Goal: Task Accomplishment & Management: Use online tool/utility

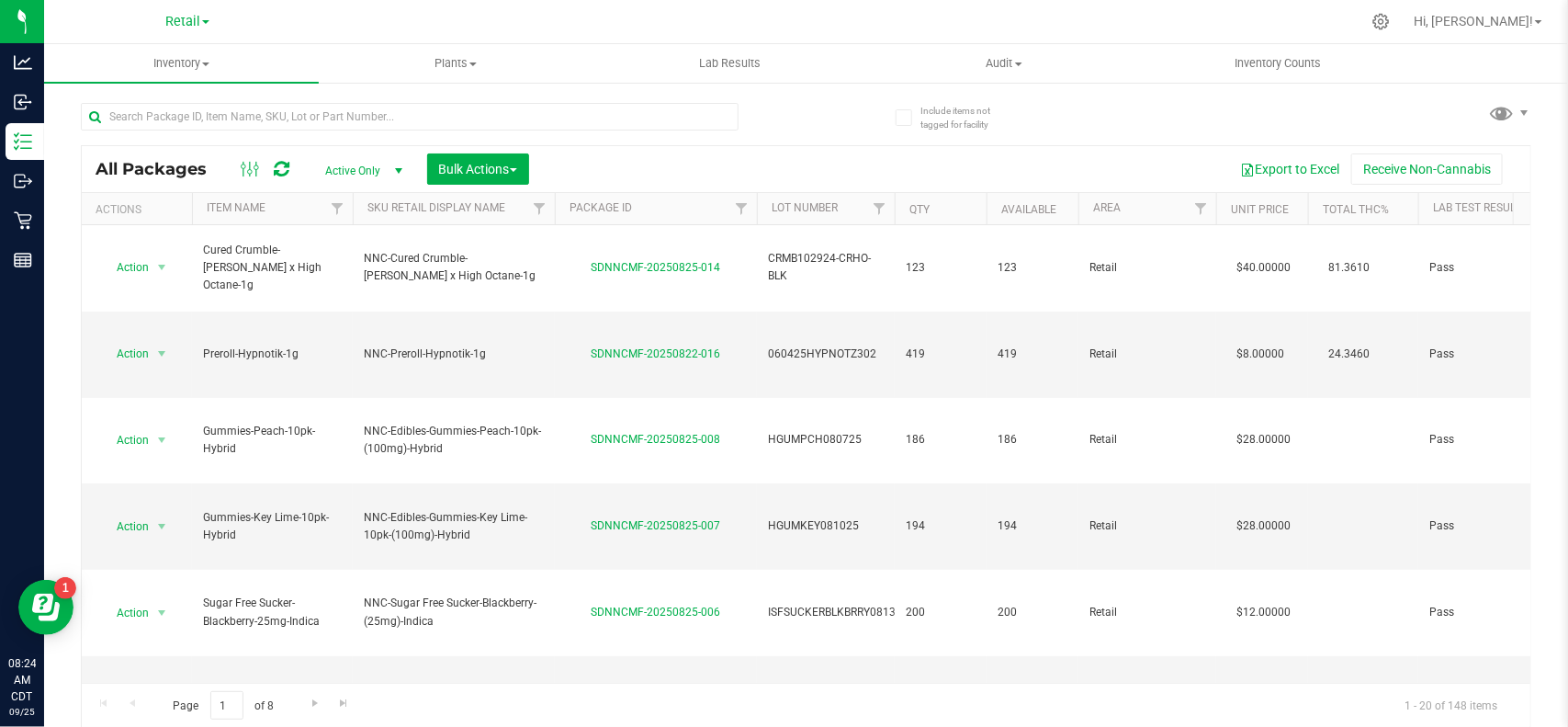
click at [938, 687] on div "Page 1 of 8 1 - 20 of 148 items" at bounding box center [806, 705] width 1449 height 44
click at [187, 11] on div "Retail" at bounding box center [187, 21] width 44 height 22
click at [188, 23] on span "Retail" at bounding box center [183, 22] width 35 height 17
drag, startPoint x: 165, startPoint y: 92, endPoint x: 157, endPoint y: 88, distance: 8.9
click at [157, 88] on link "Manufacturing" at bounding box center [187, 90] width 268 height 25
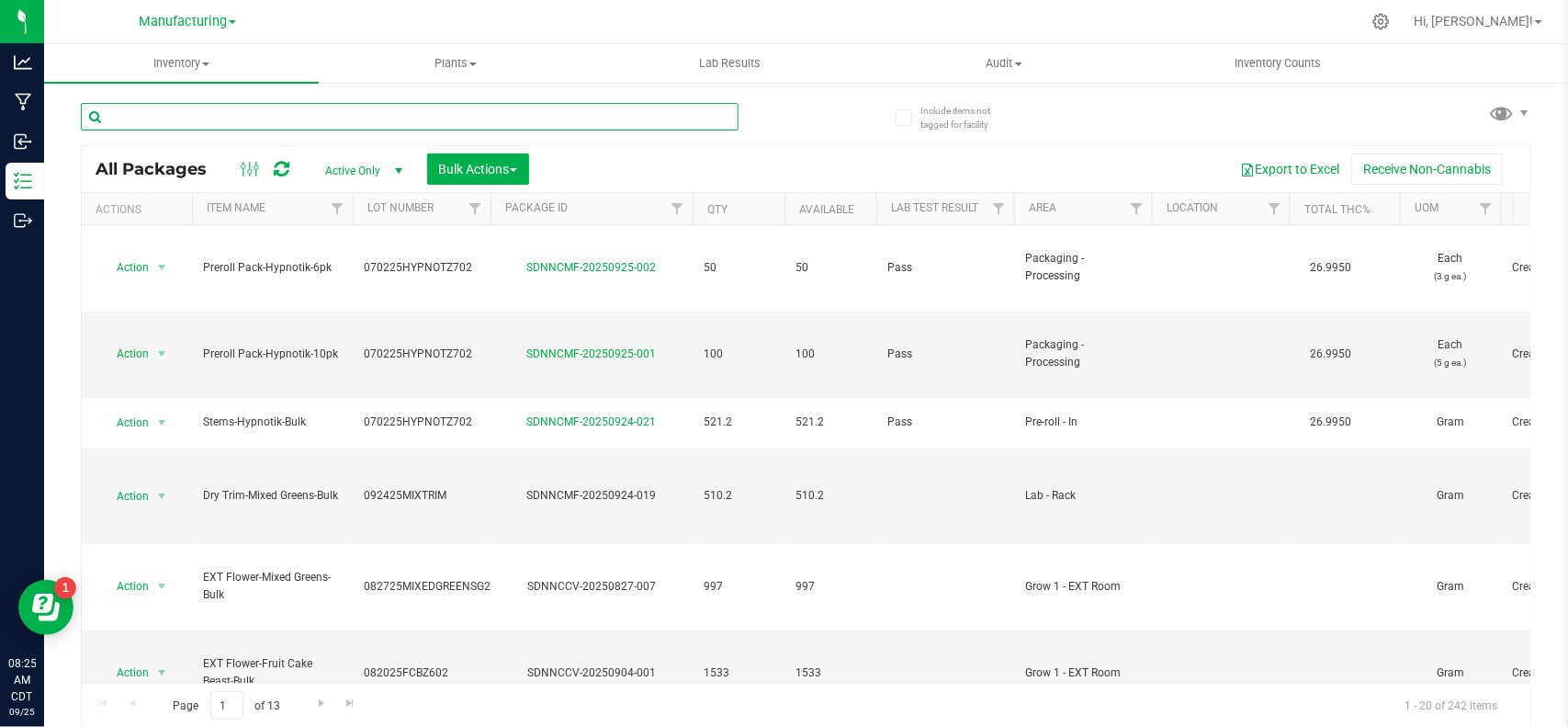
click at [350, 128] on input "text" at bounding box center [410, 116] width 657 height 28
click at [205, 21] on span "Manufacturing" at bounding box center [182, 22] width 88 height 17
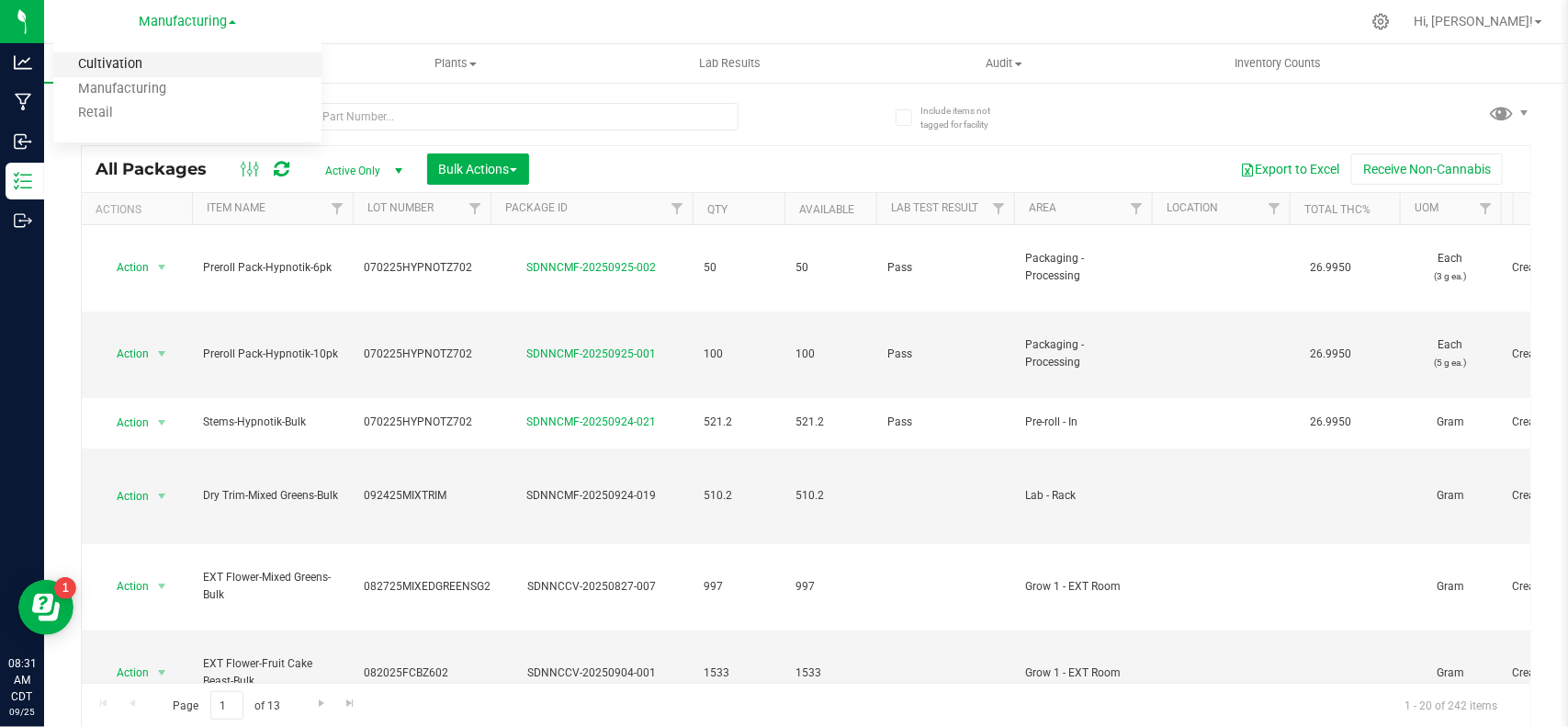
click at [138, 65] on link "Cultivation" at bounding box center [187, 65] width 268 height 25
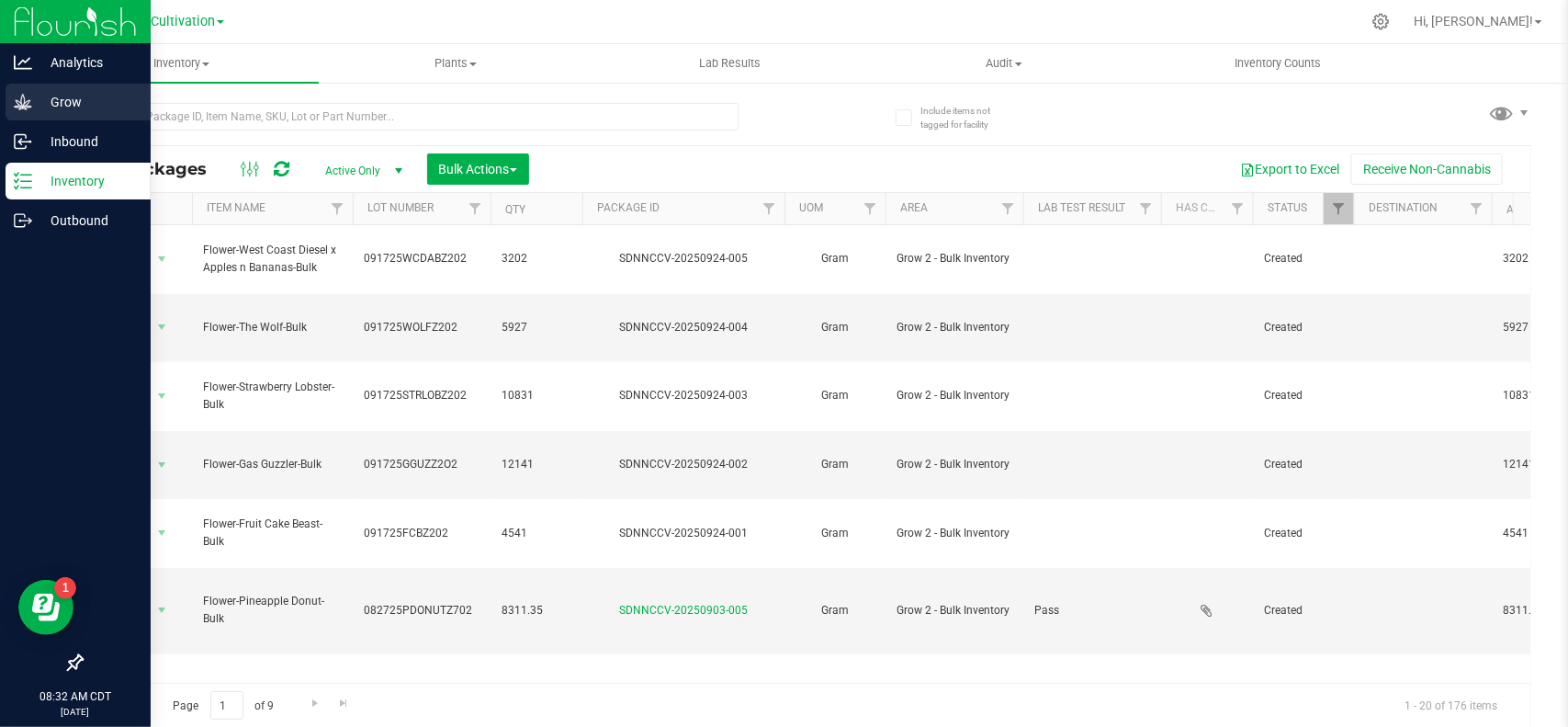
click at [33, 107] on p "Grow" at bounding box center [87, 102] width 110 height 22
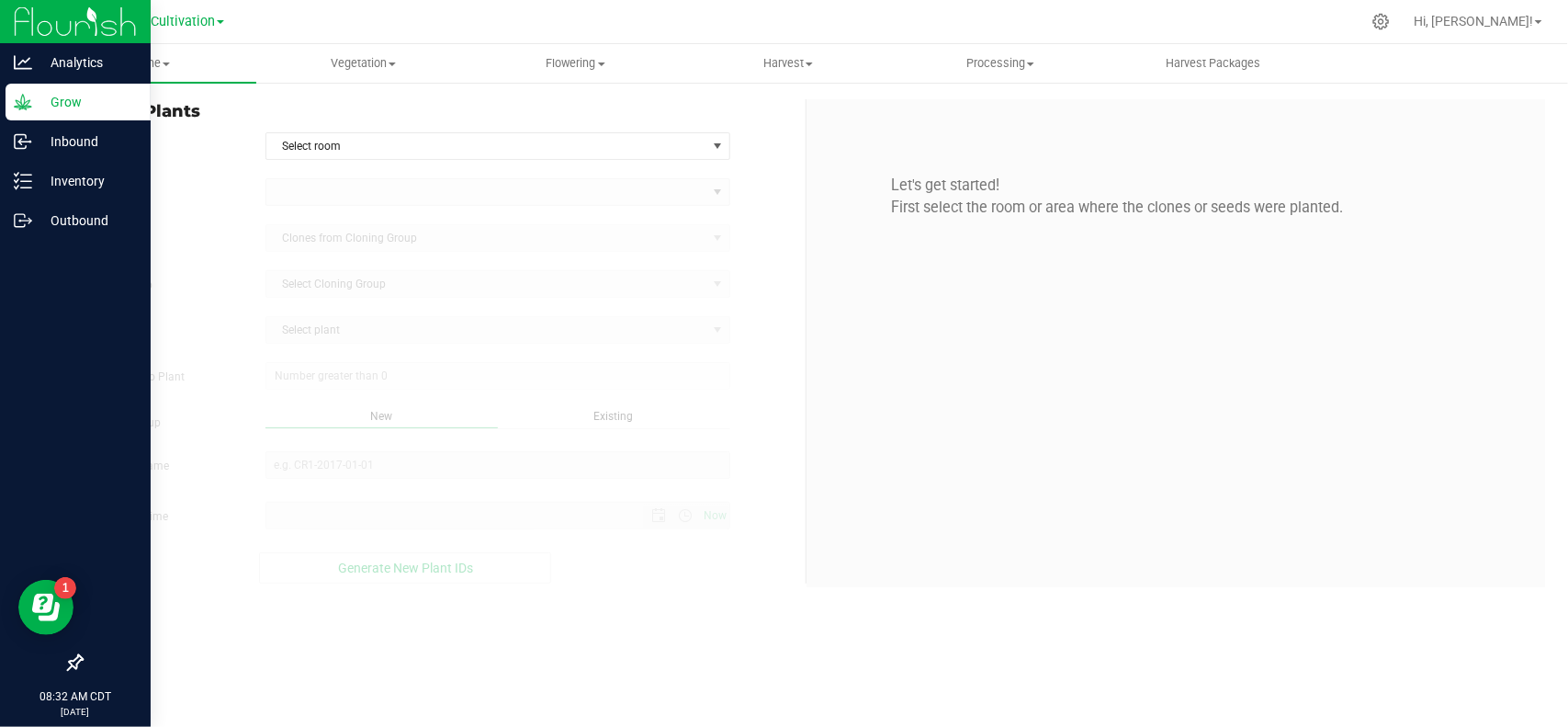
type input "[DATE] 8:32 AM"
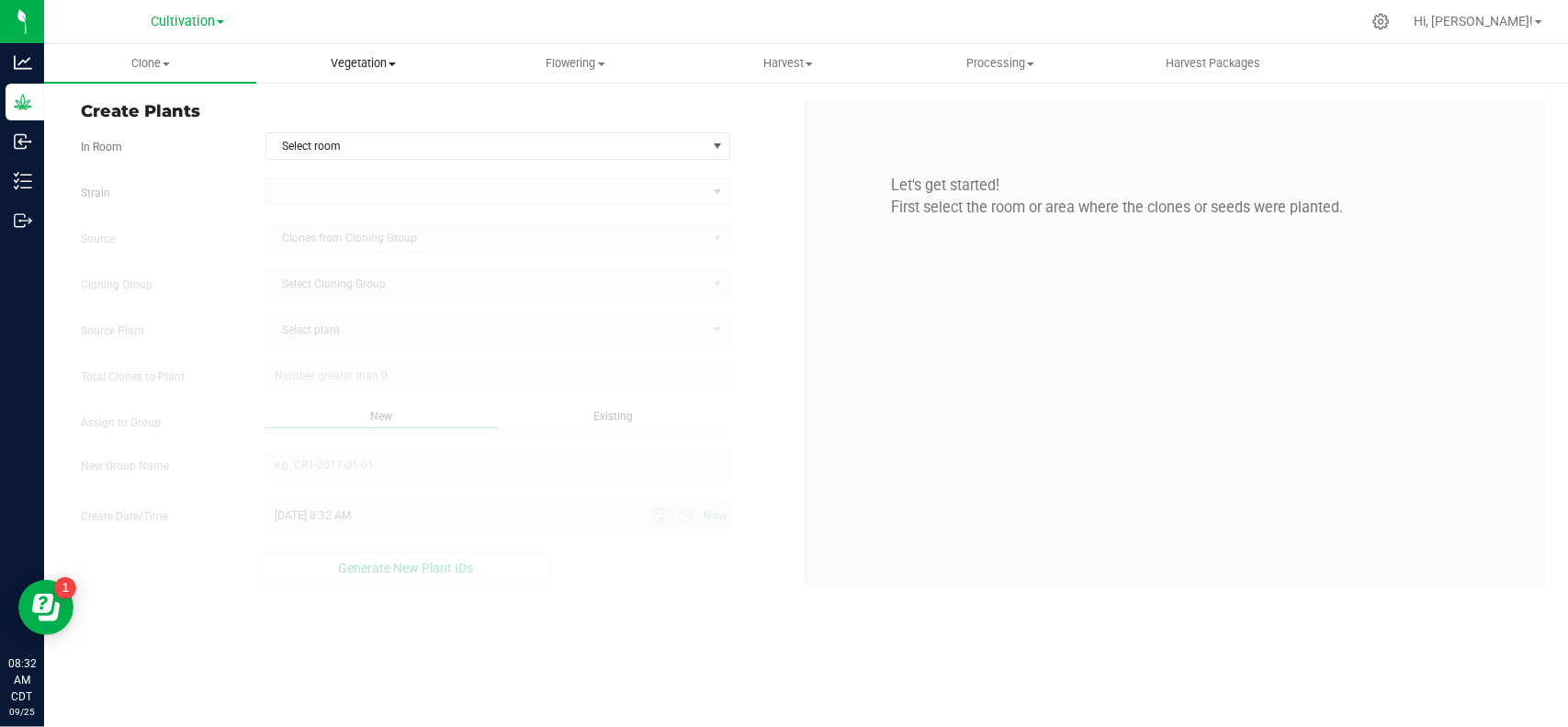
click at [365, 65] on span "Vegetation" at bounding box center [363, 64] width 211 height 17
click at [356, 152] on span "Mother groups" at bounding box center [325, 154] width 137 height 16
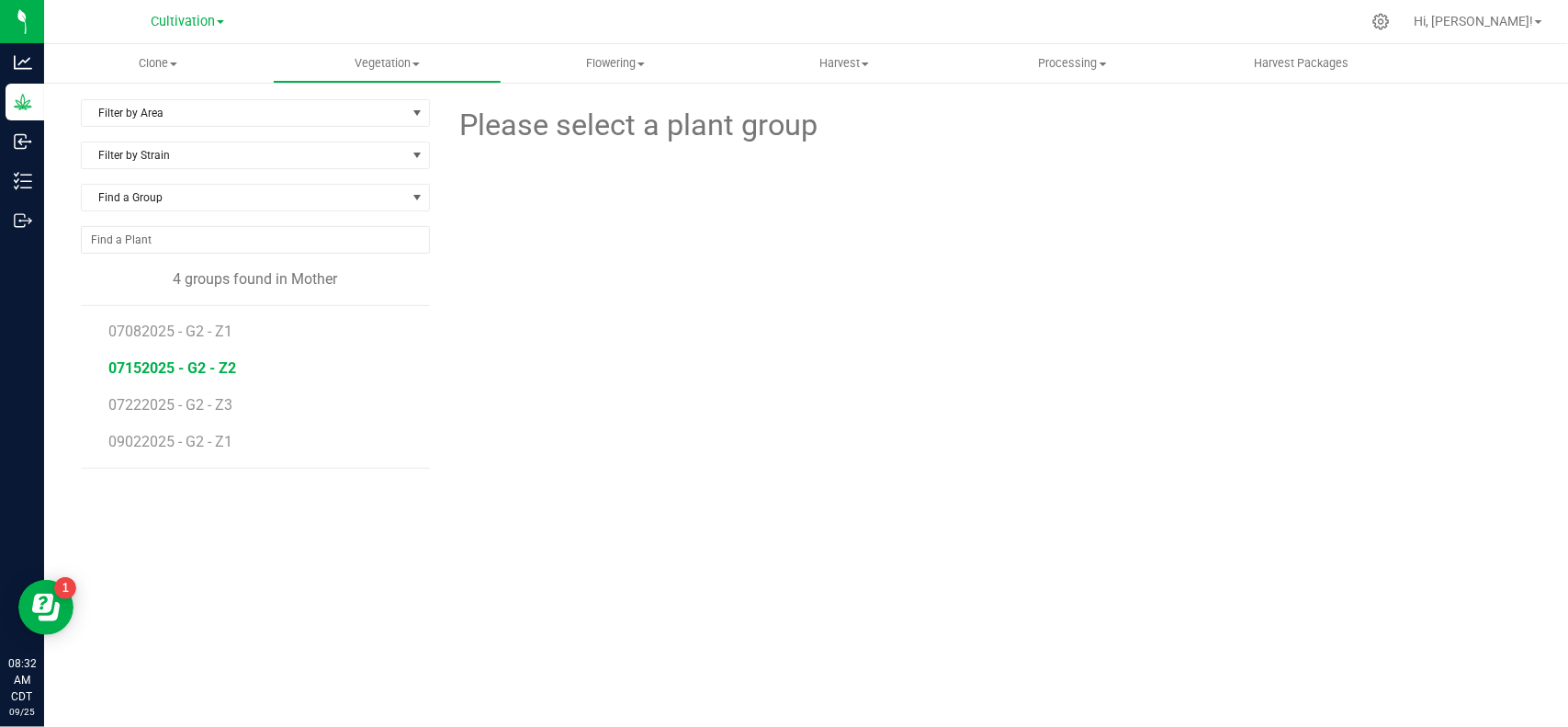
click at [204, 364] on span "07152025 - G2 - Z2" at bounding box center [172, 368] width 127 height 18
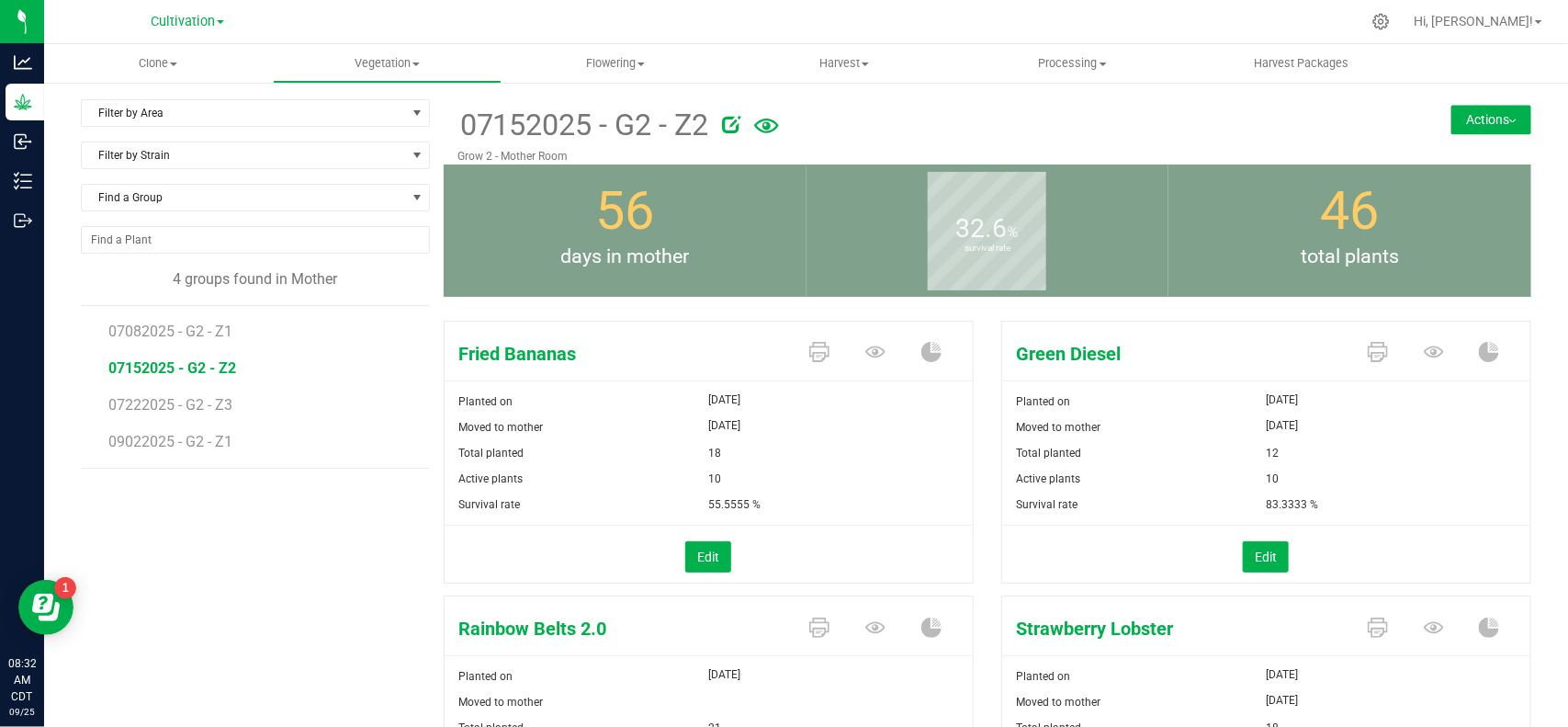
click at [1487, 127] on button "Actions" at bounding box center [1491, 119] width 80 height 30
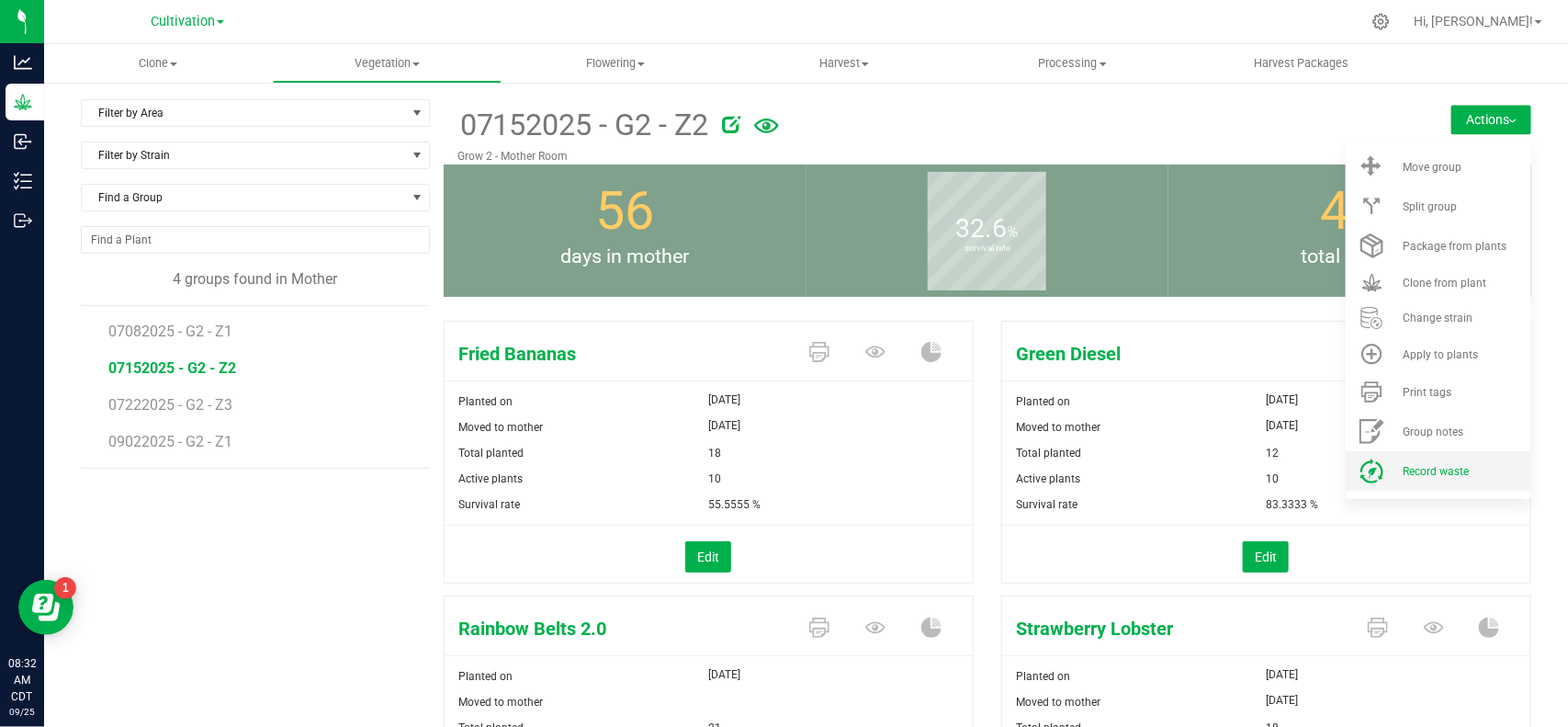
click at [1398, 479] on li "Record waste" at bounding box center [1438, 470] width 186 height 40
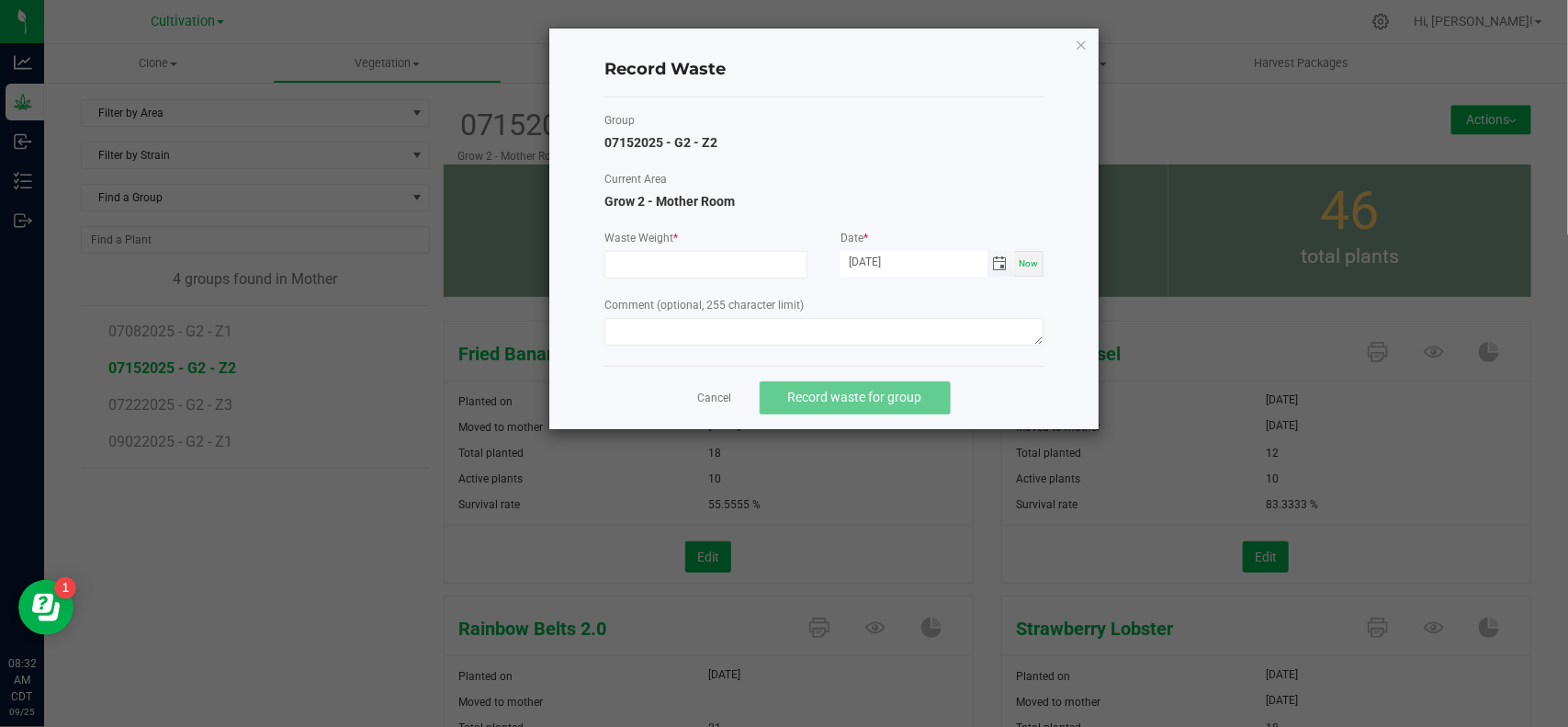
click at [999, 262] on span "Toggle calendar" at bounding box center [1000, 264] width 15 height 15
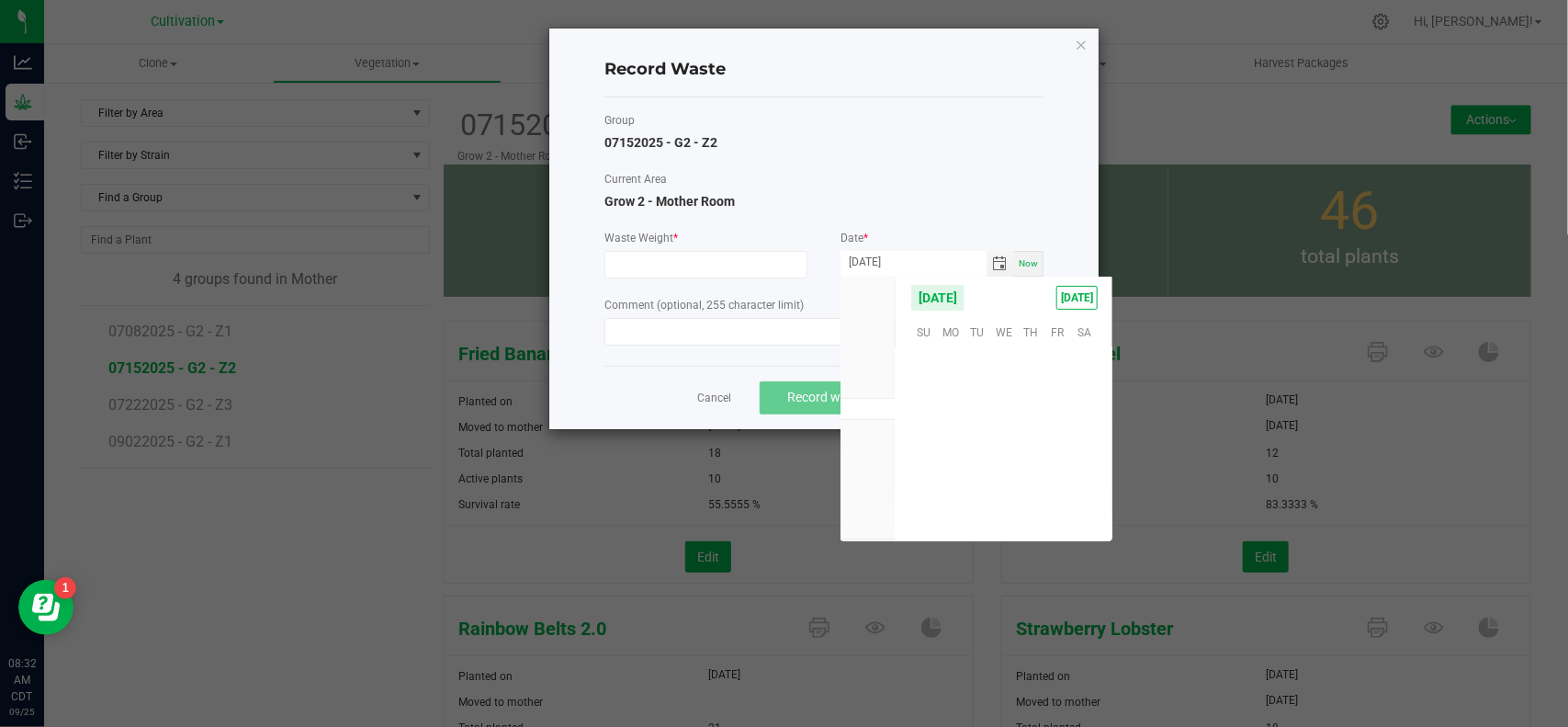
scroll to position [297931, 0]
click at [1015, 442] on tr "21 22 23 24 25 26 27" at bounding box center [1004, 444] width 187 height 29
drag, startPoint x: 999, startPoint y: 442, endPoint x: 885, endPoint y: 407, distance: 119.3
click at [997, 434] on span "24" at bounding box center [1004, 444] width 27 height 29
type input "[DATE]"
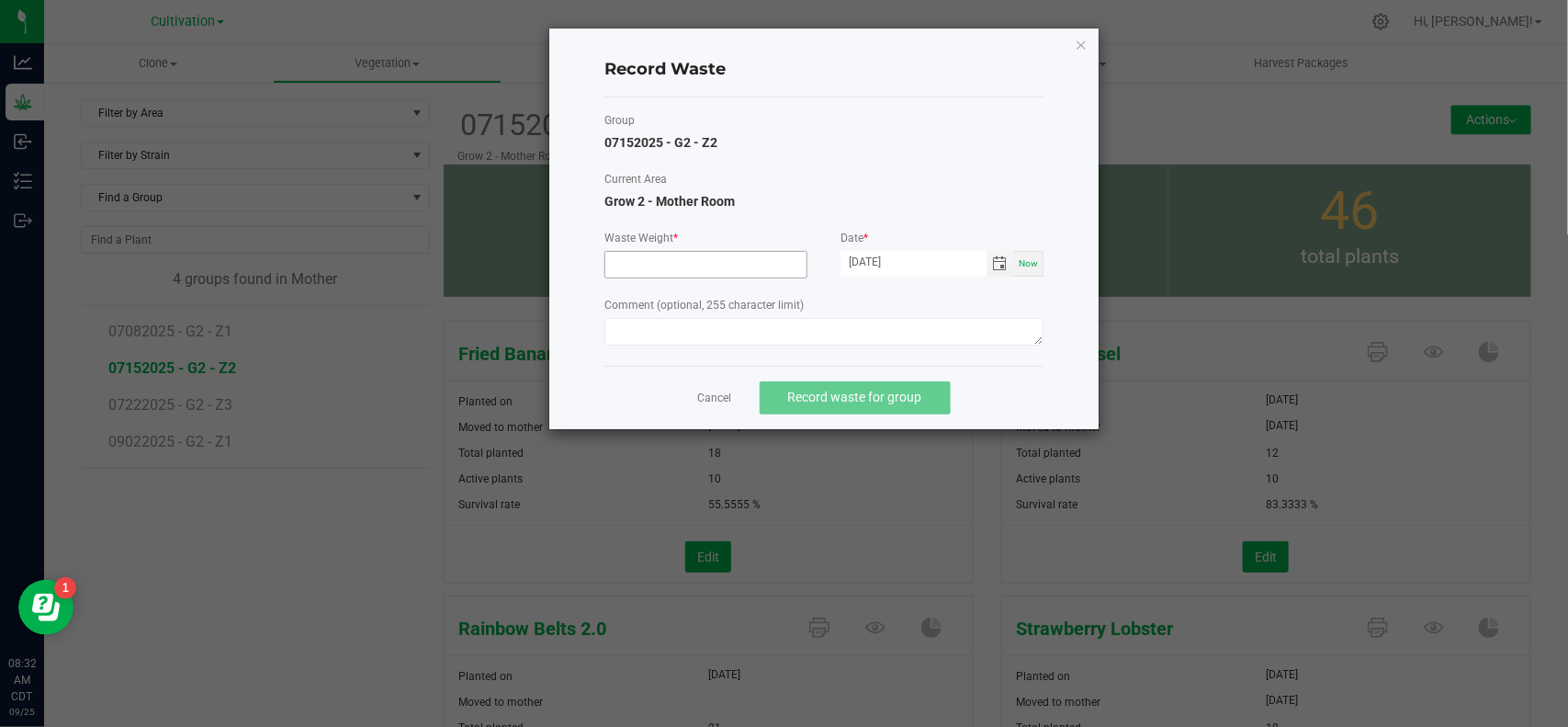
click at [707, 273] on input at bounding box center [706, 265] width 201 height 26
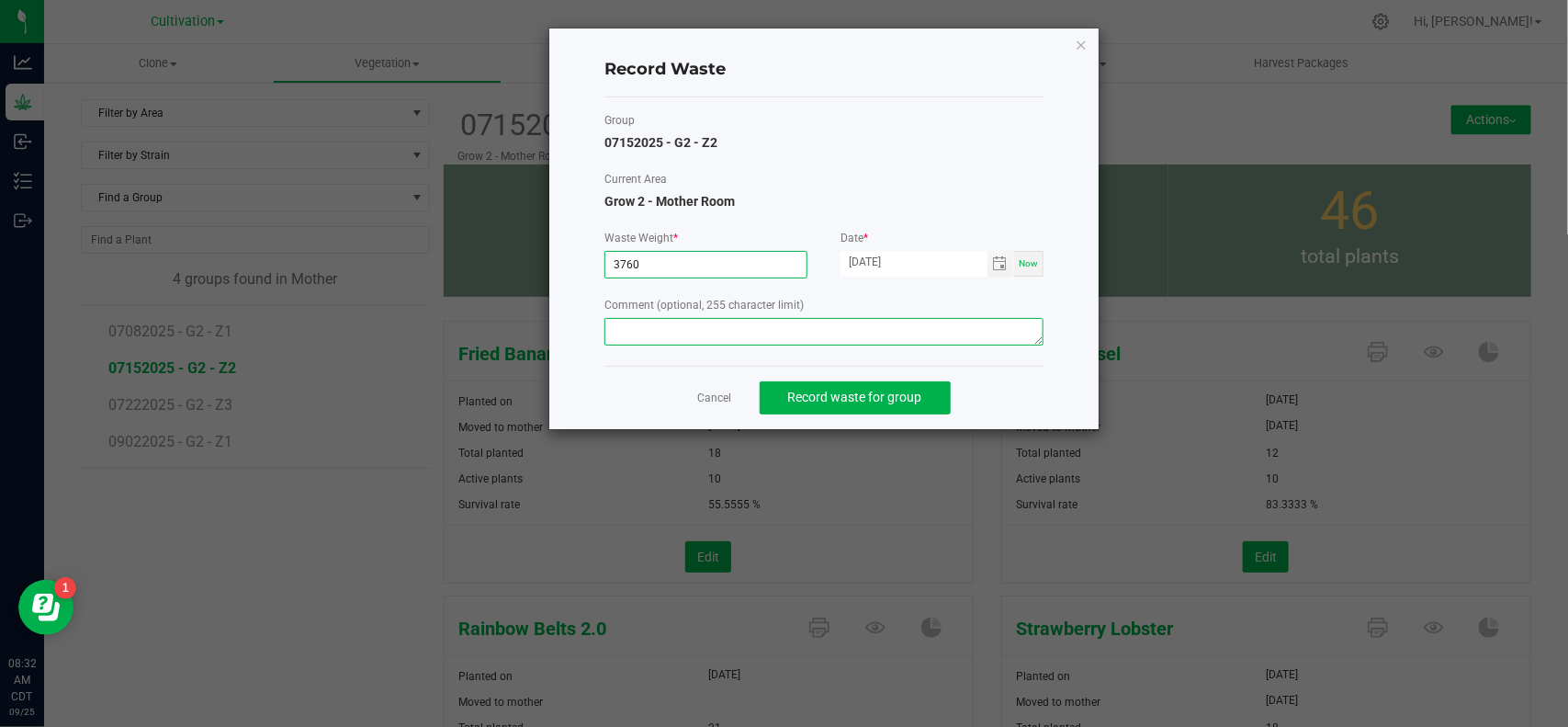
type input "3760.0000 g"
click at [814, 340] on textarea at bounding box center [824, 332] width 439 height 28
type textarea "Mom waste"
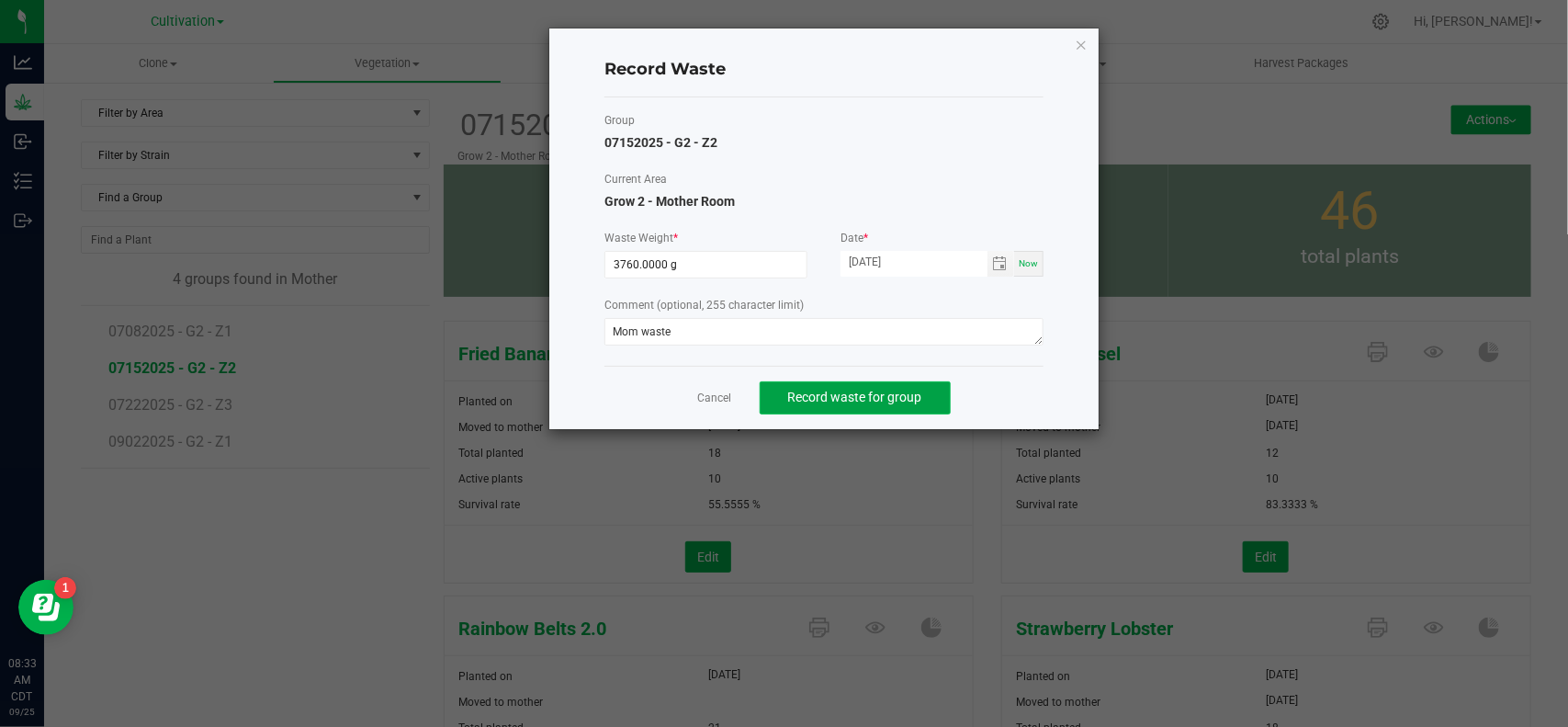
click at [802, 392] on span "Record waste for group" at bounding box center [854, 397] width 134 height 15
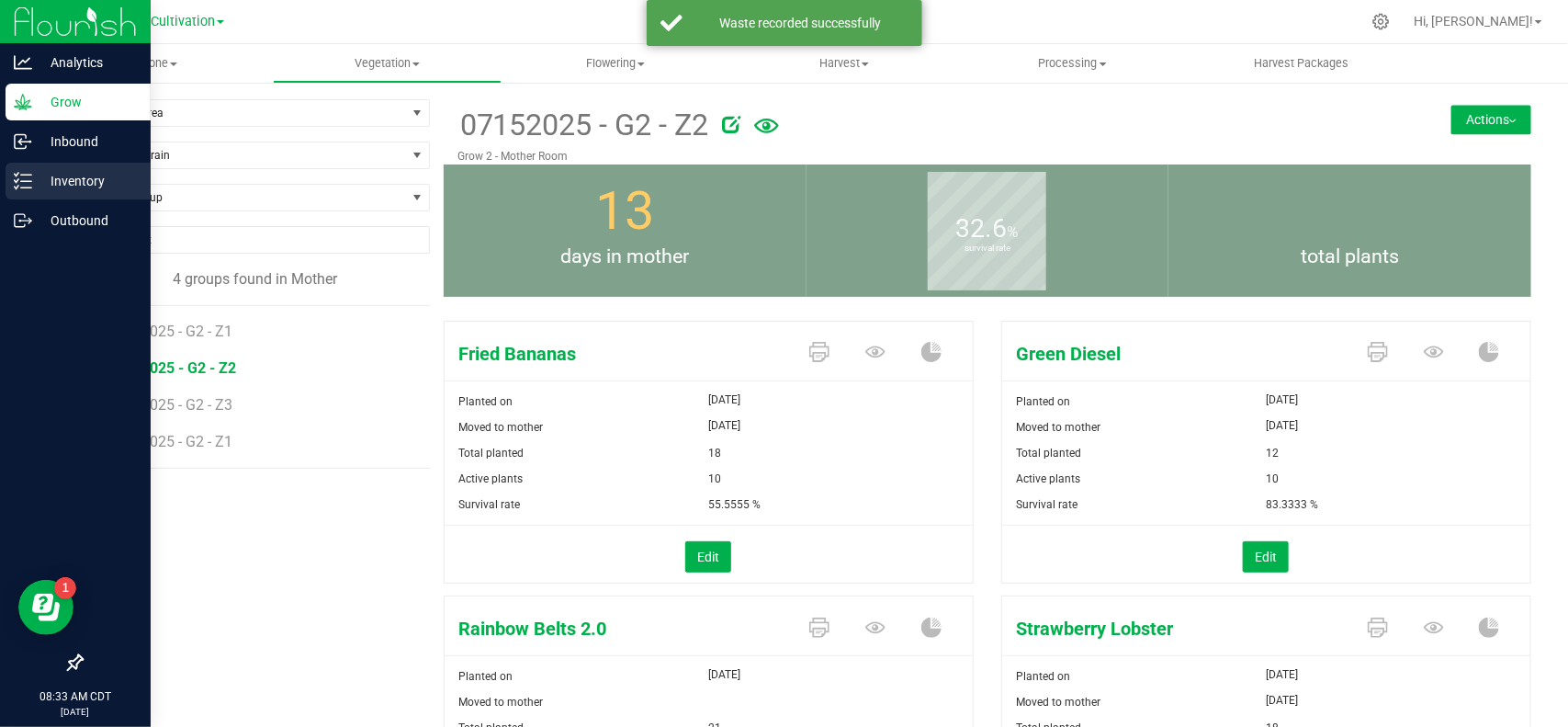
click at [32, 180] on p "Inventory" at bounding box center [87, 181] width 110 height 22
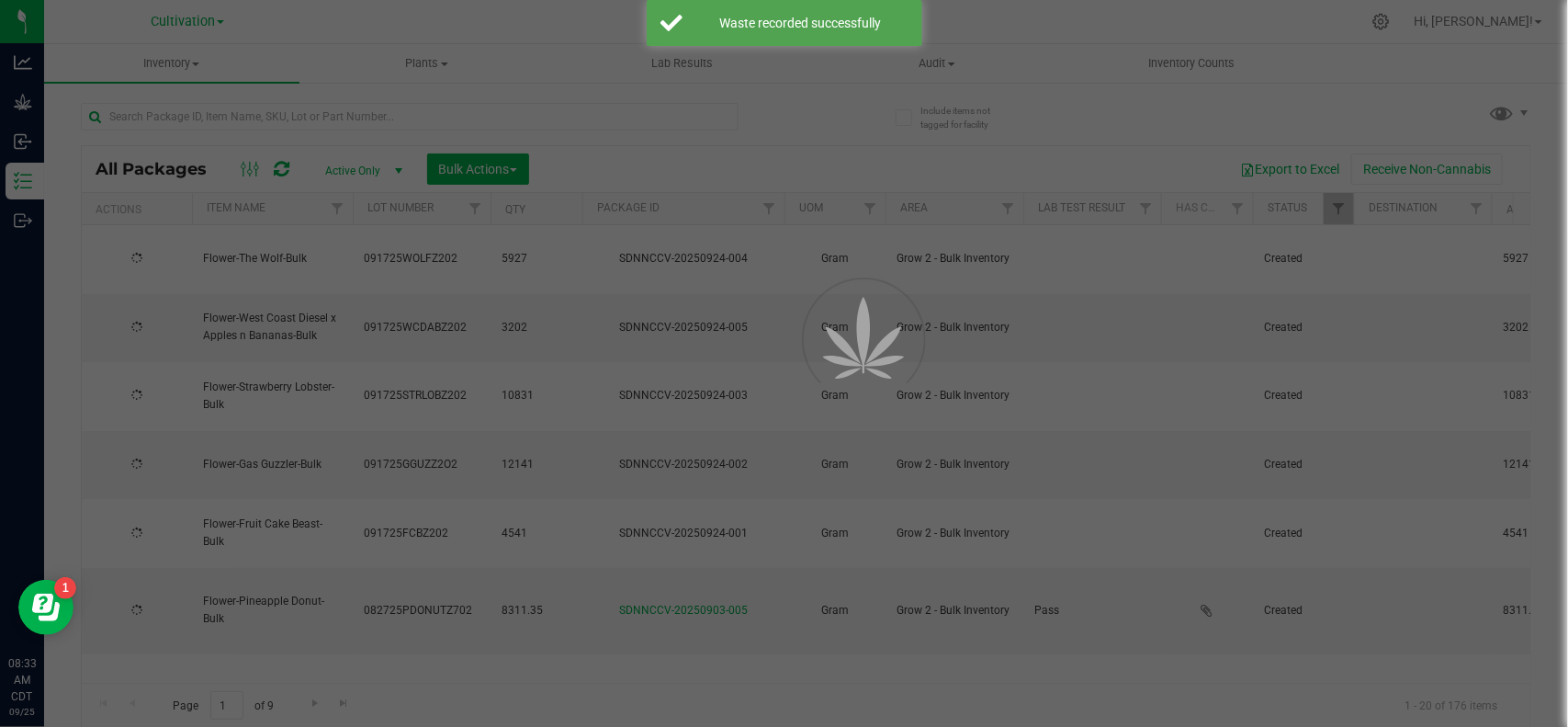
click at [410, 62] on div at bounding box center [784, 363] width 1568 height 727
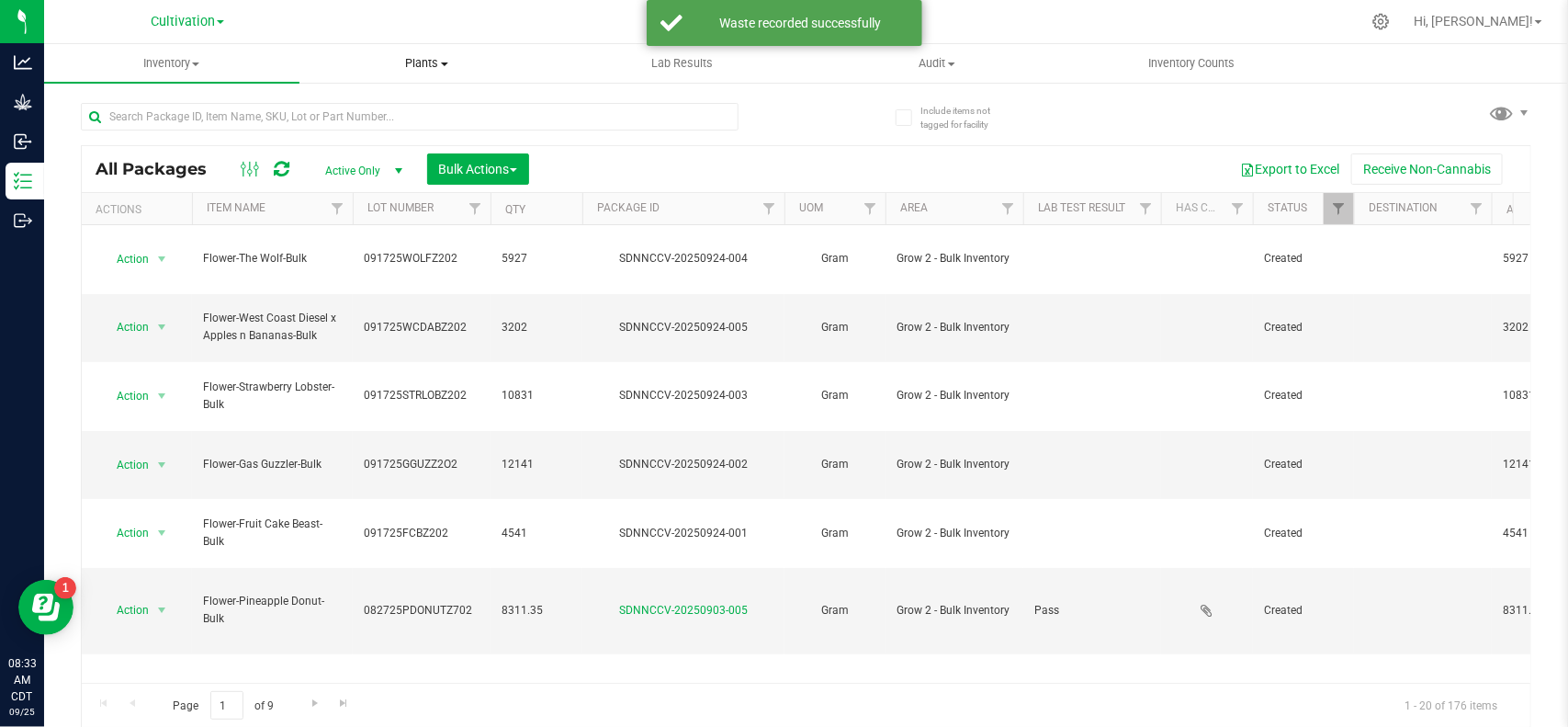
click at [420, 63] on span "Plants" at bounding box center [427, 64] width 254 height 17
click at [386, 129] on span "Waste log" at bounding box center [354, 132] width 109 height 16
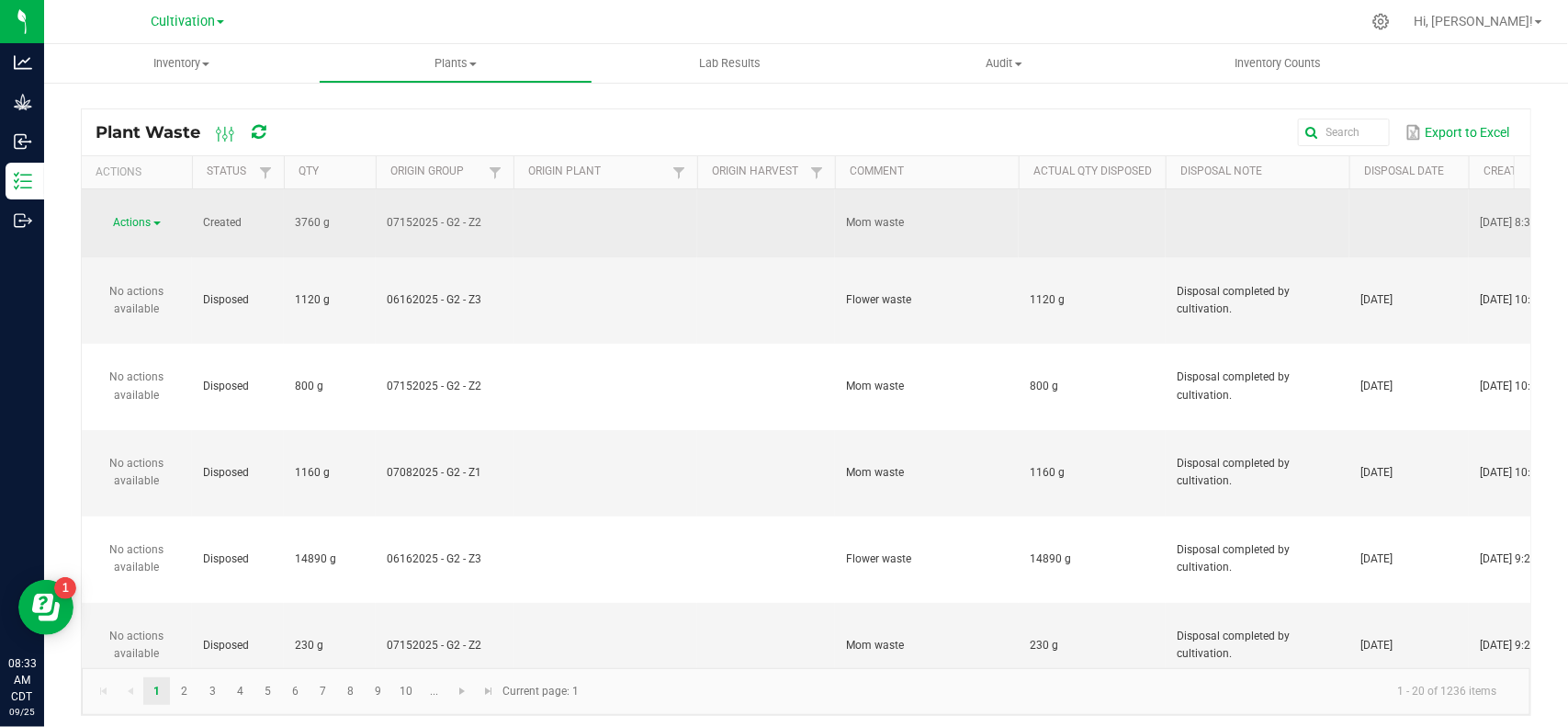
click at [143, 216] on span "Actions" at bounding box center [132, 223] width 38 height 13
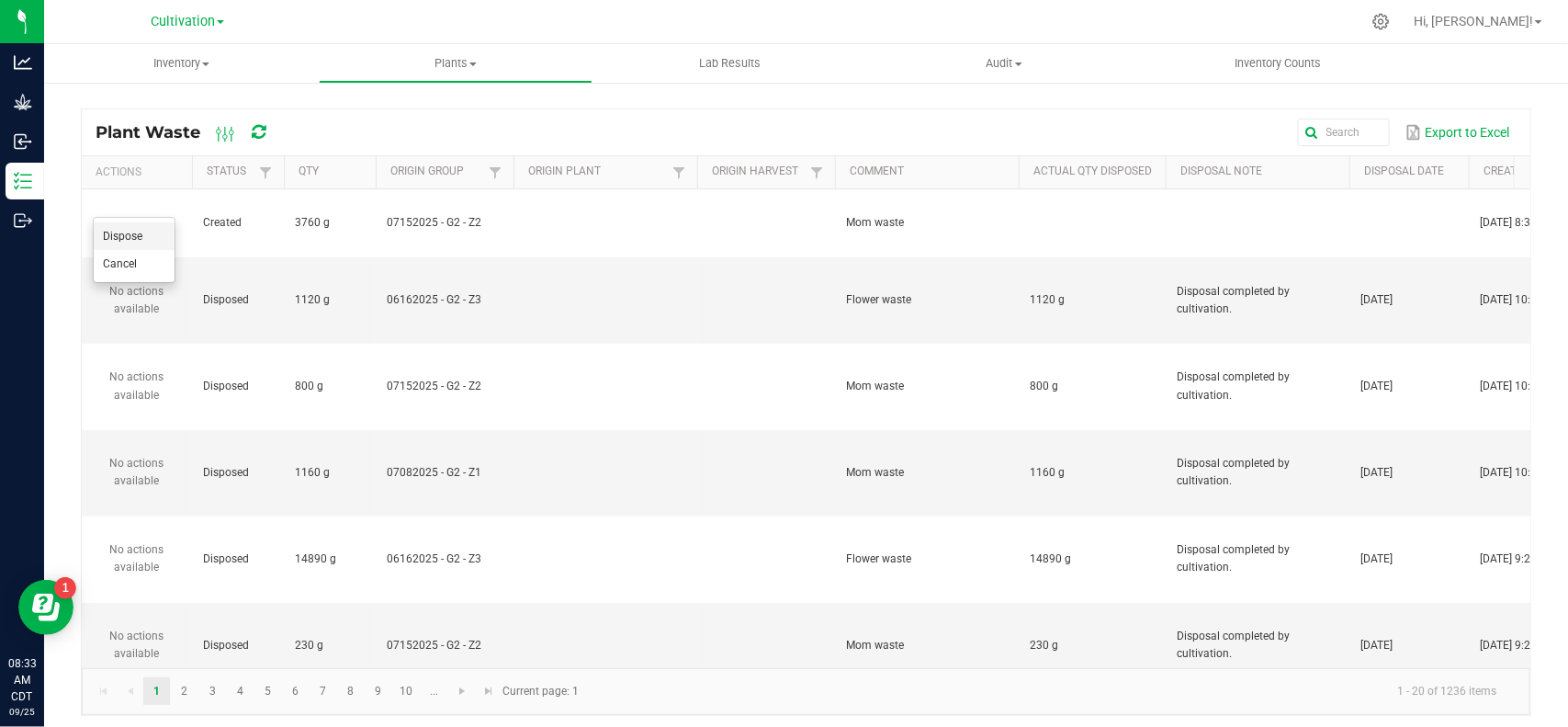
click at [143, 233] on li "Dispose" at bounding box center [134, 236] width 81 height 28
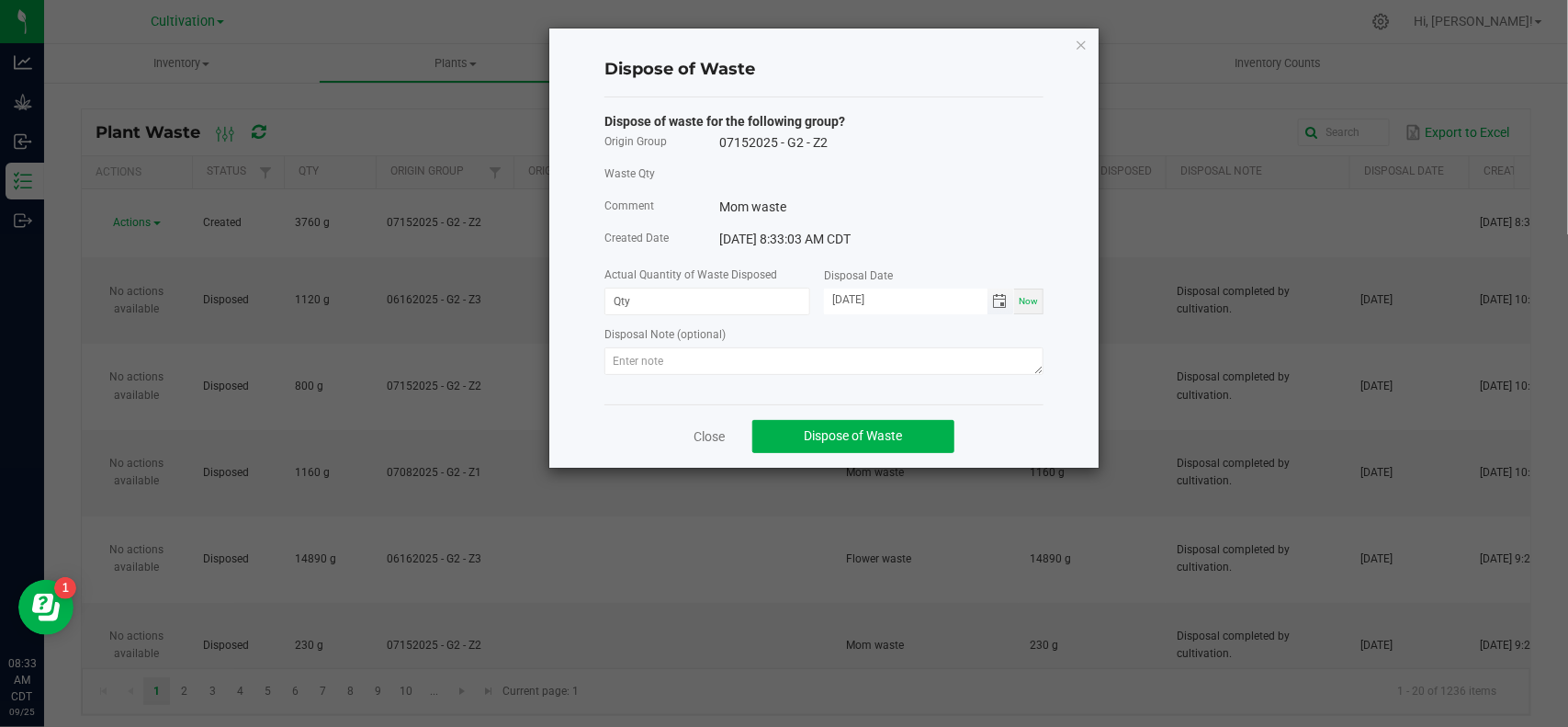
click at [997, 303] on span "Toggle calendar" at bounding box center [1000, 301] width 15 height 15
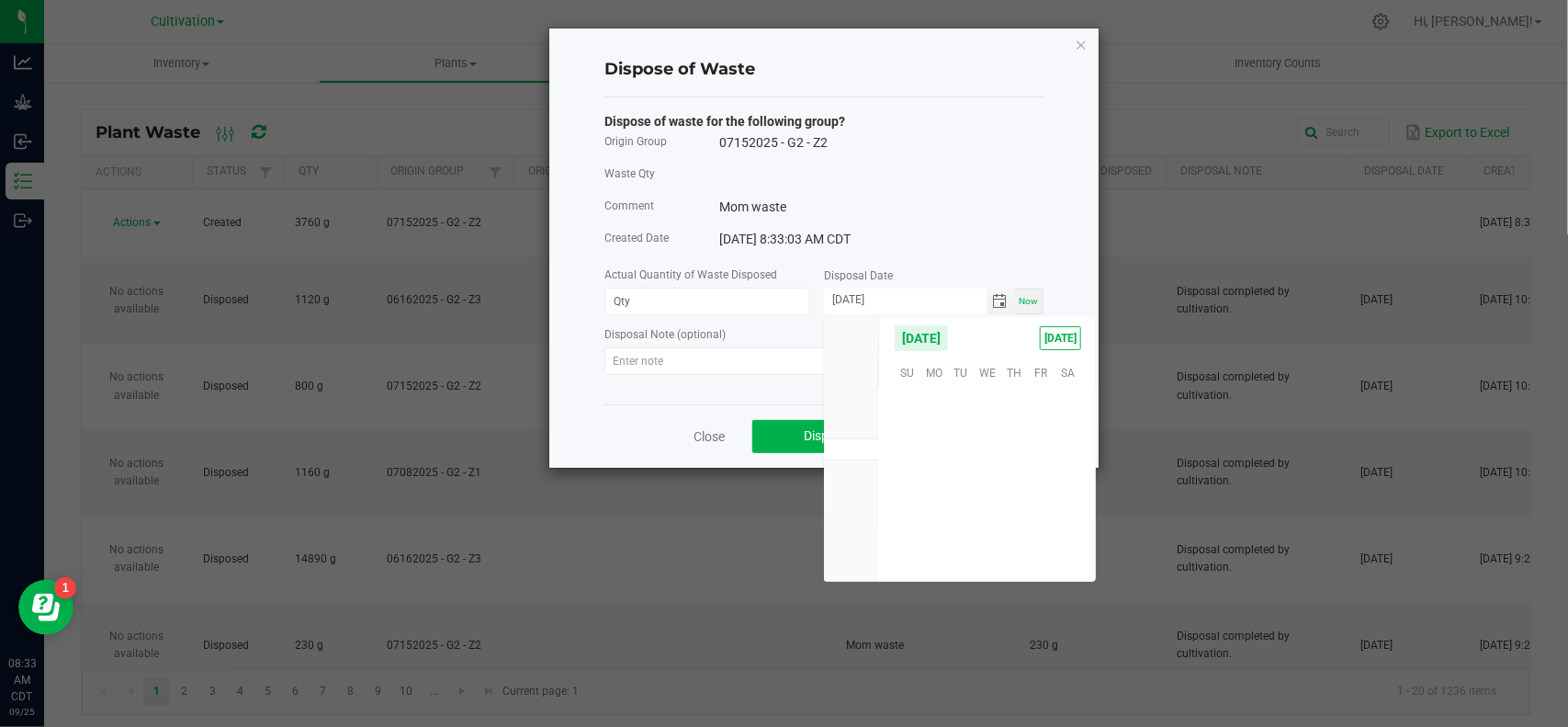
scroll to position [297931, 0]
click at [992, 488] on span "24" at bounding box center [987, 483] width 27 height 29
type input "[DATE]"
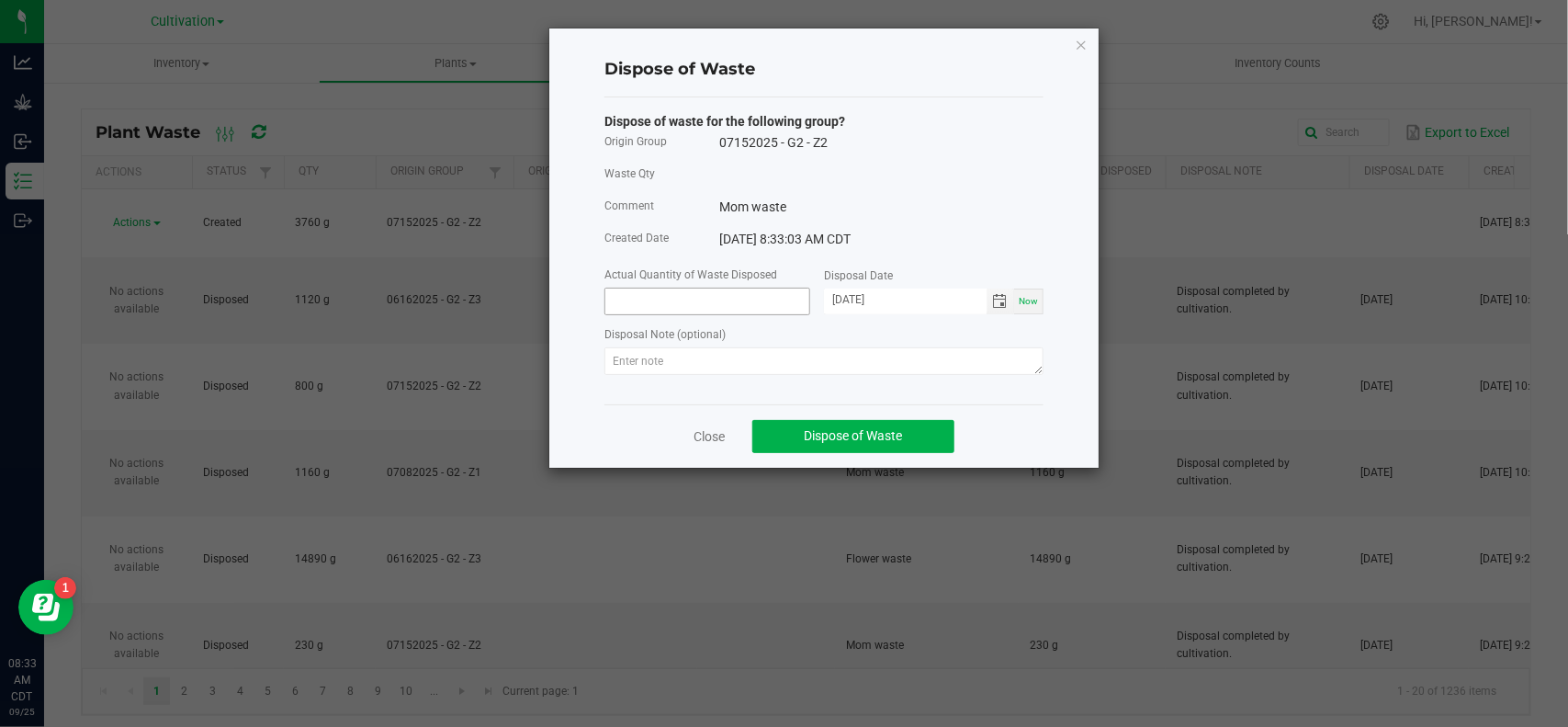
click at [731, 299] on input at bounding box center [707, 301] width 204 height 26
type input "3760.0000 g"
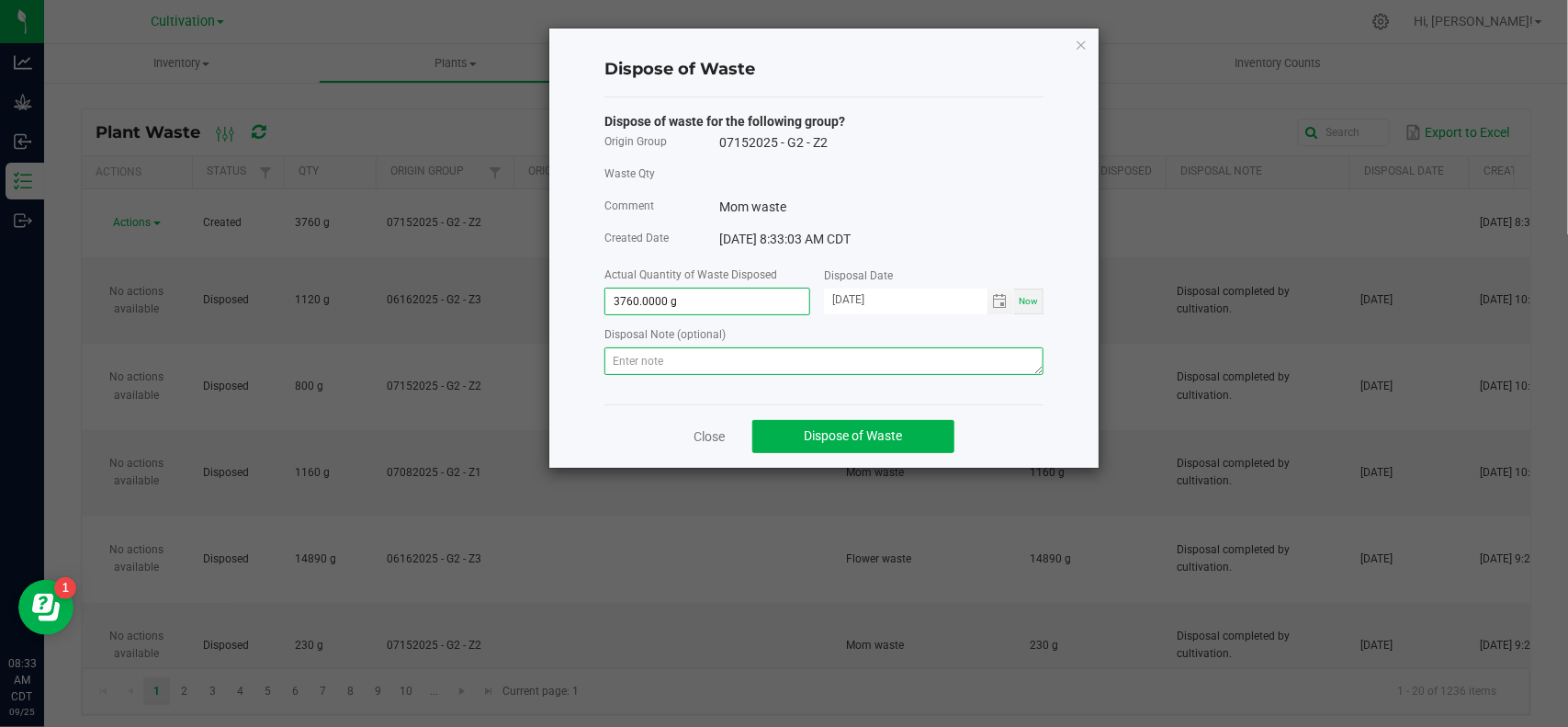
click at [733, 352] on textarea at bounding box center [824, 361] width 439 height 28
type textarea "Disposal completed by cultivation."
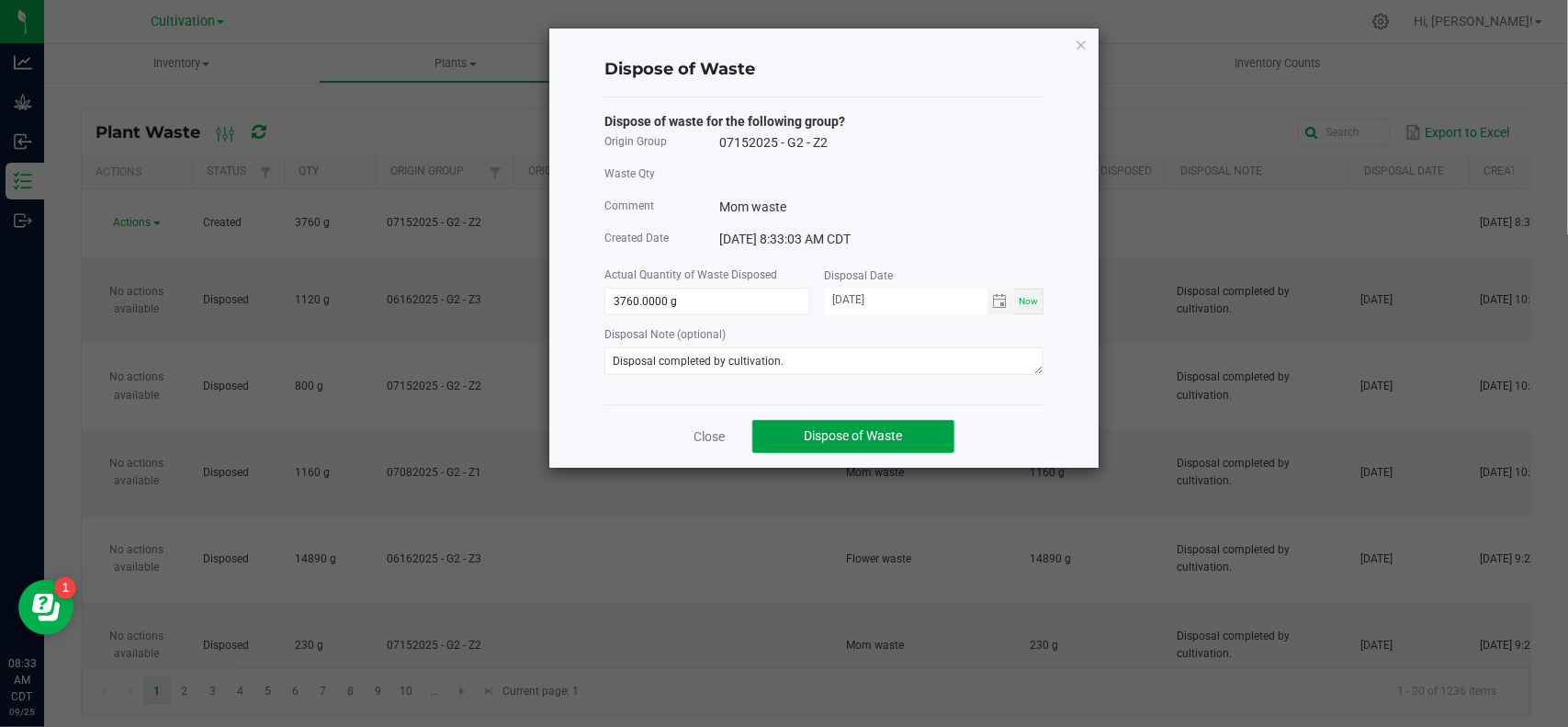
click at [822, 430] on button "Dispose of Waste" at bounding box center [853, 437] width 202 height 33
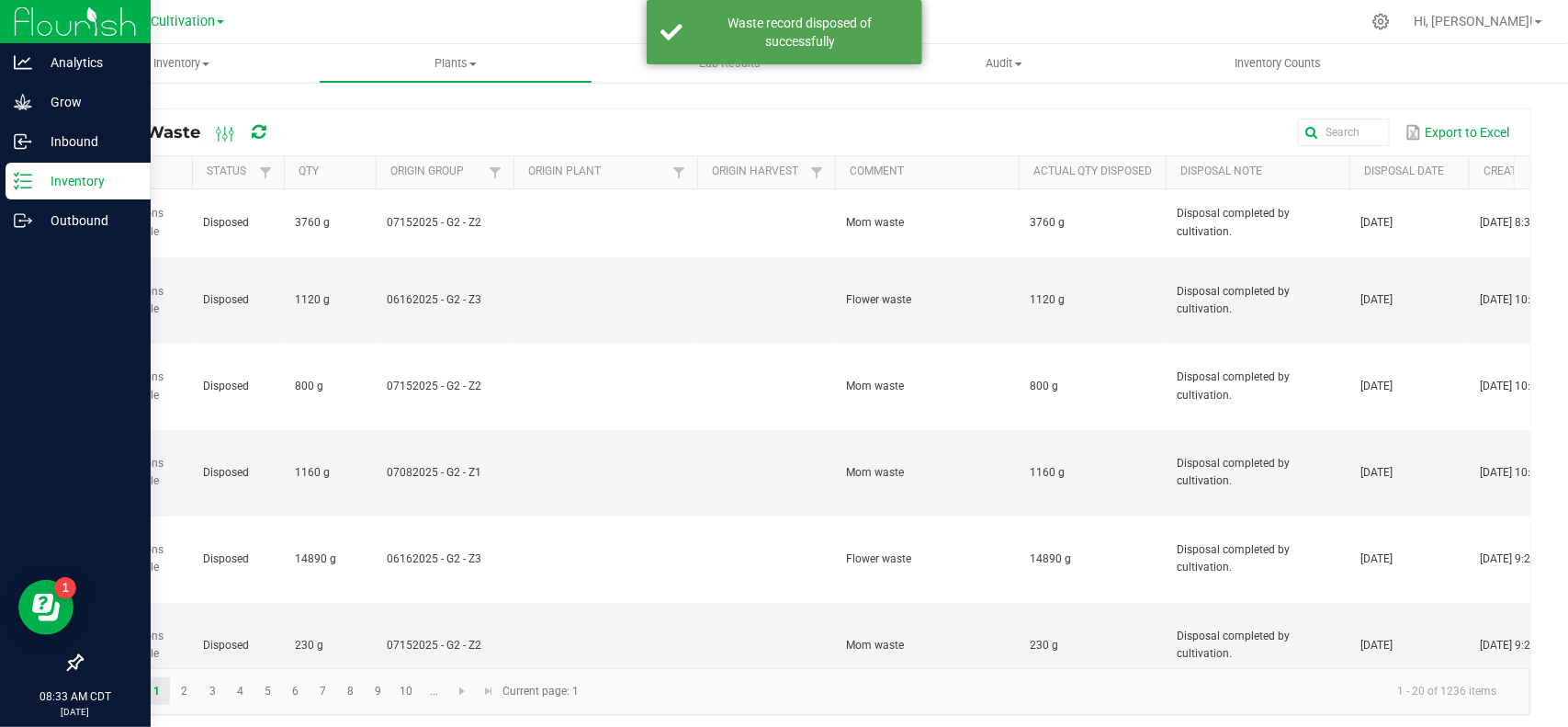
click at [60, 176] on p "Inventory" at bounding box center [87, 181] width 110 height 22
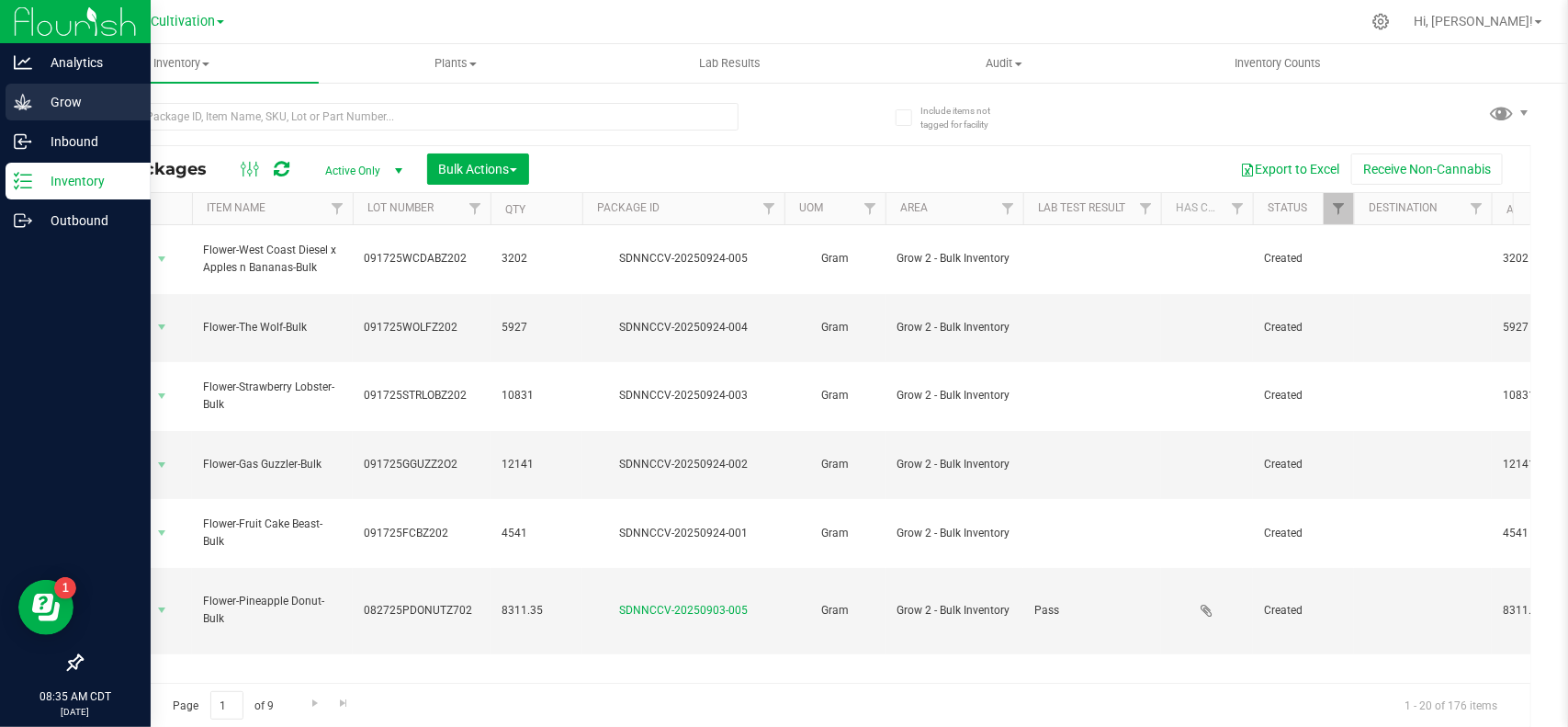
click at [21, 102] on icon at bounding box center [23, 102] width 18 height 18
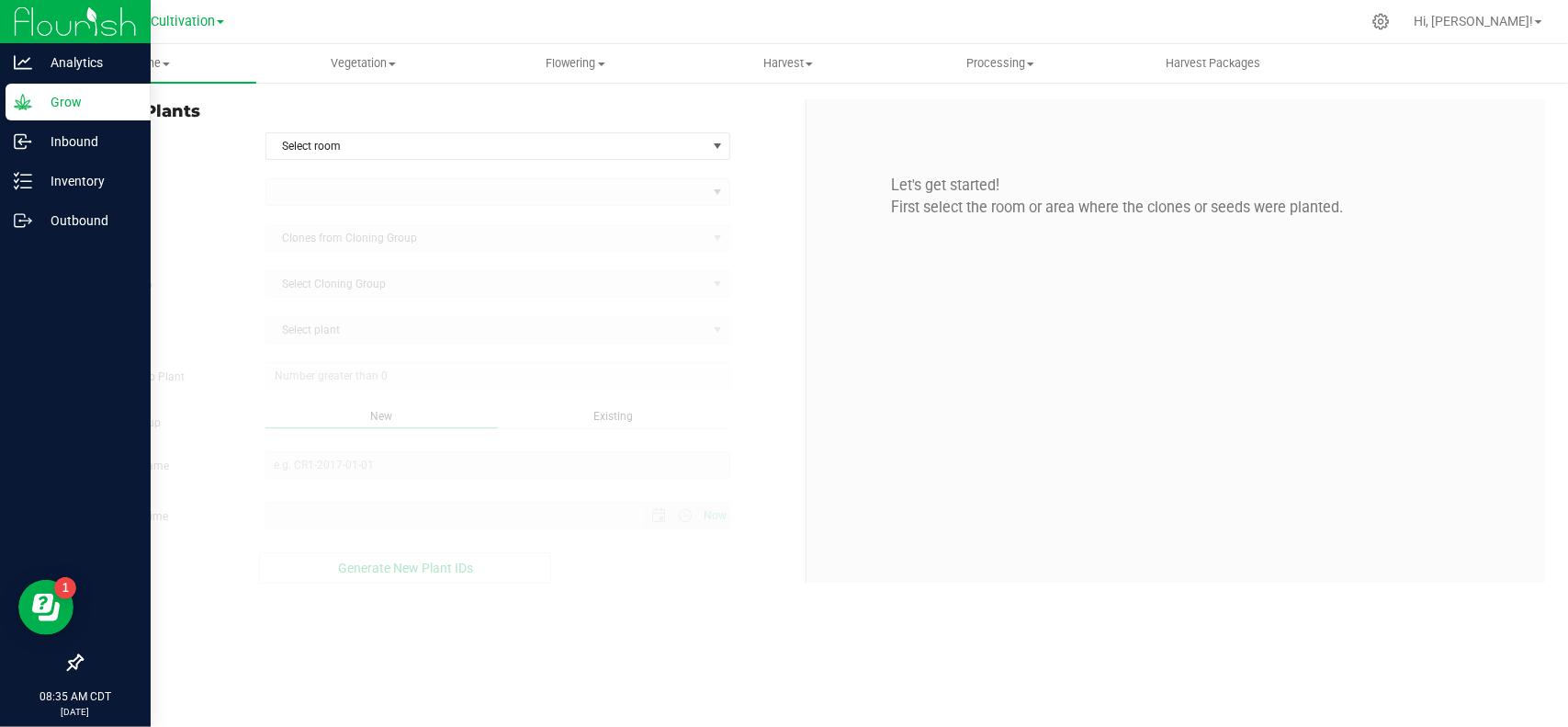
type input "[DATE] 8:35 AM"
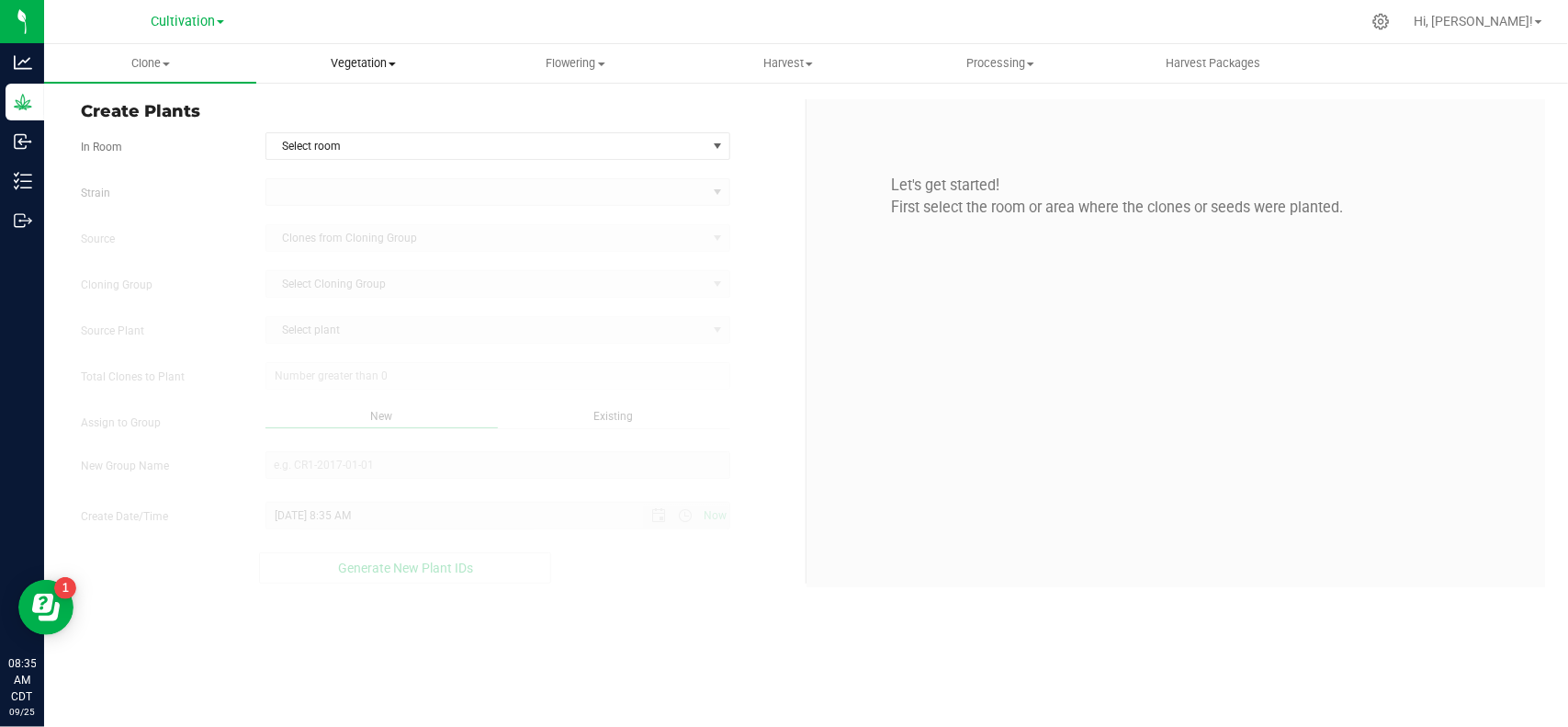
click at [363, 61] on span "Vegetation" at bounding box center [363, 64] width 211 height 17
click at [352, 130] on span "Veg plants" at bounding box center [313, 132] width 113 height 16
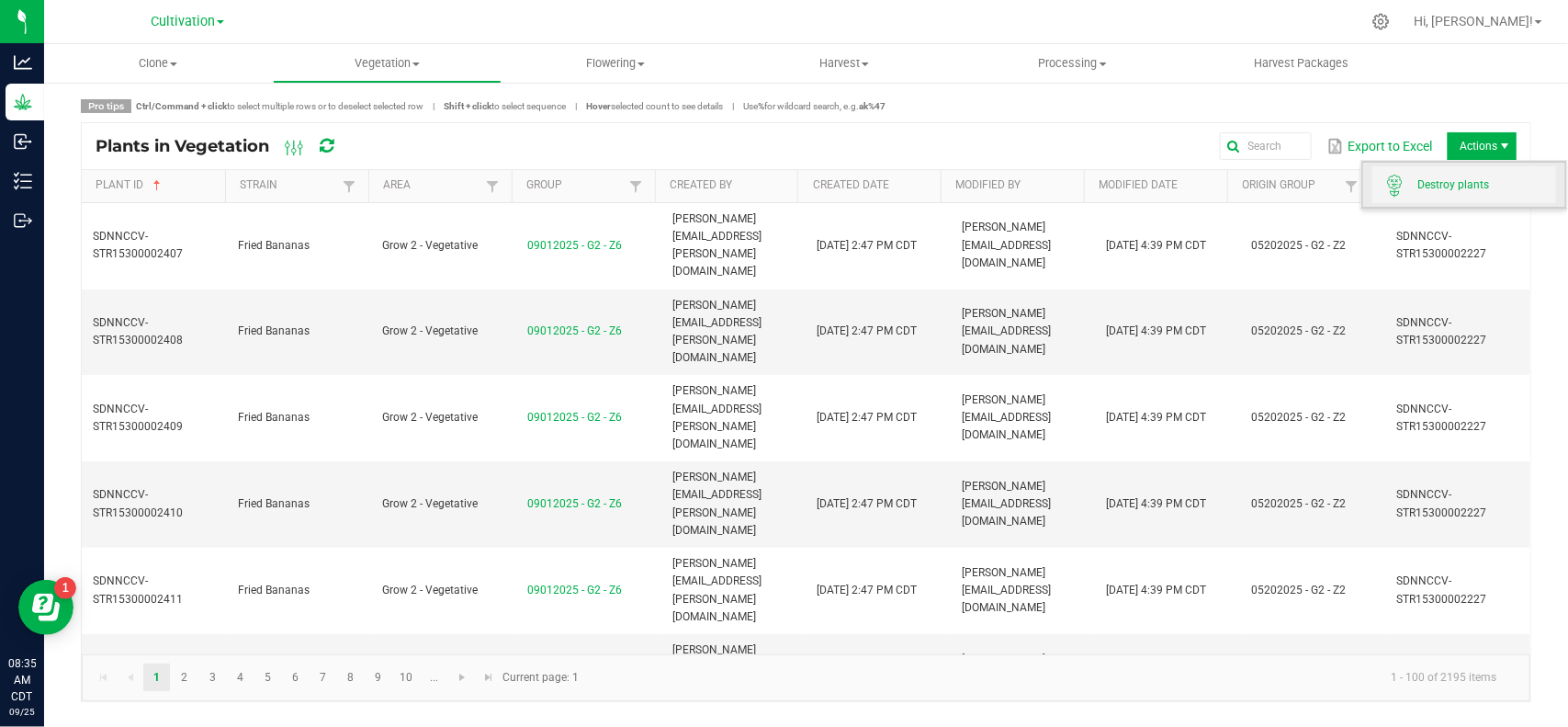
click at [1458, 180] on span "Destroy plants" at bounding box center [1487, 185] width 138 height 16
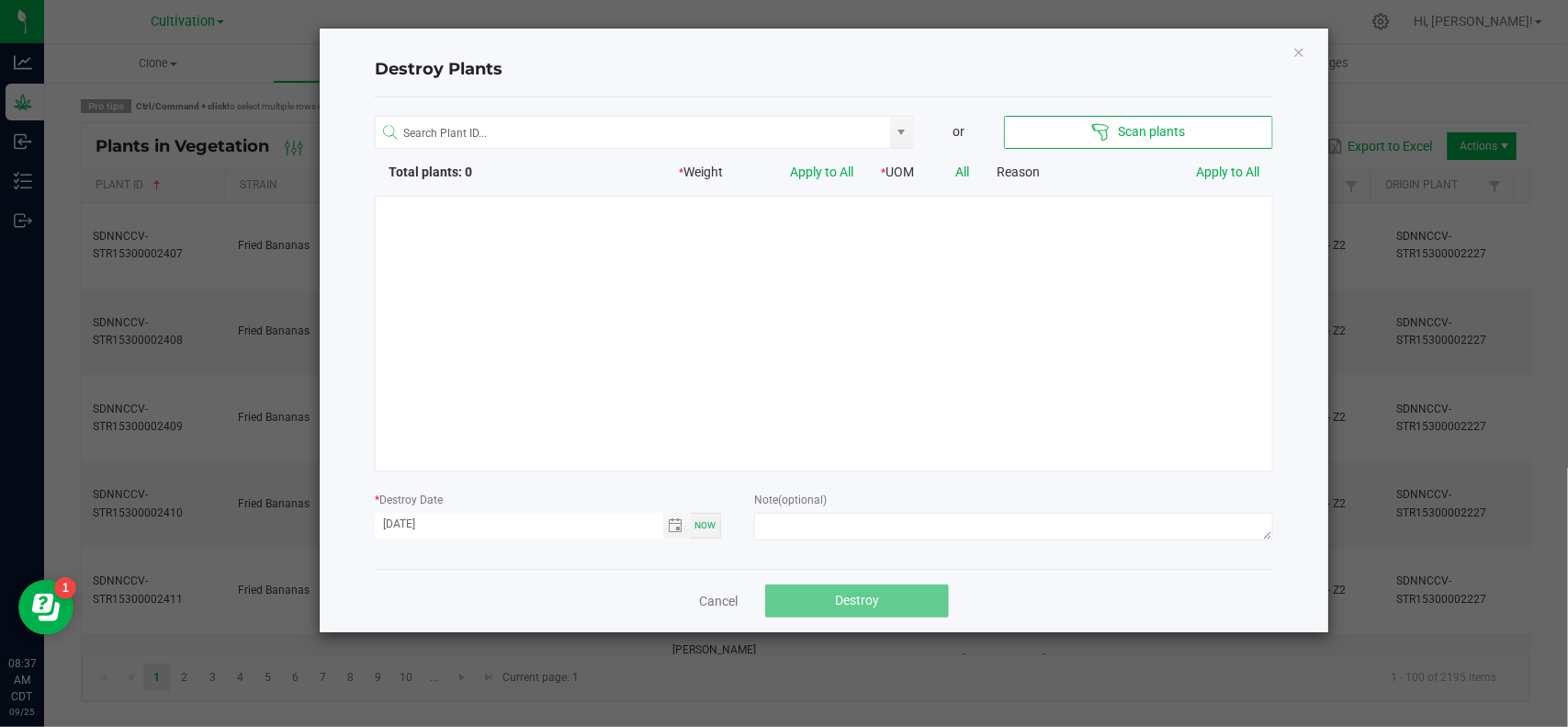
click at [731, 354] on div at bounding box center [824, 333] width 899 height 275
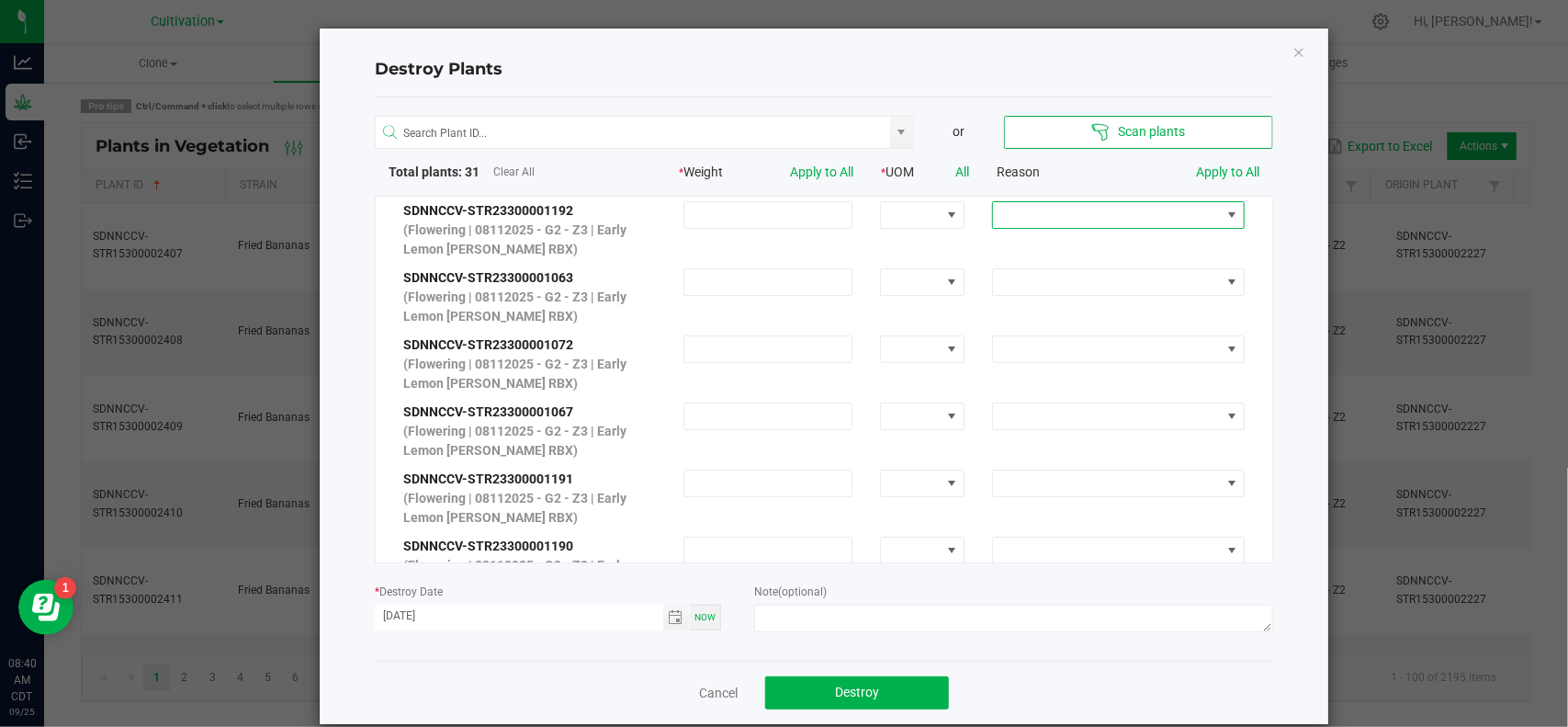
click at [1080, 209] on span at bounding box center [1106, 215] width 228 height 26
click at [1024, 352] on li "Extra" at bounding box center [1095, 343] width 246 height 31
click at [1224, 176] on link "Apply to All" at bounding box center [1227, 172] width 64 height 15
click at [670, 617] on span "Toggle calendar" at bounding box center [676, 618] width 15 height 15
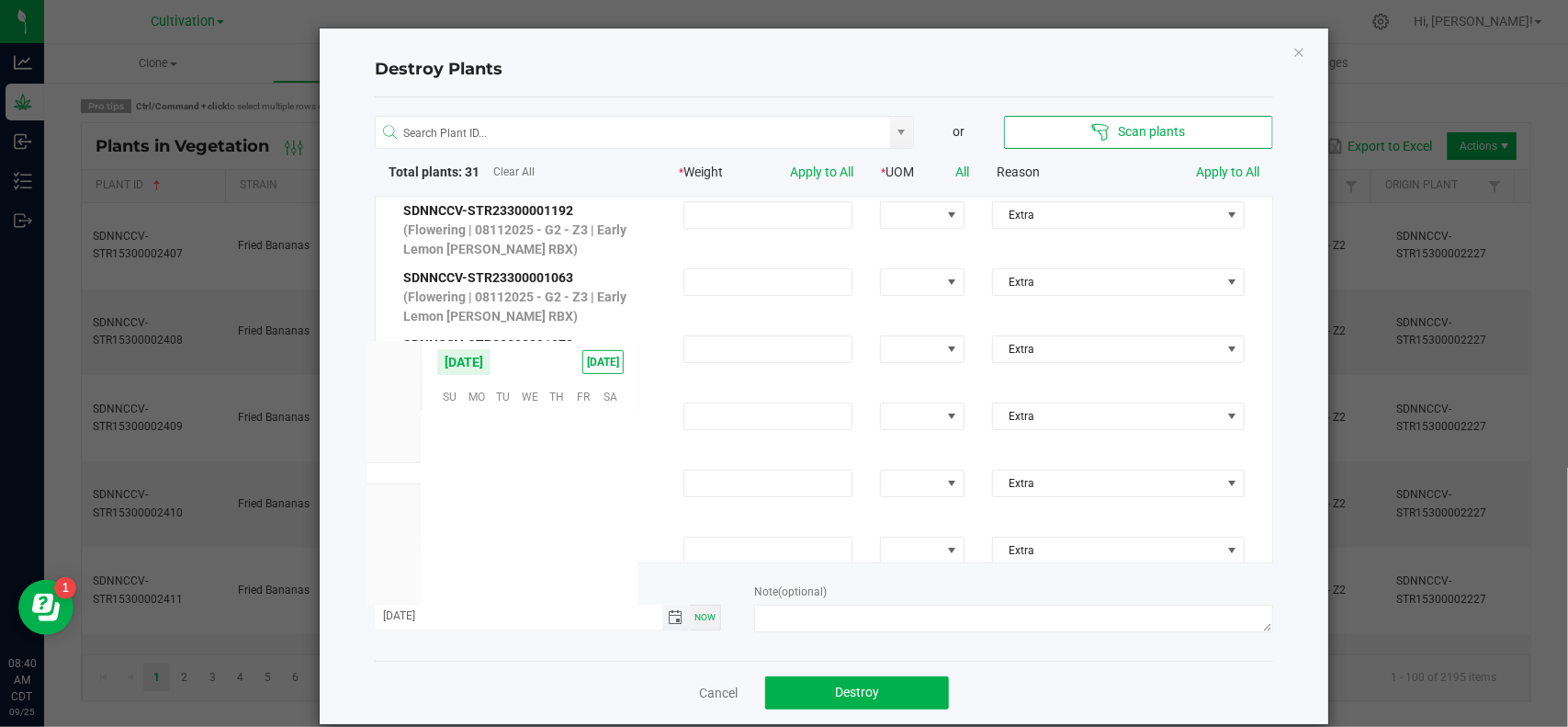
scroll to position [297931, 0]
click at [538, 507] on span "24" at bounding box center [530, 507] width 27 height 29
type input "[DATE]"
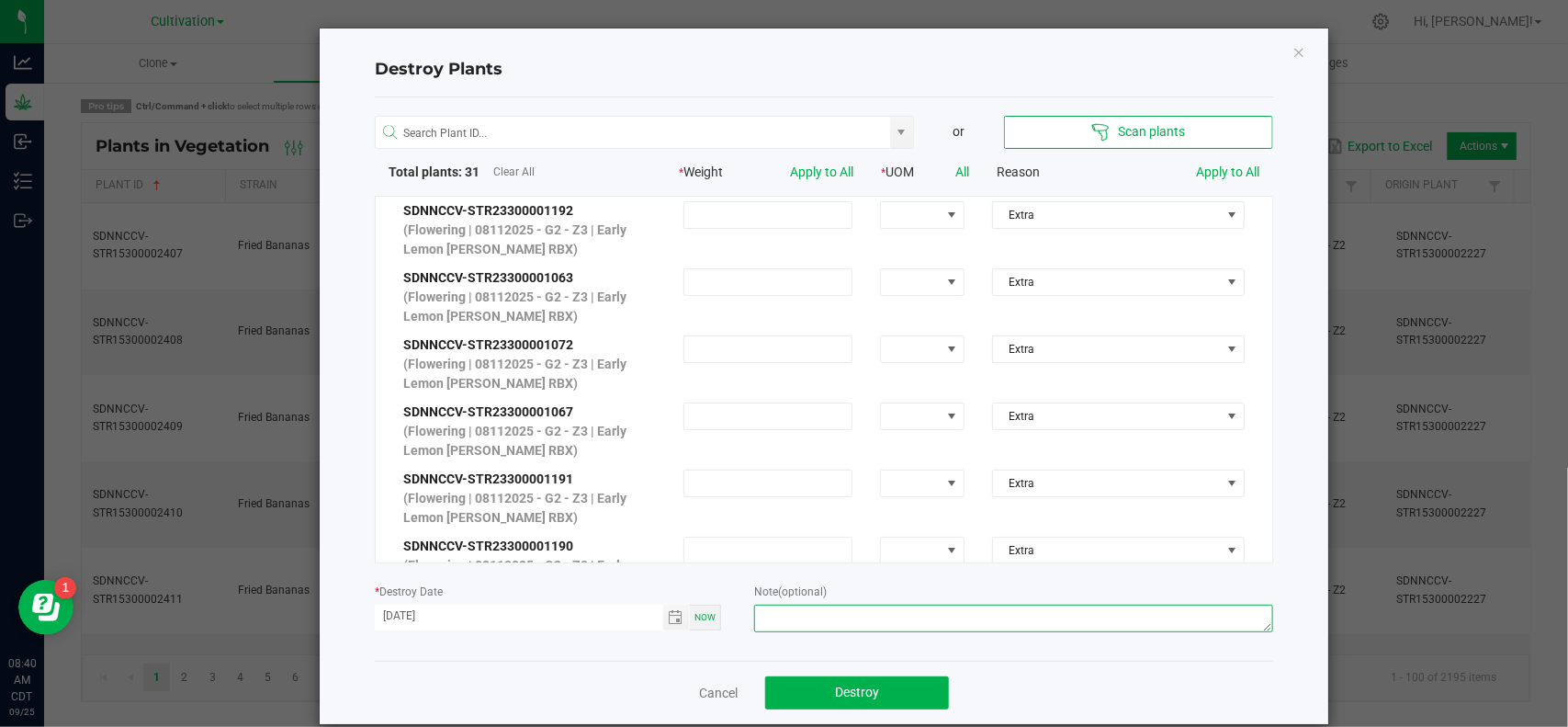
click at [828, 615] on textarea at bounding box center [1014, 619] width 519 height 28
type textarea "Extra Kills-TM"
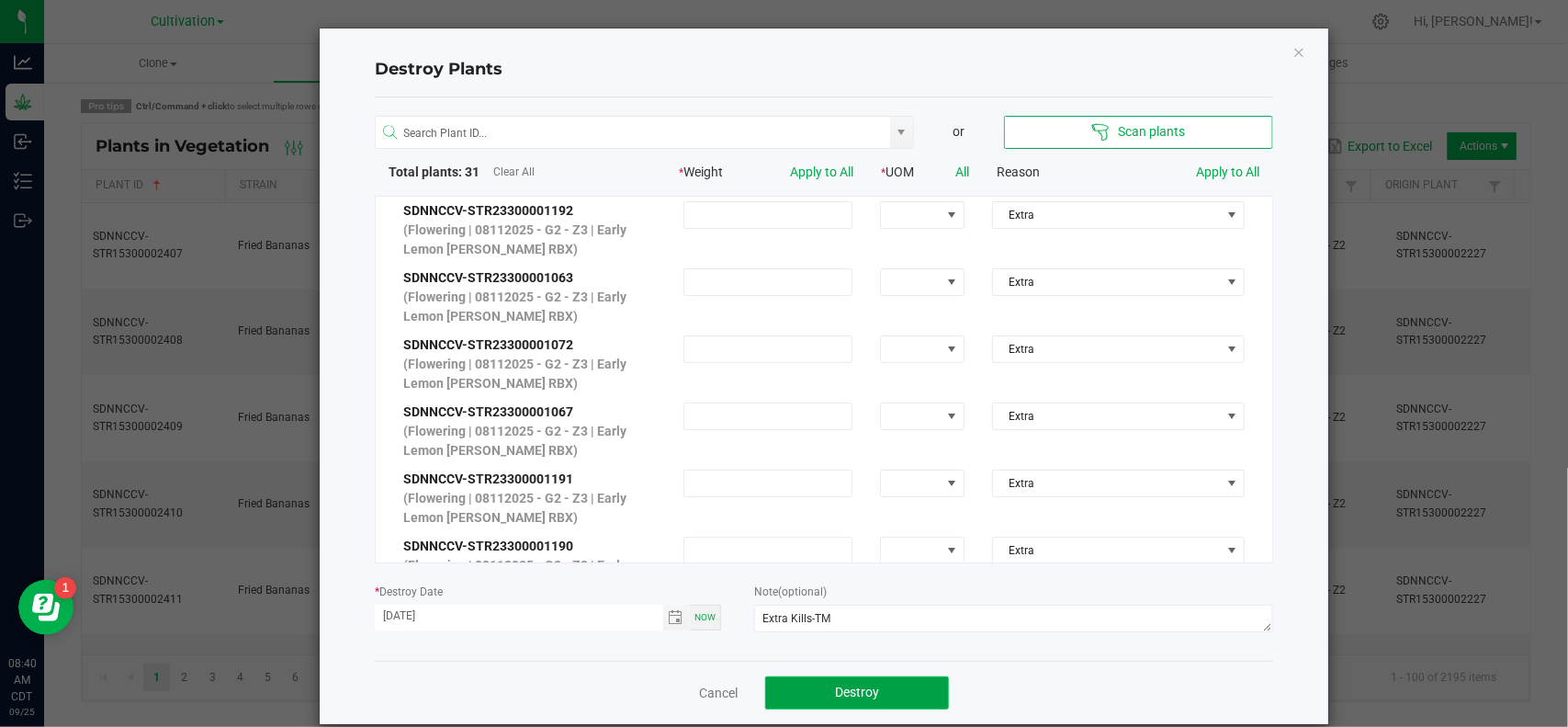
click at [883, 692] on button "Destroy" at bounding box center [857, 693] width 184 height 33
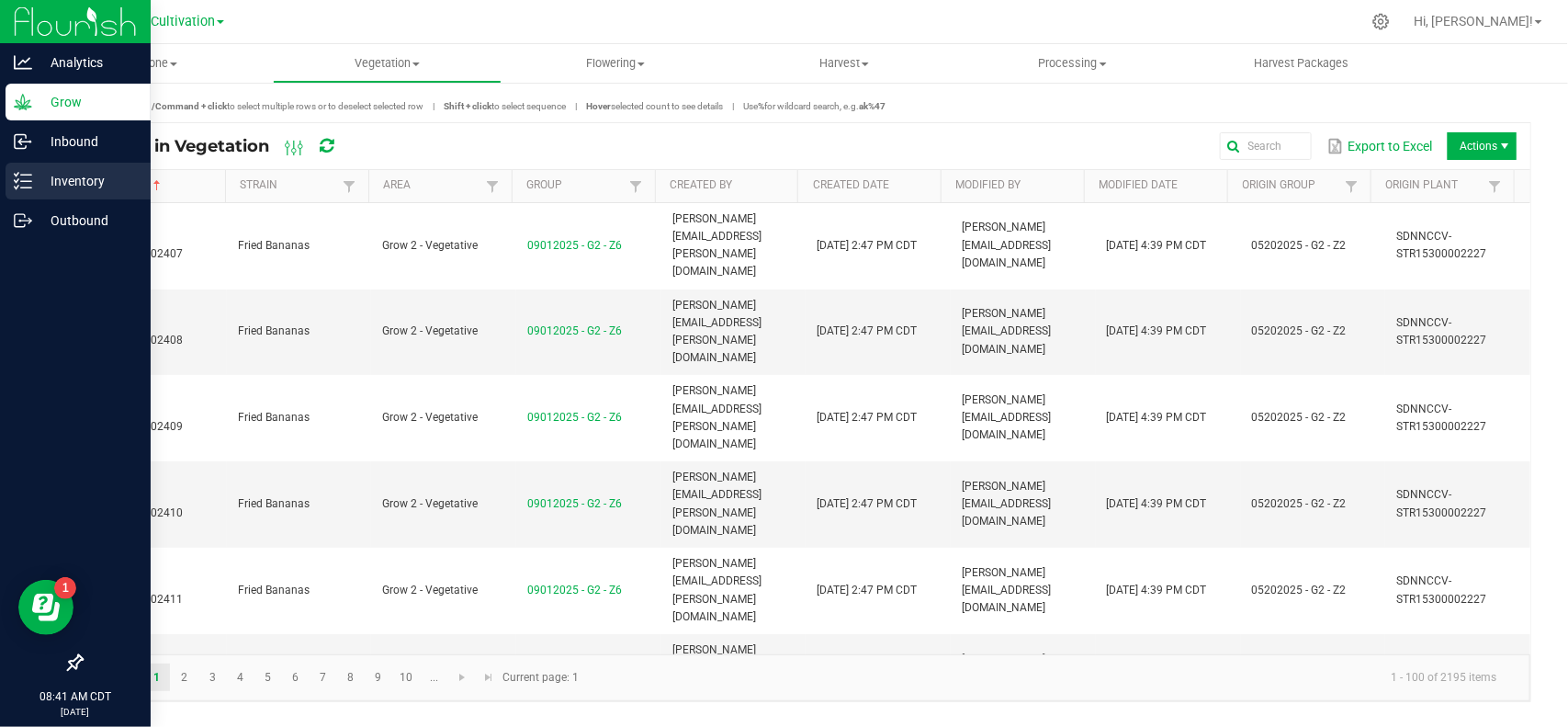
click at [14, 179] on icon at bounding box center [23, 181] width 18 height 18
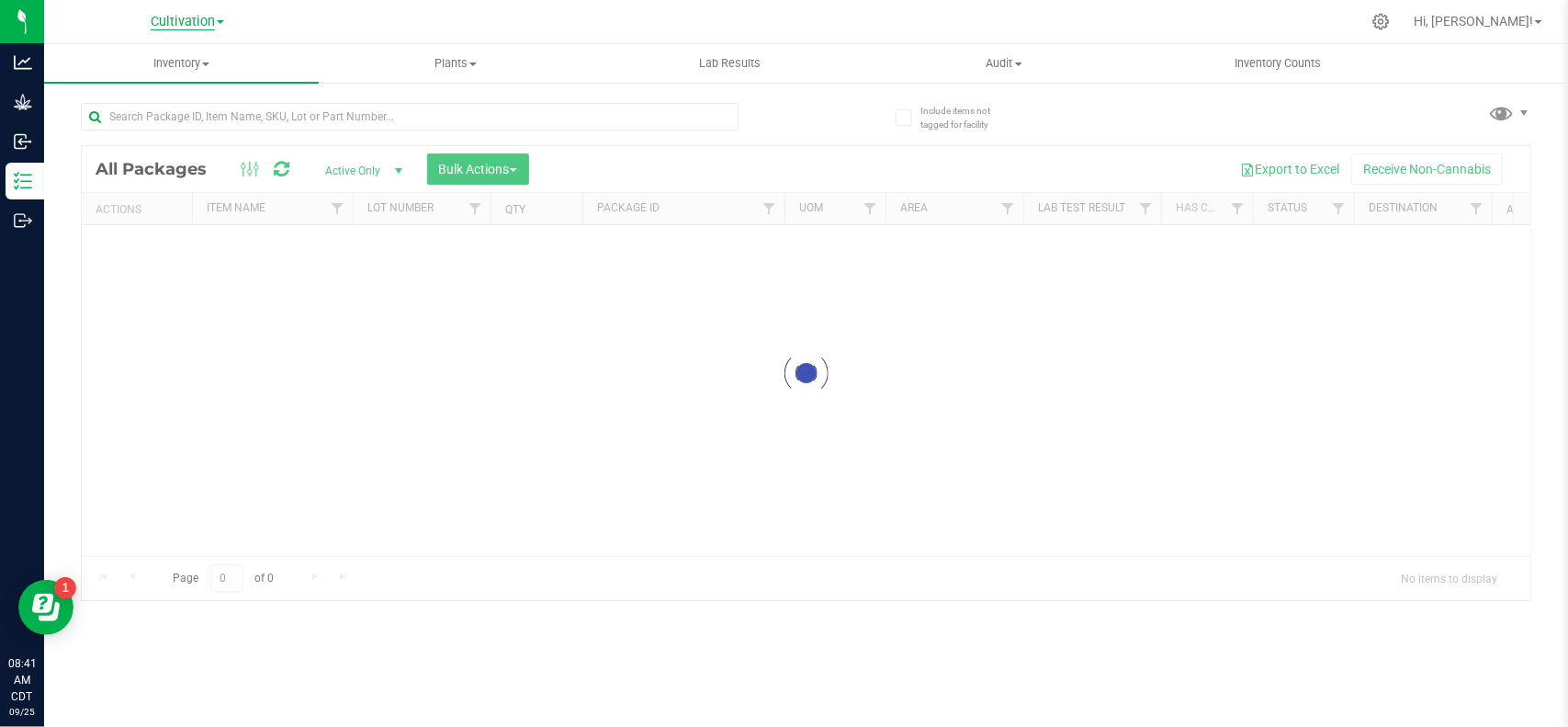
click at [204, 24] on span "Cultivation" at bounding box center [183, 22] width 65 height 17
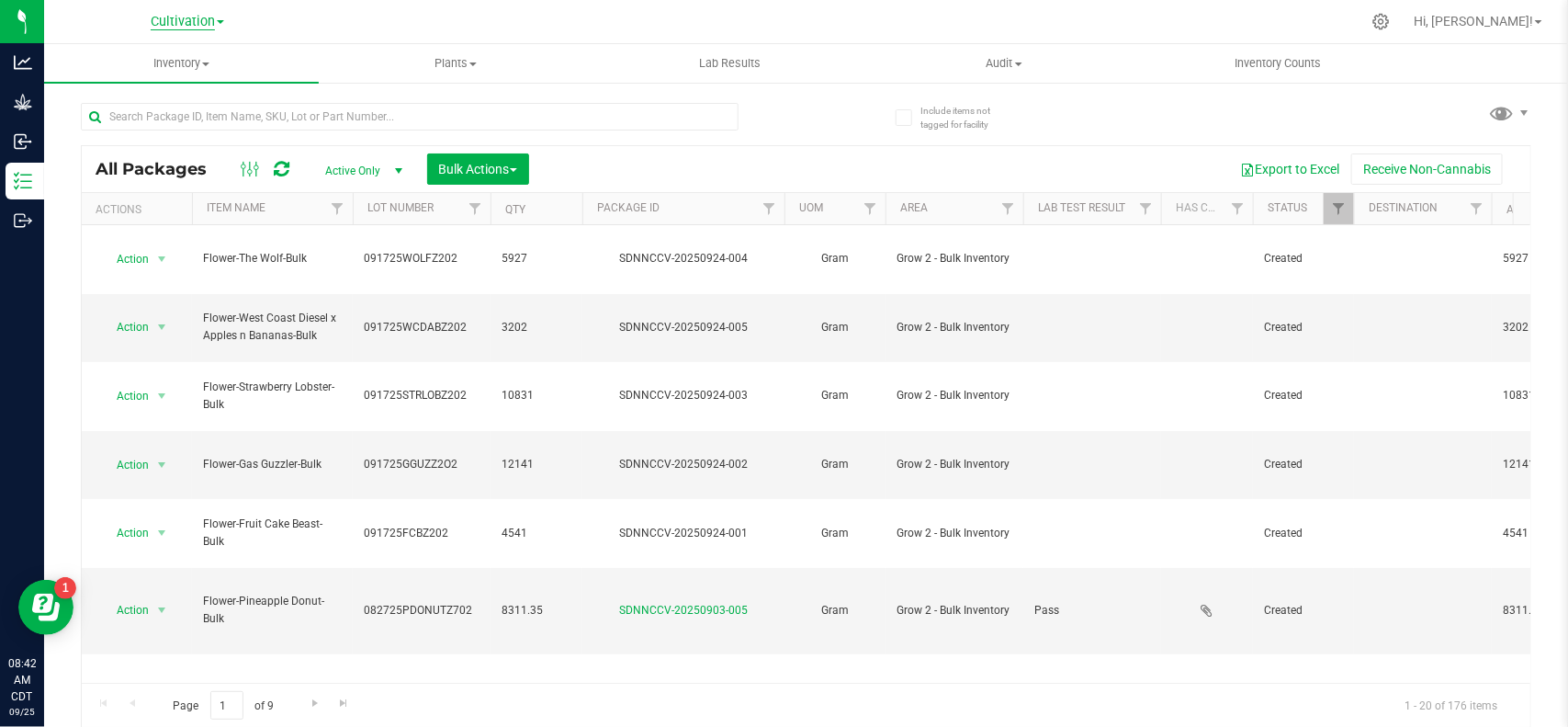
click at [191, 20] on span "Cultivation" at bounding box center [183, 22] width 65 height 17
click at [154, 96] on link "Manufacturing" at bounding box center [187, 90] width 268 height 25
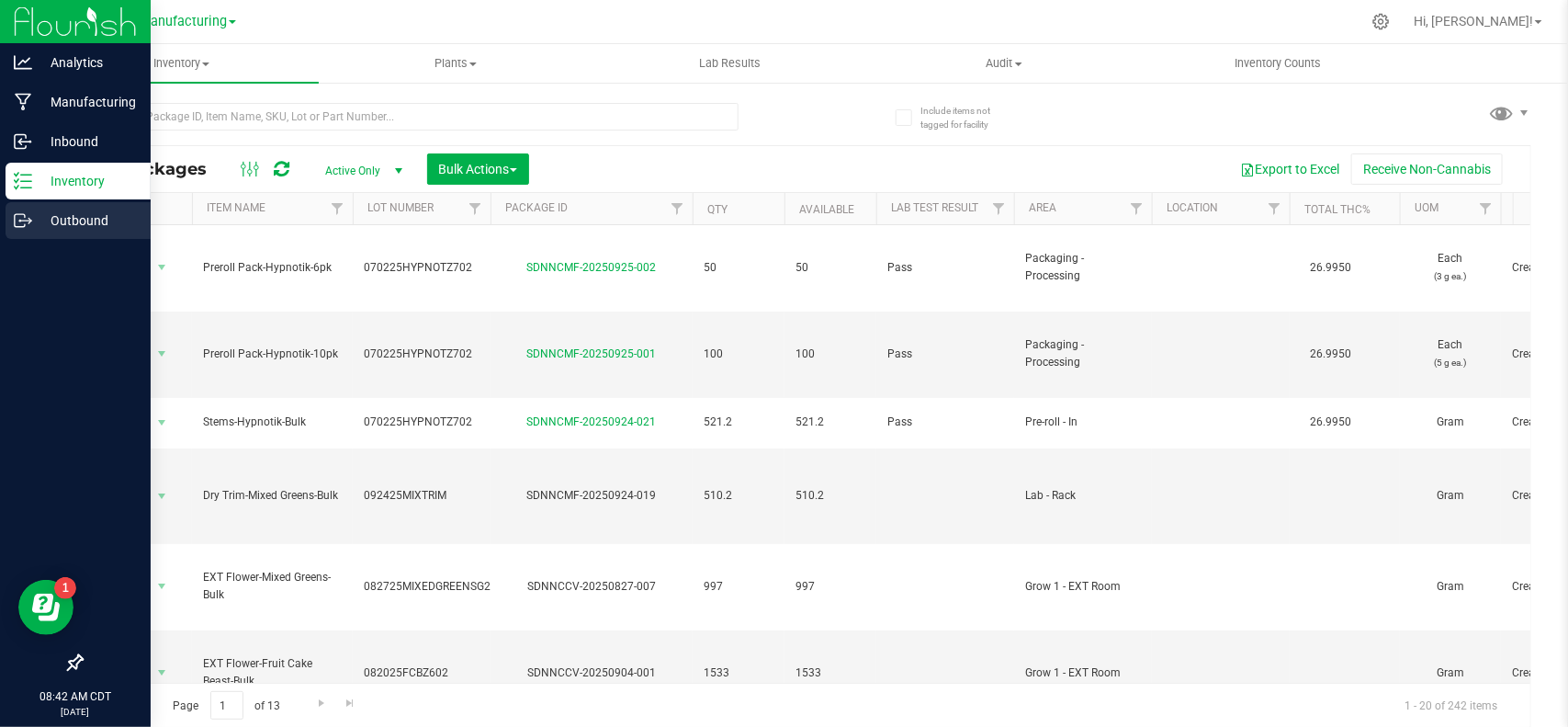
click at [60, 212] on p "Outbound" at bounding box center [87, 221] width 110 height 22
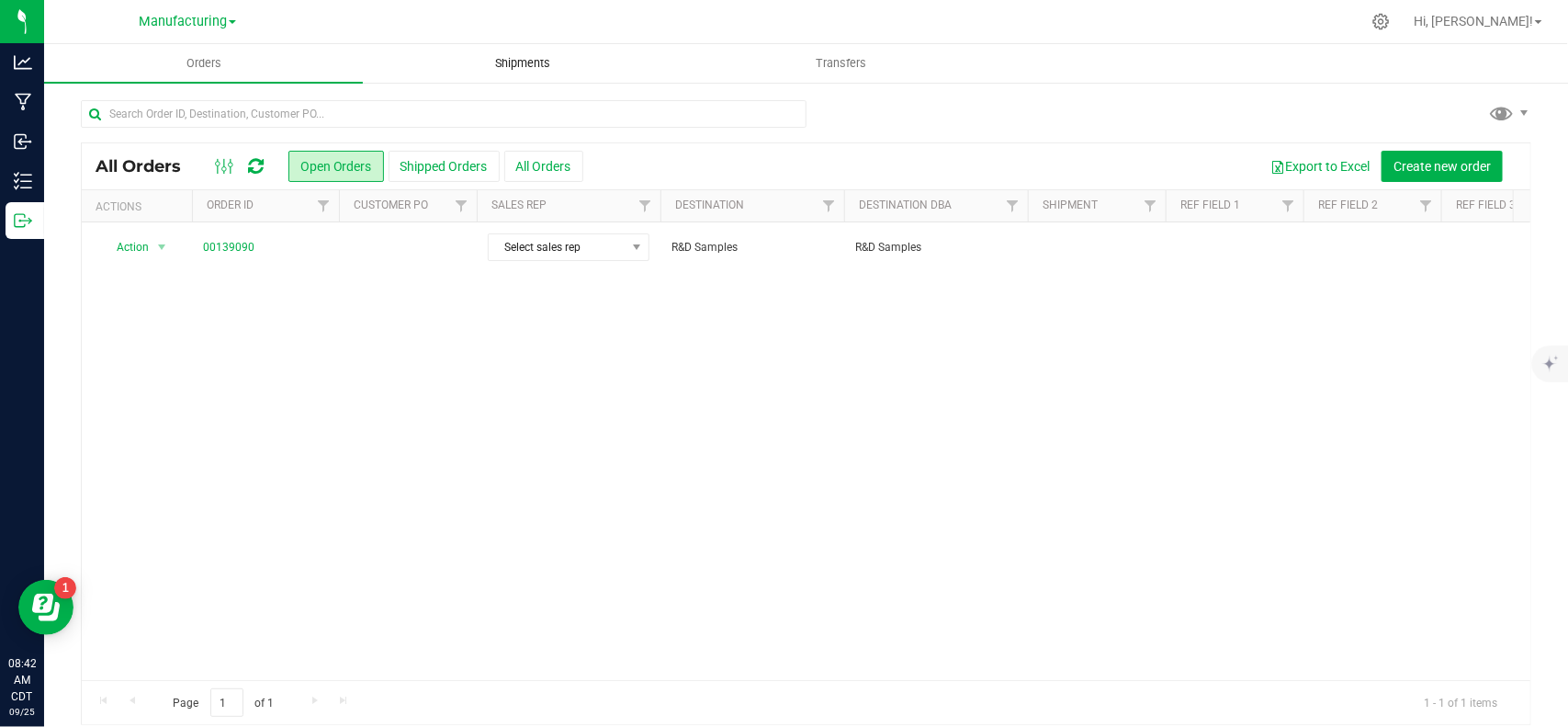
click at [508, 66] on span "Shipments" at bounding box center [522, 64] width 104 height 17
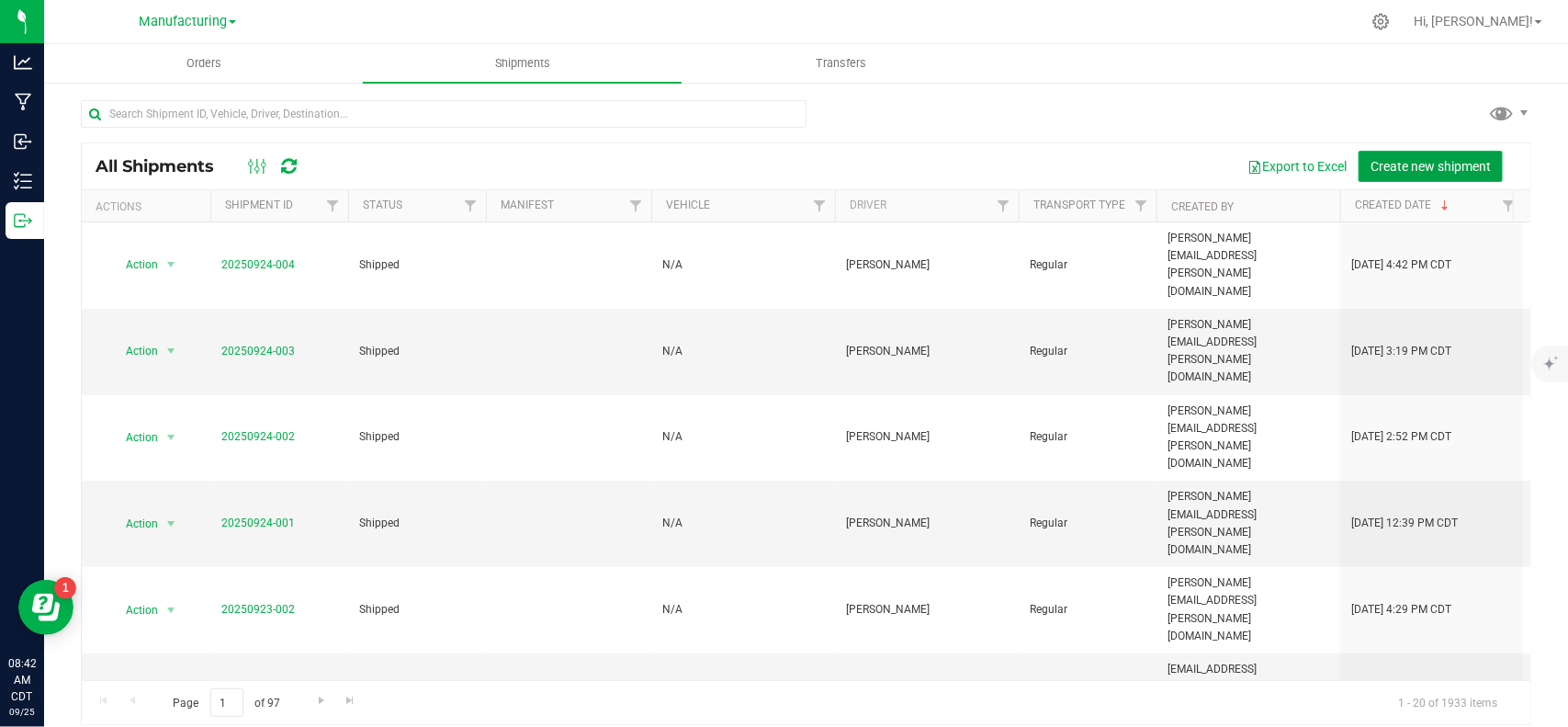
click at [1392, 165] on span "Create new shipment" at bounding box center [1430, 166] width 120 height 15
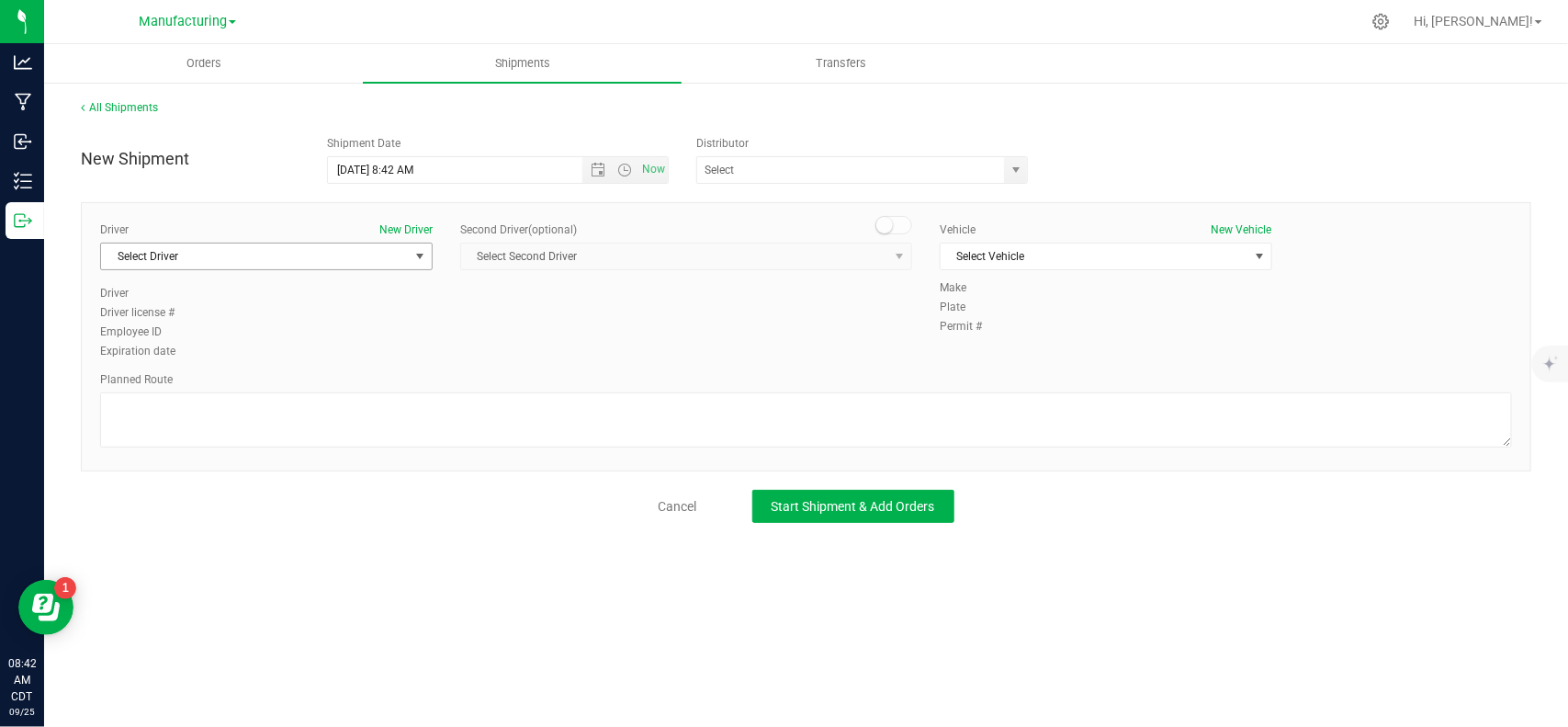
click at [332, 259] on span "Select Driver" at bounding box center [254, 257] width 308 height 26
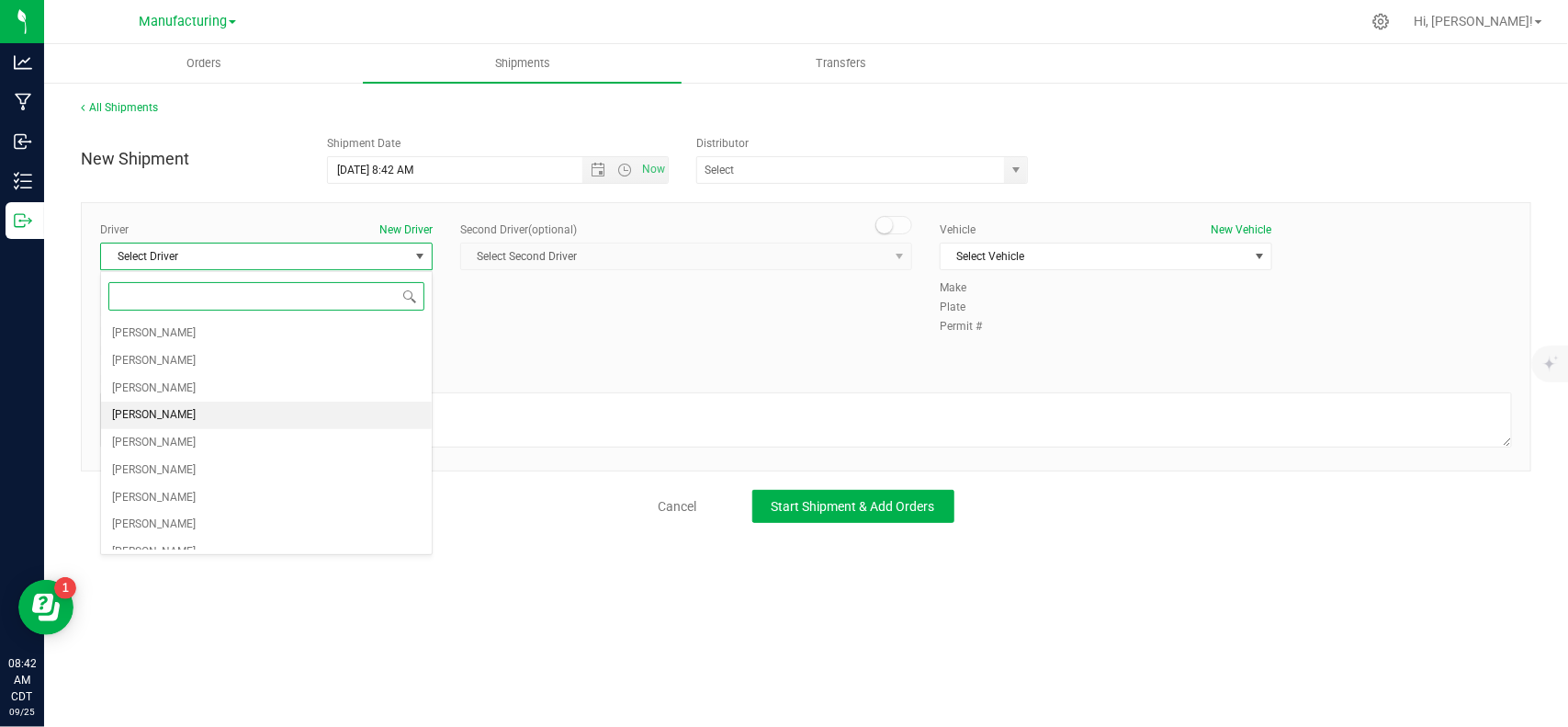
click at [223, 416] on li "[PERSON_NAME]" at bounding box center [266, 416] width 331 height 28
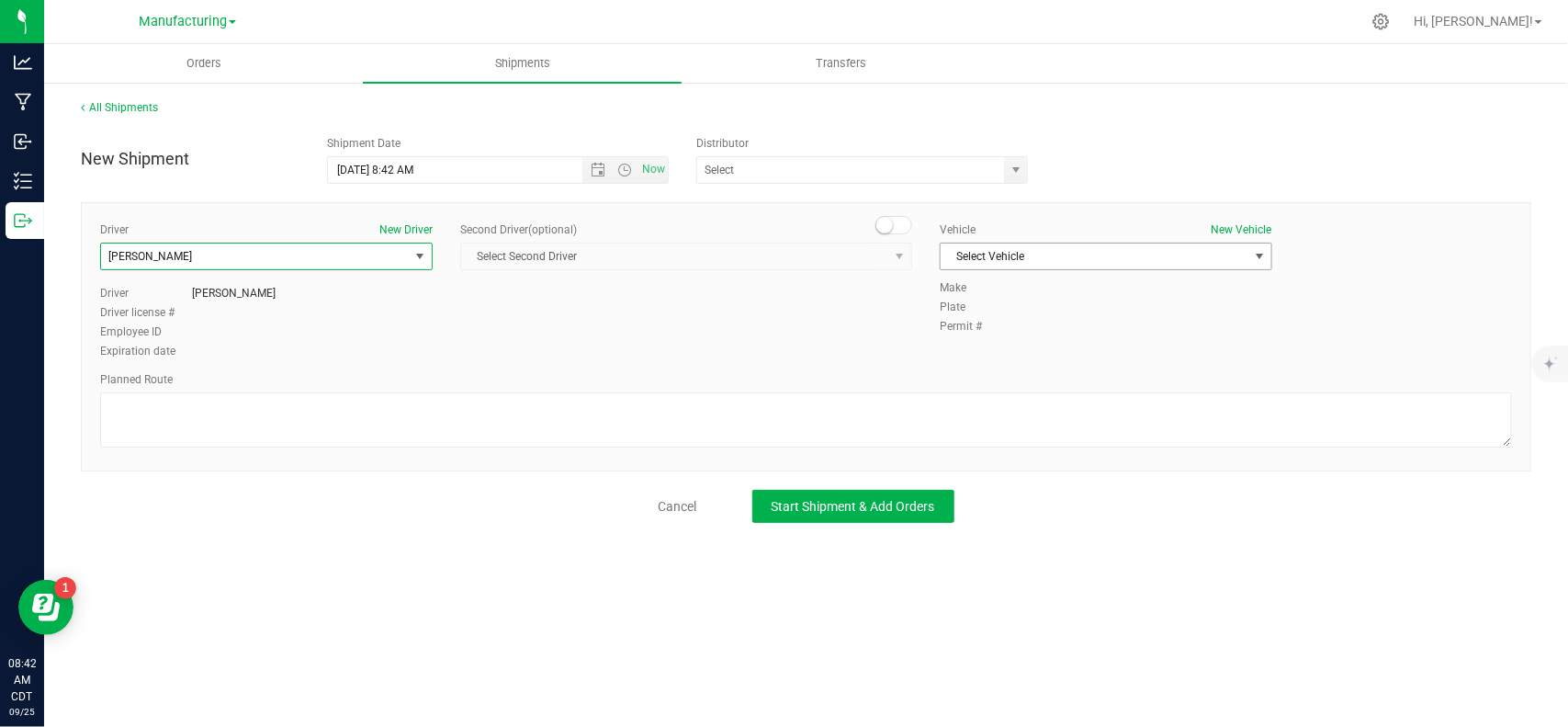
click at [1007, 256] on span "Select Vehicle" at bounding box center [1094, 257] width 308 height 26
click at [981, 285] on li "N/A" at bounding box center [1106, 288] width 331 height 28
click at [251, 249] on span "[PERSON_NAME]" at bounding box center [254, 257] width 308 height 26
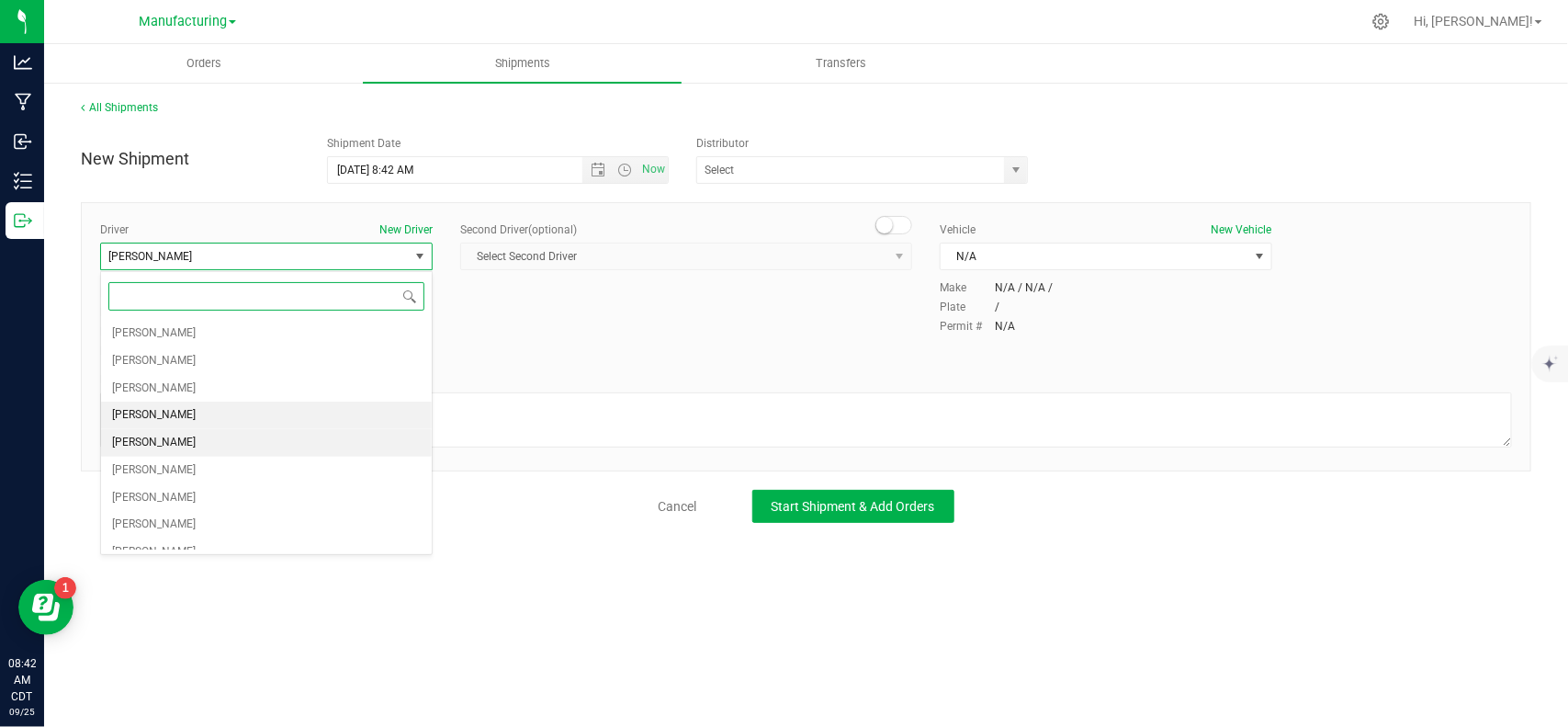
click at [223, 446] on li "[PERSON_NAME]" at bounding box center [266, 443] width 331 height 28
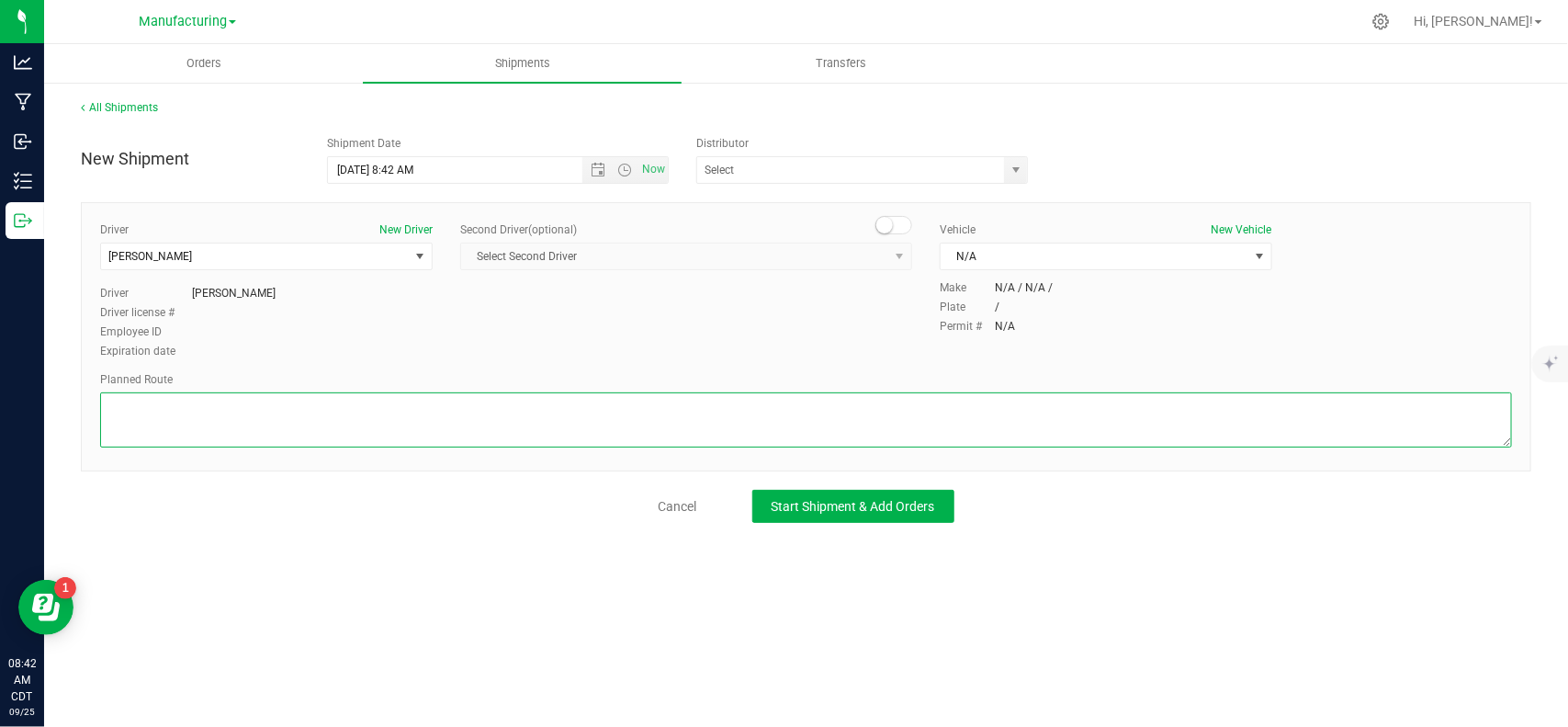
click at [250, 435] on textarea at bounding box center [805, 420] width 1412 height 55
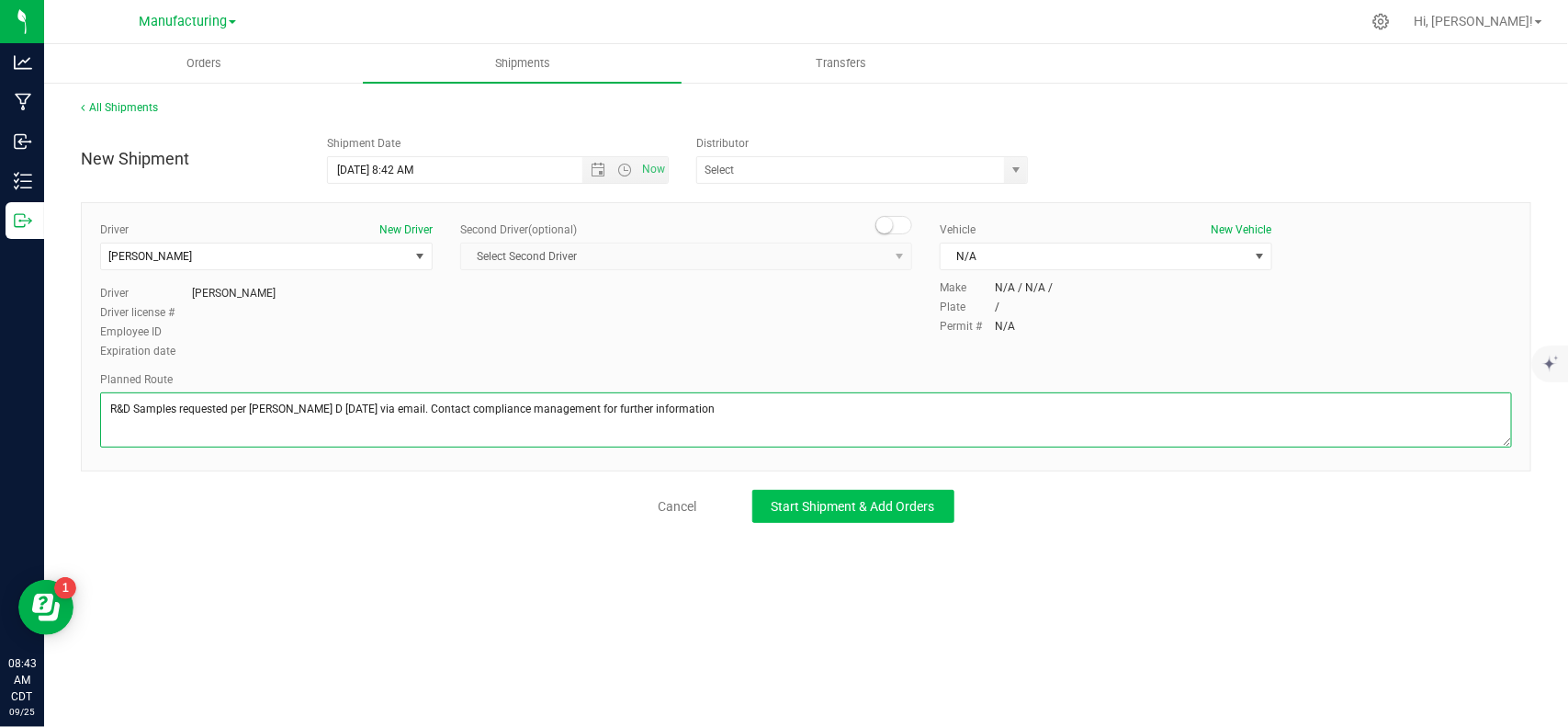
type textarea "R&D Samples requested per [PERSON_NAME] D [DATE] via email. Contact compliance …"
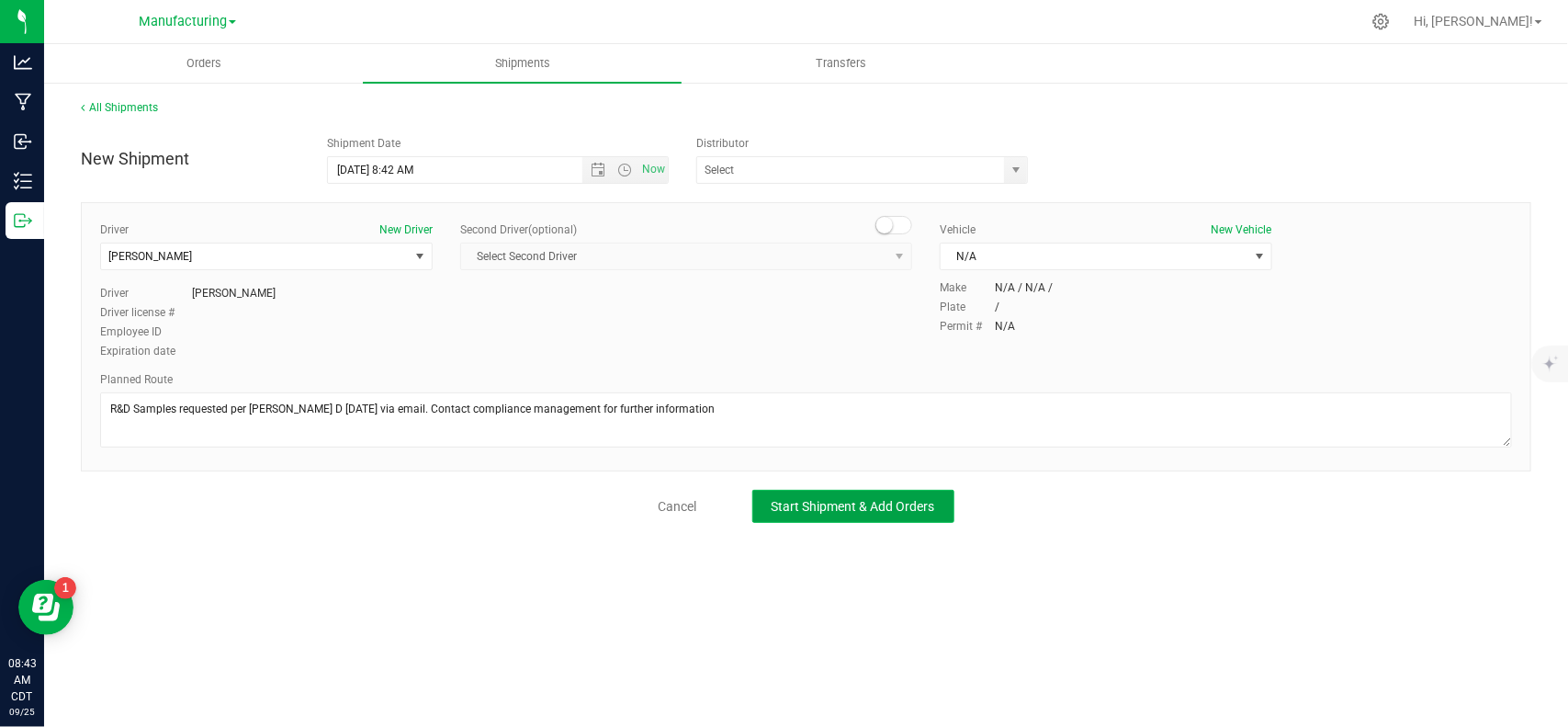
click at [769, 510] on button "Start Shipment & Add Orders" at bounding box center [853, 506] width 202 height 33
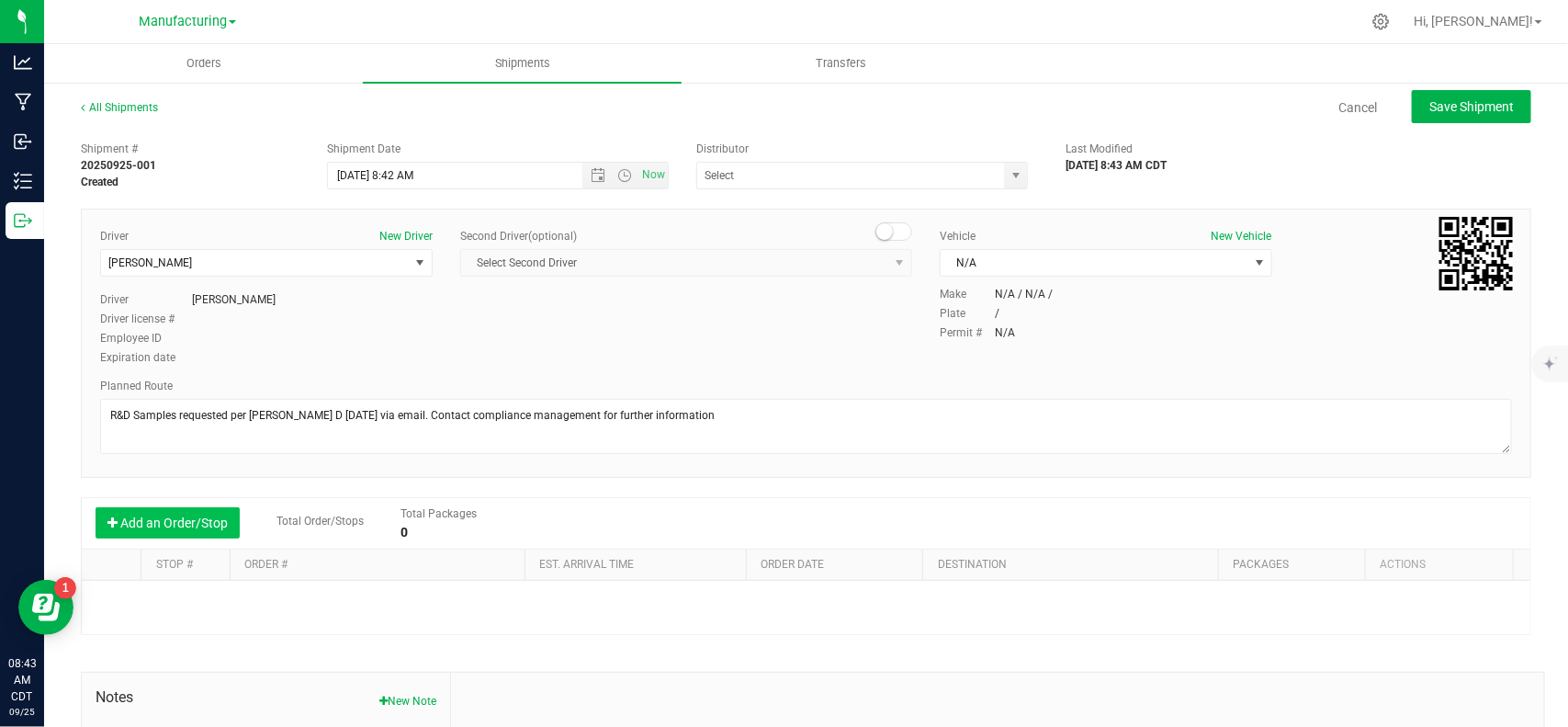
click at [199, 522] on button "Add an Order/Stop" at bounding box center [167, 523] width 144 height 31
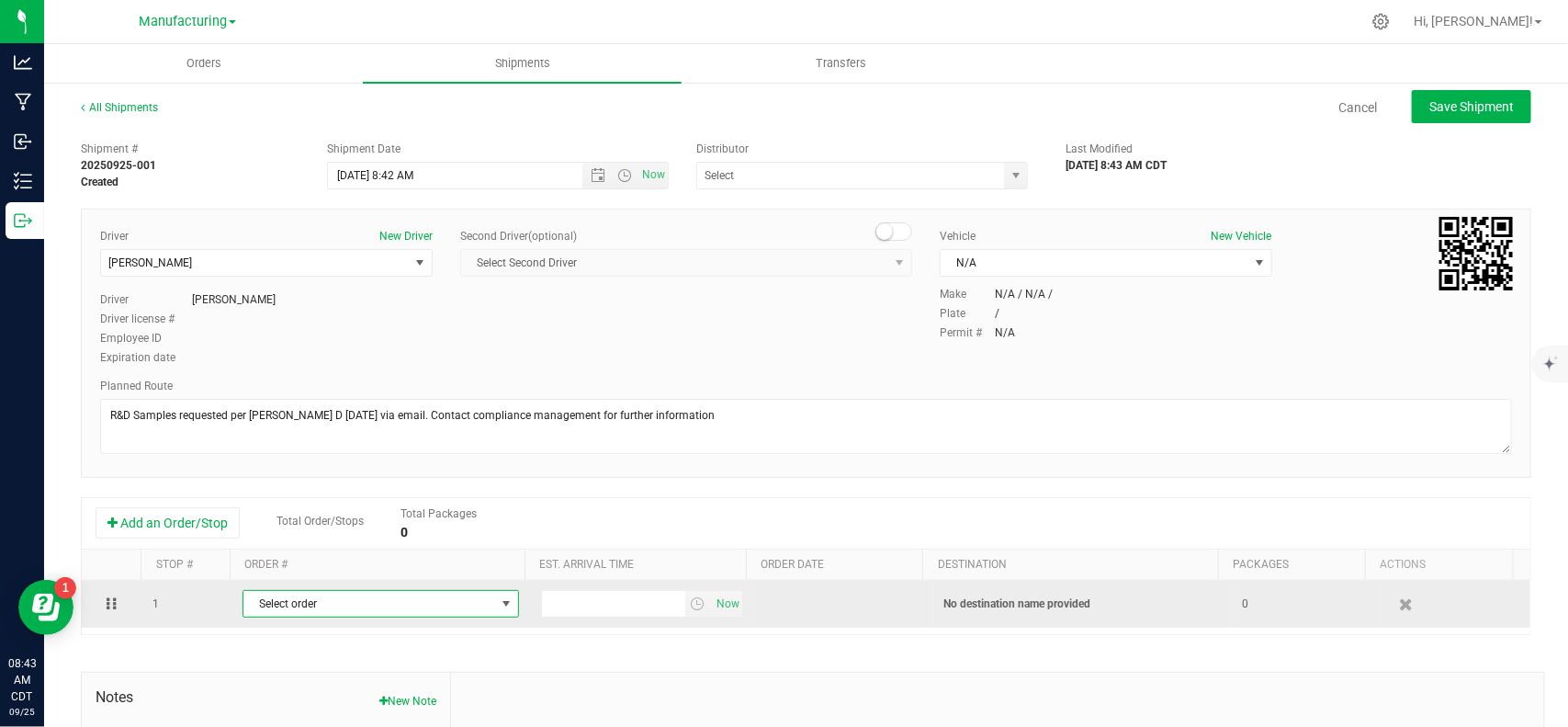
click at [442, 613] on span "Select order" at bounding box center [369, 604] width 252 height 26
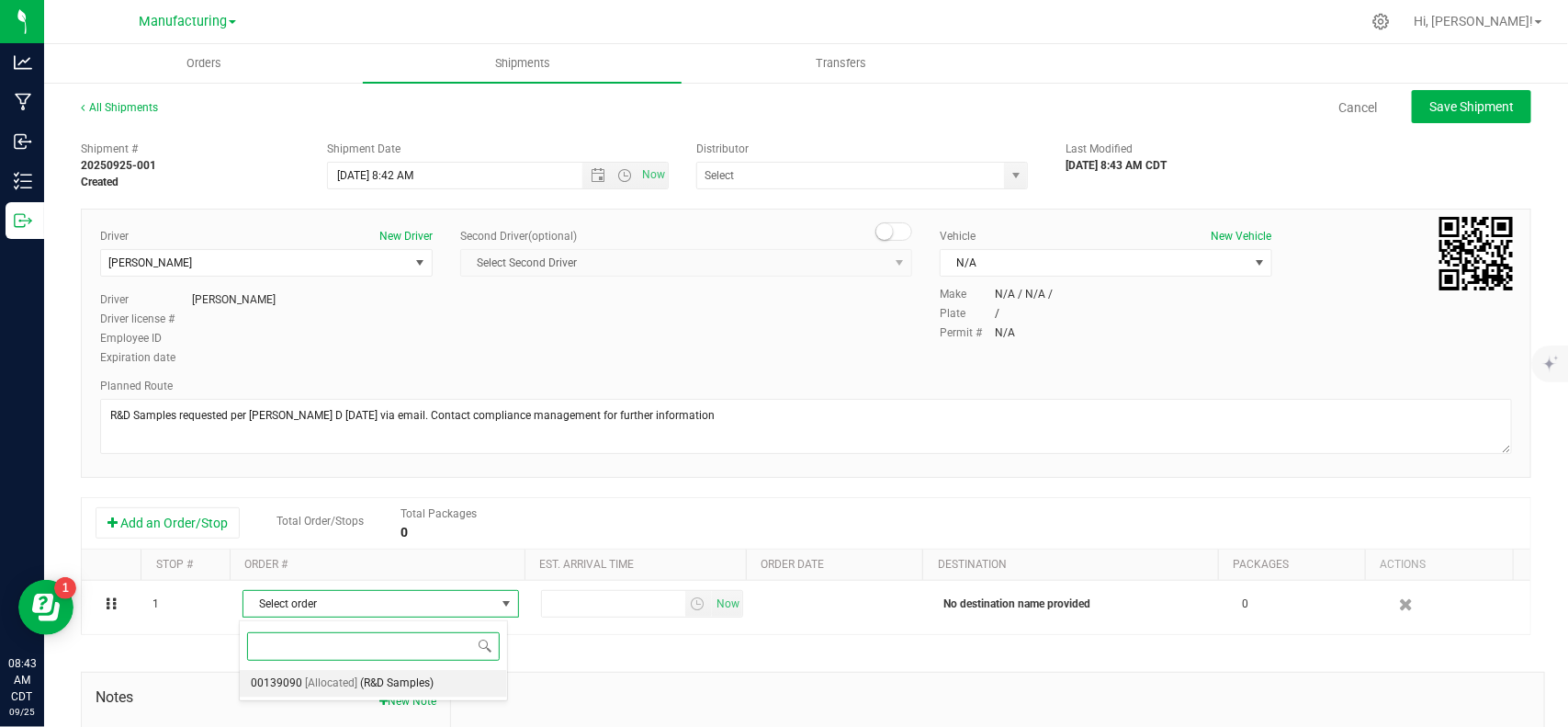
click at [402, 685] on span "(R&D Samples)" at bounding box center [397, 684] width 74 height 24
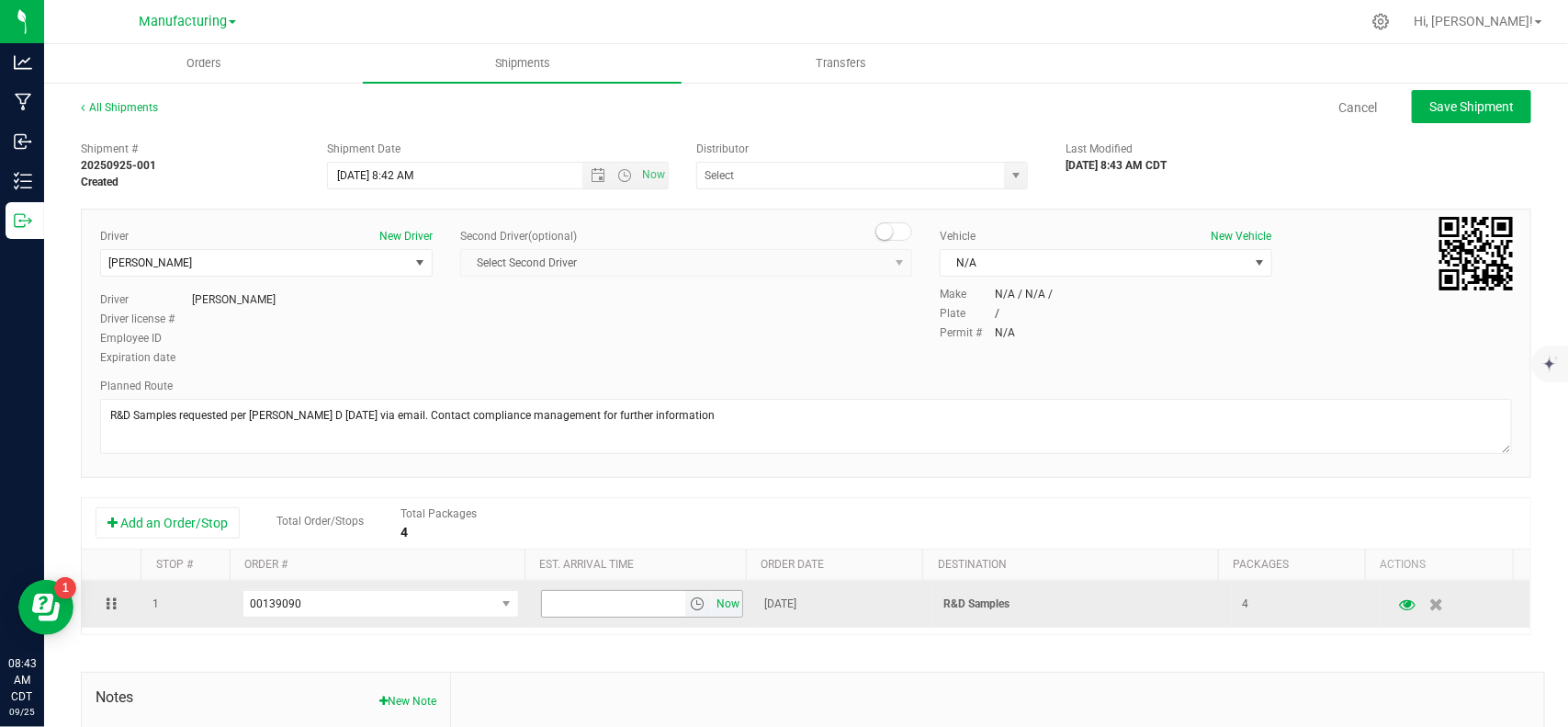
click at [715, 608] on span "Now" at bounding box center [728, 604] width 31 height 27
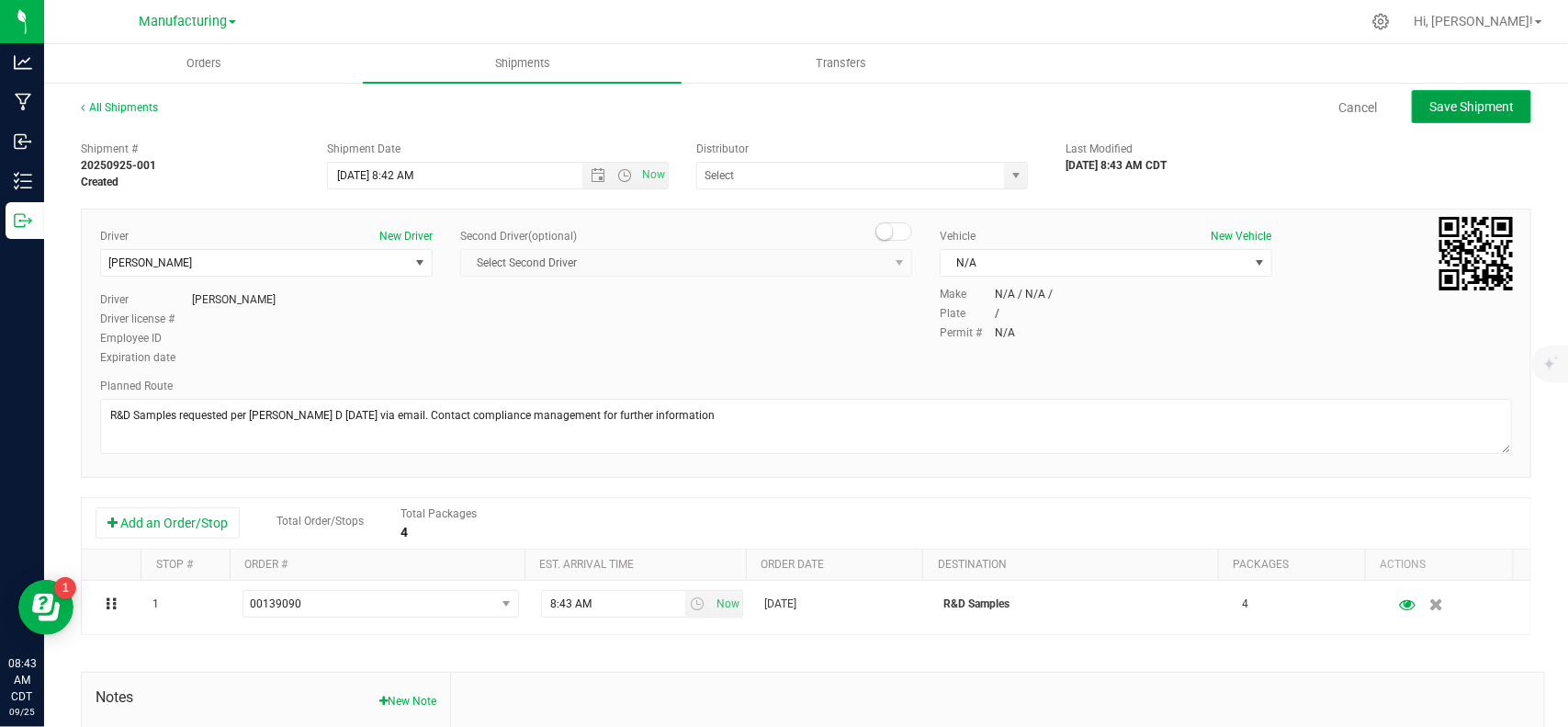
click at [1486, 99] on span "Save Shipment" at bounding box center [1472, 106] width 85 height 15
type input "[DATE] 1:42 PM"
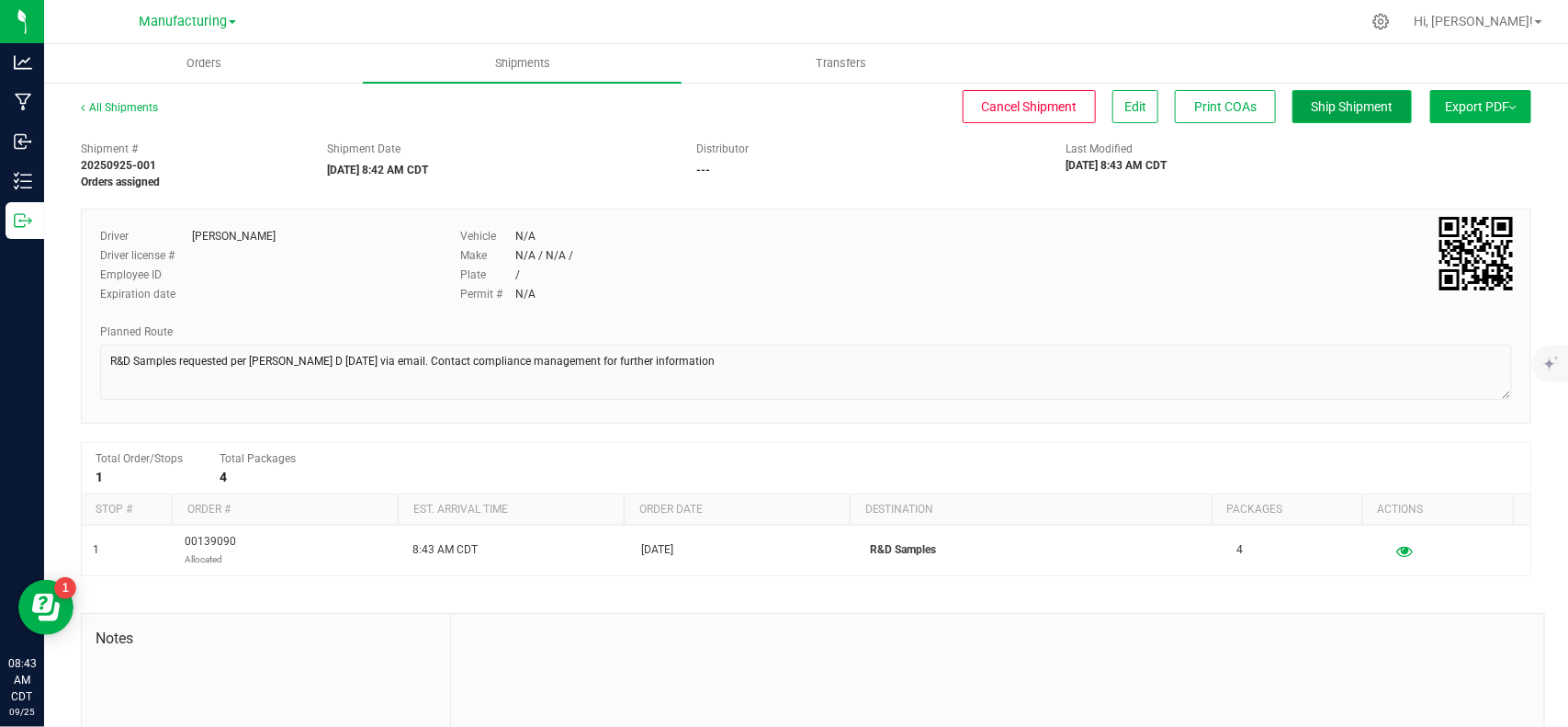
click at [1312, 120] on button "Ship Shipment" at bounding box center [1352, 106] width 119 height 33
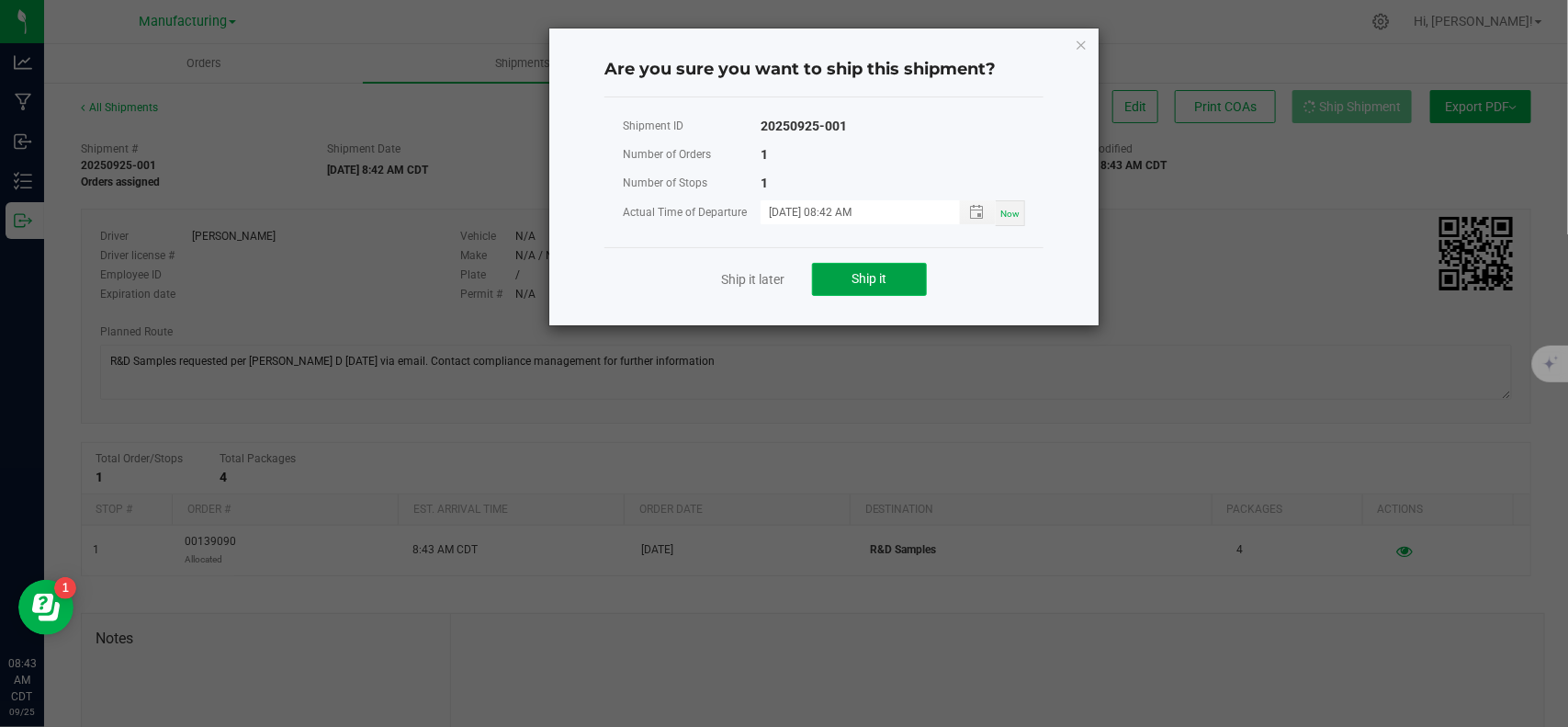
click at [901, 281] on button "Ship it" at bounding box center [869, 279] width 115 height 33
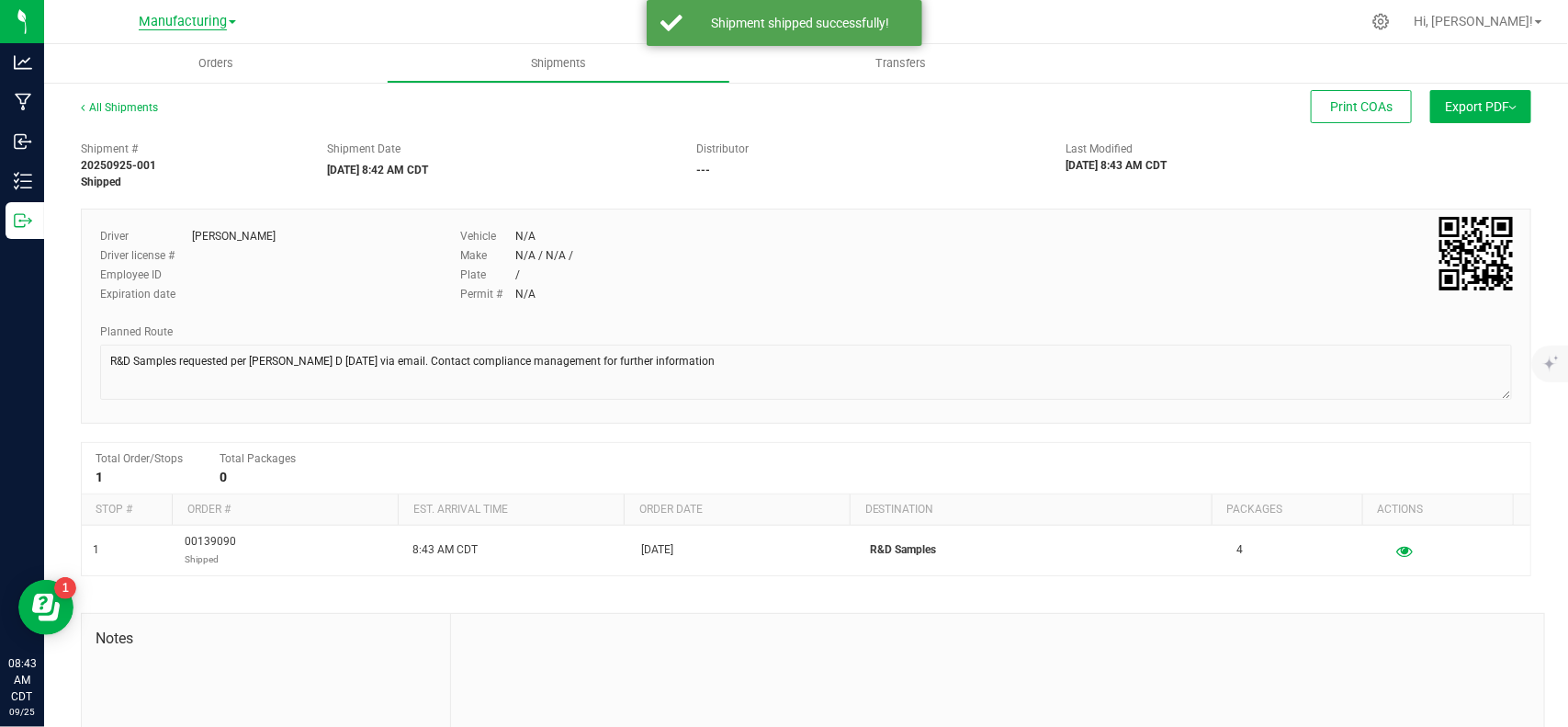
click at [158, 21] on span "Manufacturing" at bounding box center [182, 22] width 88 height 17
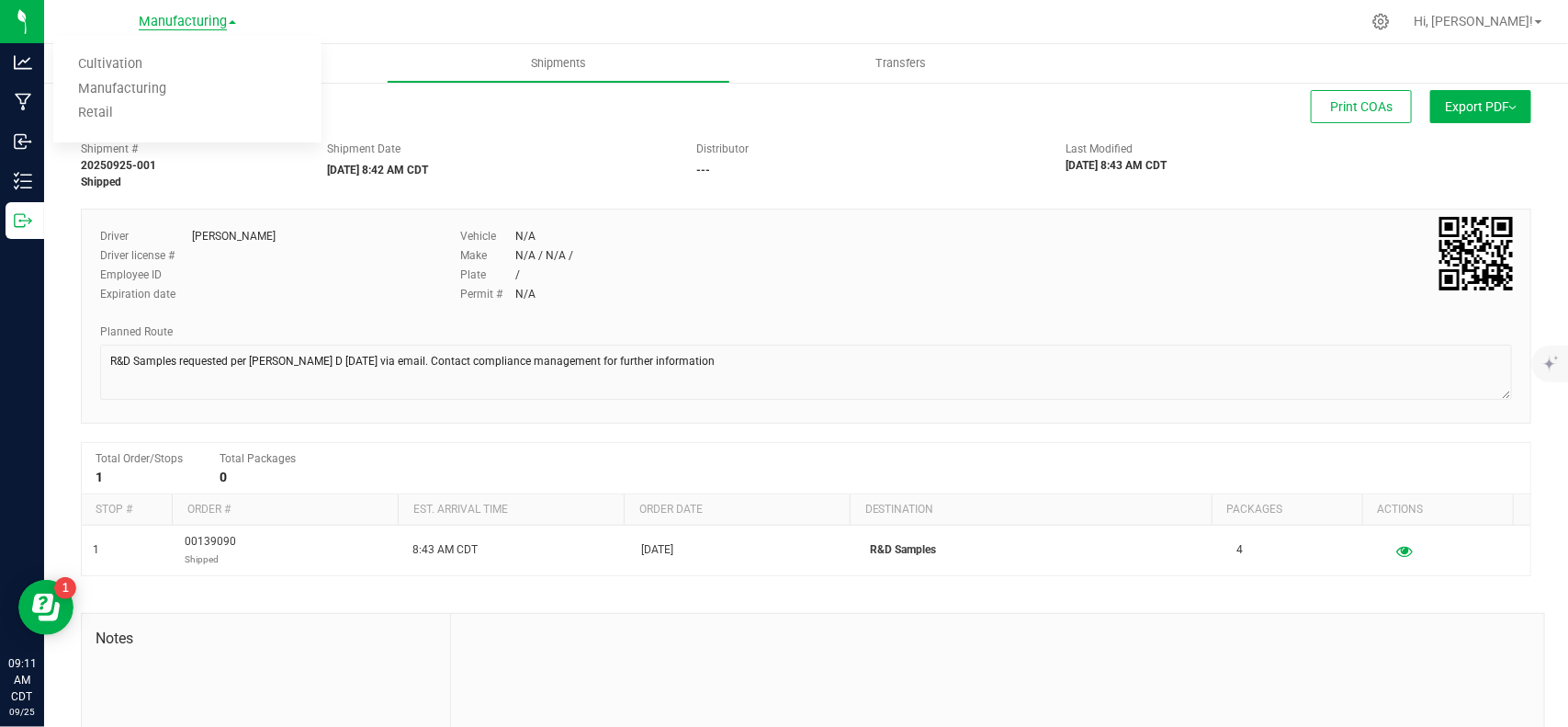
click at [207, 19] on span "Manufacturing" at bounding box center [182, 22] width 88 height 17
click at [190, 18] on span "Manufacturing" at bounding box center [182, 22] width 88 height 17
click at [208, 20] on span "Manufacturing" at bounding box center [182, 22] width 88 height 17
click at [170, 20] on span "Manufacturing" at bounding box center [182, 22] width 88 height 17
click at [170, 21] on span "Manufacturing" at bounding box center [182, 22] width 88 height 17
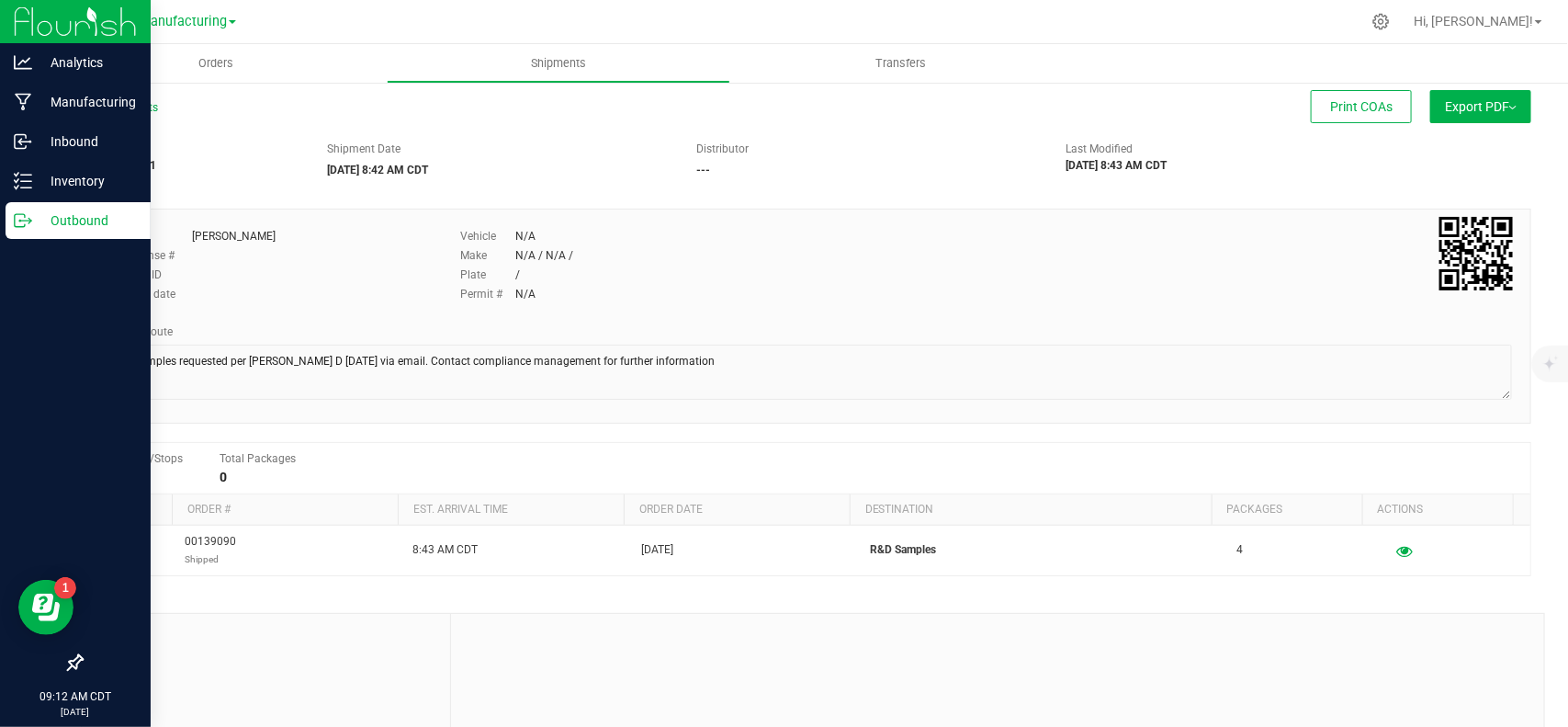
click at [33, 216] on p "Outbound" at bounding box center [87, 221] width 110 height 22
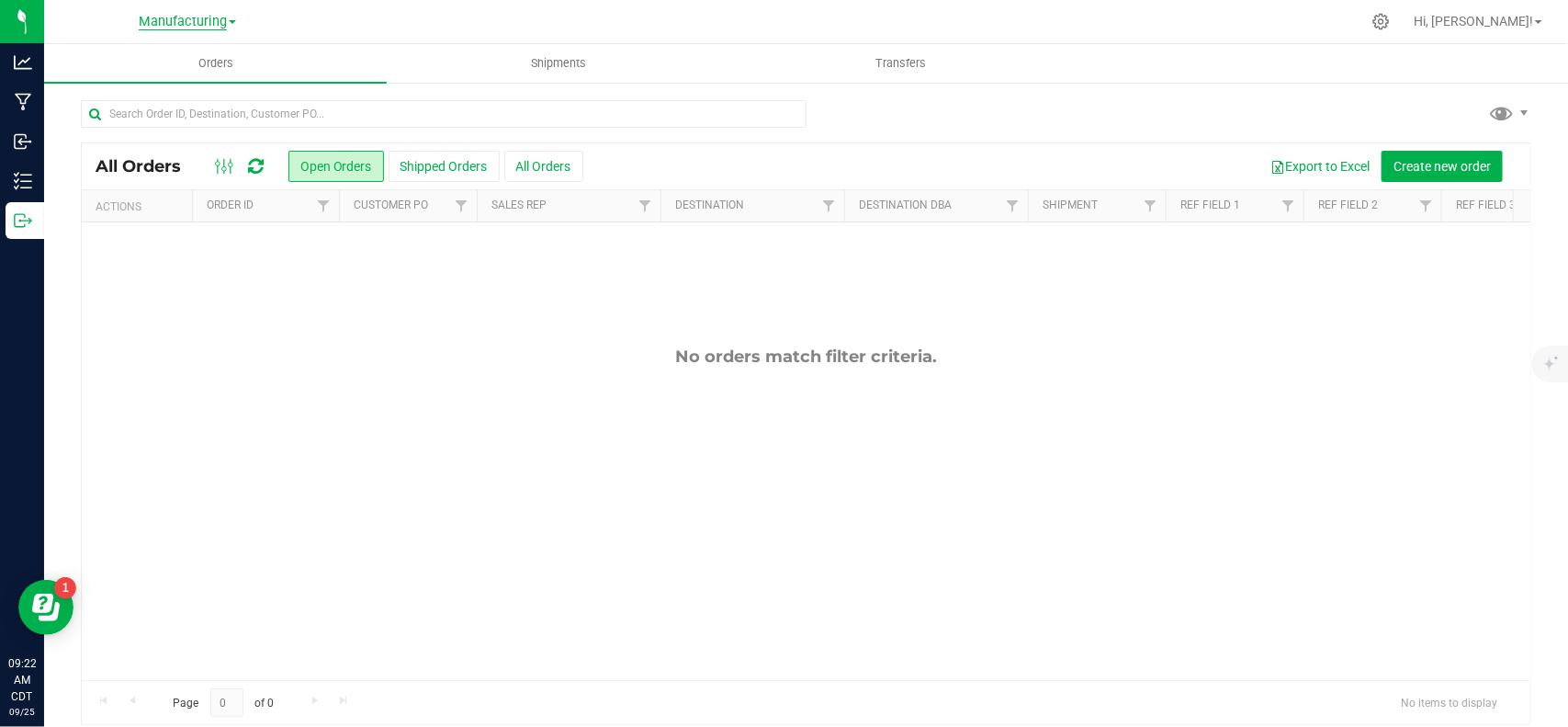
click at [184, 16] on span "Manufacturing" at bounding box center [182, 22] width 88 height 17
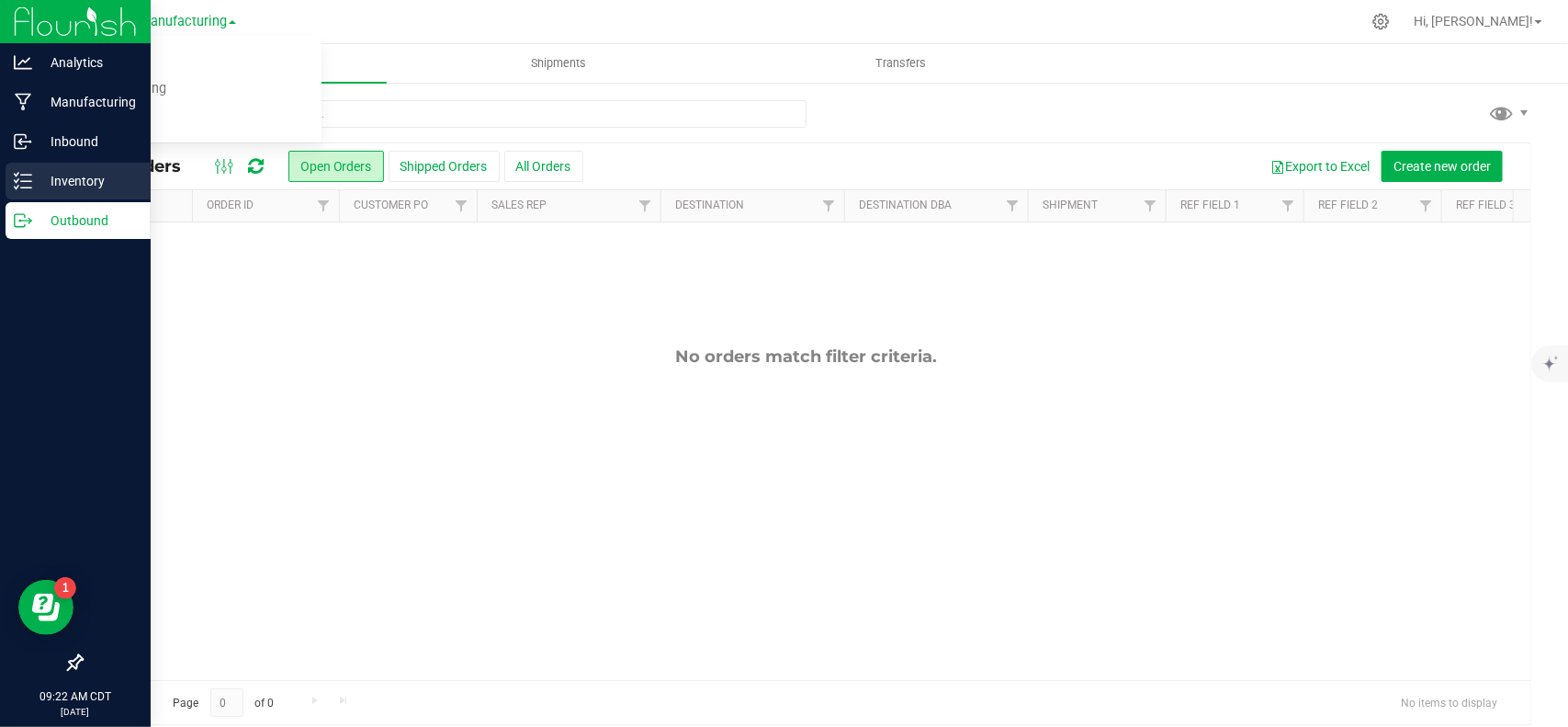
click at [33, 195] on div "Inventory" at bounding box center [78, 181] width 145 height 37
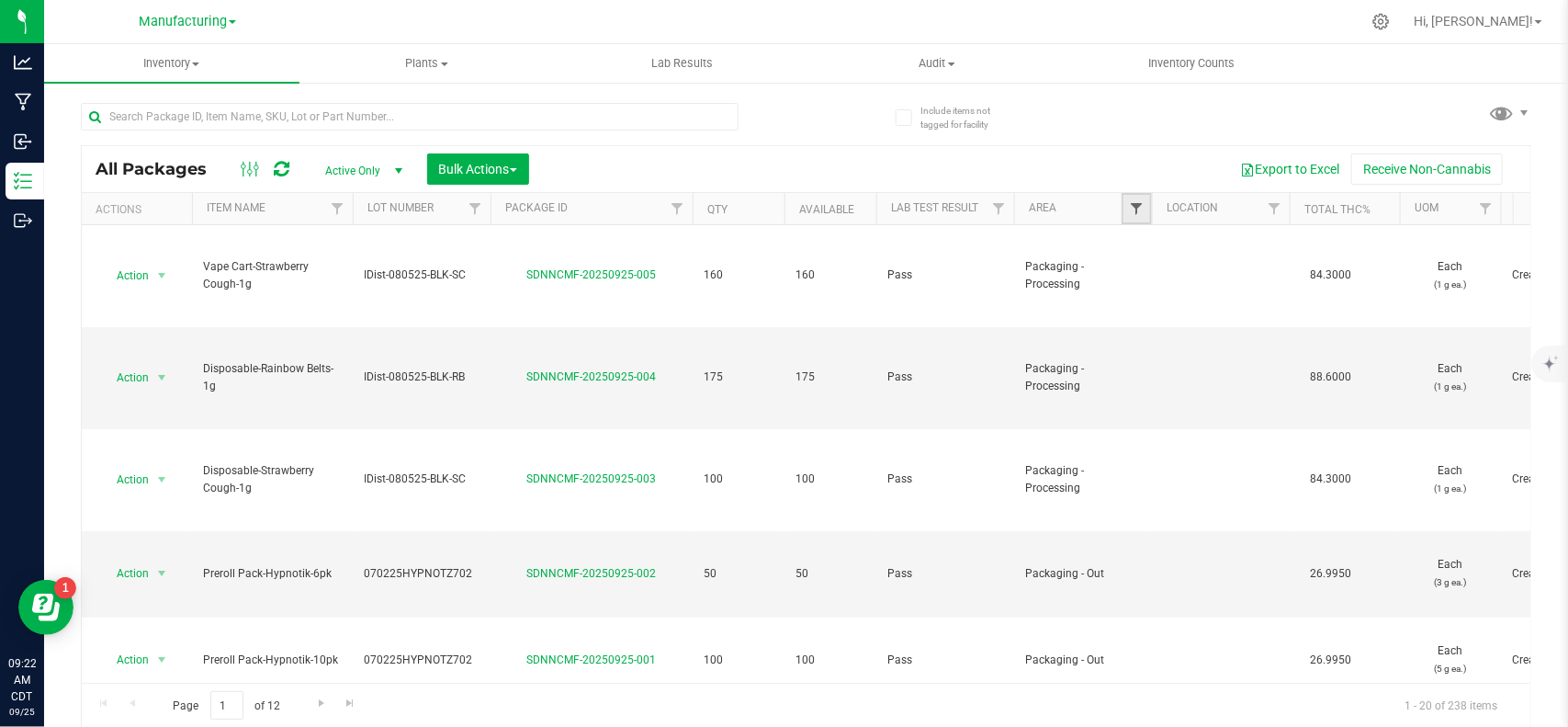
click at [1131, 212] on span "Filter" at bounding box center [1137, 209] width 15 height 15
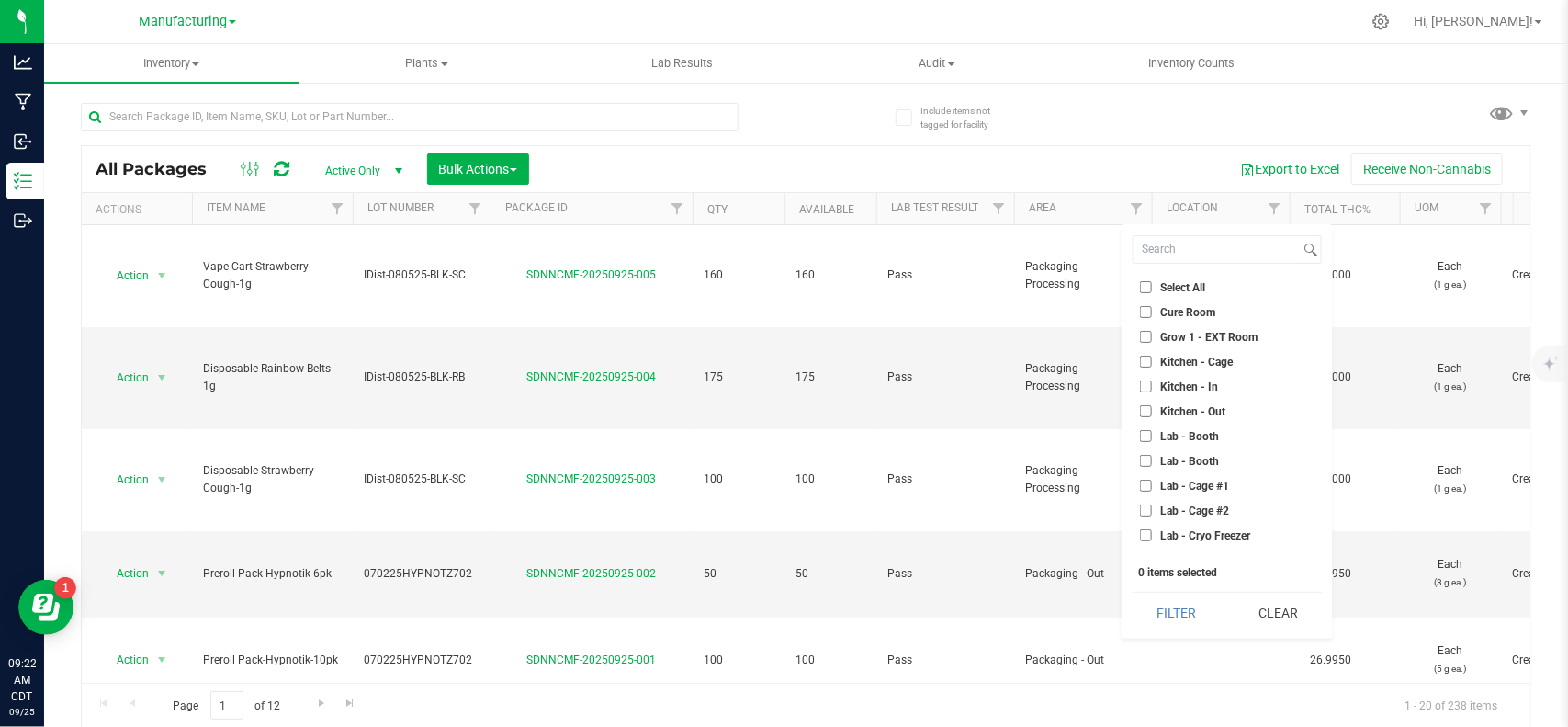
click at [1153, 317] on label "Cure Room" at bounding box center [1177, 311] width 76 height 12
click at [1152, 317] on input "Cure Room" at bounding box center [1145, 311] width 12 height 12
checkbox input "true"
click at [1176, 612] on button "Filter" at bounding box center [1176, 613] width 88 height 41
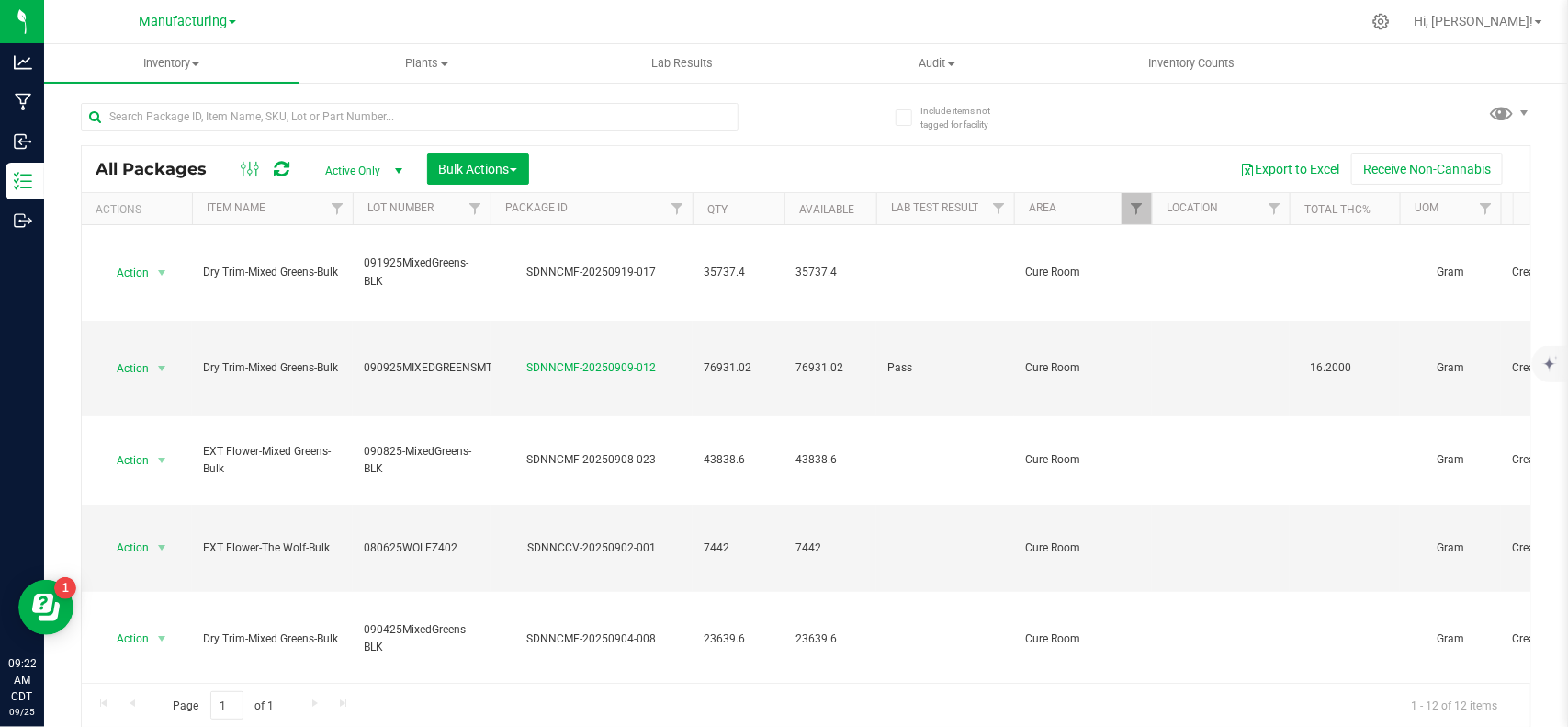
click at [268, 207] on th "Item Name" at bounding box center [272, 209] width 161 height 32
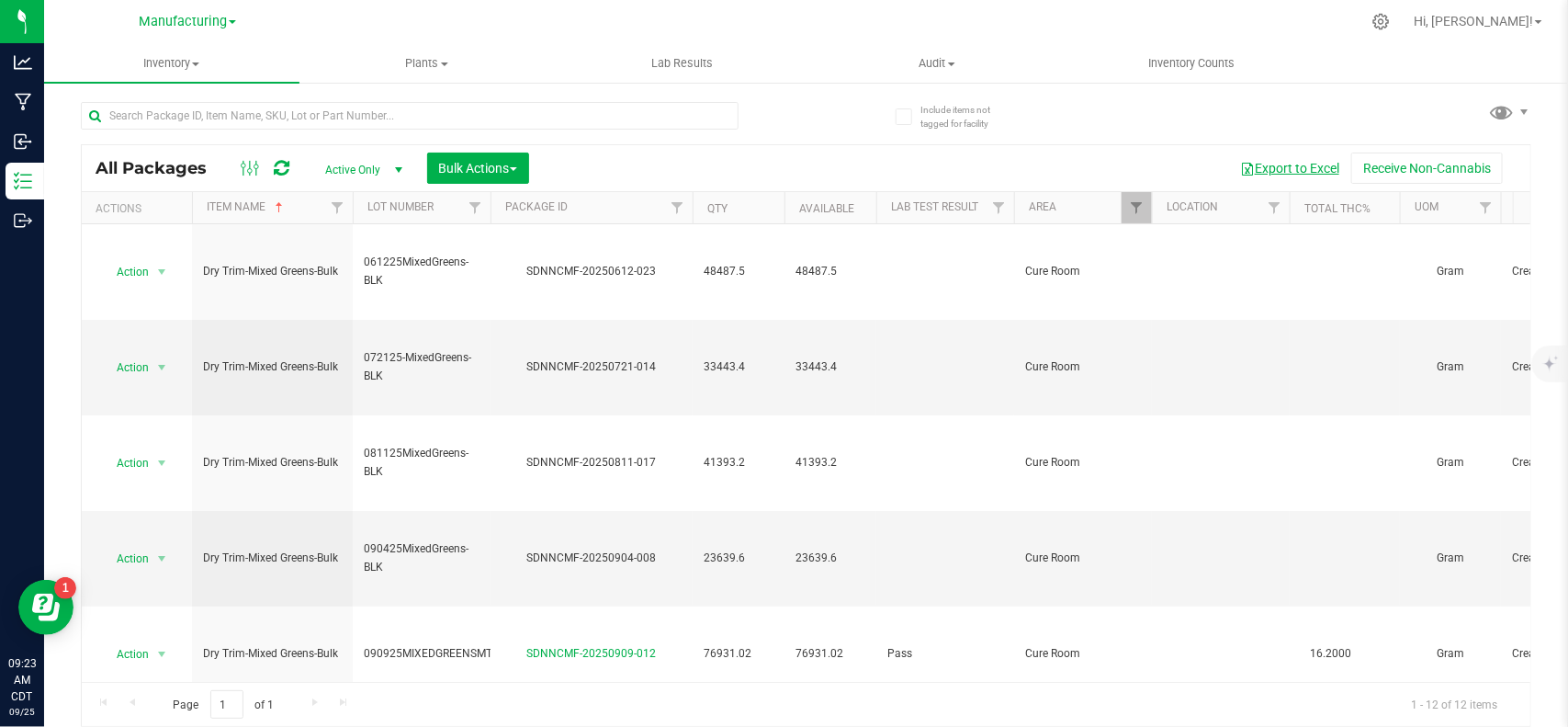
click at [1266, 166] on button "Export to Excel" at bounding box center [1289, 168] width 123 height 31
drag, startPoint x: 222, startPoint y: 23, endPoint x: 213, endPoint y: 34, distance: 14.2
click at [219, 23] on span "Manufacturing" at bounding box center [182, 21] width 88 height 16
click at [189, 67] on link "Cultivation" at bounding box center [187, 65] width 268 height 25
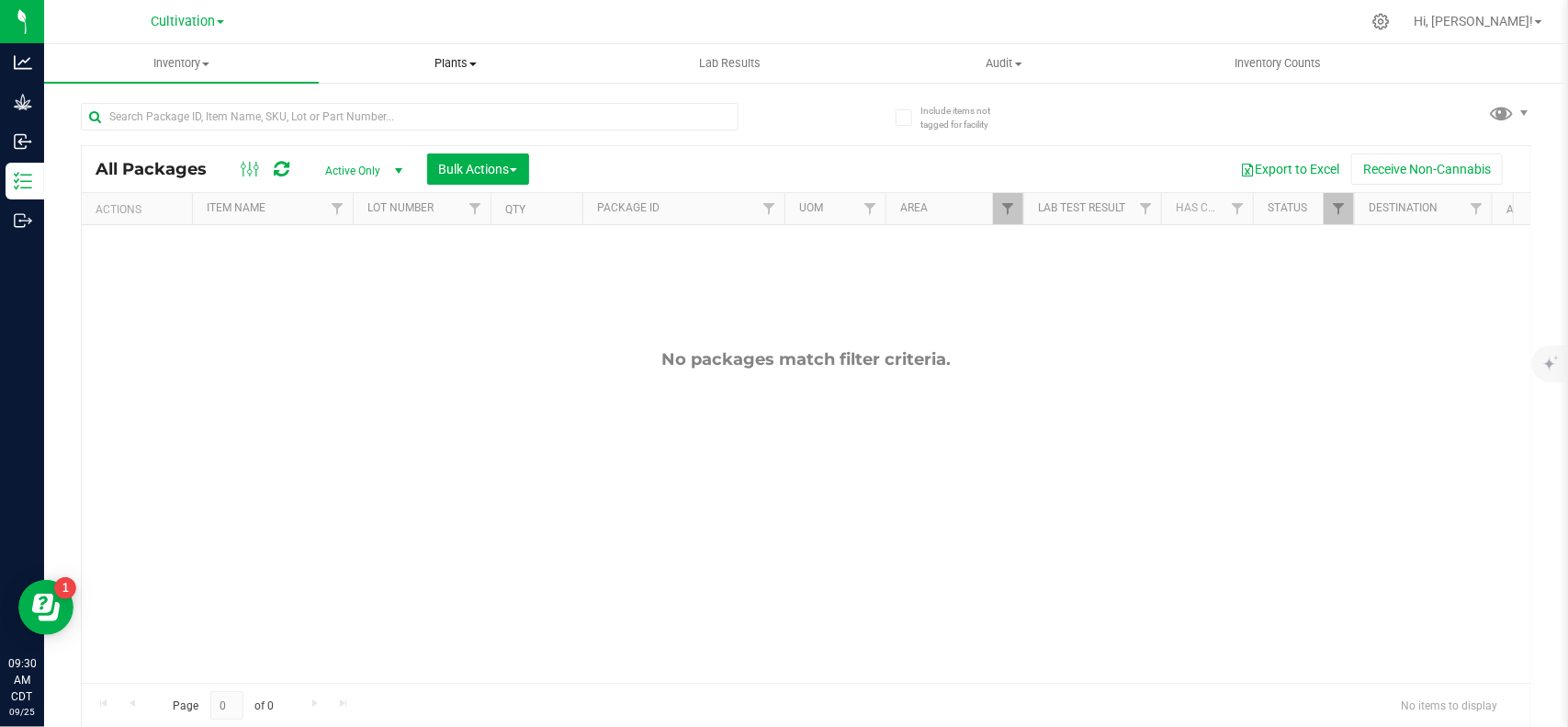
click at [473, 67] on span "Plants" at bounding box center [455, 64] width 272 height 17
click at [428, 110] on li "All plants" at bounding box center [455, 111] width 274 height 22
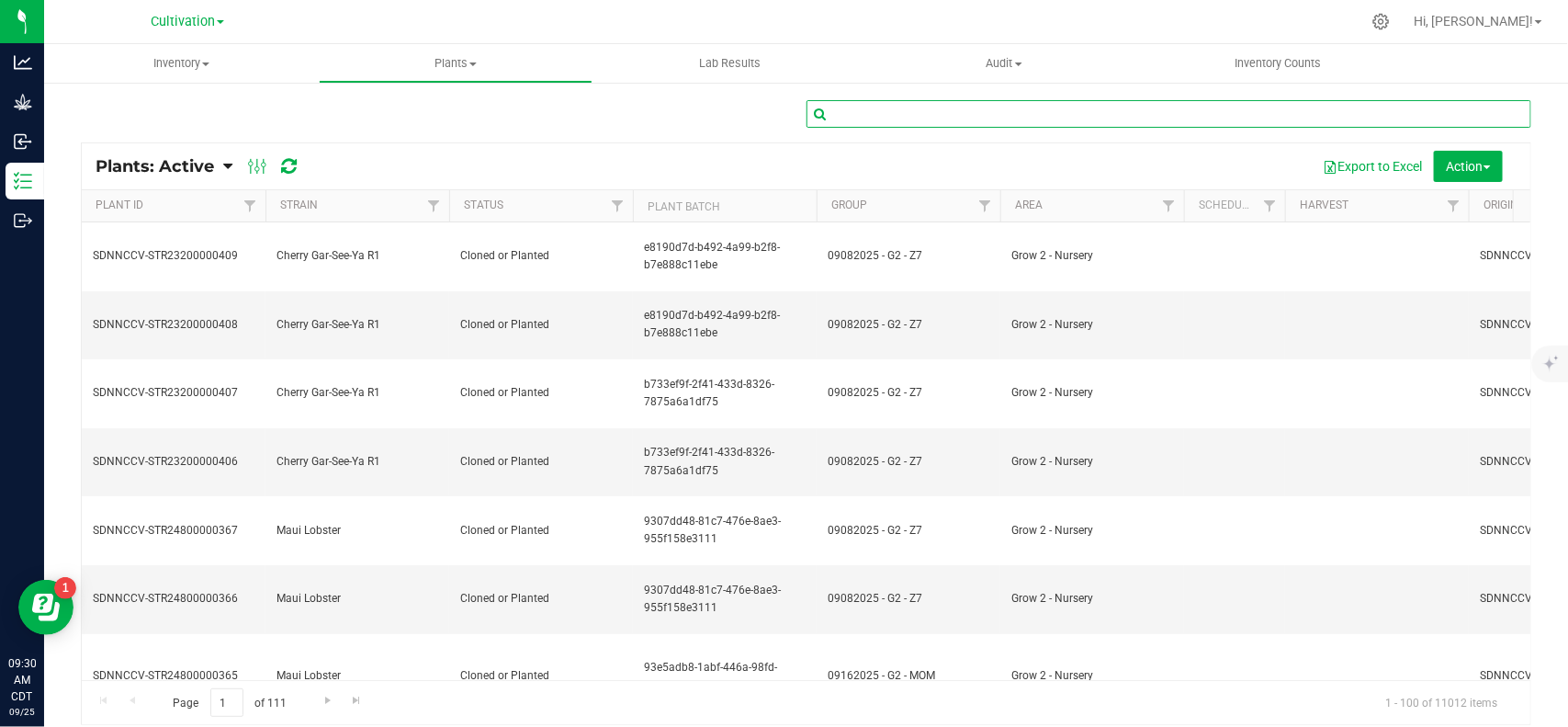
click at [1045, 115] on input "text" at bounding box center [1169, 114] width 726 height 28
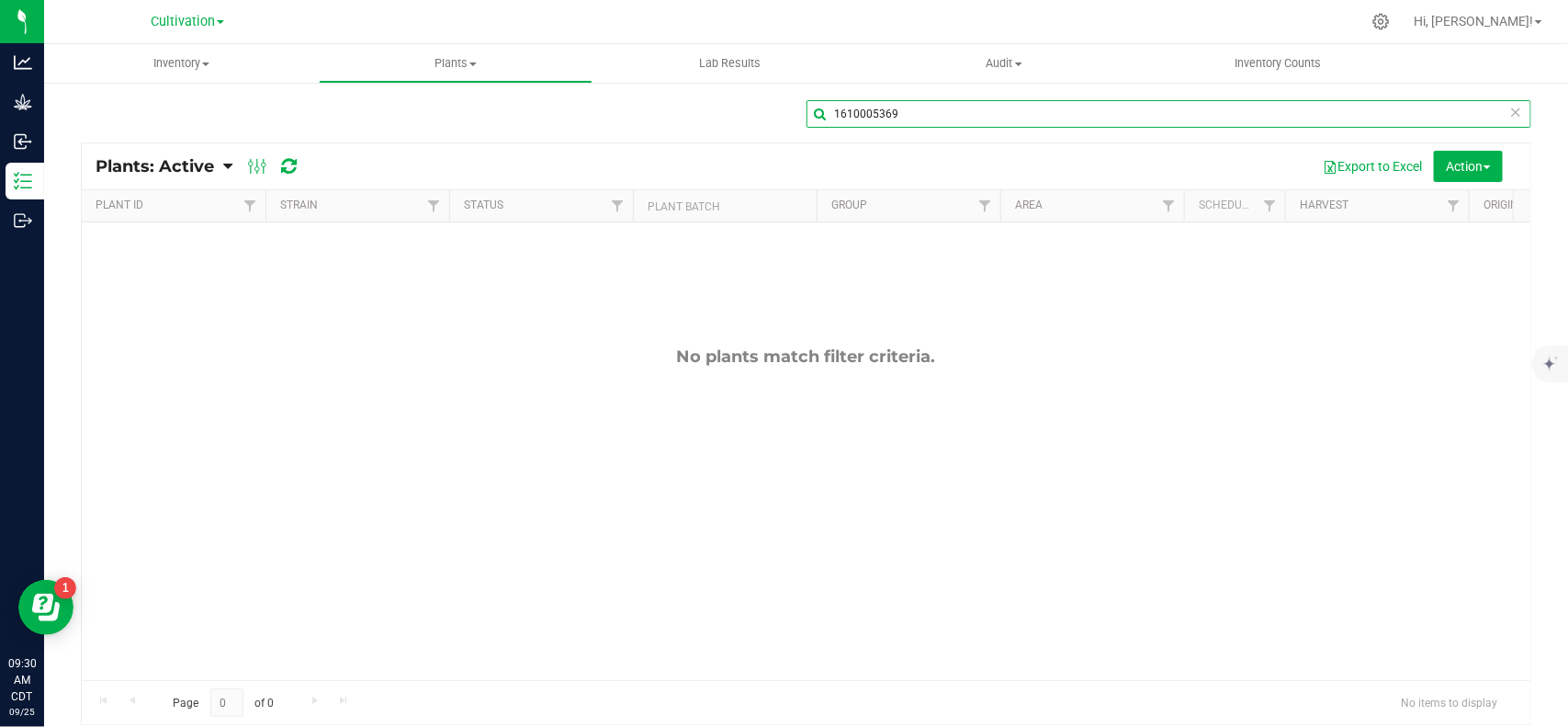
click at [861, 124] on input "1610005369" at bounding box center [1169, 114] width 726 height 28
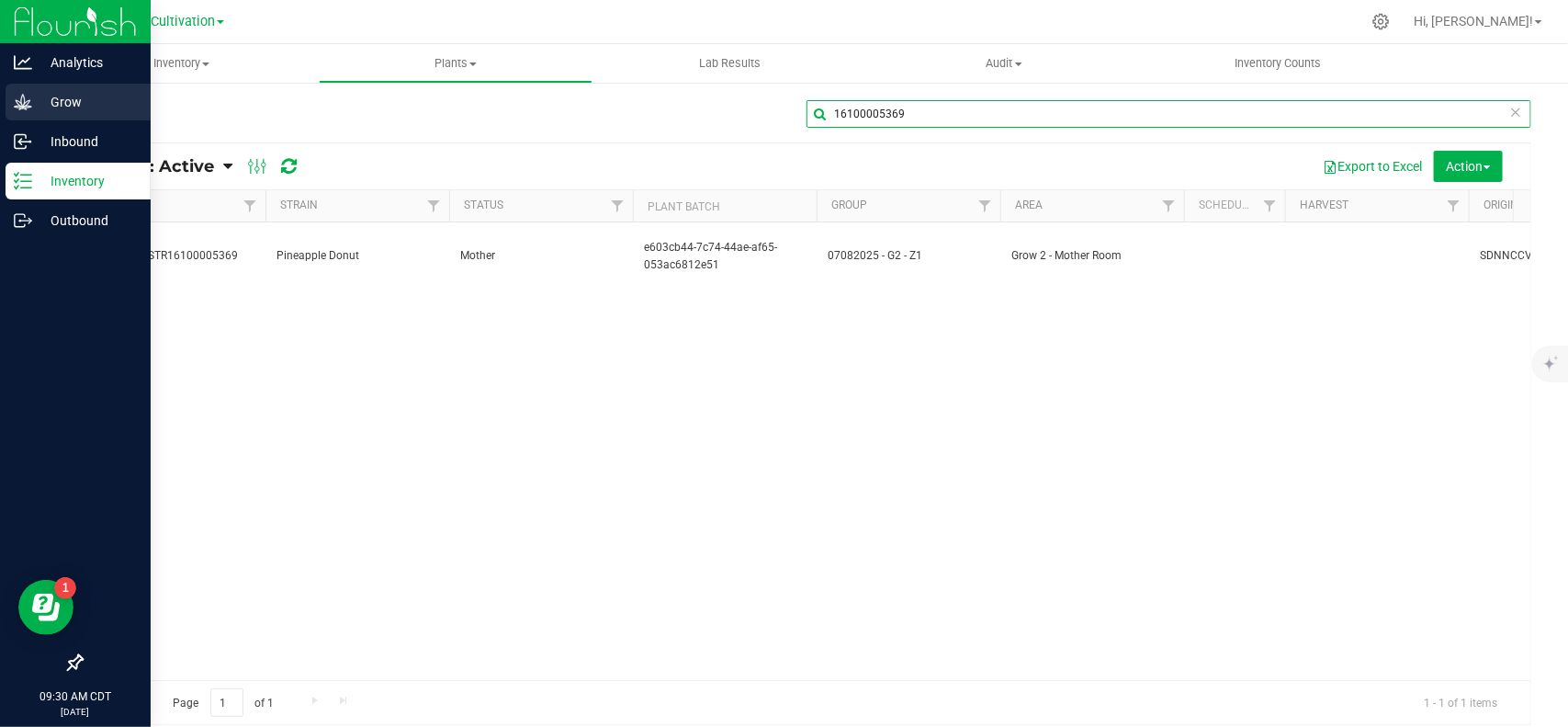
type input "16100005369"
click at [30, 101] on icon at bounding box center [22, 101] width 18 height 16
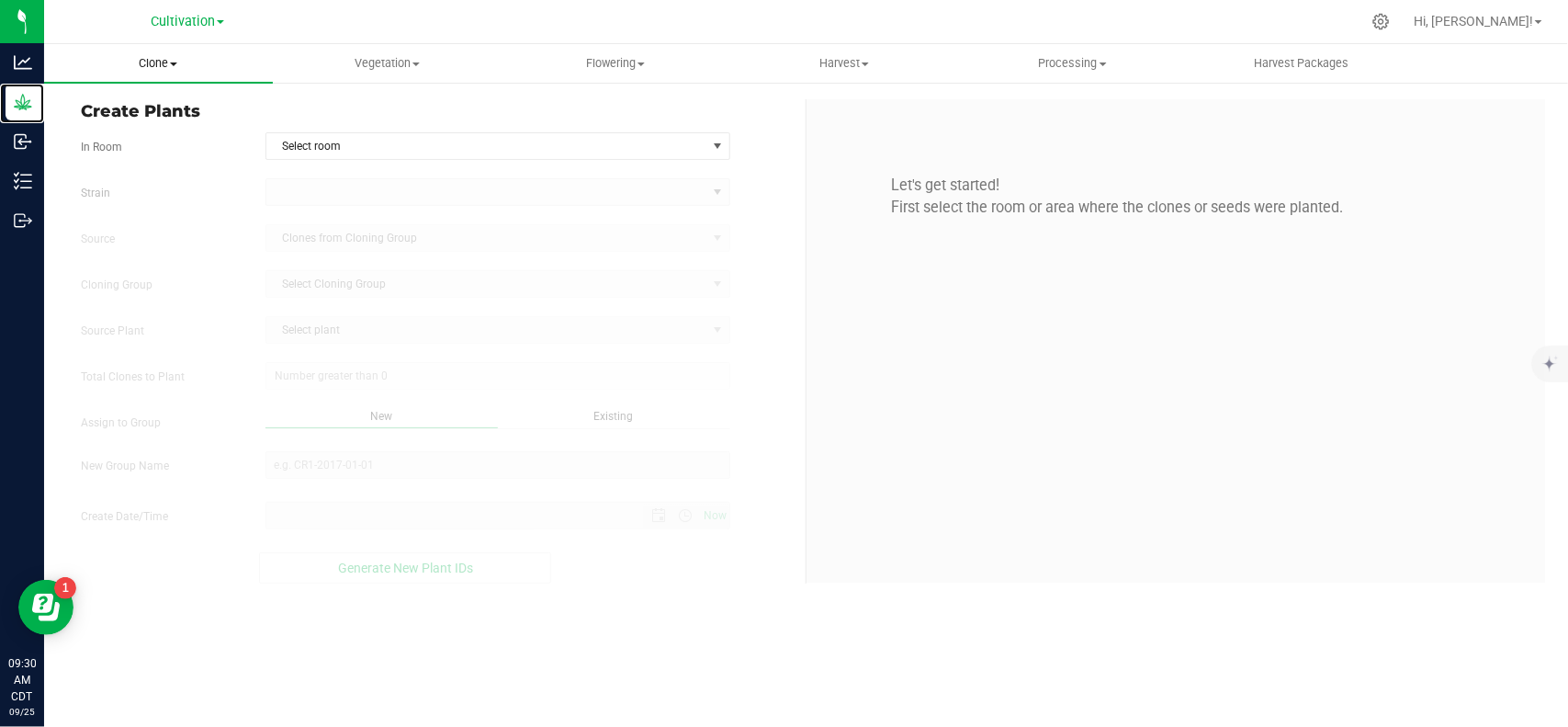
type input "[DATE] 9:30 AM"
click at [168, 57] on span "Clone" at bounding box center [159, 64] width 229 height 17
click at [152, 130] on span "Cloning groups" at bounding box center [114, 132] width 139 height 16
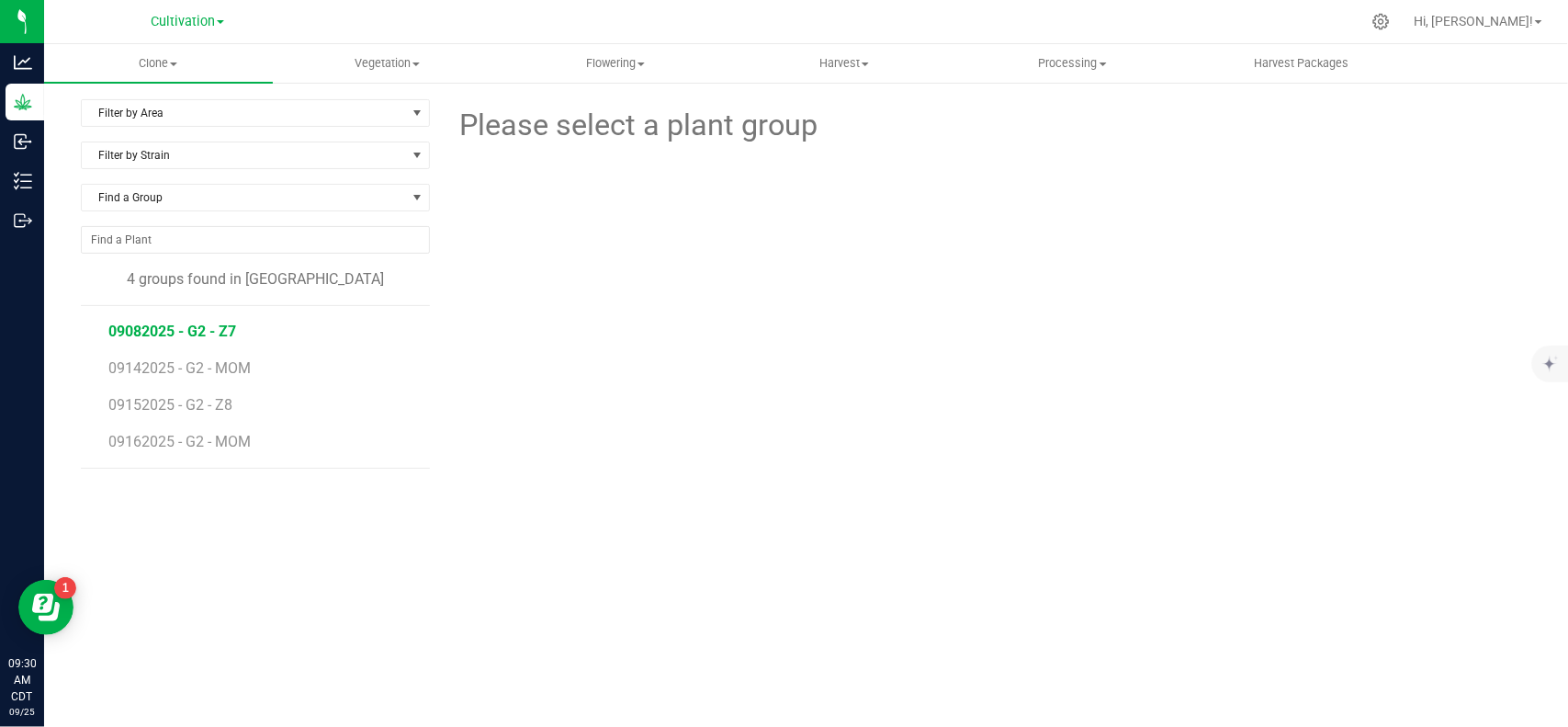
click at [203, 331] on span "09082025 - G2 - Z7" at bounding box center [172, 331] width 127 height 18
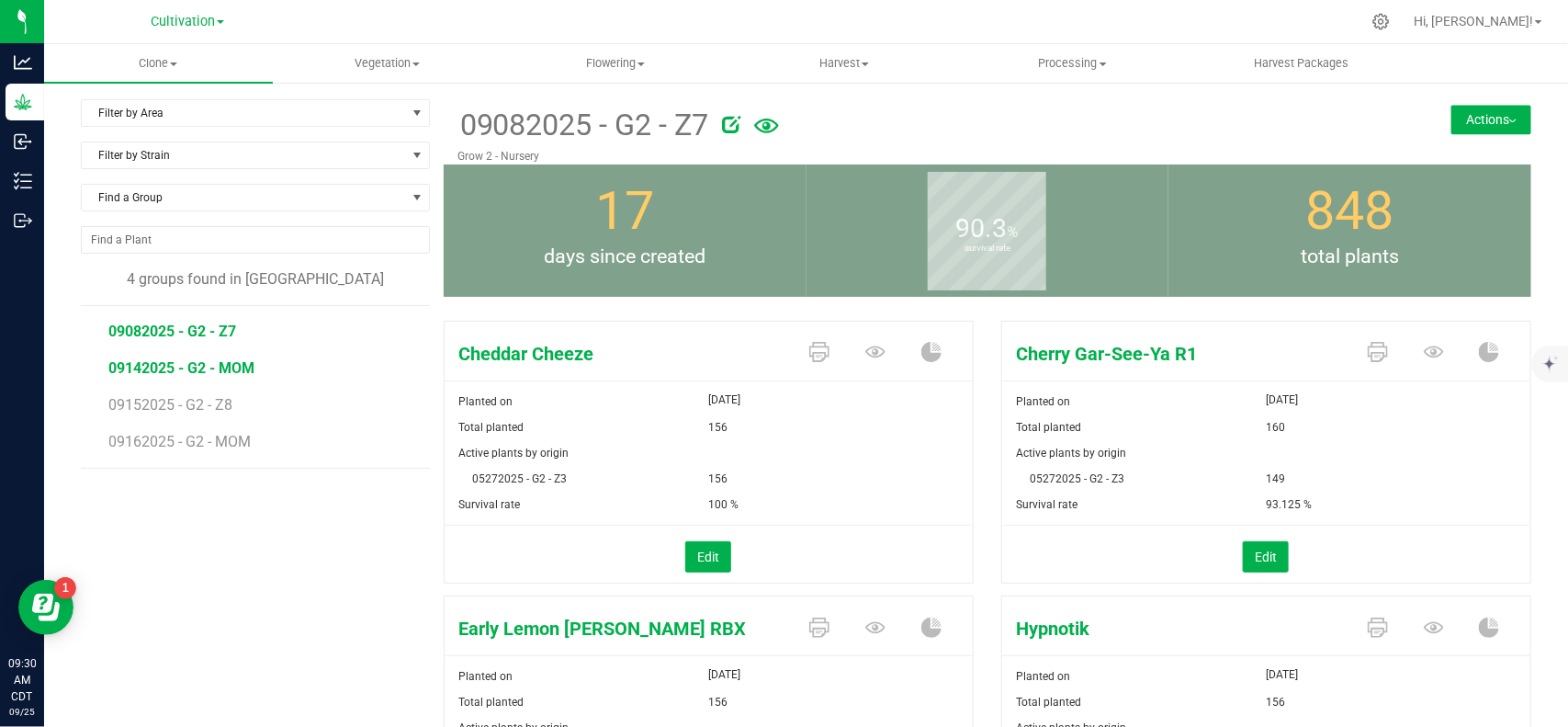
click at [179, 373] on span "09142025 - G2 - MOM" at bounding box center [181, 368] width 146 height 18
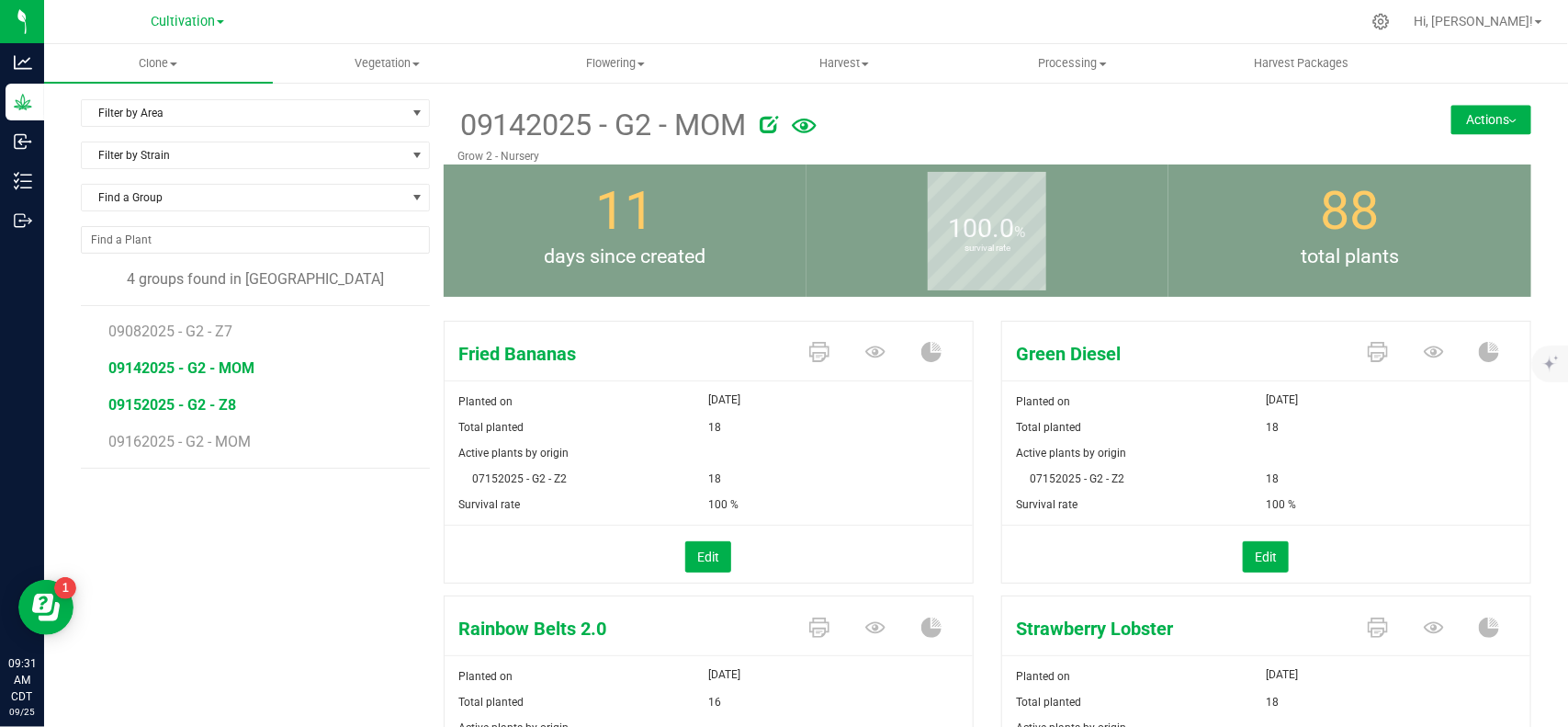
click at [204, 407] on span "09152025 - G2 - Z8" at bounding box center [172, 405] width 127 height 18
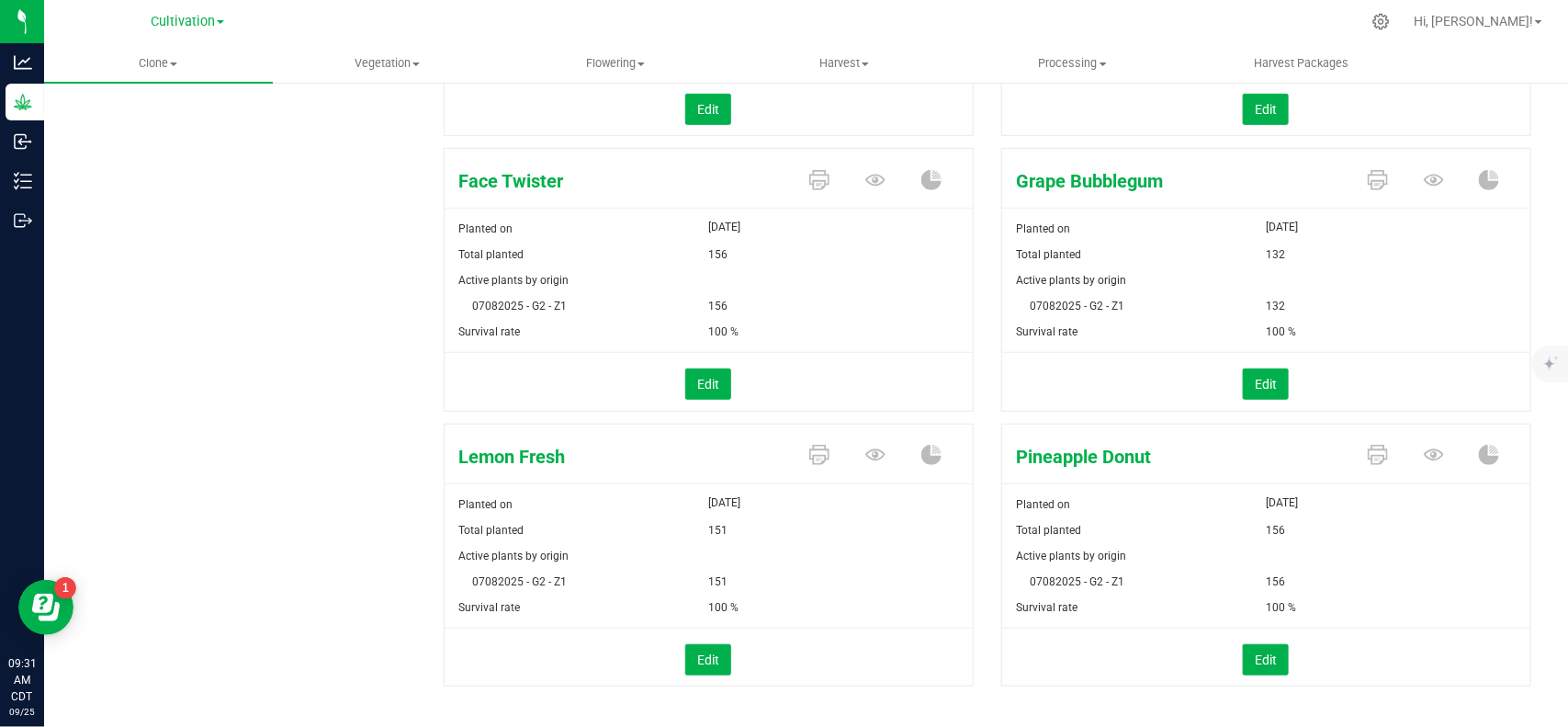
scroll to position [474, 0]
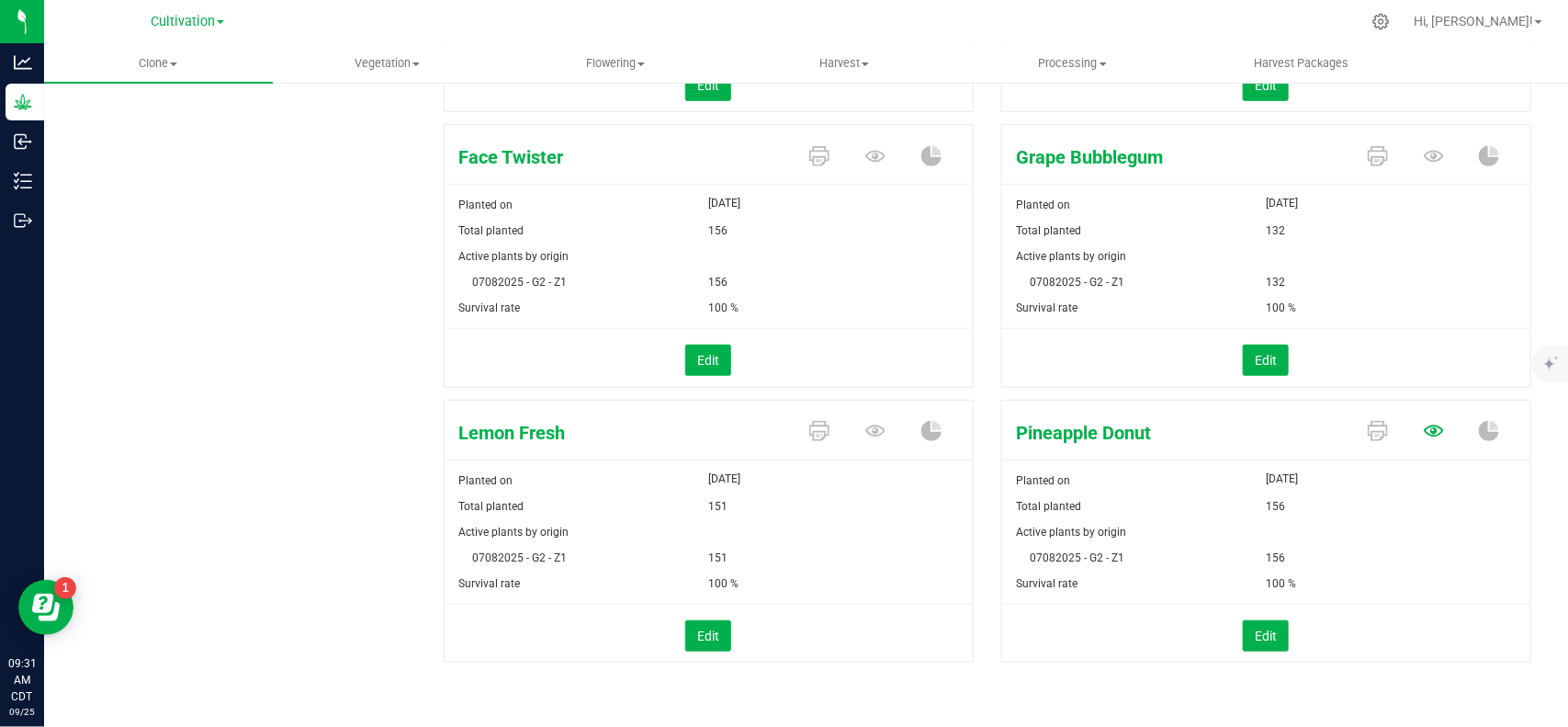
click at [1424, 430] on icon at bounding box center [1434, 431] width 20 height 20
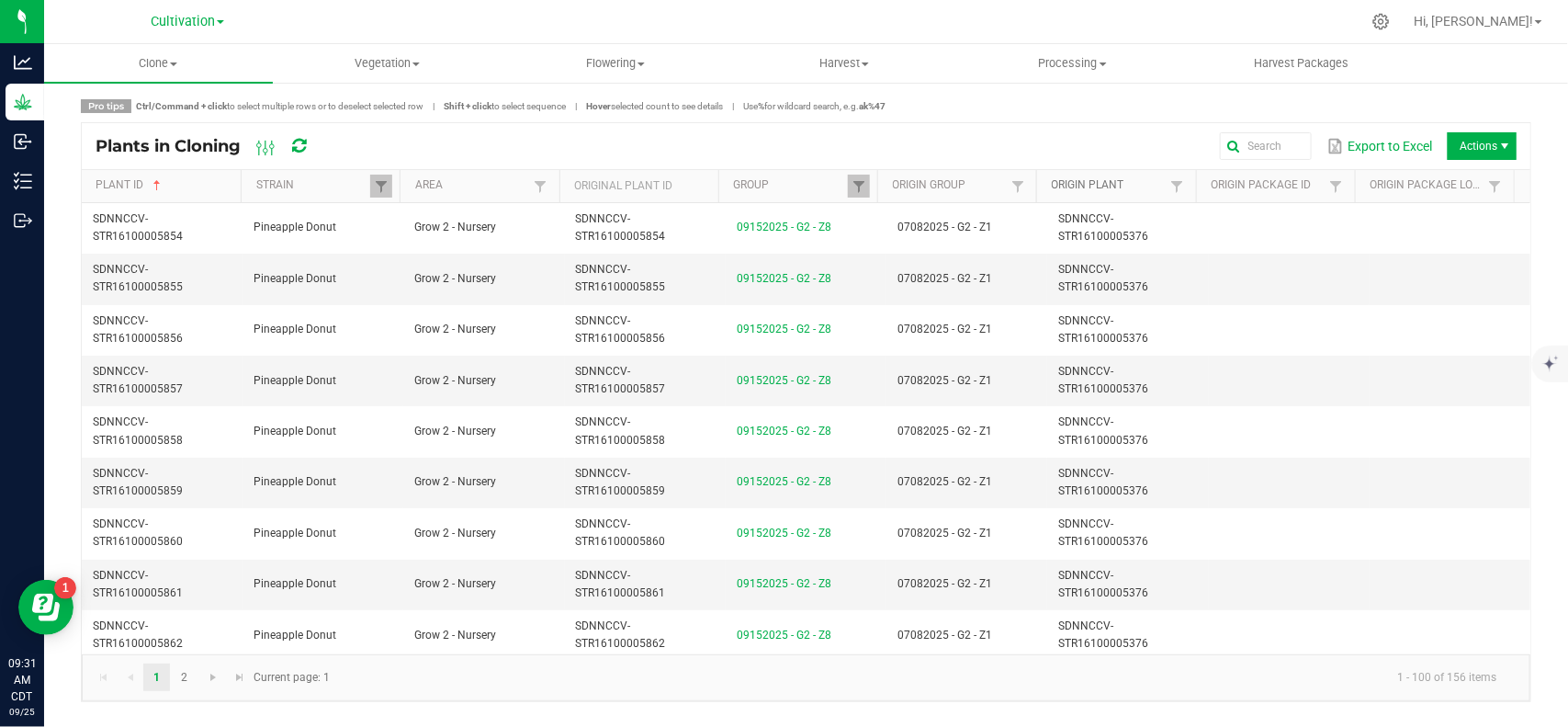
click at [1101, 186] on link "Origin Plant" at bounding box center [1109, 186] width 115 height 15
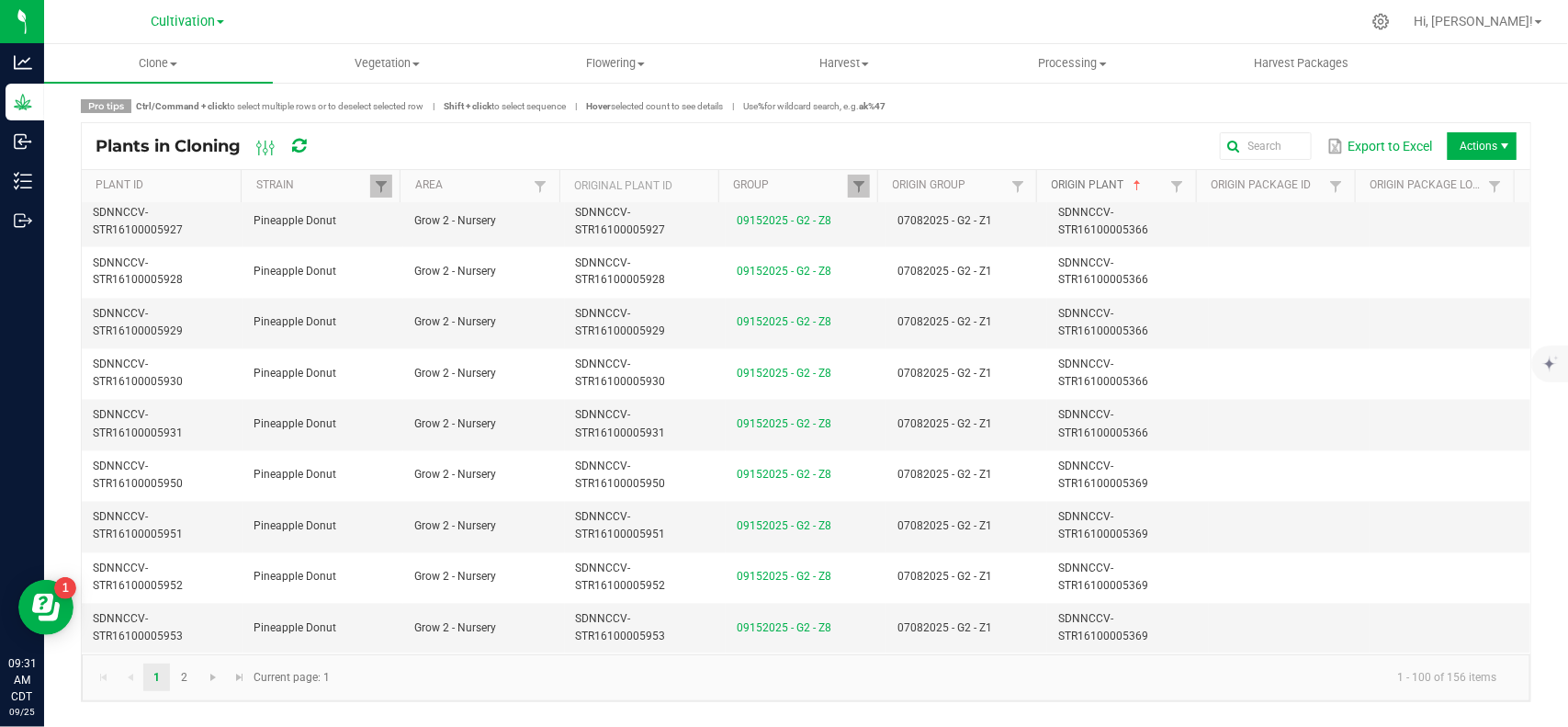
scroll to position [4659, 0]
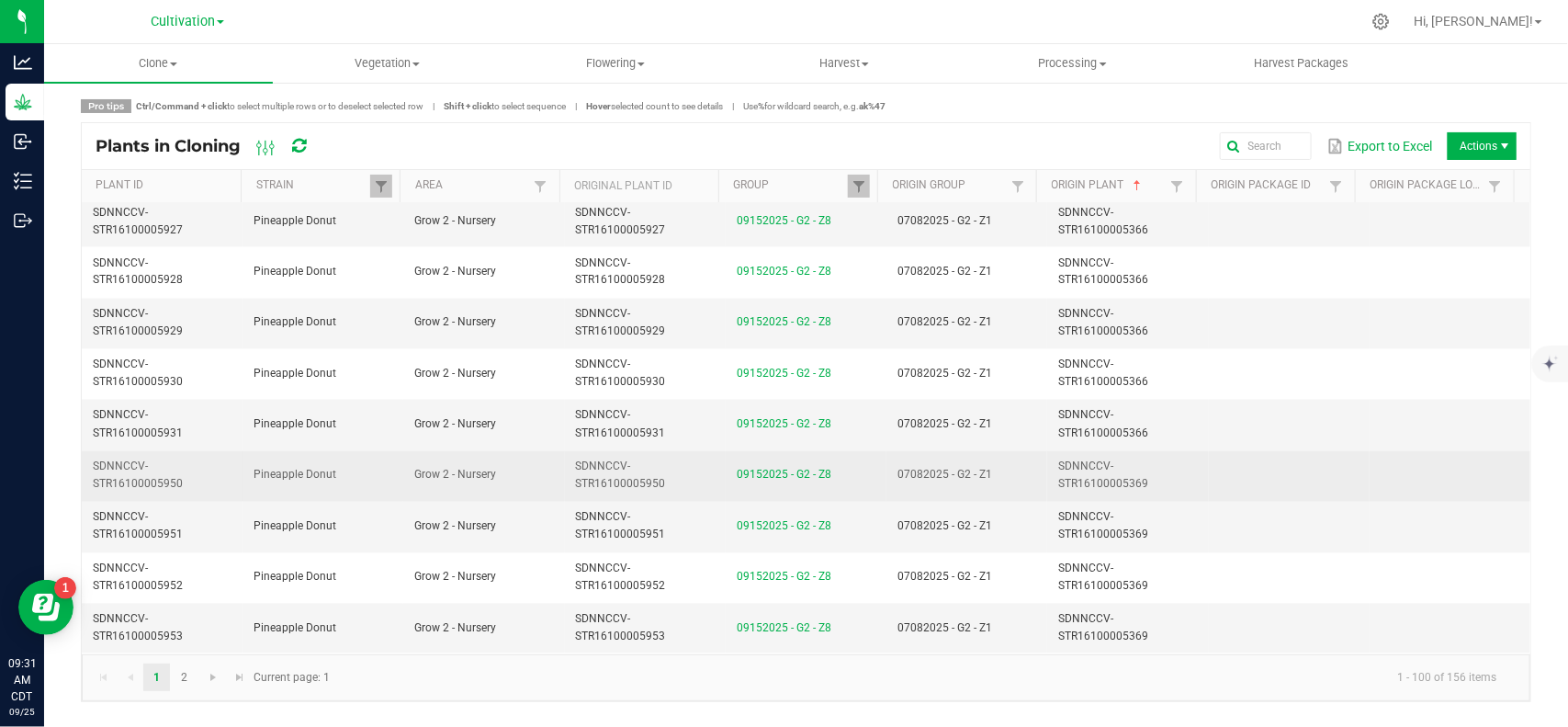
click at [1145, 482] on td "SDNNCCV-STR16100005369" at bounding box center [1128, 476] width 161 height 51
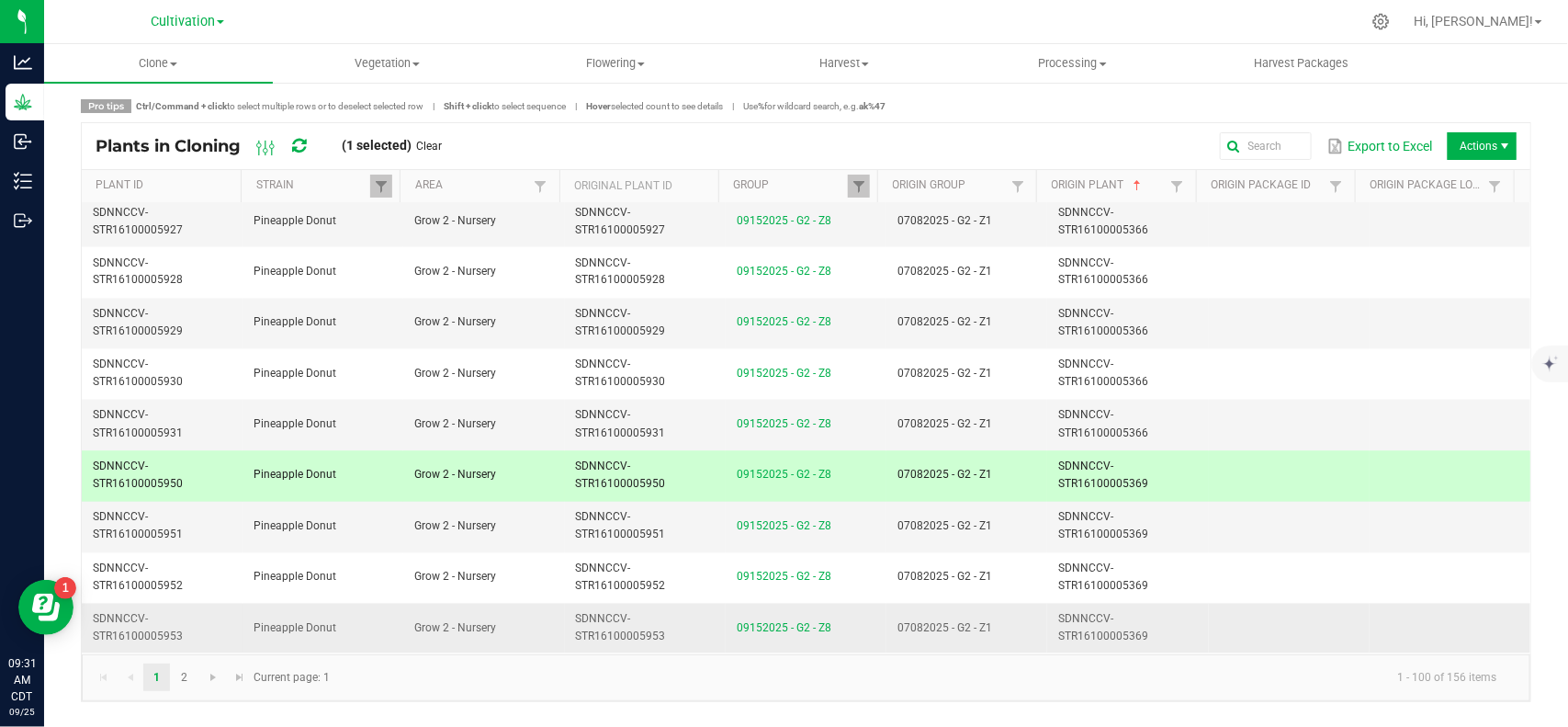
click at [1132, 638] on span "SDNNCCV-STR16100005369" at bounding box center [1103, 627] width 90 height 30
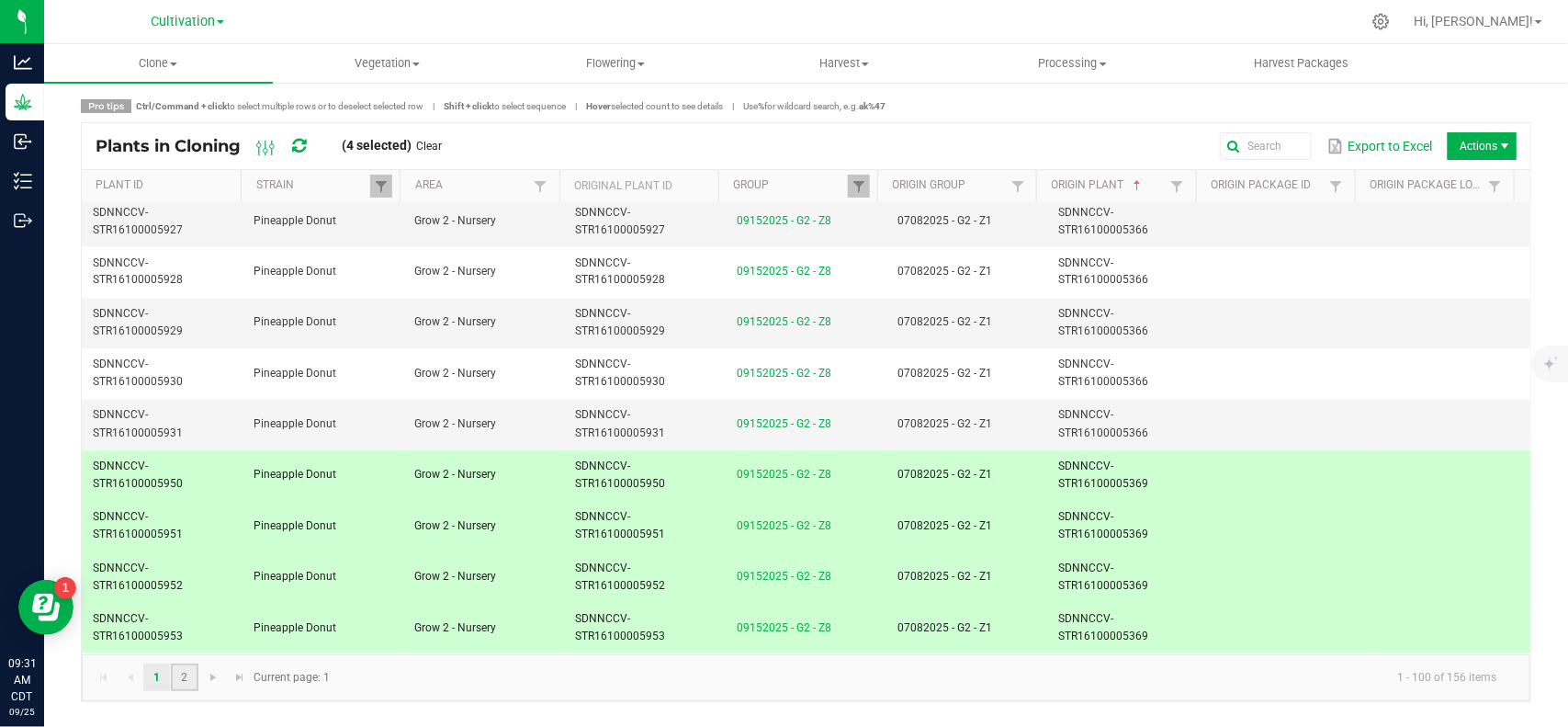
click at [190, 675] on link "2" at bounding box center [184, 677] width 27 height 28
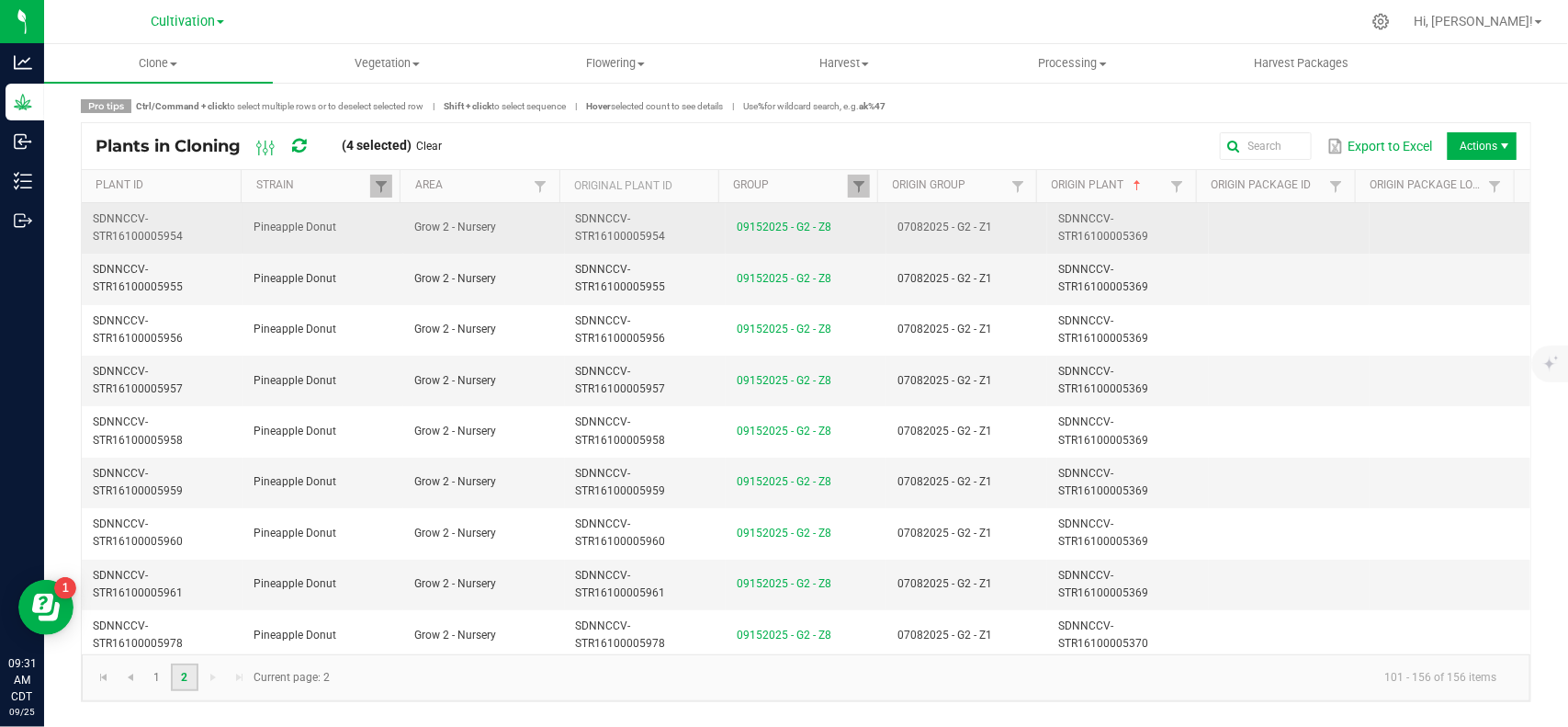
click at [1003, 240] on td "07082025 - G2 - Z1" at bounding box center [967, 228] width 161 height 51
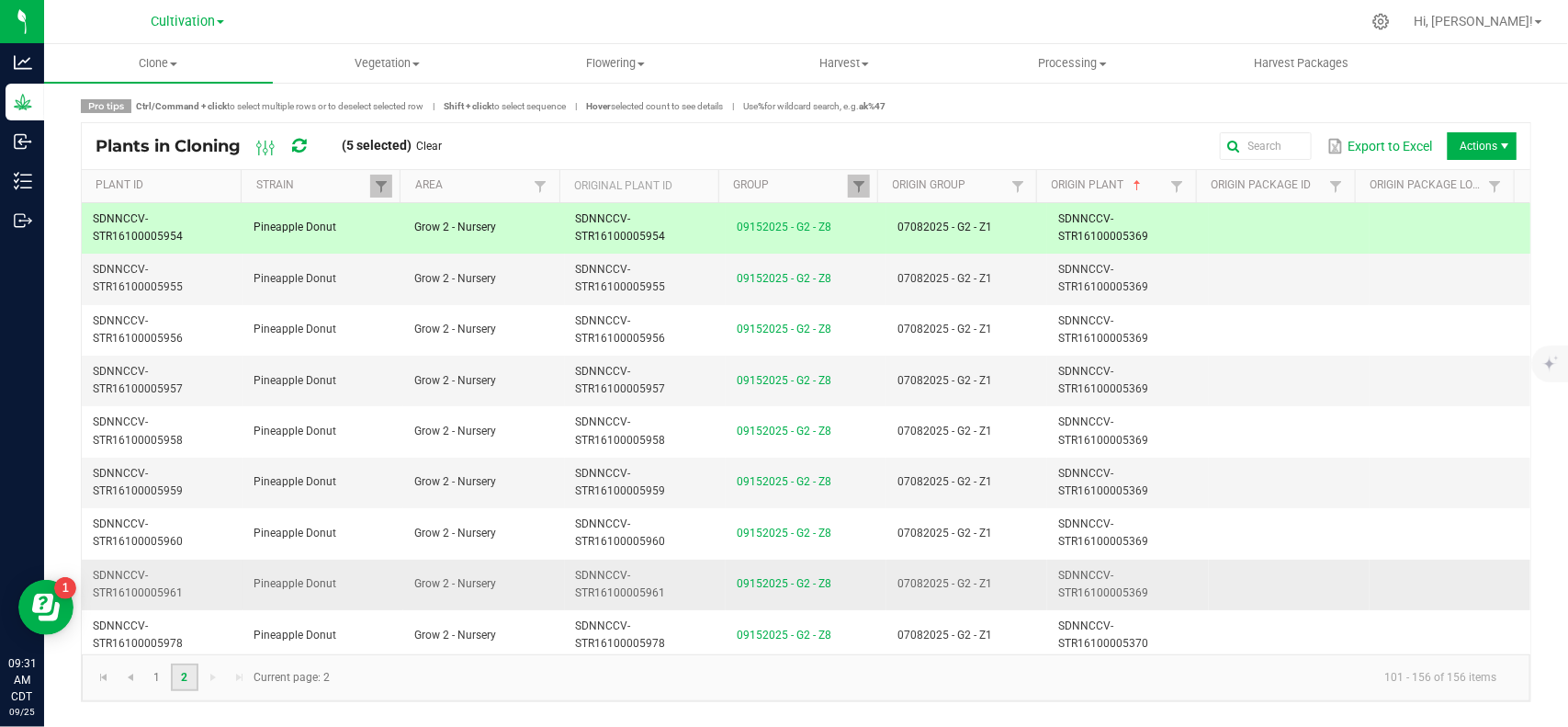
click at [1029, 579] on td "07082025 - G2 - Z1" at bounding box center [967, 585] width 161 height 51
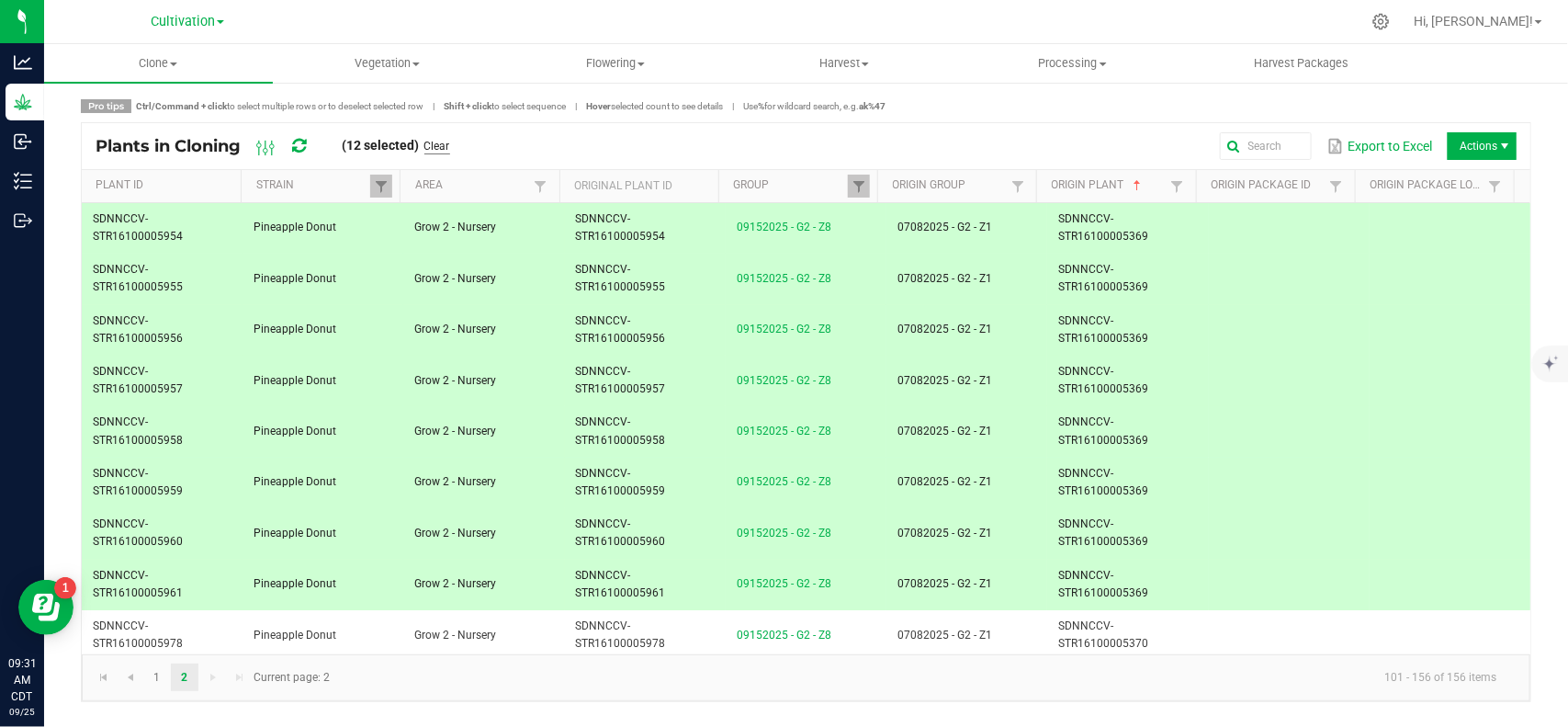
click at [443, 147] on link "Clear" at bounding box center [438, 146] width 26 height 16
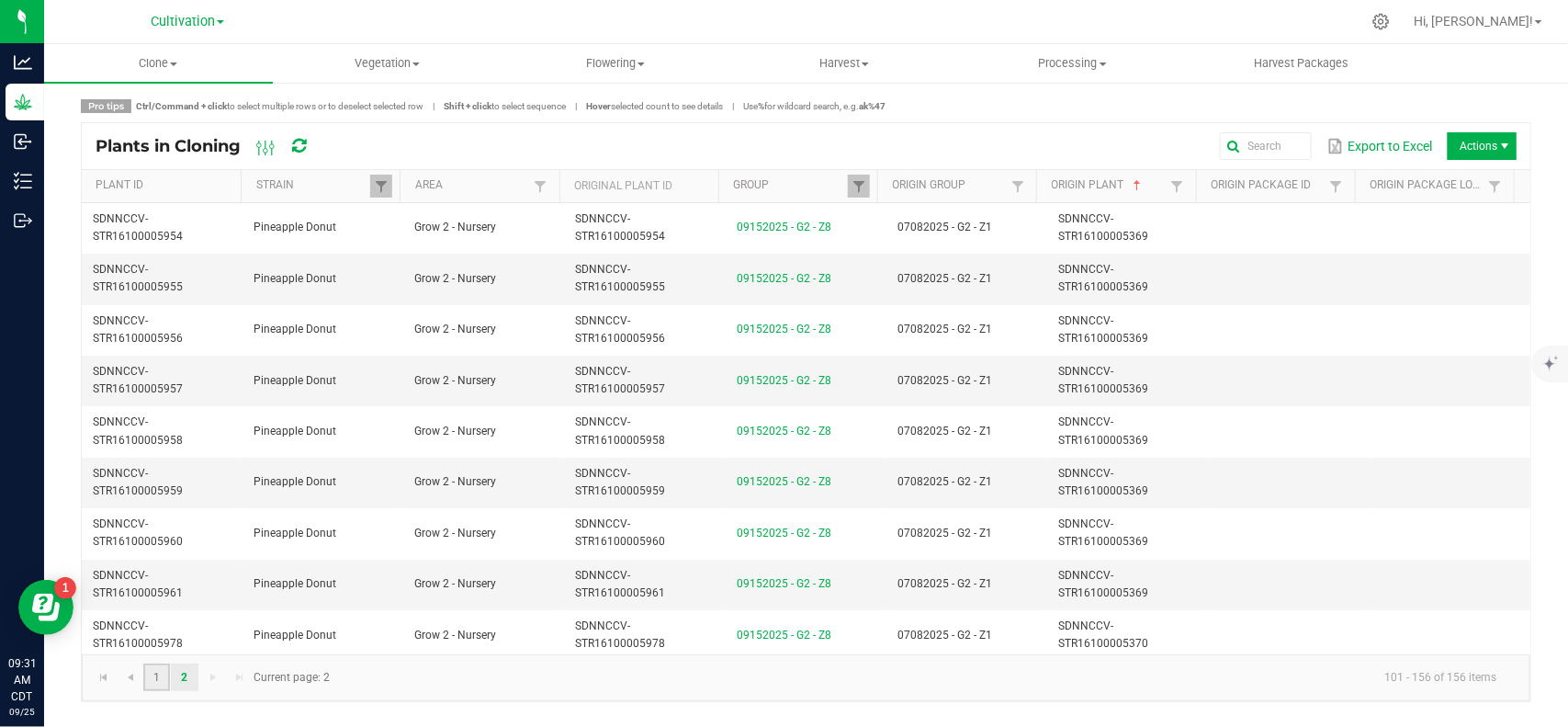
click at [157, 672] on link "1" at bounding box center [156, 677] width 27 height 28
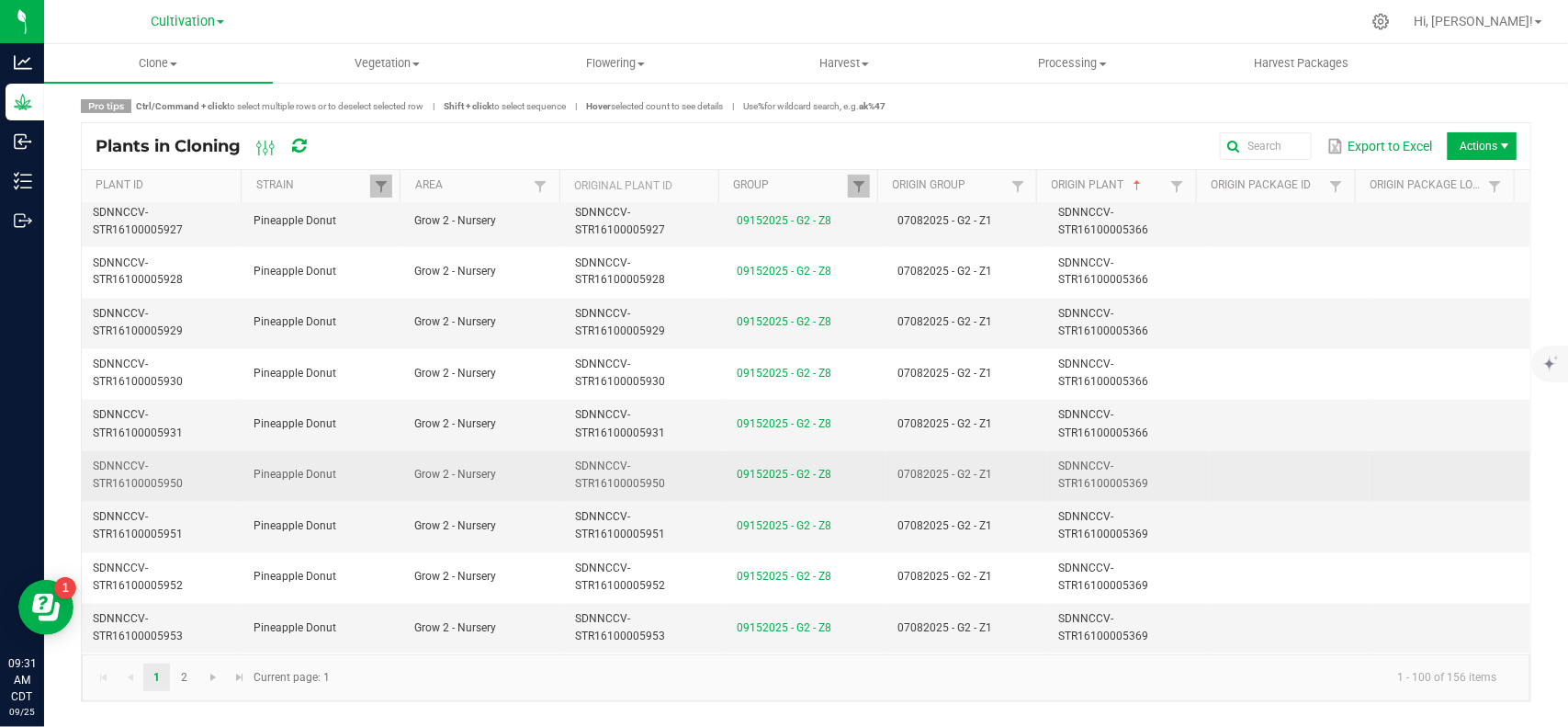
click at [1149, 485] on td "SDNNCCV-STR16100005369" at bounding box center [1128, 476] width 161 height 51
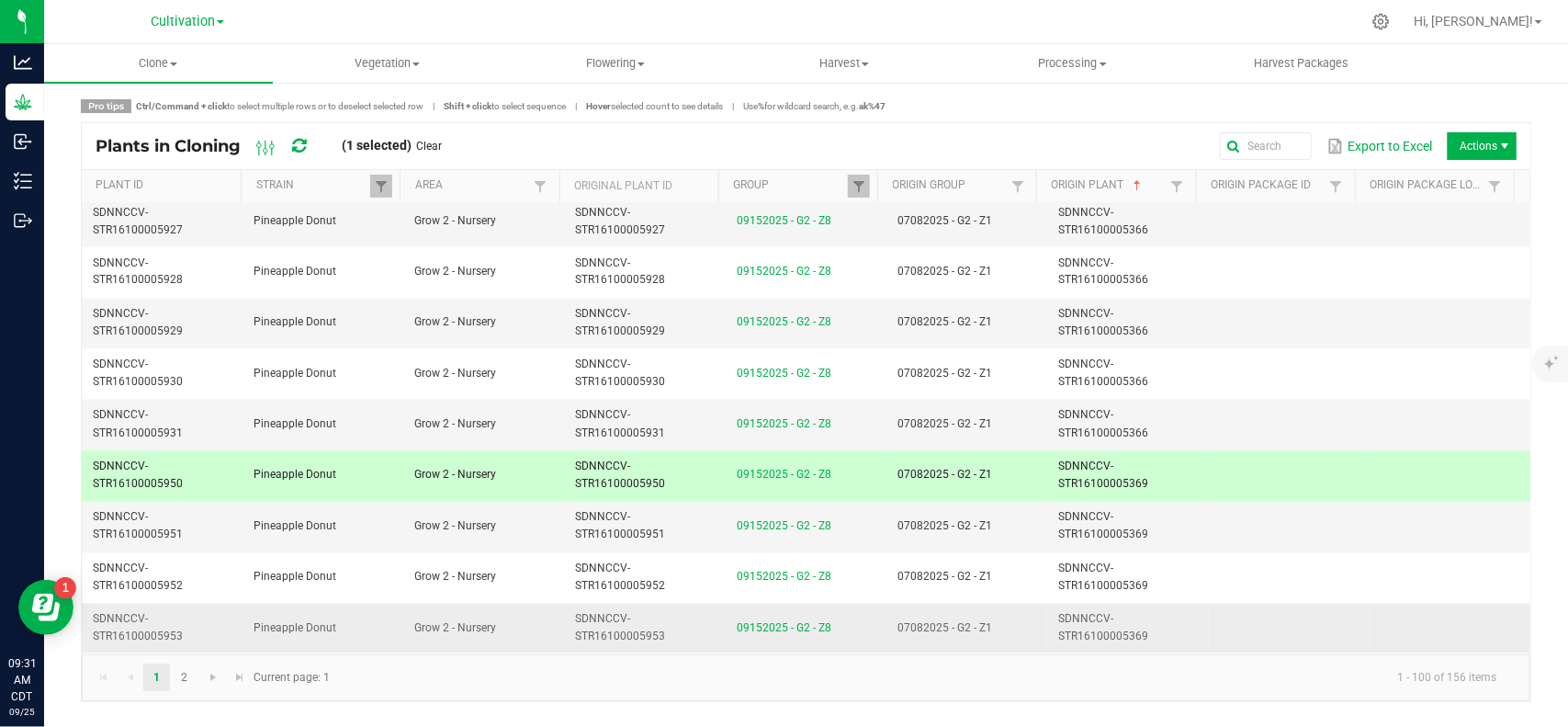
click at [1131, 634] on span "SDNNCCV-STR16100005369" at bounding box center [1103, 627] width 90 height 30
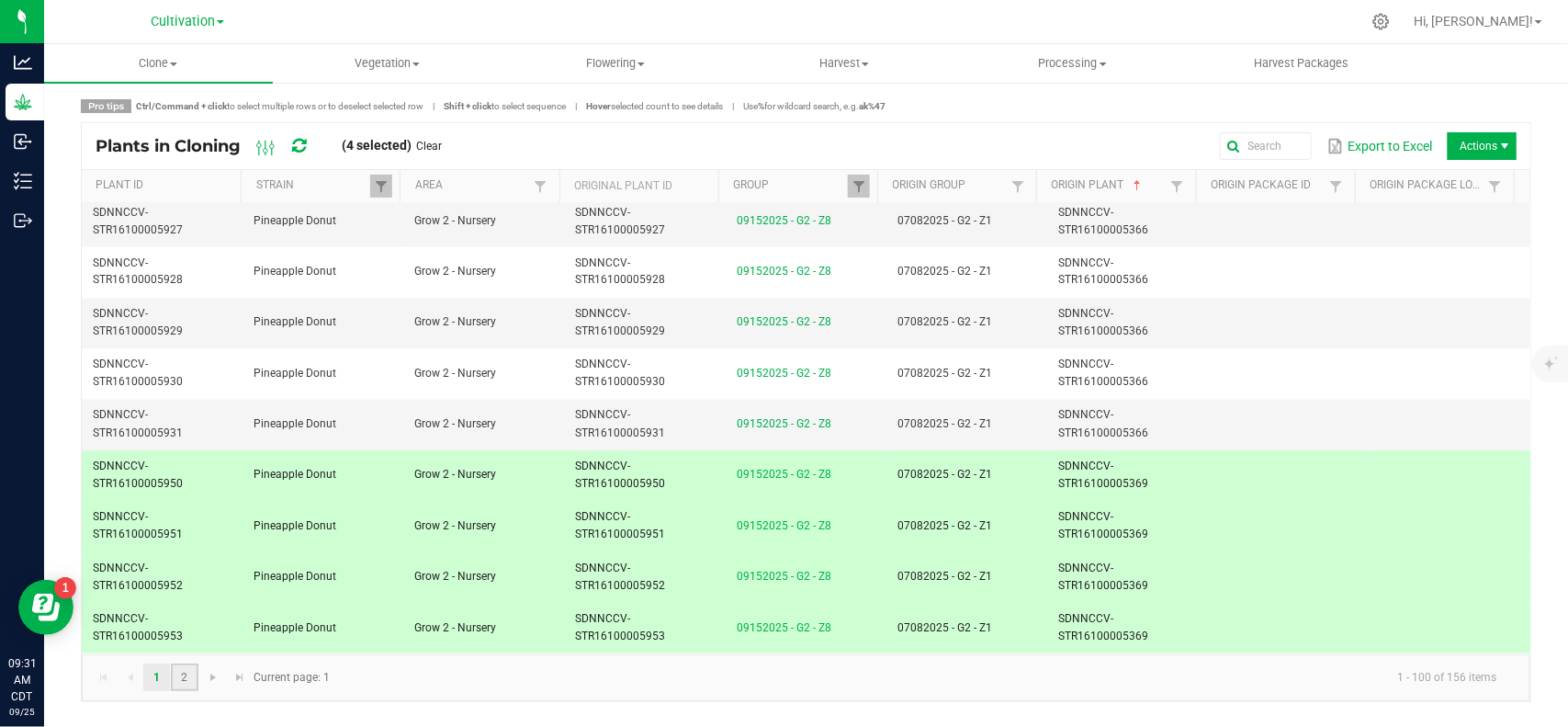
click at [180, 672] on link "2" at bounding box center [184, 677] width 27 height 28
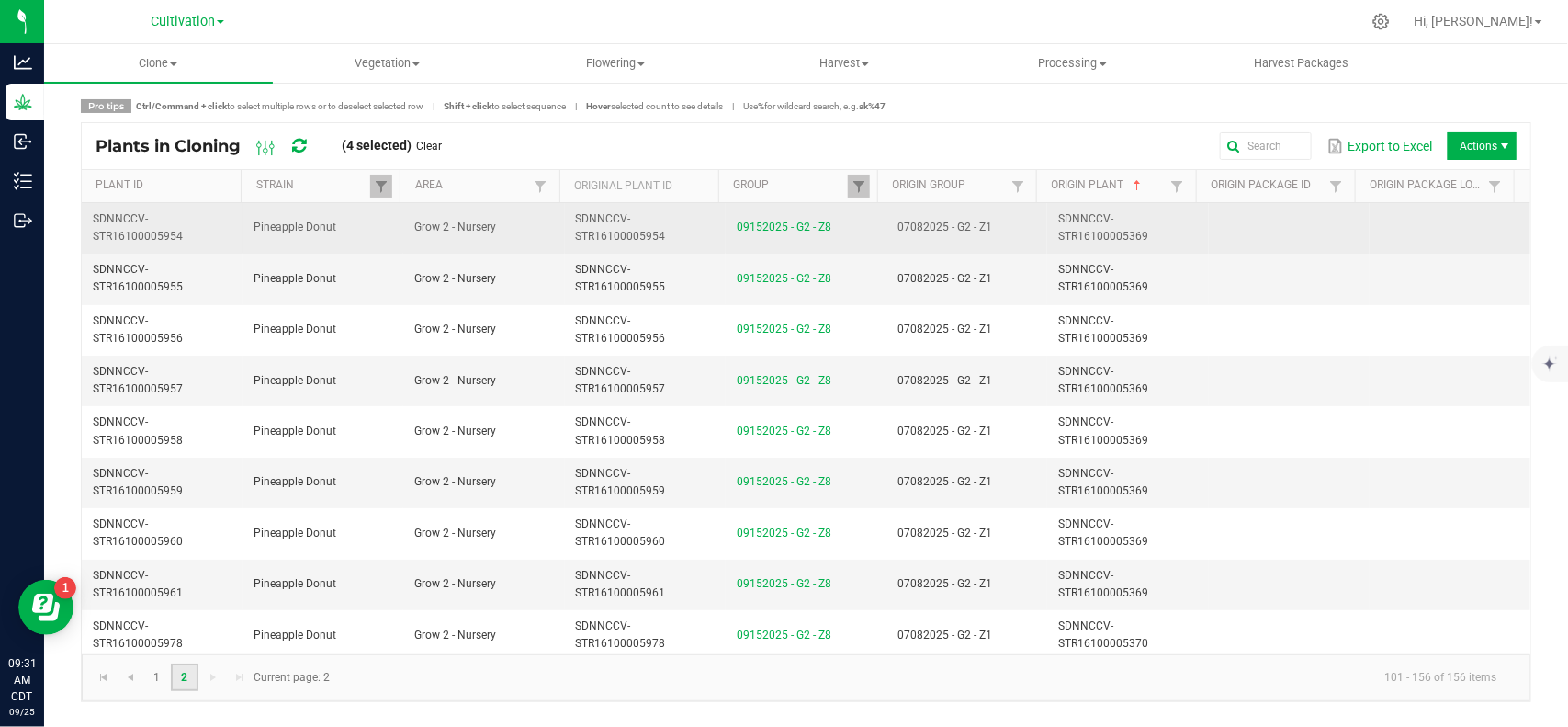
click at [898, 226] on span "07082025 - G2 - Z1" at bounding box center [945, 227] width 94 height 13
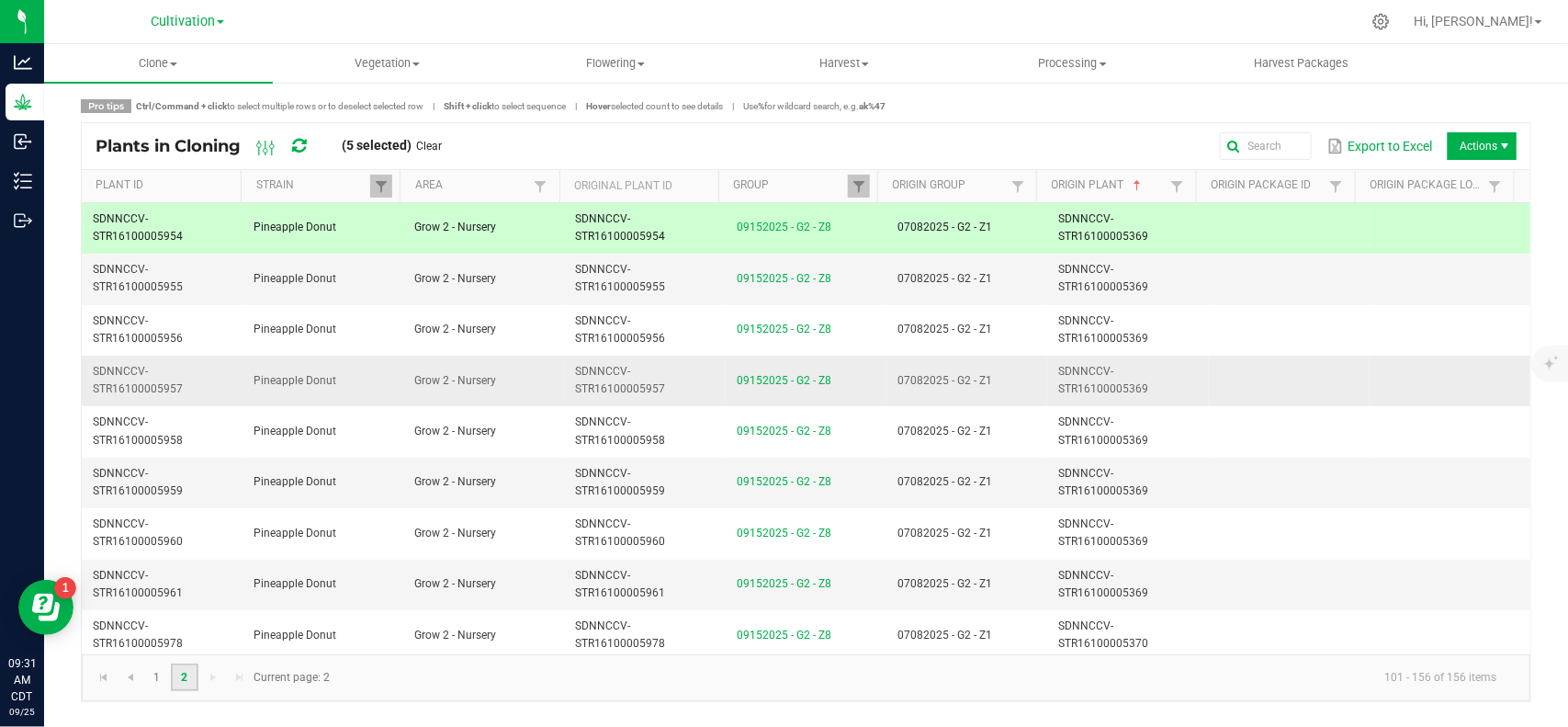
click at [836, 366] on td "09152025 - G2 - Z8" at bounding box center [806, 381] width 161 height 51
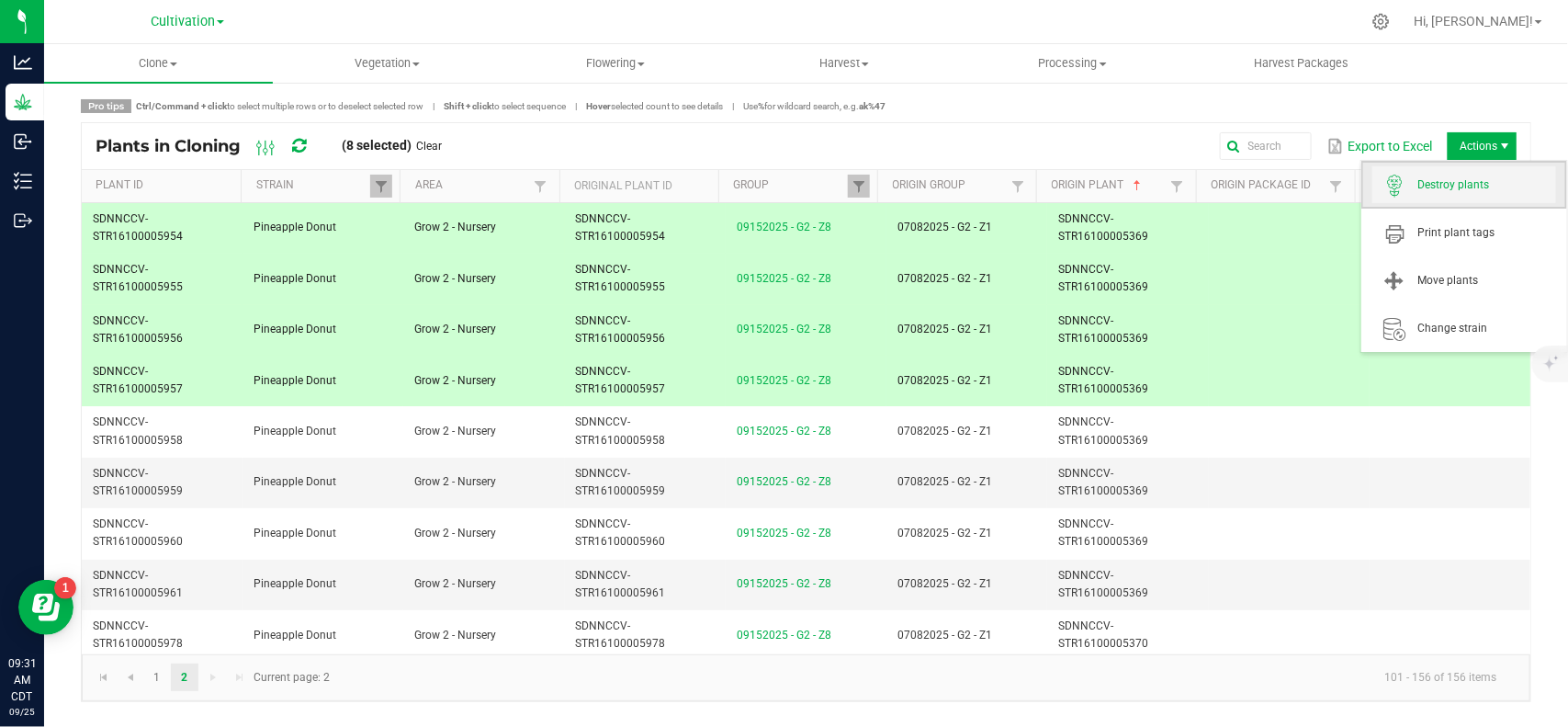
click at [1461, 177] on span "Destroy plants" at bounding box center [1487, 185] width 138 height 16
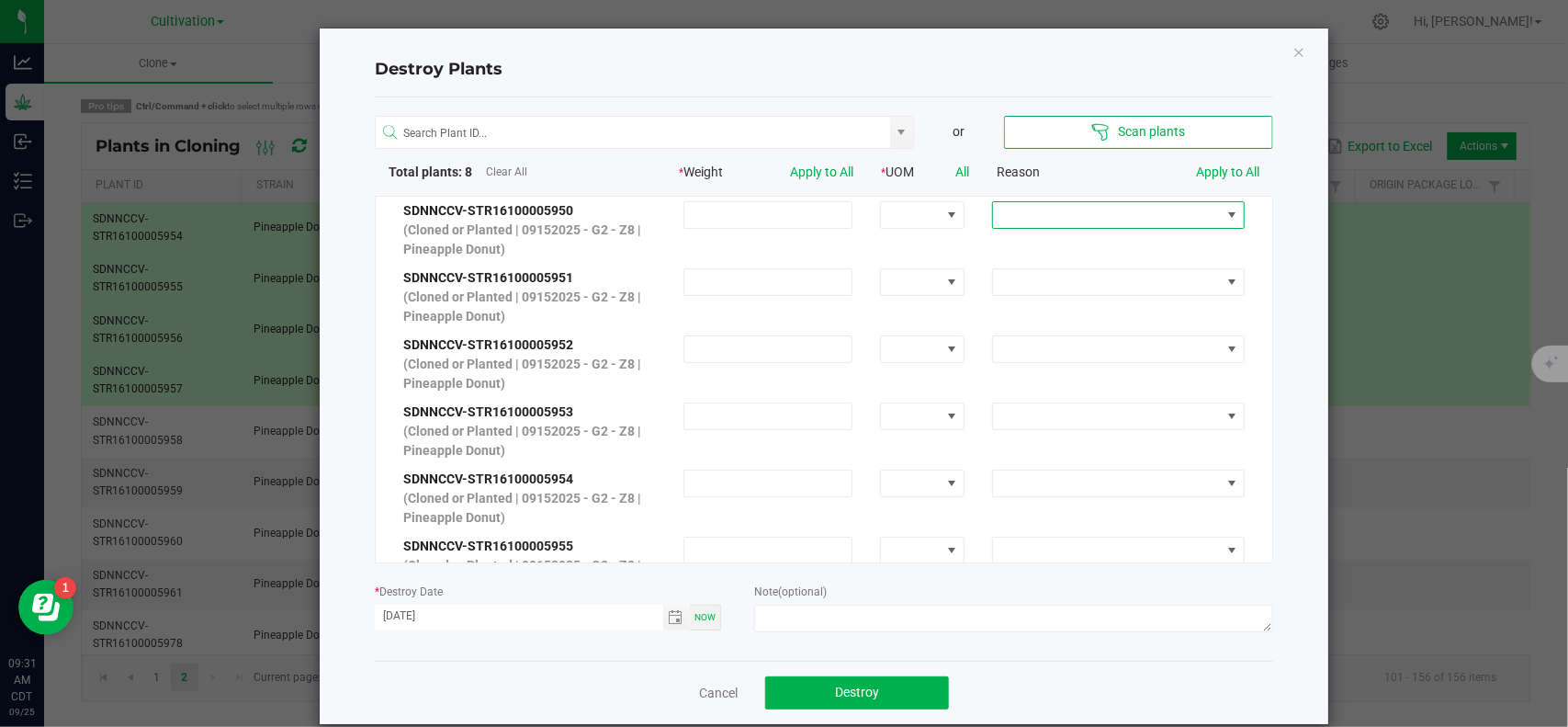
click at [1154, 205] on span at bounding box center [1106, 215] width 228 height 26
click at [1049, 286] on li "Dried out" at bounding box center [1095, 280] width 246 height 31
click at [1196, 173] on link "Apply to All" at bounding box center [1227, 172] width 64 height 15
click at [669, 617] on span "Toggle calendar" at bounding box center [676, 618] width 15 height 15
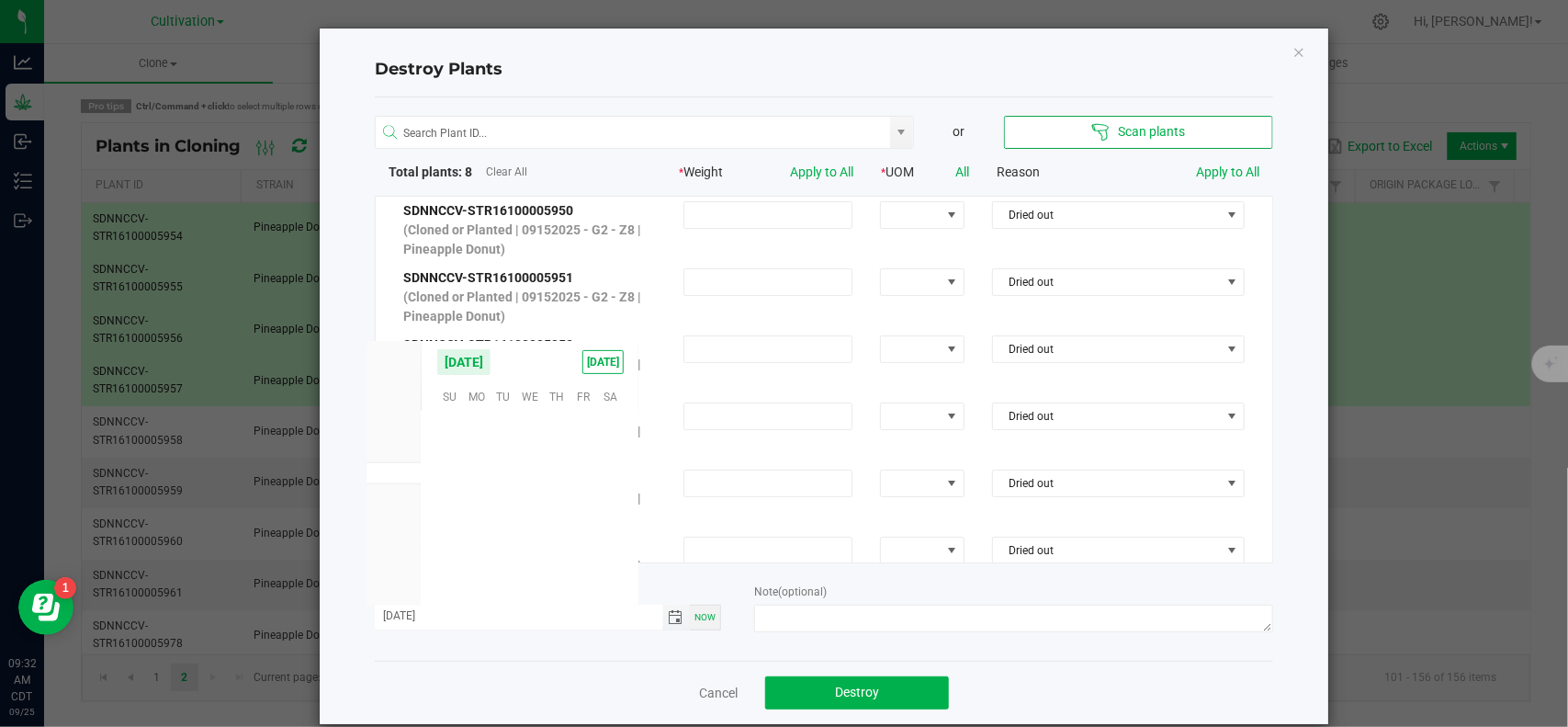
scroll to position [297931, 0]
click at [669, 612] on span "Toggle calendar" at bounding box center [676, 618] width 15 height 15
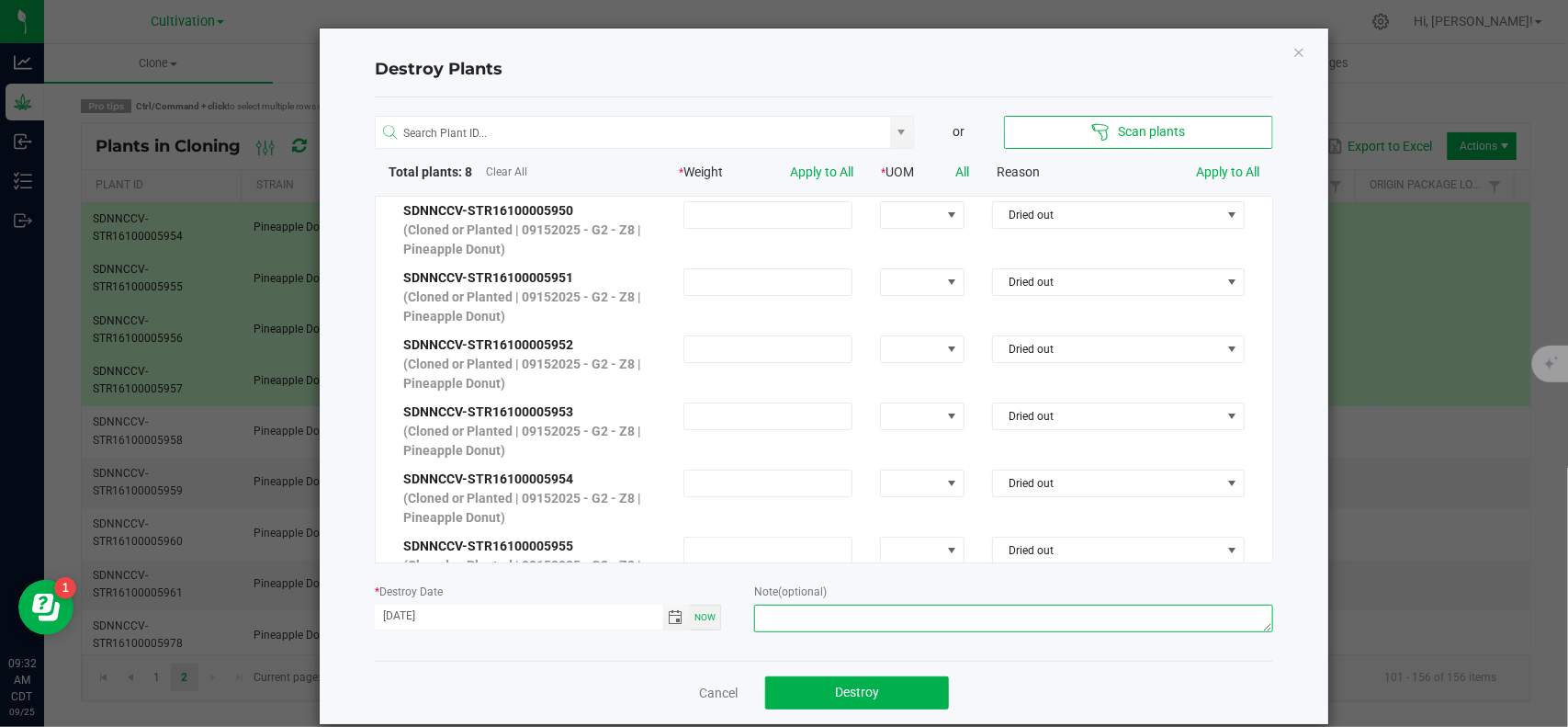
click at [773, 620] on textarea at bounding box center [1014, 619] width 519 height 28
type textarea "Killed-SC"
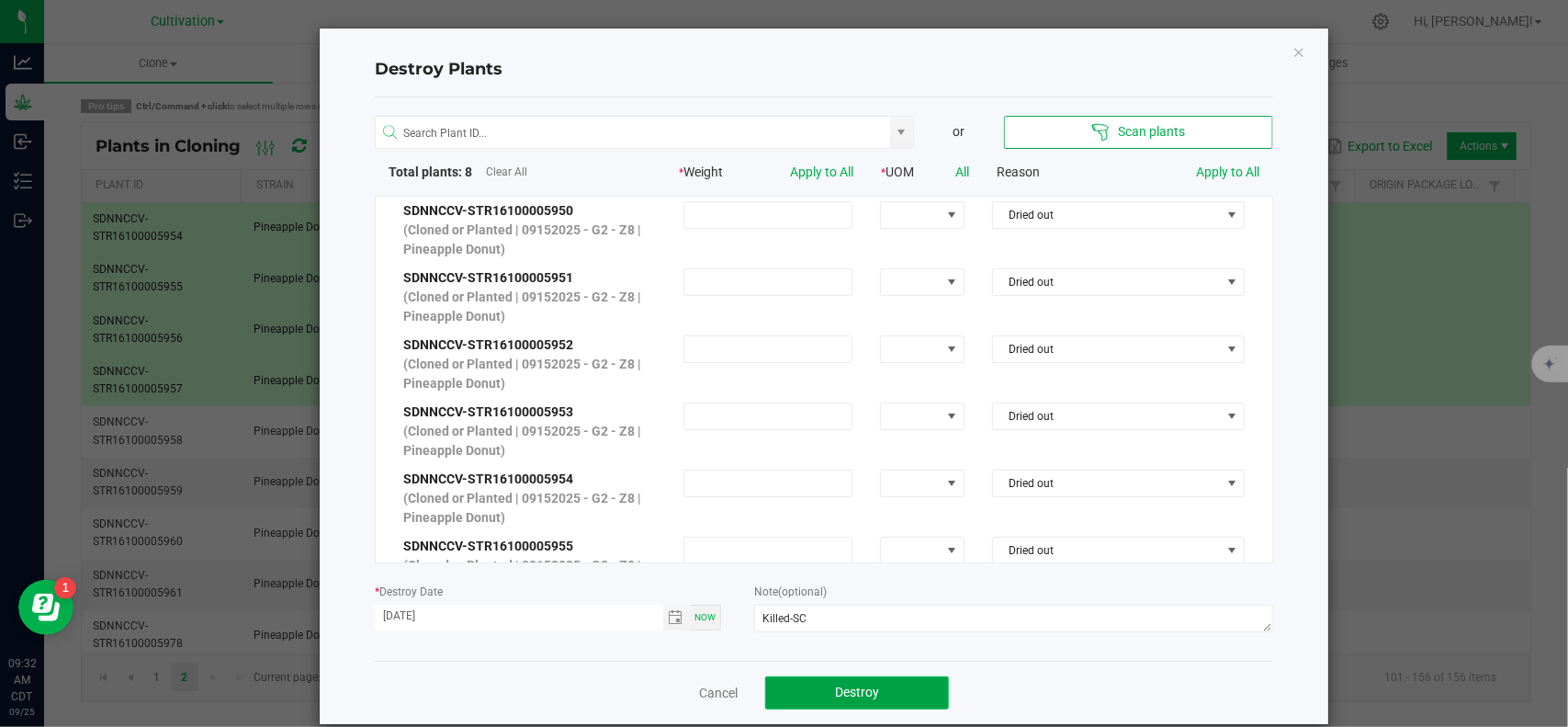
click at [850, 698] on span "Destroy" at bounding box center [857, 692] width 44 height 15
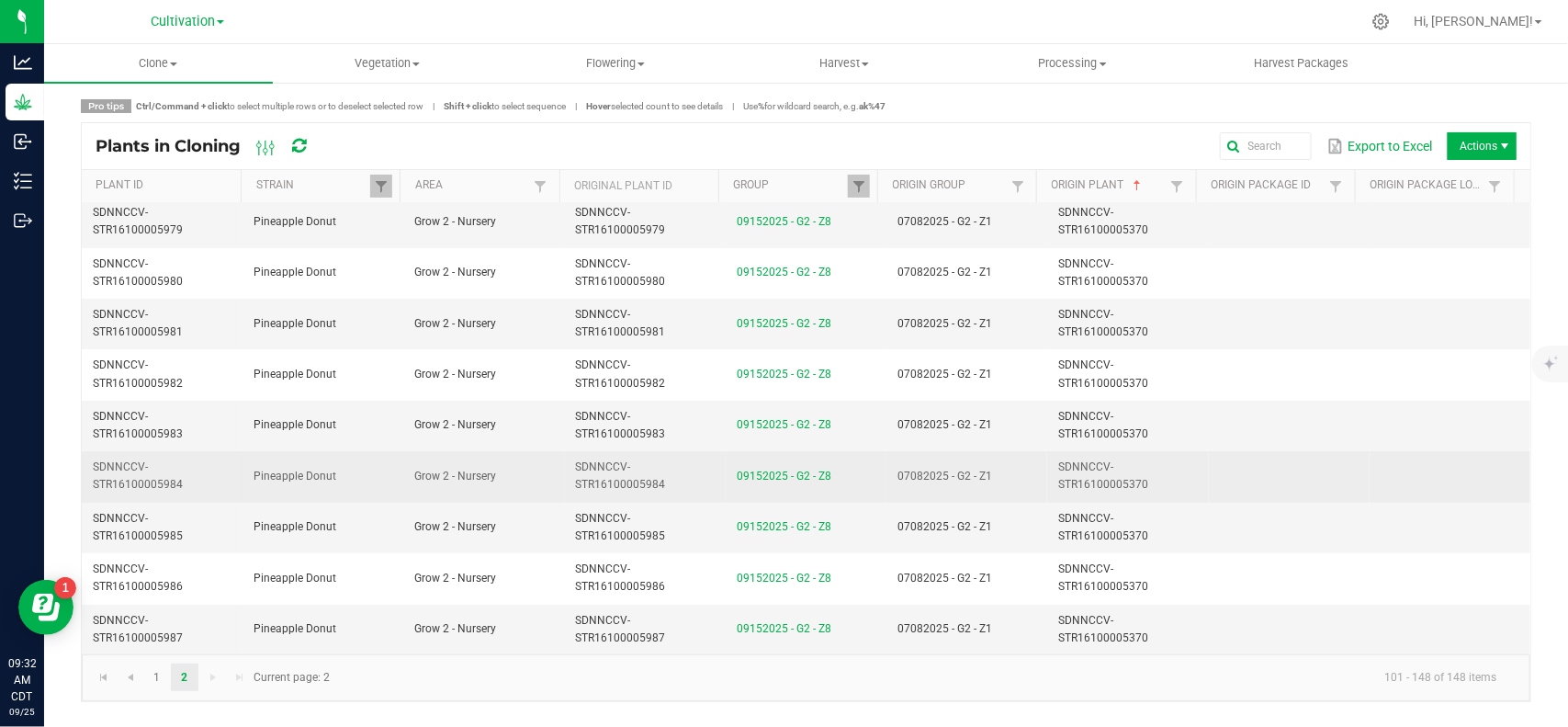
scroll to position [0, 0]
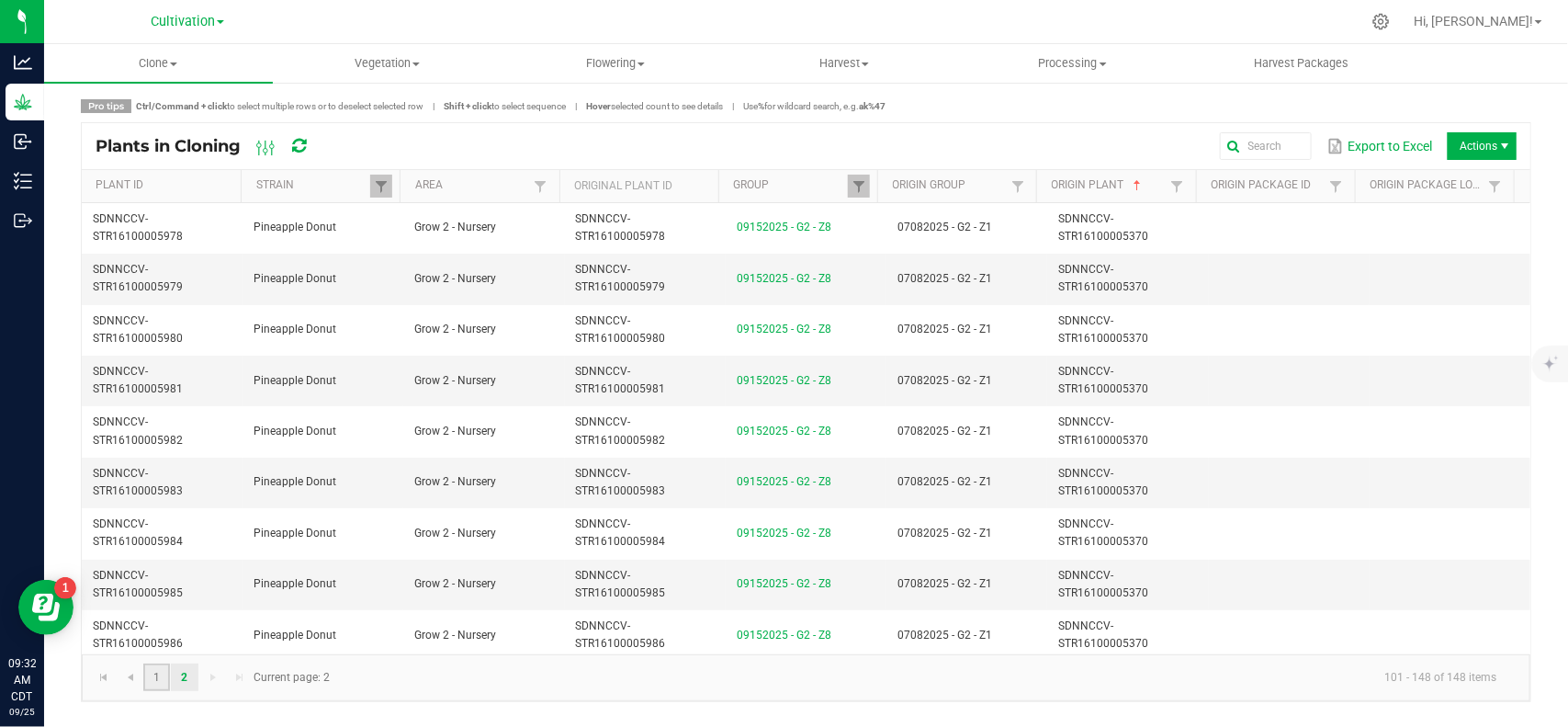
click at [165, 676] on link "1" at bounding box center [156, 677] width 27 height 28
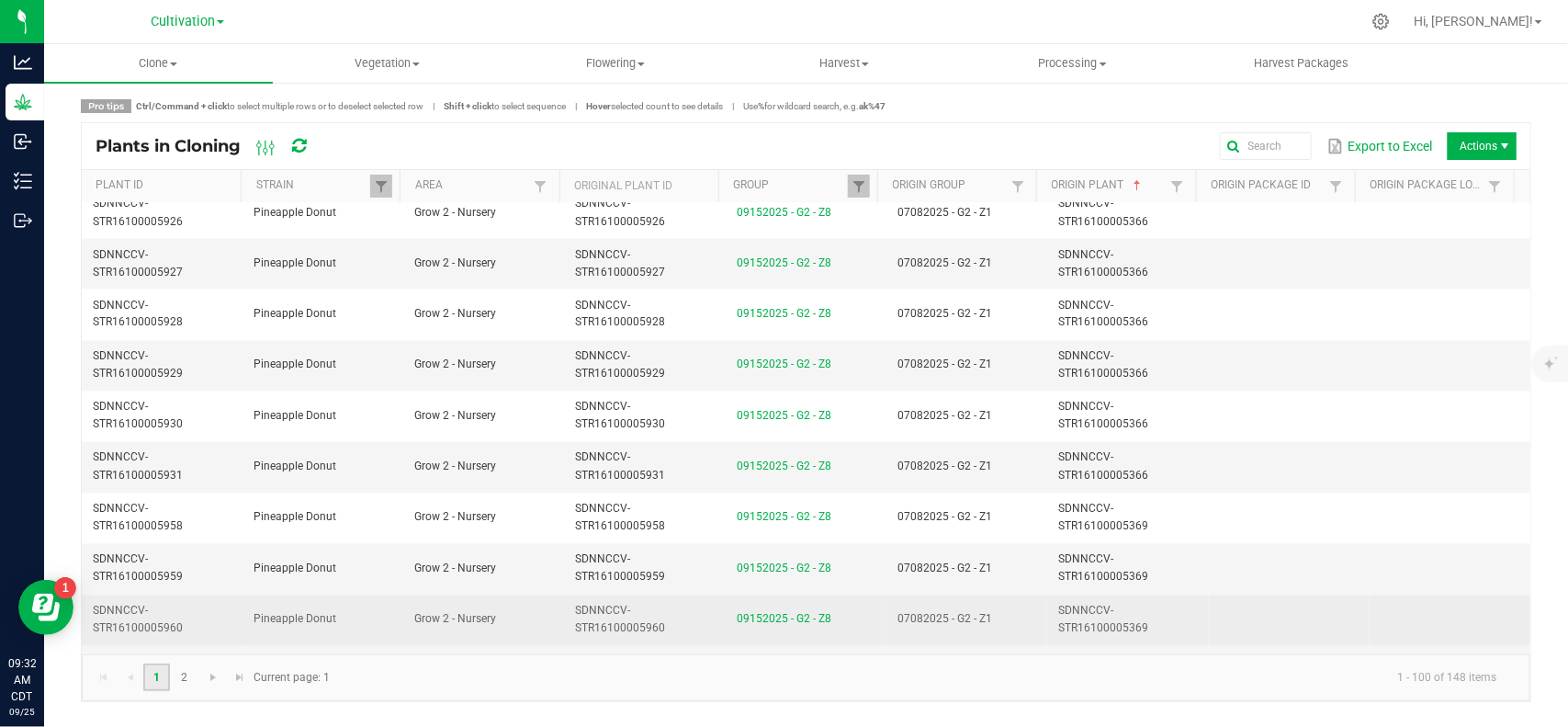
scroll to position [4659, 0]
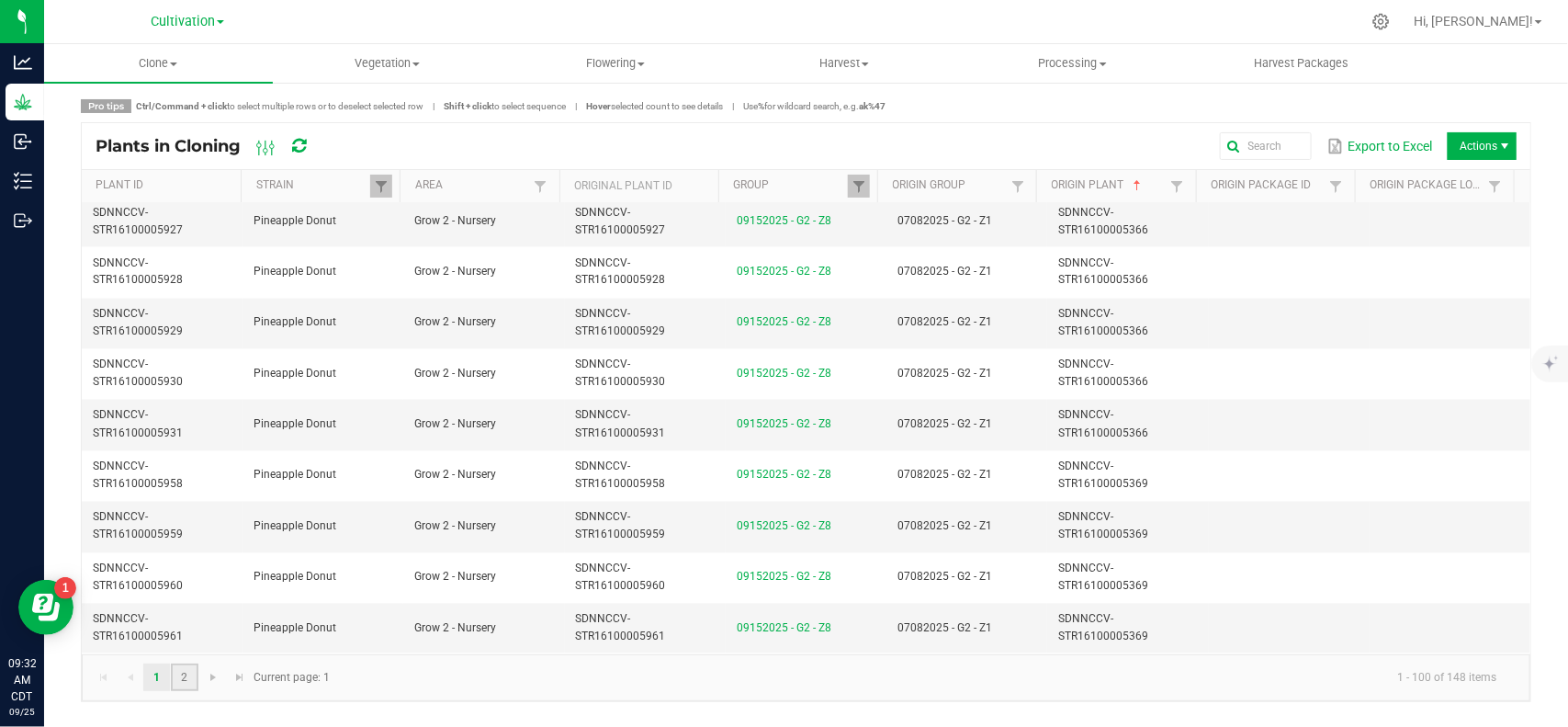
click at [184, 672] on link "2" at bounding box center [184, 677] width 27 height 28
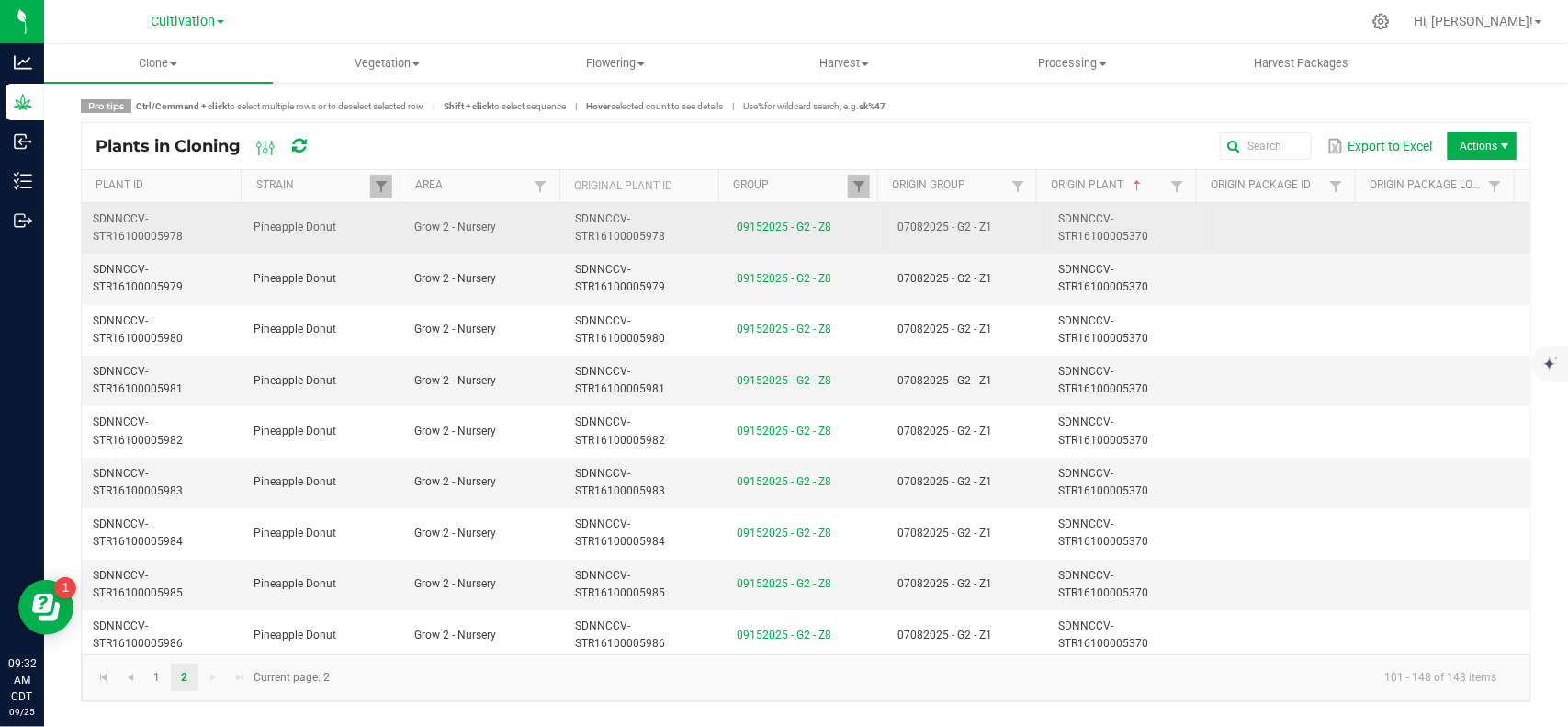
click at [1025, 232] on td "07082025 - G2 - Z1" at bounding box center [967, 228] width 161 height 51
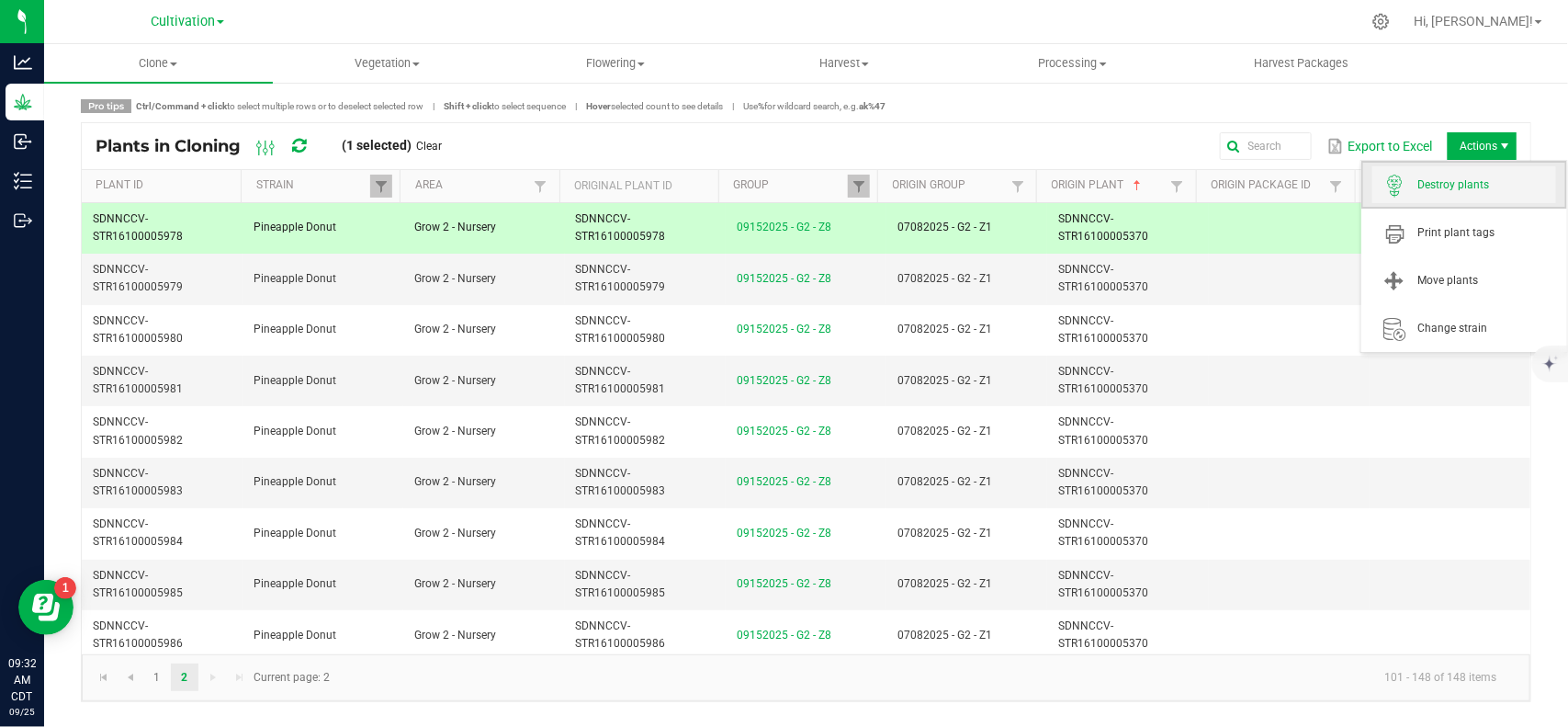
click at [1452, 188] on span "Destroy plants" at bounding box center [1487, 185] width 138 height 16
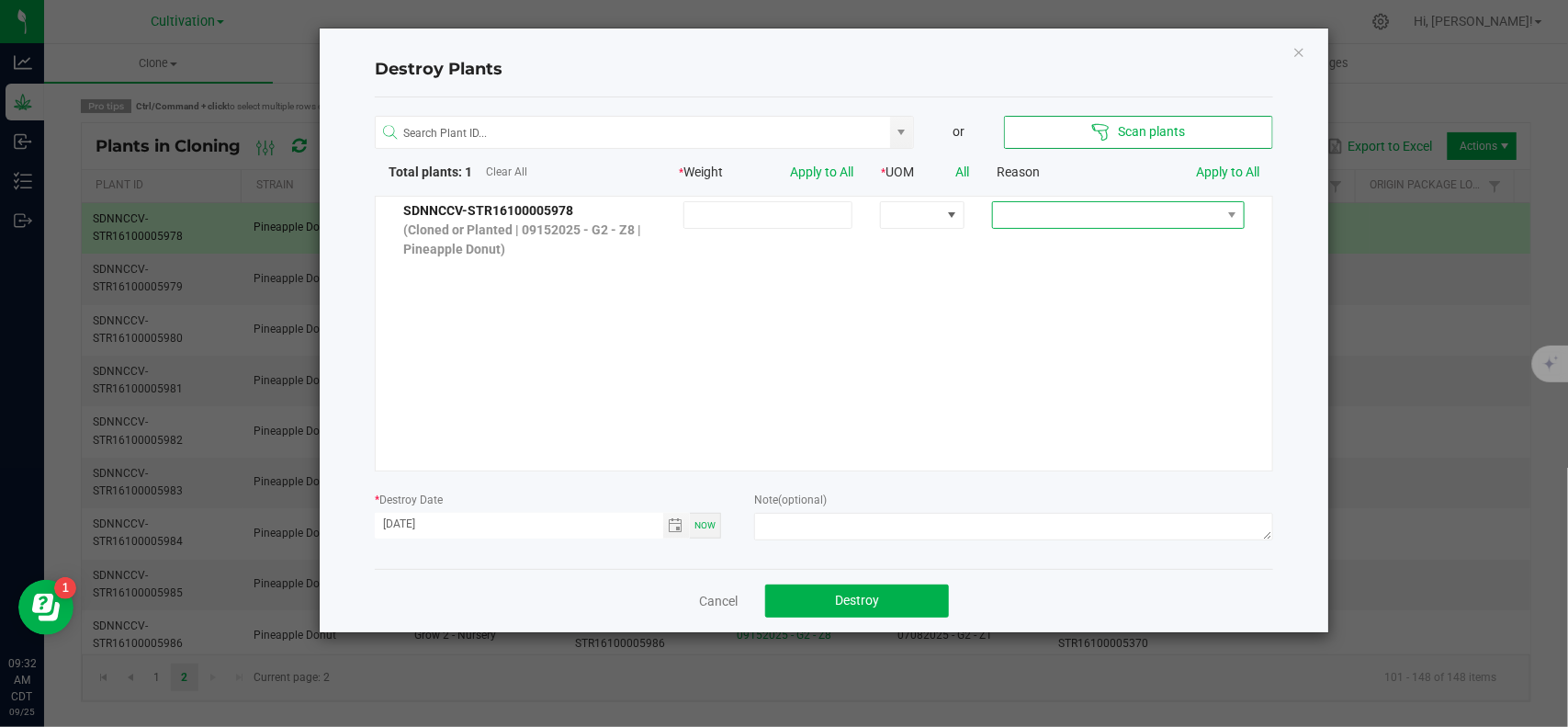
click at [1067, 228] on span at bounding box center [1118, 215] width 253 height 28
drag, startPoint x: 1045, startPoint y: 286, endPoint x: 1113, endPoint y: 255, distance: 74.7
click at [1048, 283] on li "Dried out" at bounding box center [1104, 280] width 246 height 31
click at [800, 526] on textarea at bounding box center [1014, 527] width 519 height 28
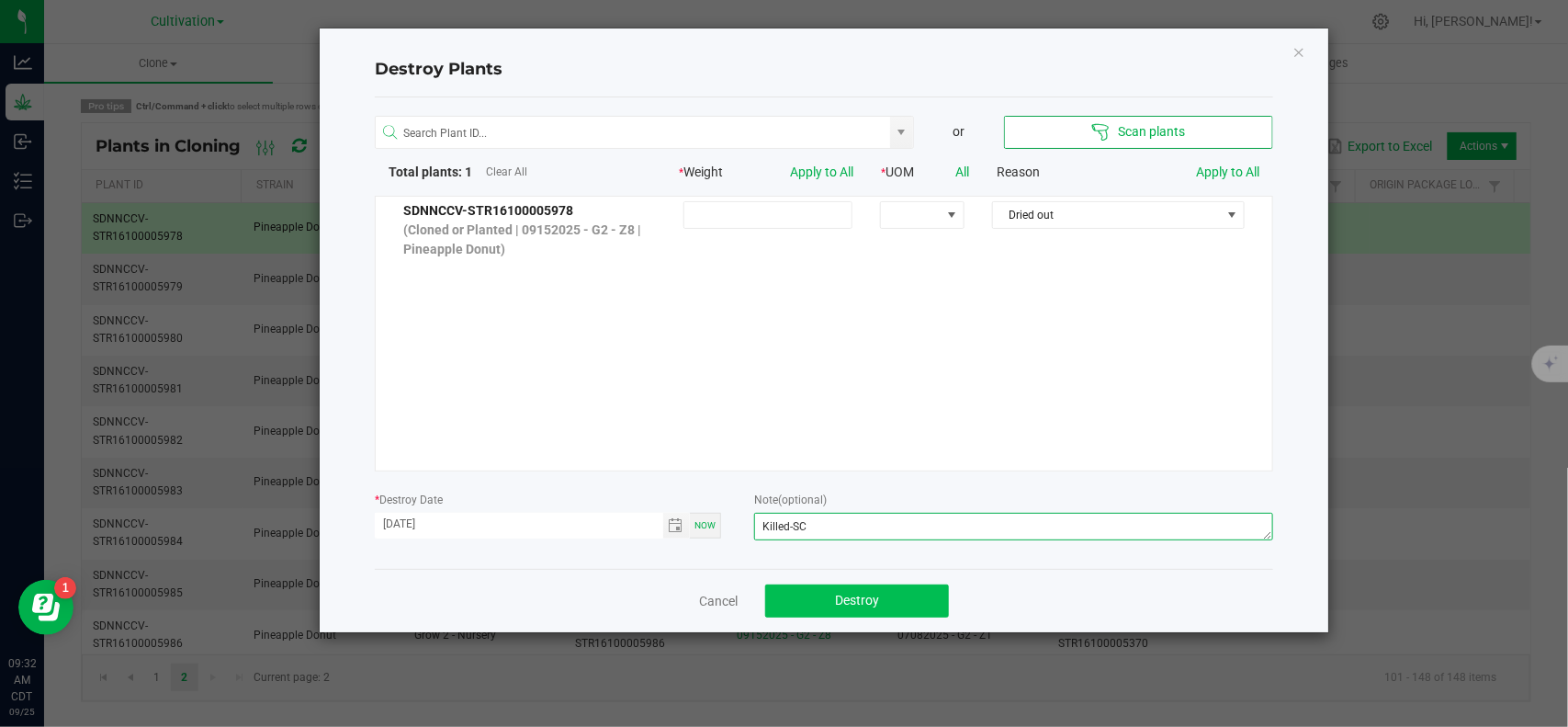
type textarea "Killed-SC"
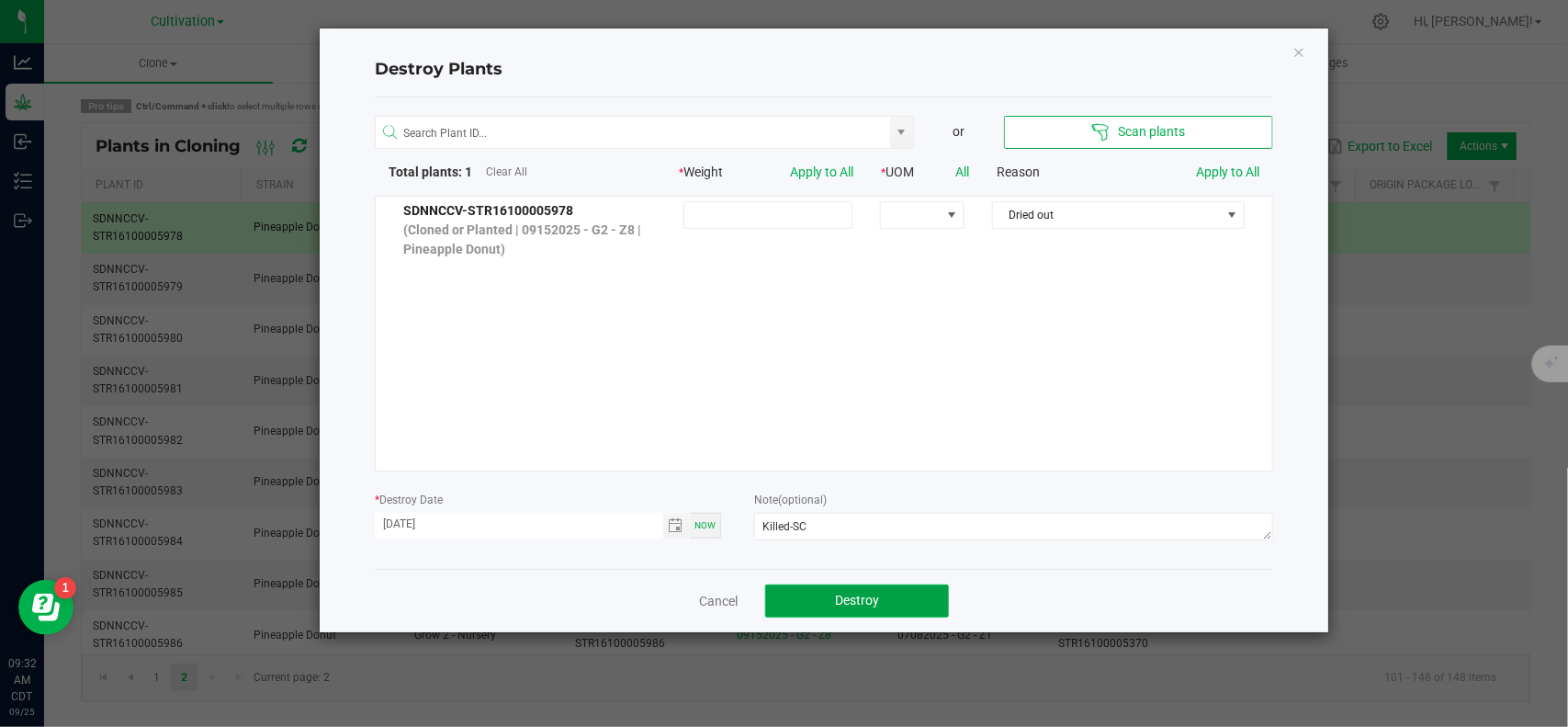
click at [842, 605] on span "Destroy" at bounding box center [857, 600] width 44 height 15
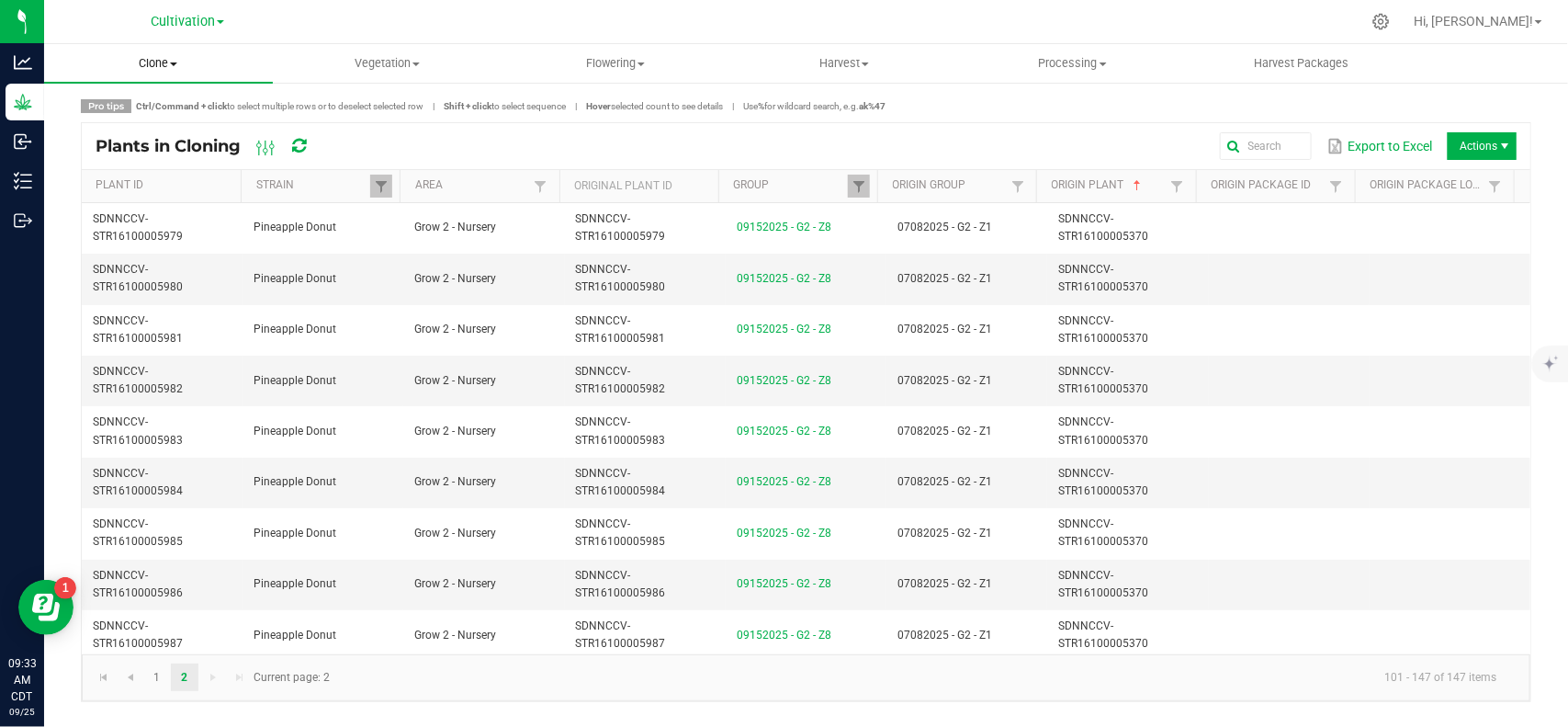
click at [161, 55] on span "Clone" at bounding box center [159, 64] width 229 height 17
click at [165, 126] on span "Cloning groups" at bounding box center [114, 132] width 139 height 16
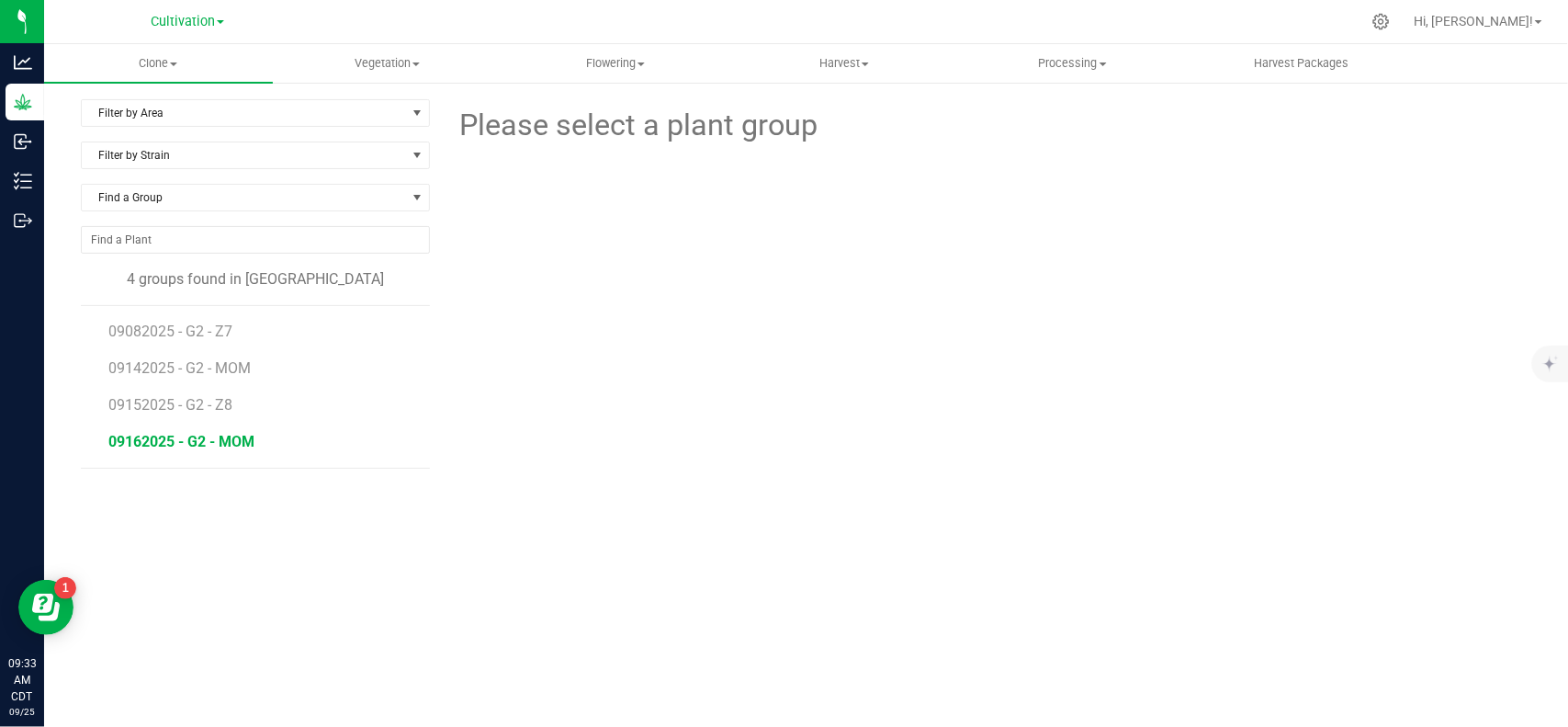
click at [236, 443] on span "09162025 - G2 - MOM" at bounding box center [181, 442] width 146 height 18
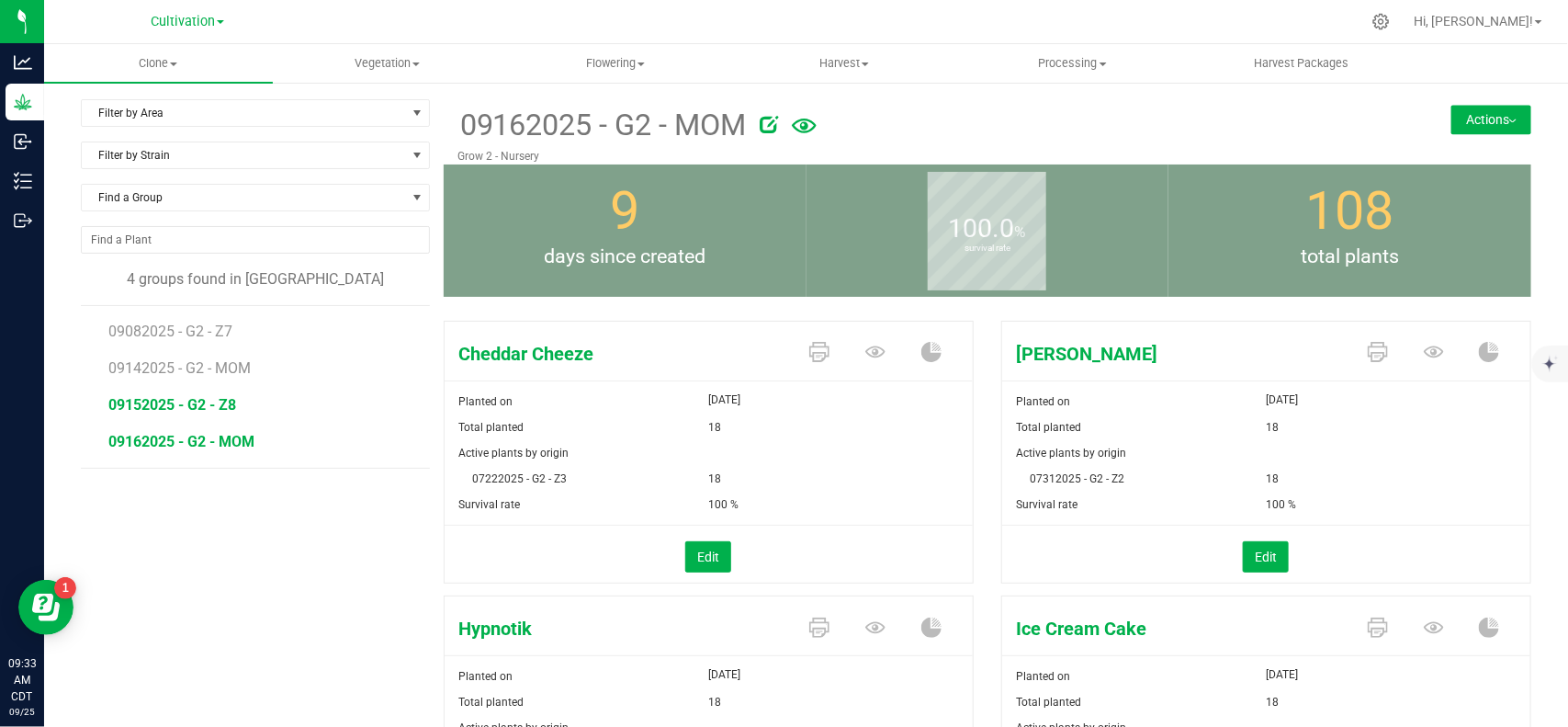
click at [181, 409] on span "09152025 - G2 - Z8" at bounding box center [172, 405] width 127 height 18
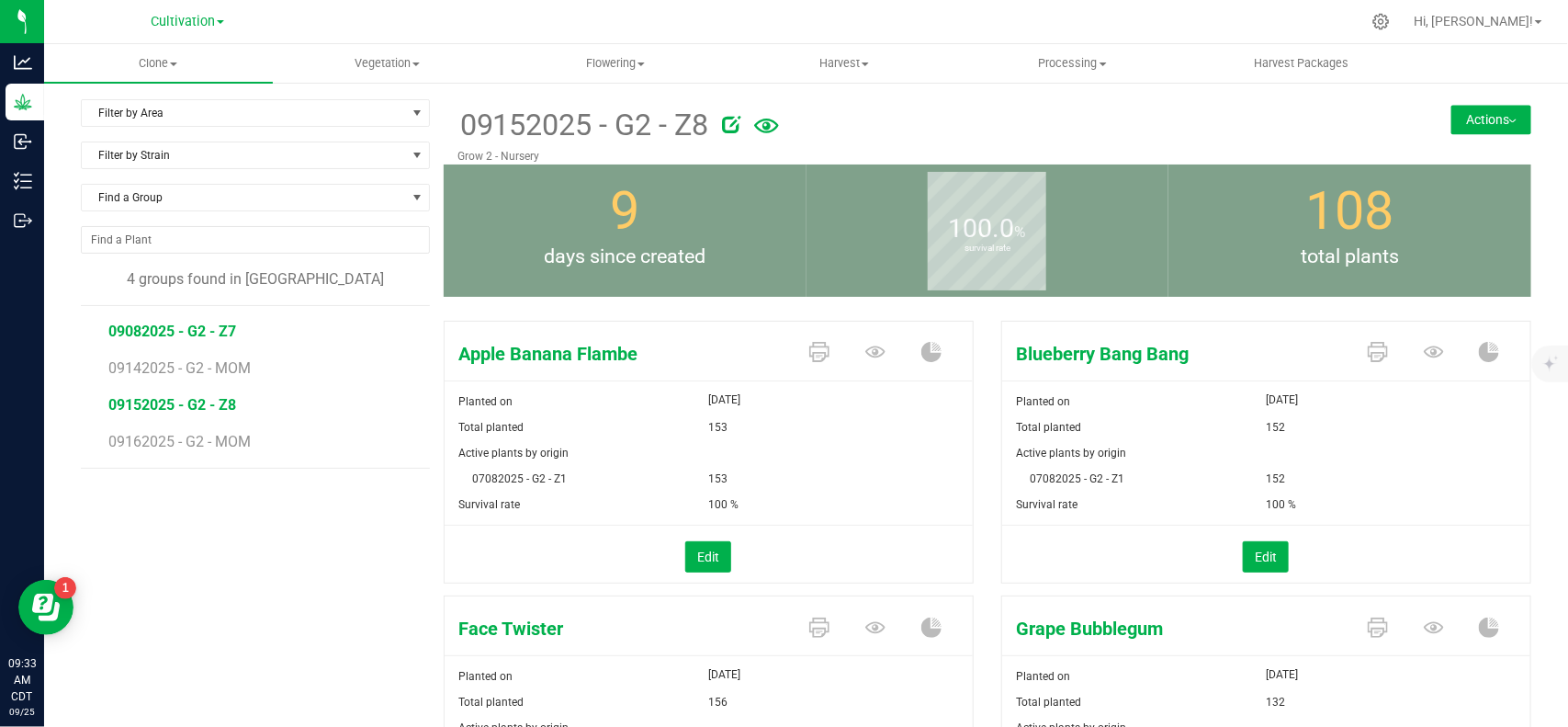
click at [190, 331] on span "09082025 - G2 - Z7" at bounding box center [172, 331] width 127 height 18
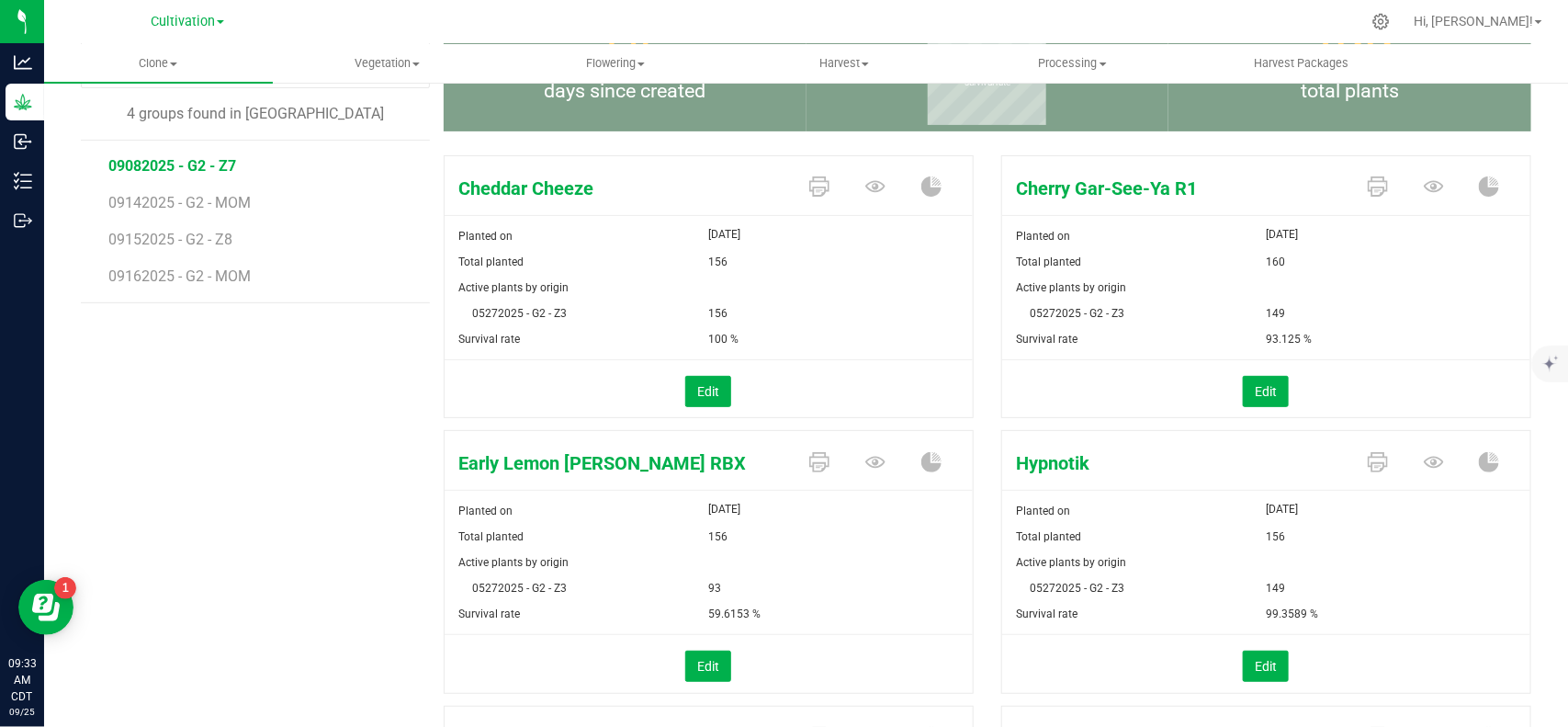
scroll to position [15, 0]
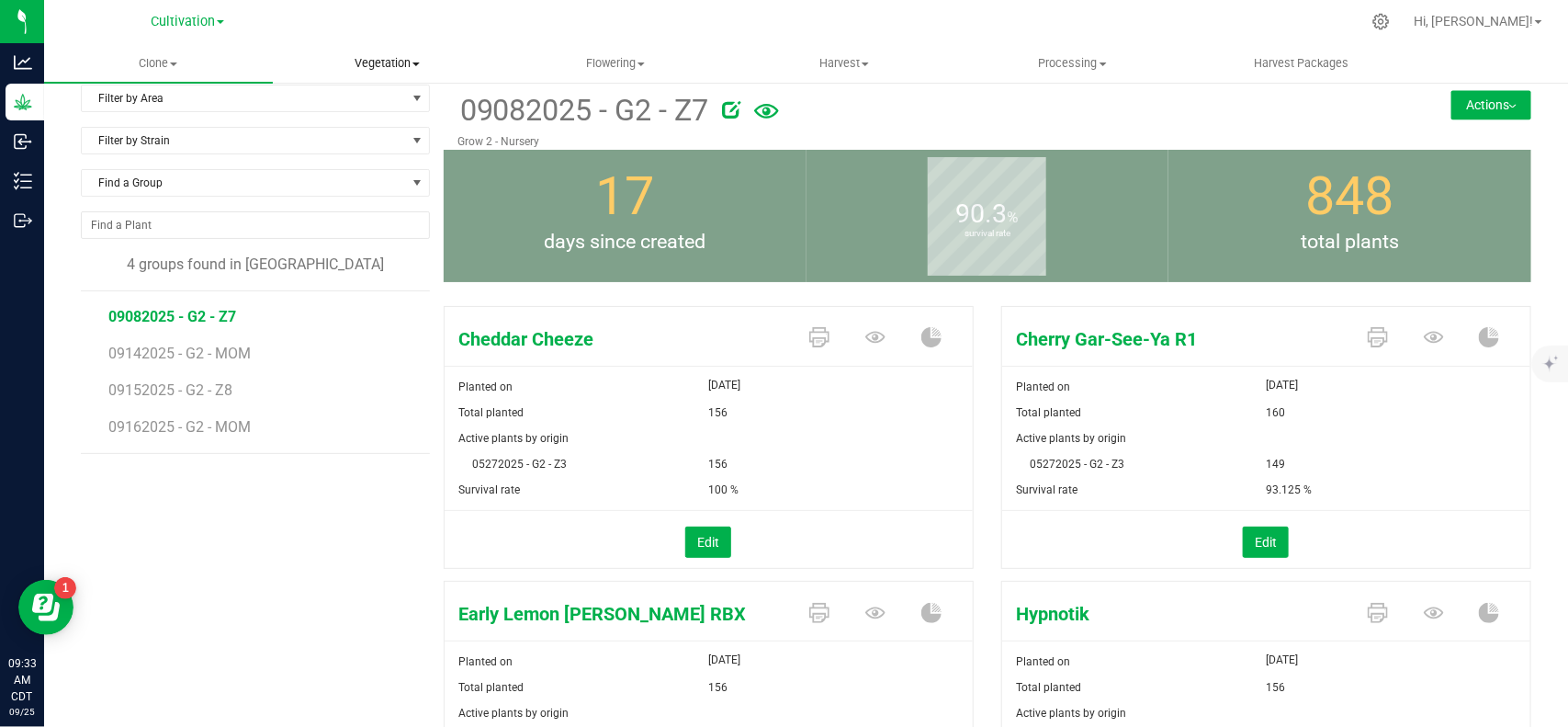
click at [388, 66] on span "Vegetation" at bounding box center [387, 64] width 227 height 17
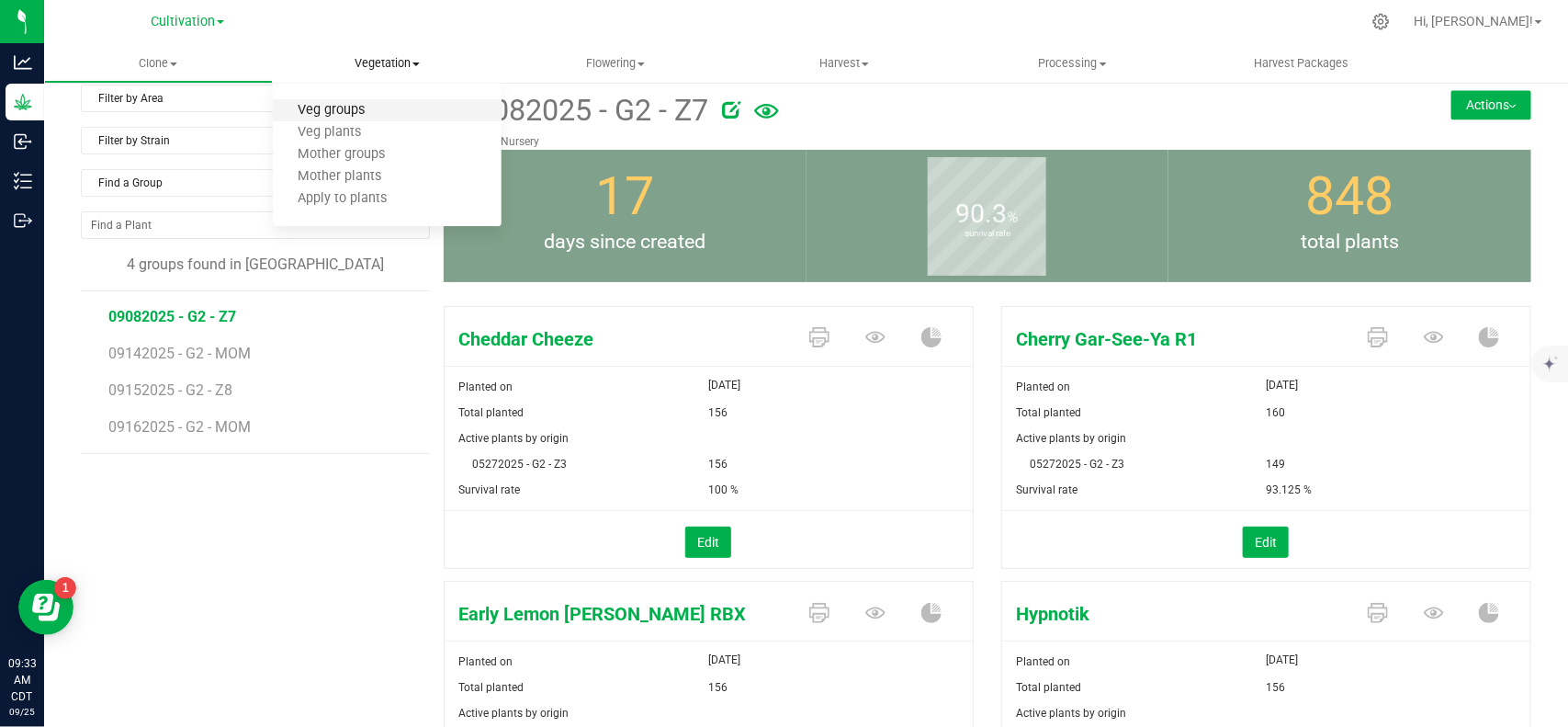
click at [372, 113] on span "Veg groups" at bounding box center [331, 110] width 116 height 16
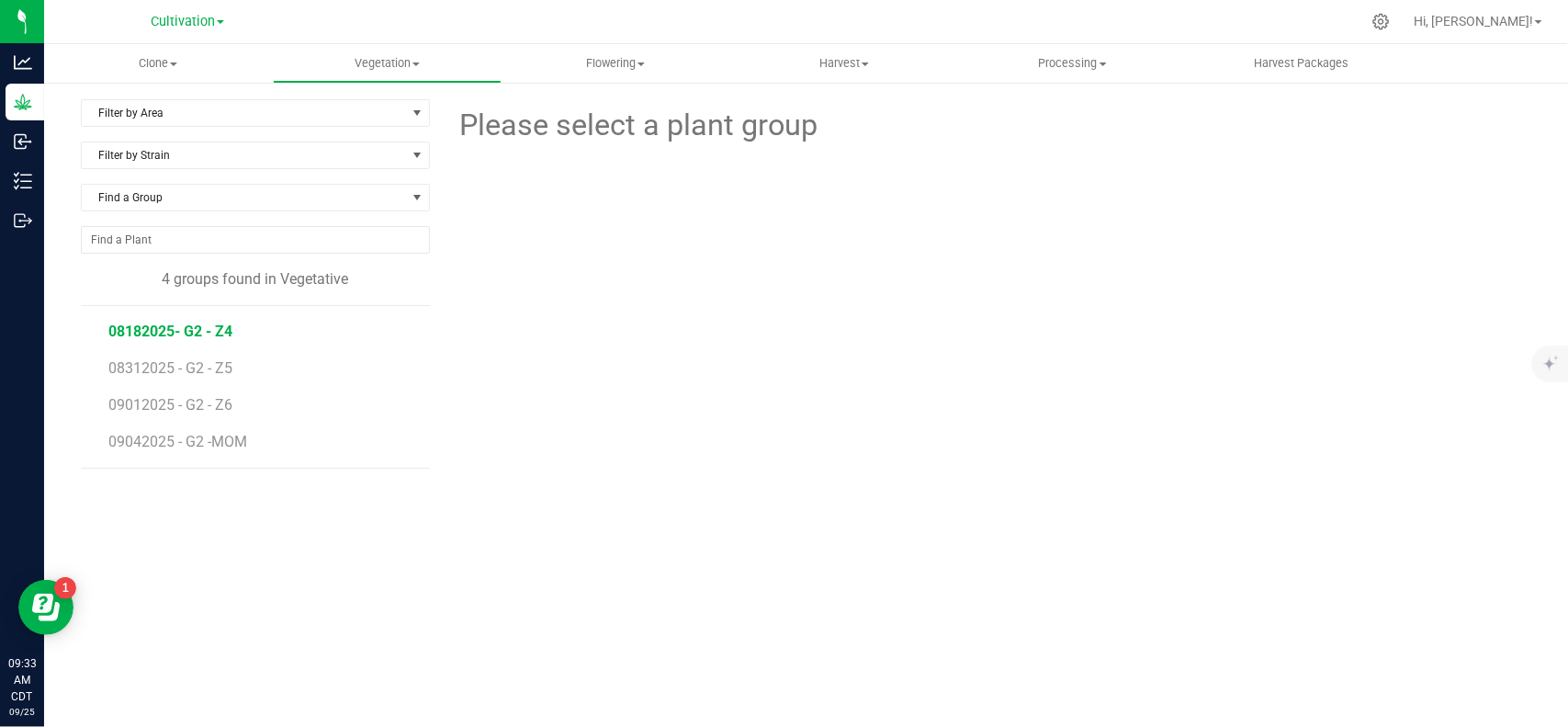
click at [209, 333] on span "08182025- G2 - Z4" at bounding box center [170, 331] width 124 height 18
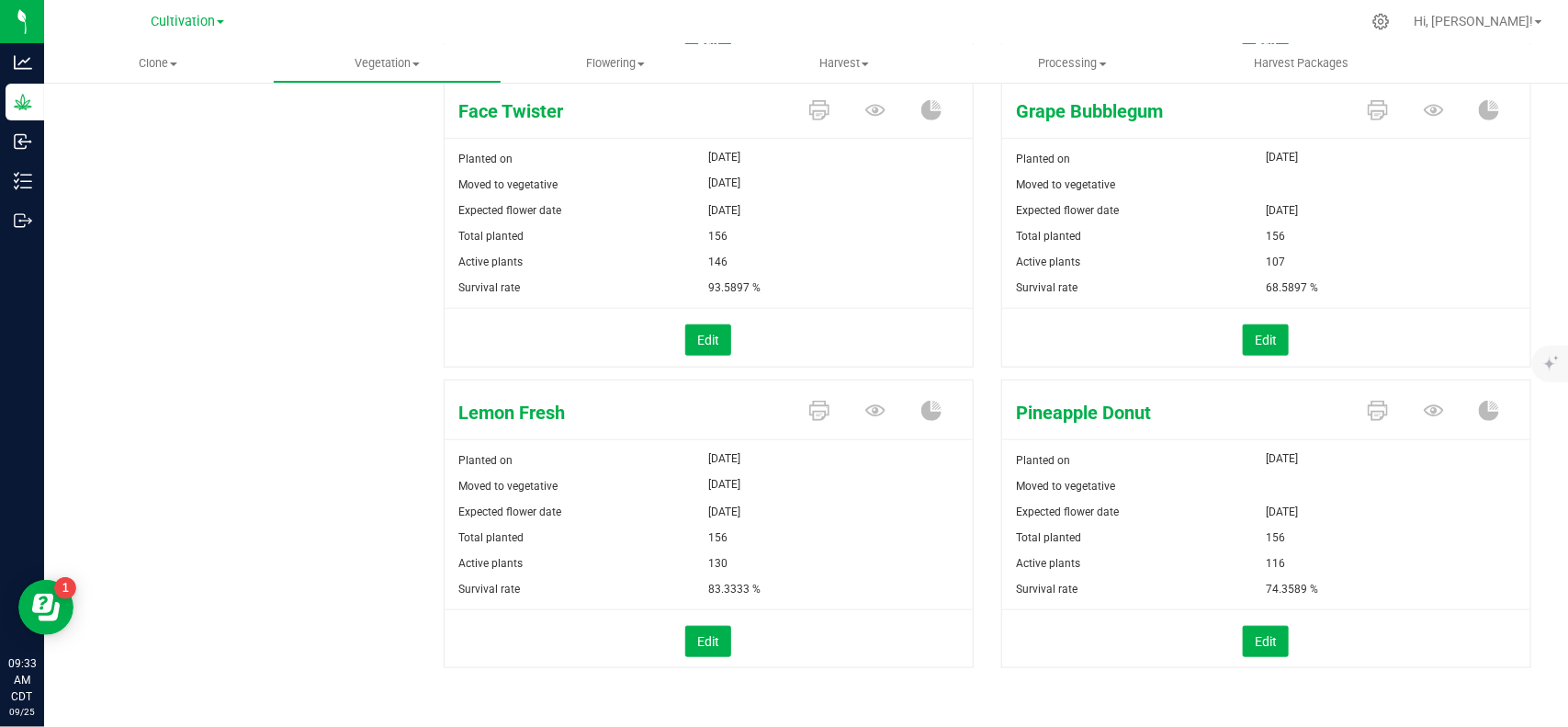
scroll to position [551, 0]
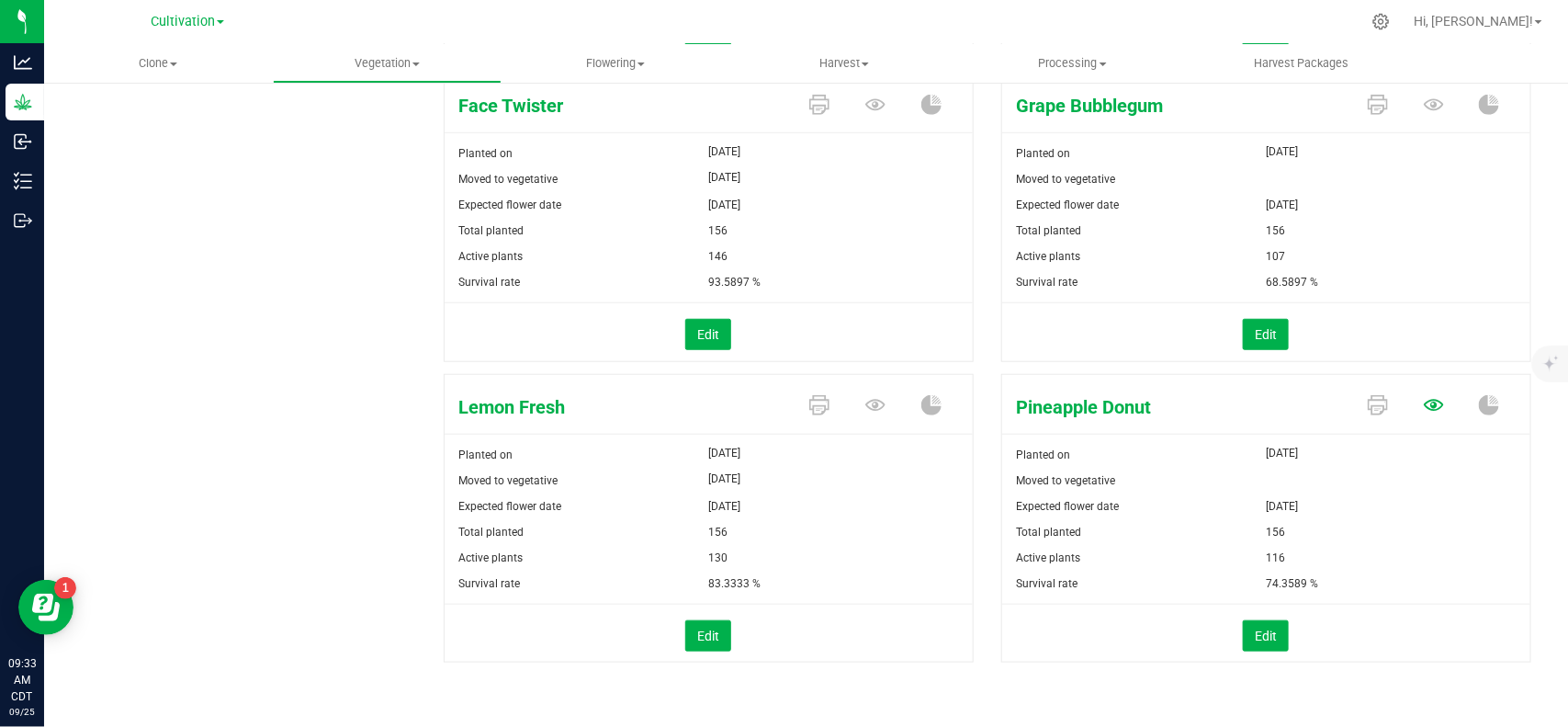
click at [1424, 410] on icon at bounding box center [1434, 406] width 20 height 12
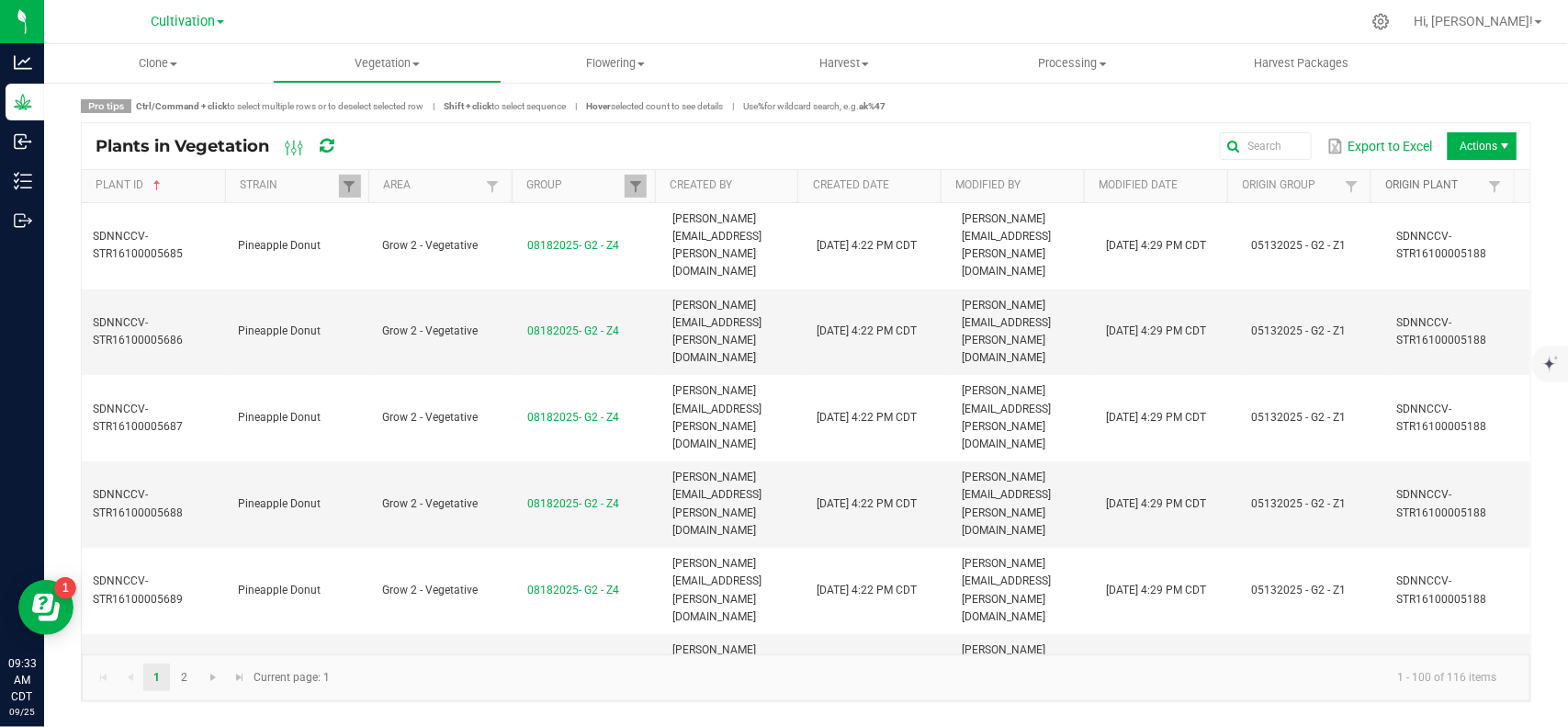
click at [1408, 187] on link "Origin Plant" at bounding box center [1434, 186] width 98 height 15
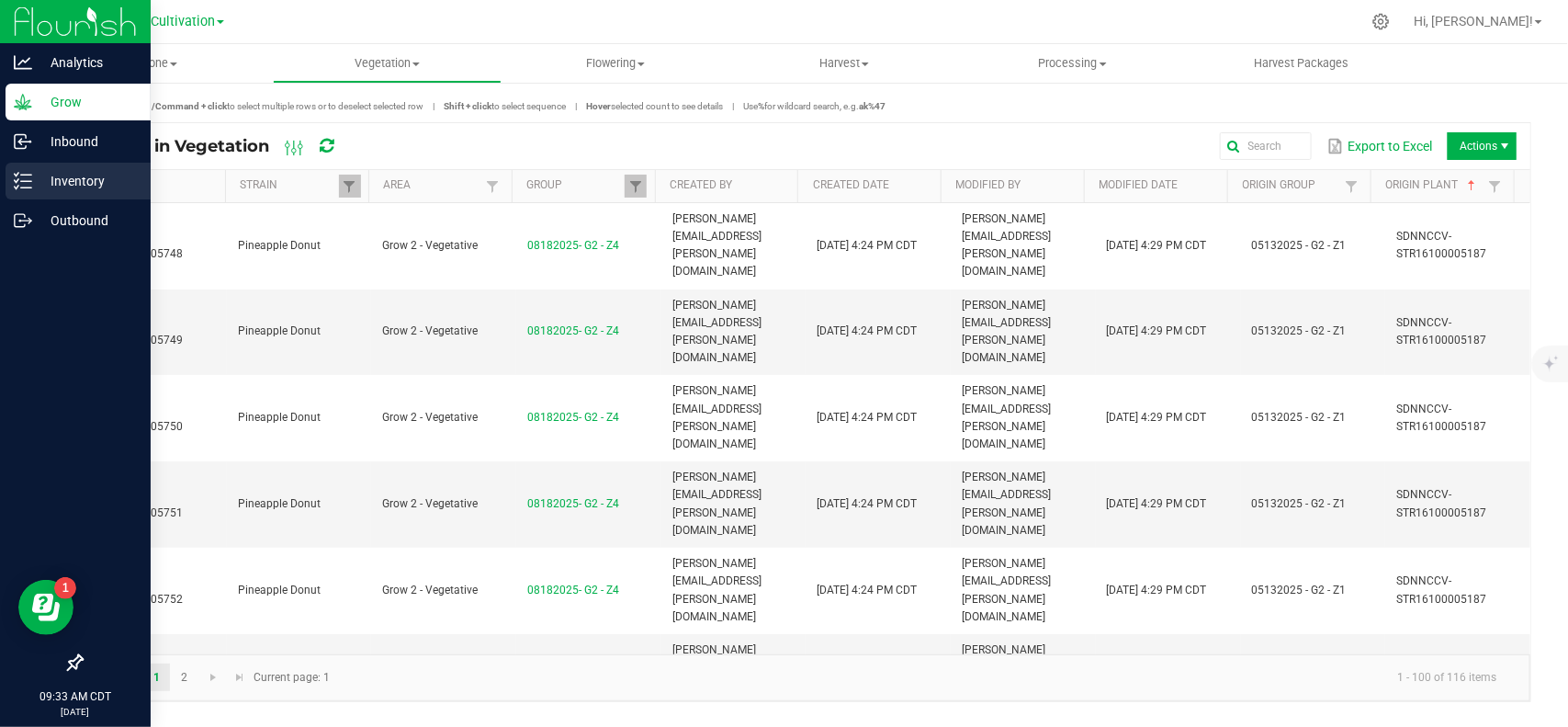
click at [29, 180] on icon at bounding box center [23, 181] width 18 height 18
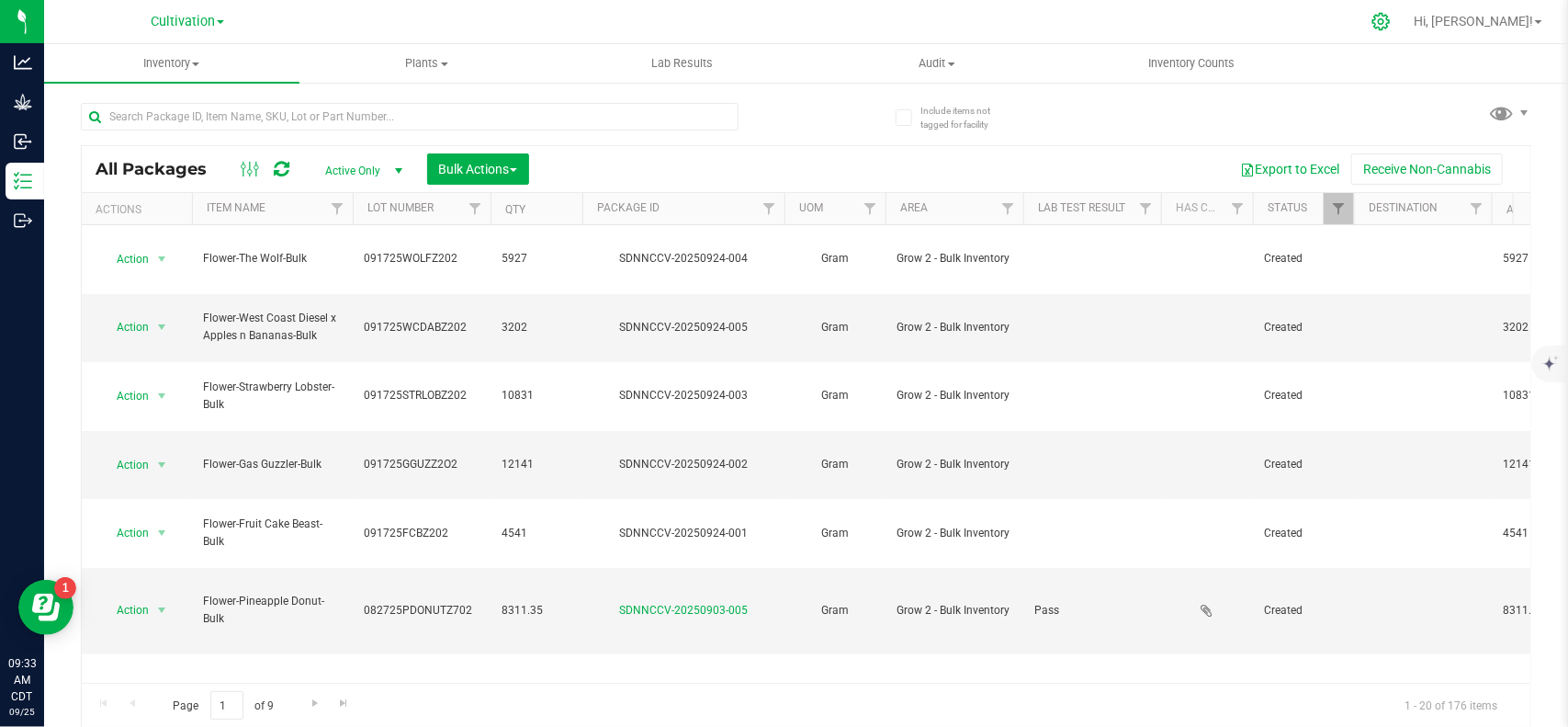
click at [1391, 21] on icon at bounding box center [1381, 21] width 19 height 19
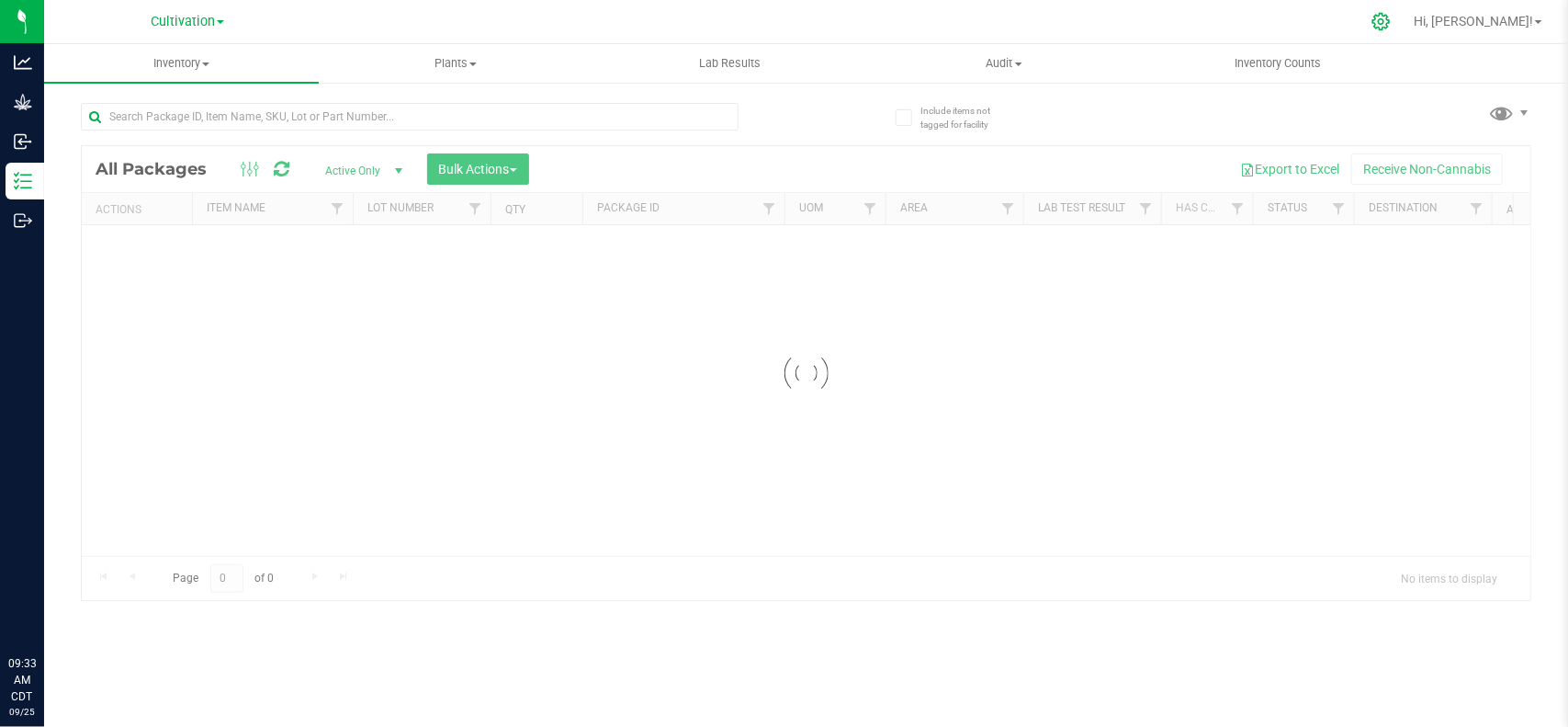
click at [1391, 18] on icon at bounding box center [1381, 21] width 19 height 19
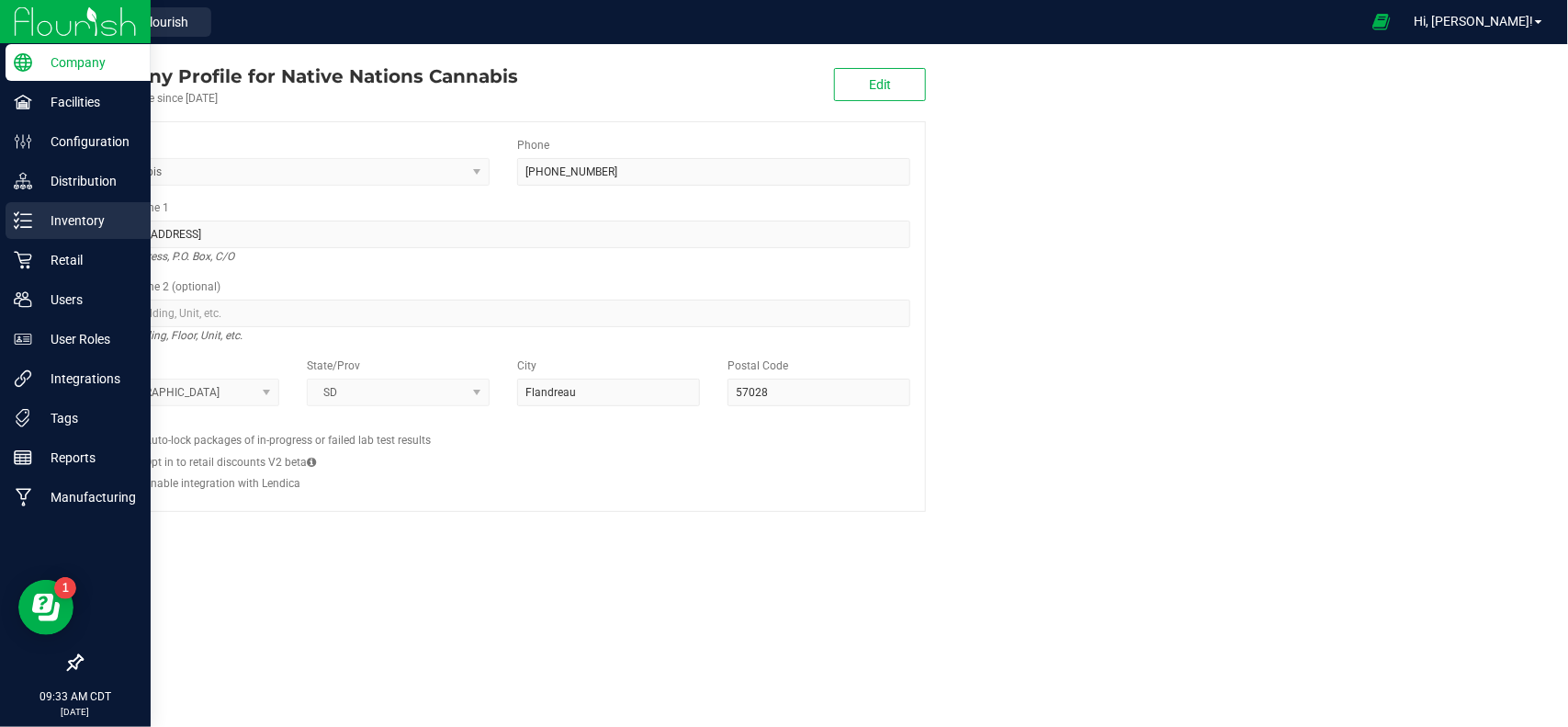
click at [80, 224] on p "Inventory" at bounding box center [87, 221] width 110 height 22
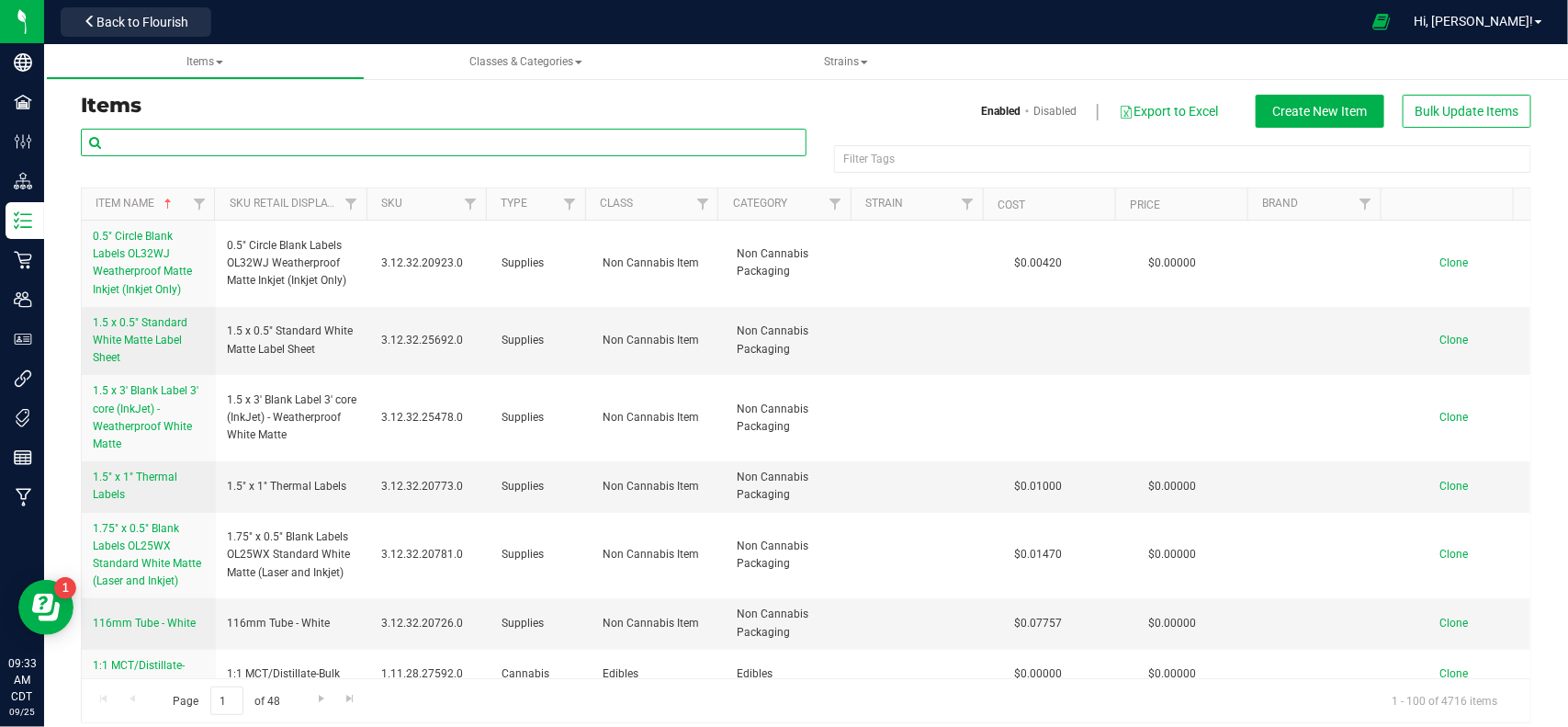
click at [609, 138] on input "text" at bounding box center [444, 142] width 726 height 28
type input "d"
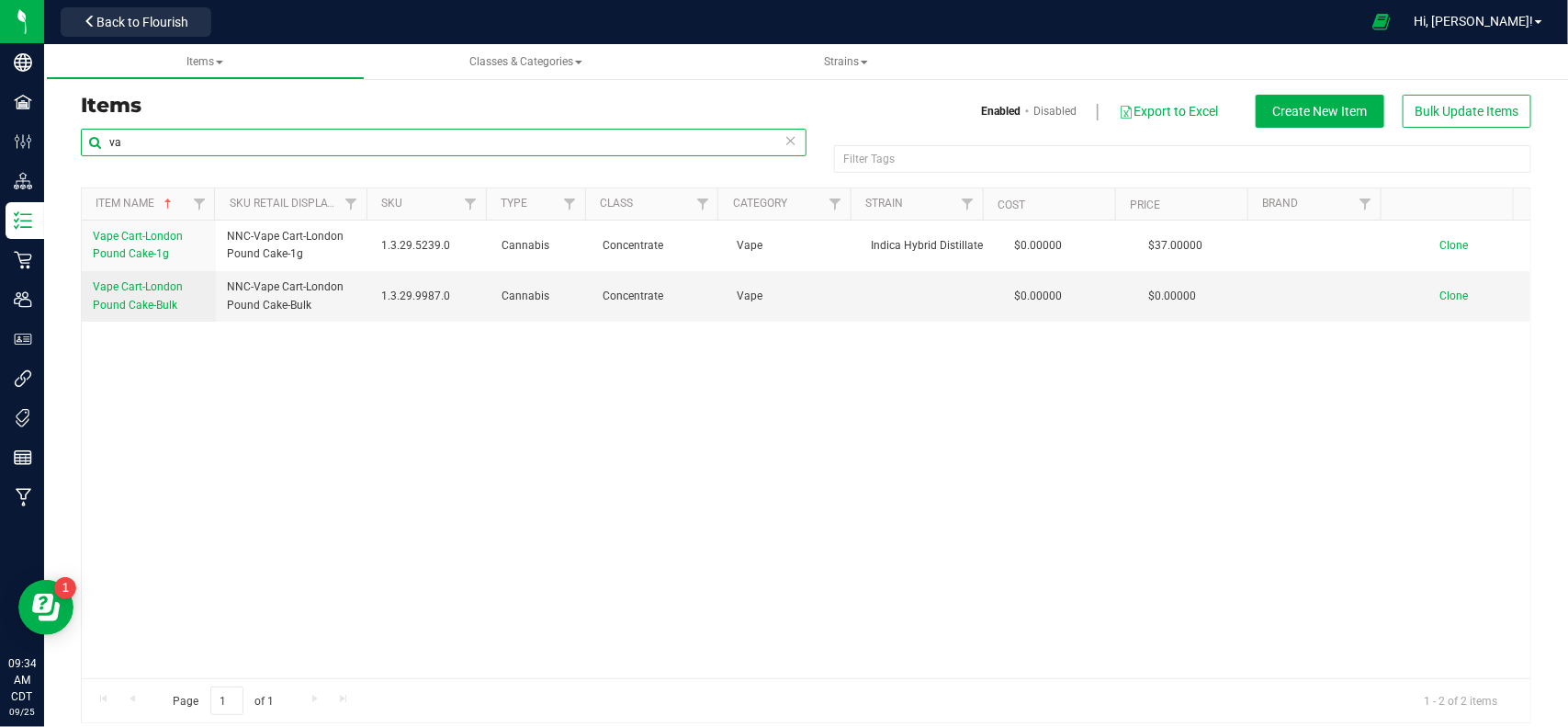
type input "v"
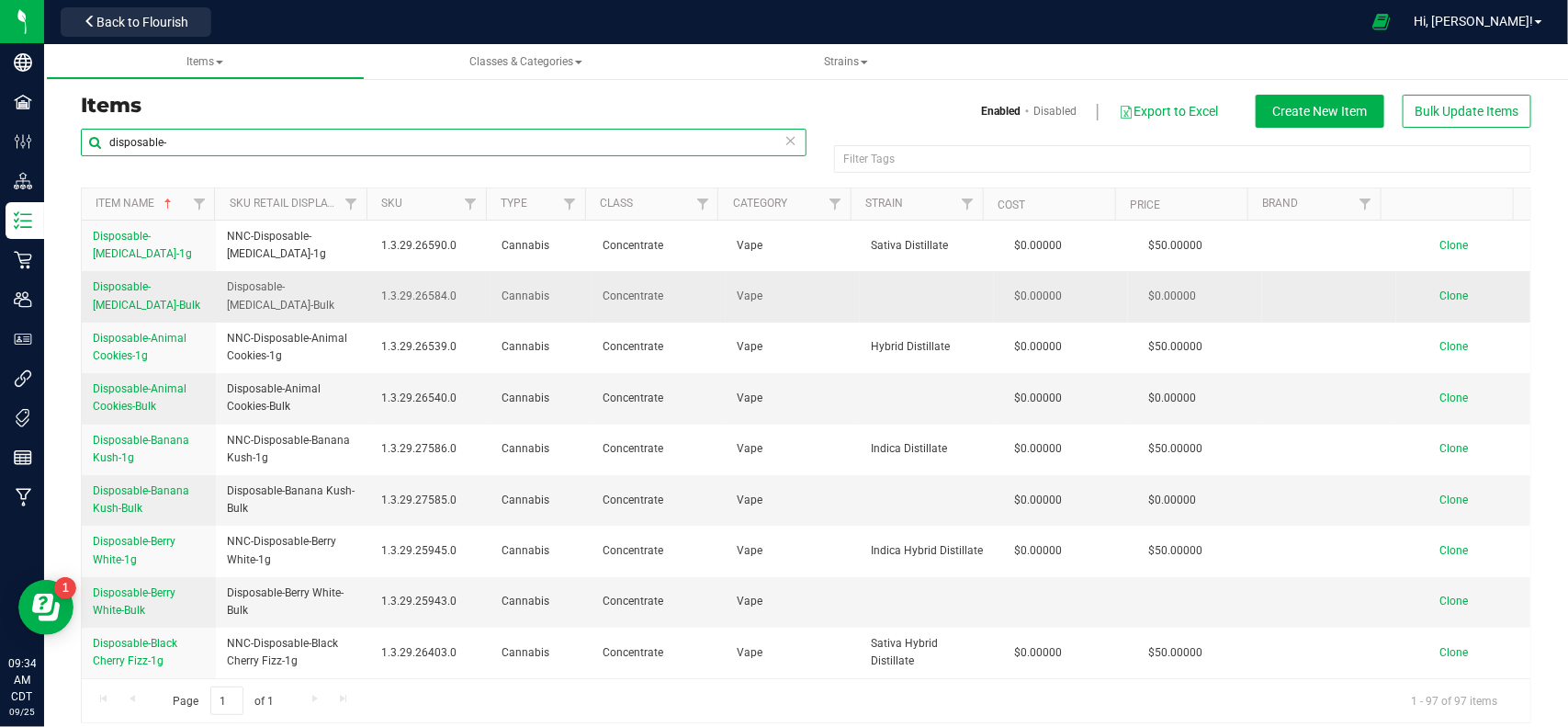
type input "disposable-"
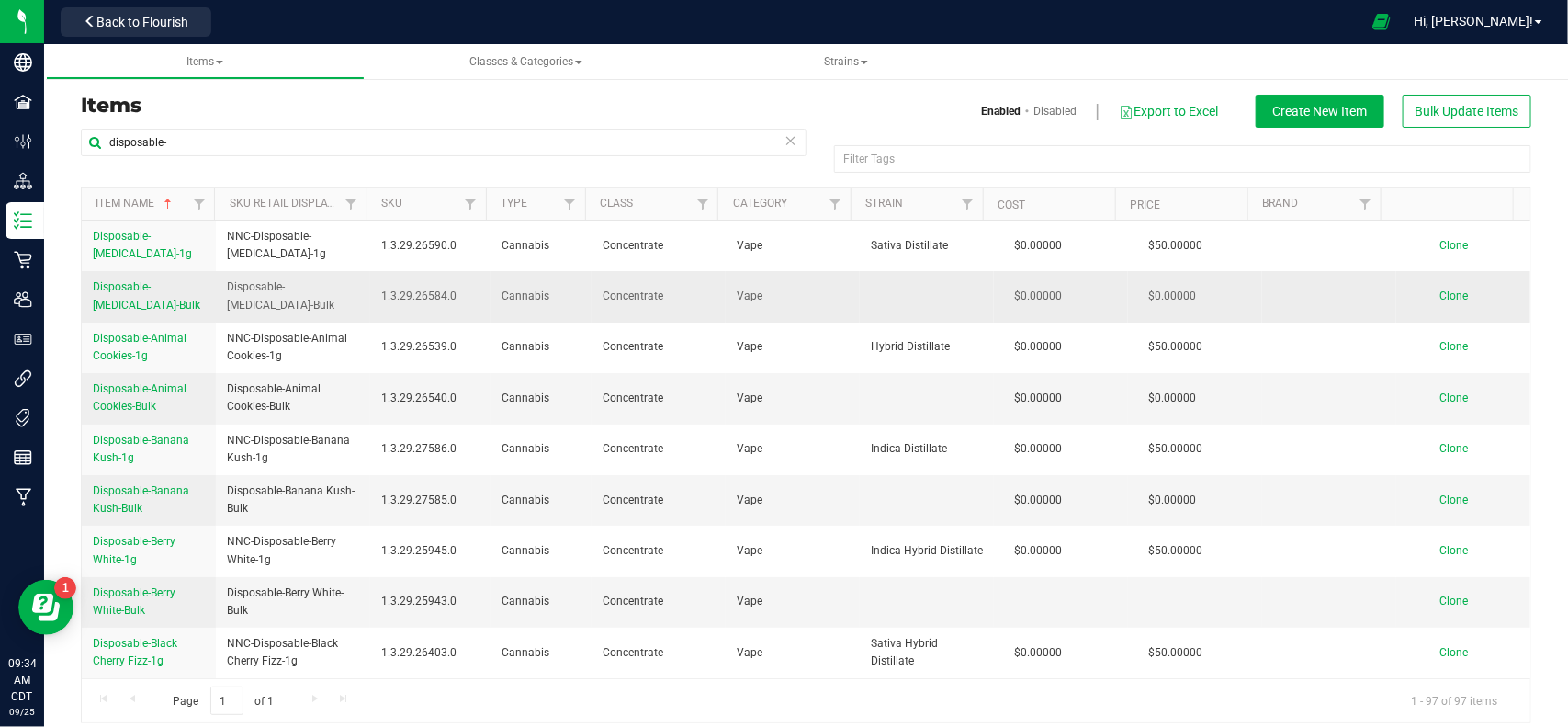
click at [1440, 297] on span "Clone" at bounding box center [1453, 296] width 29 height 13
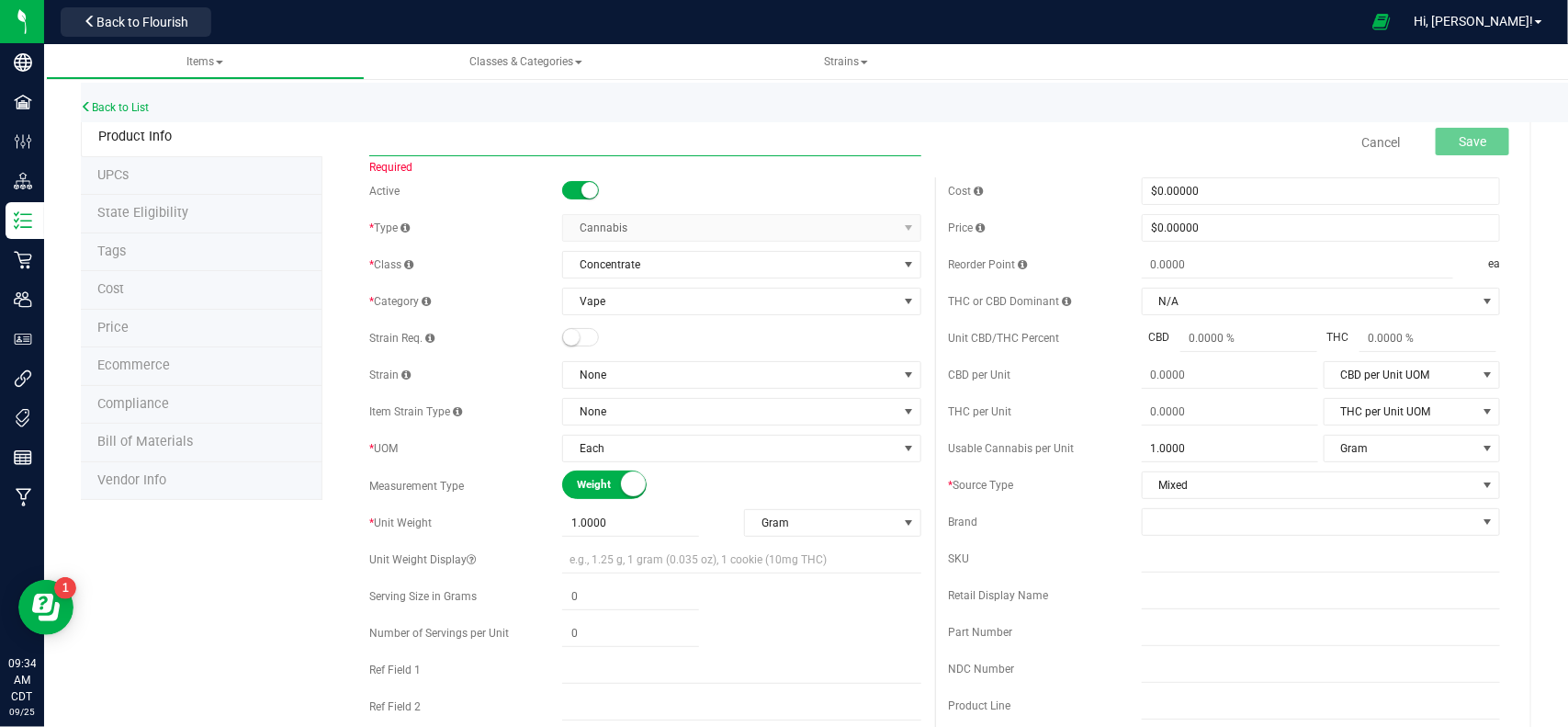
click at [429, 142] on input "text" at bounding box center [645, 142] width 551 height 28
paste input "Disposable-London Pound Cake-Bulk"
type input "Disposable-London Pound Cake-Bulk"
click at [1436, 139] on button "Save" at bounding box center [1473, 141] width 74 height 28
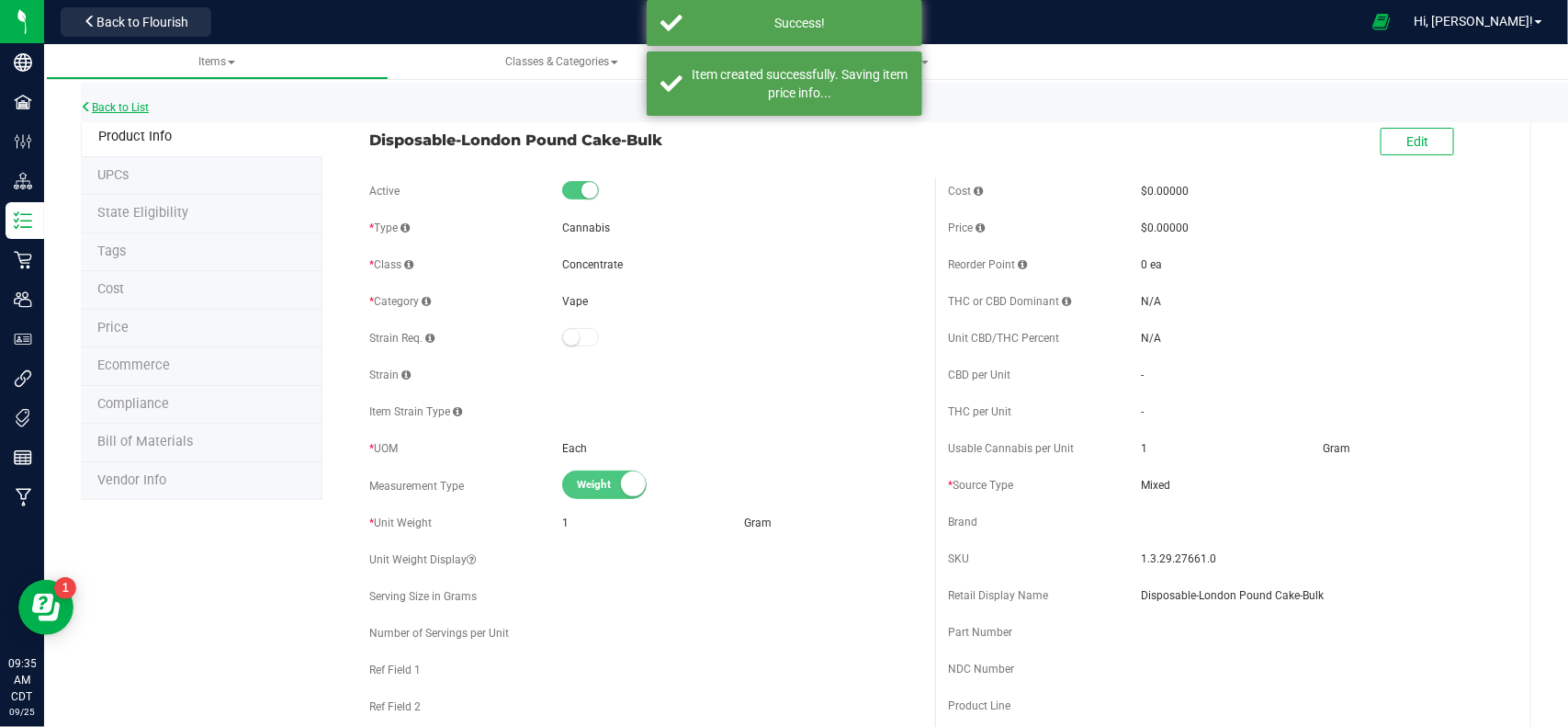
click at [115, 103] on link "Back to List" at bounding box center [115, 107] width 68 height 13
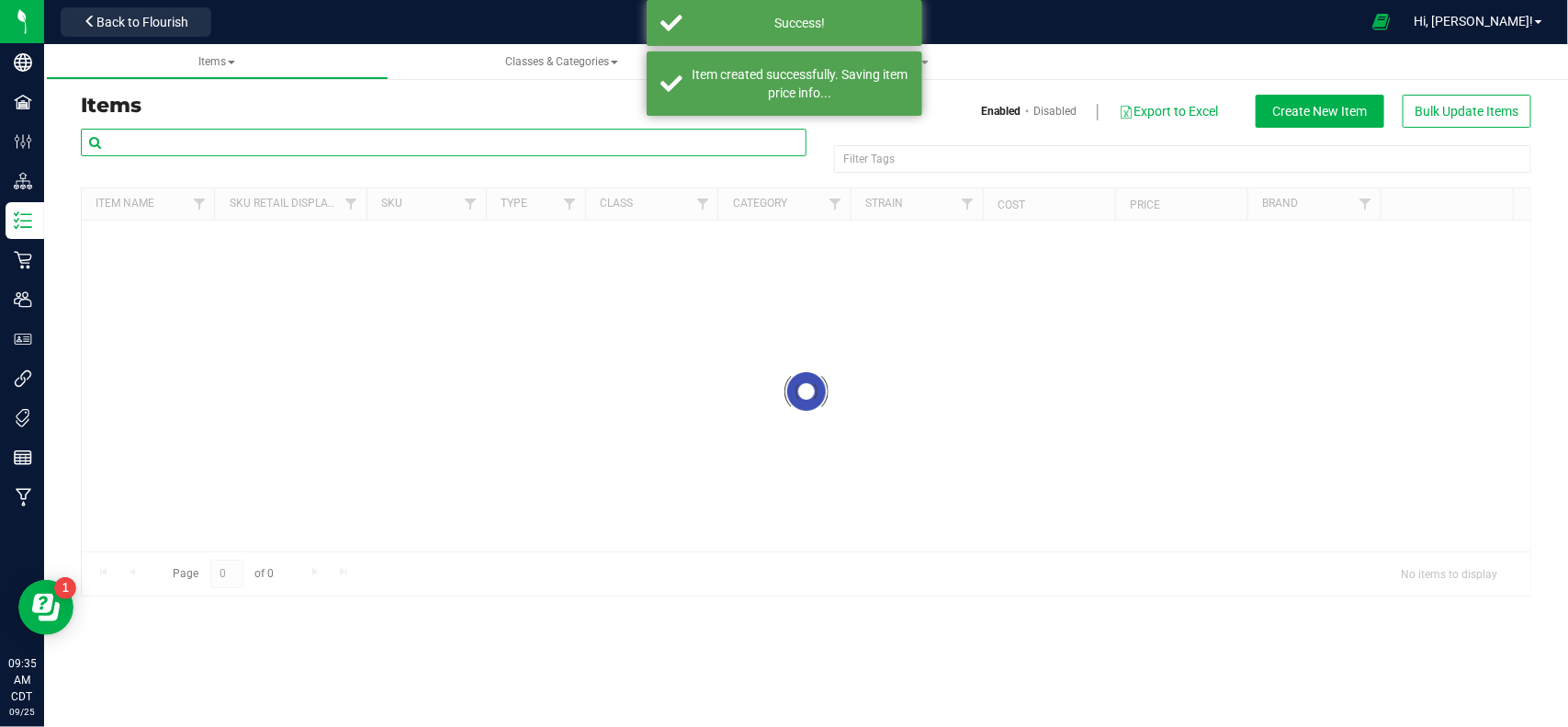
click at [347, 135] on input "text" at bounding box center [444, 142] width 726 height 28
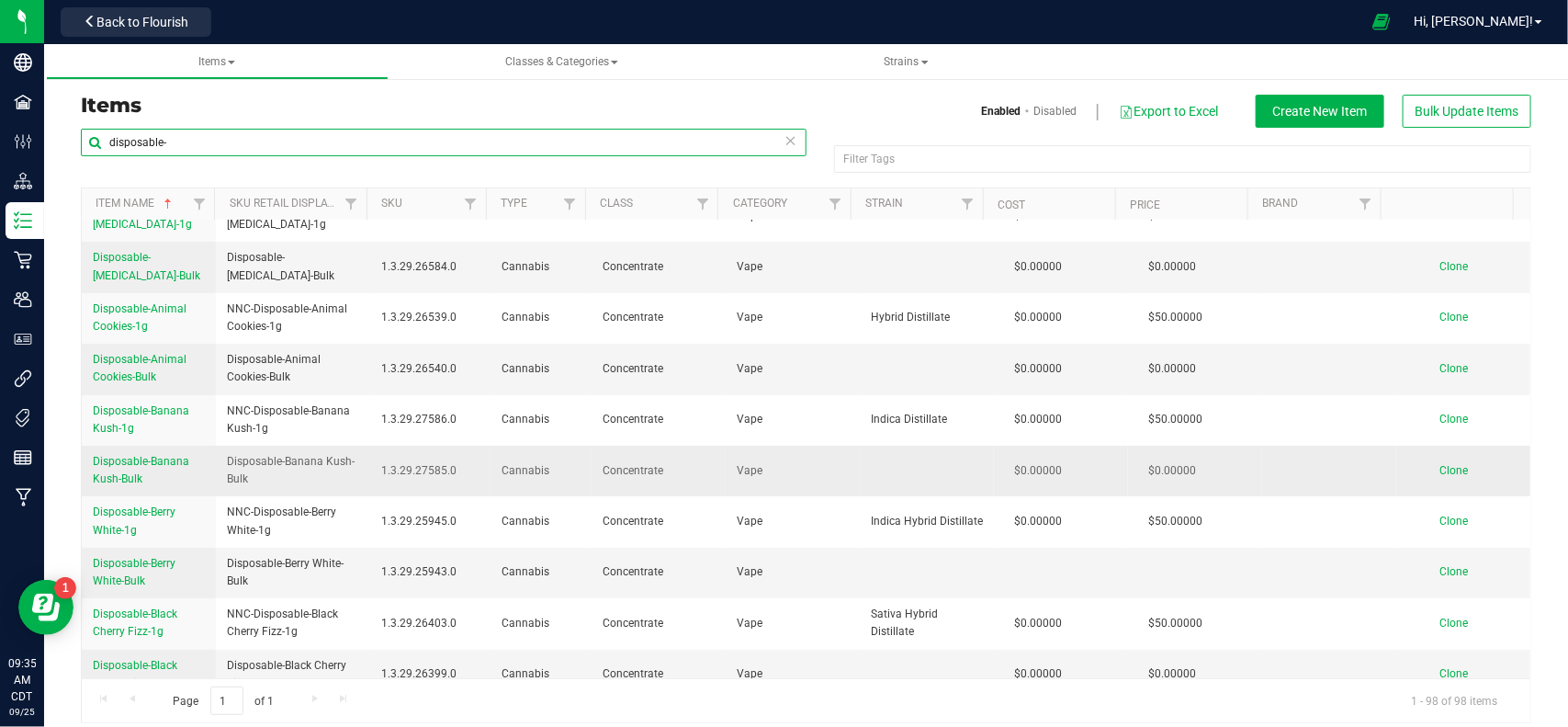
scroll to position [115, 0]
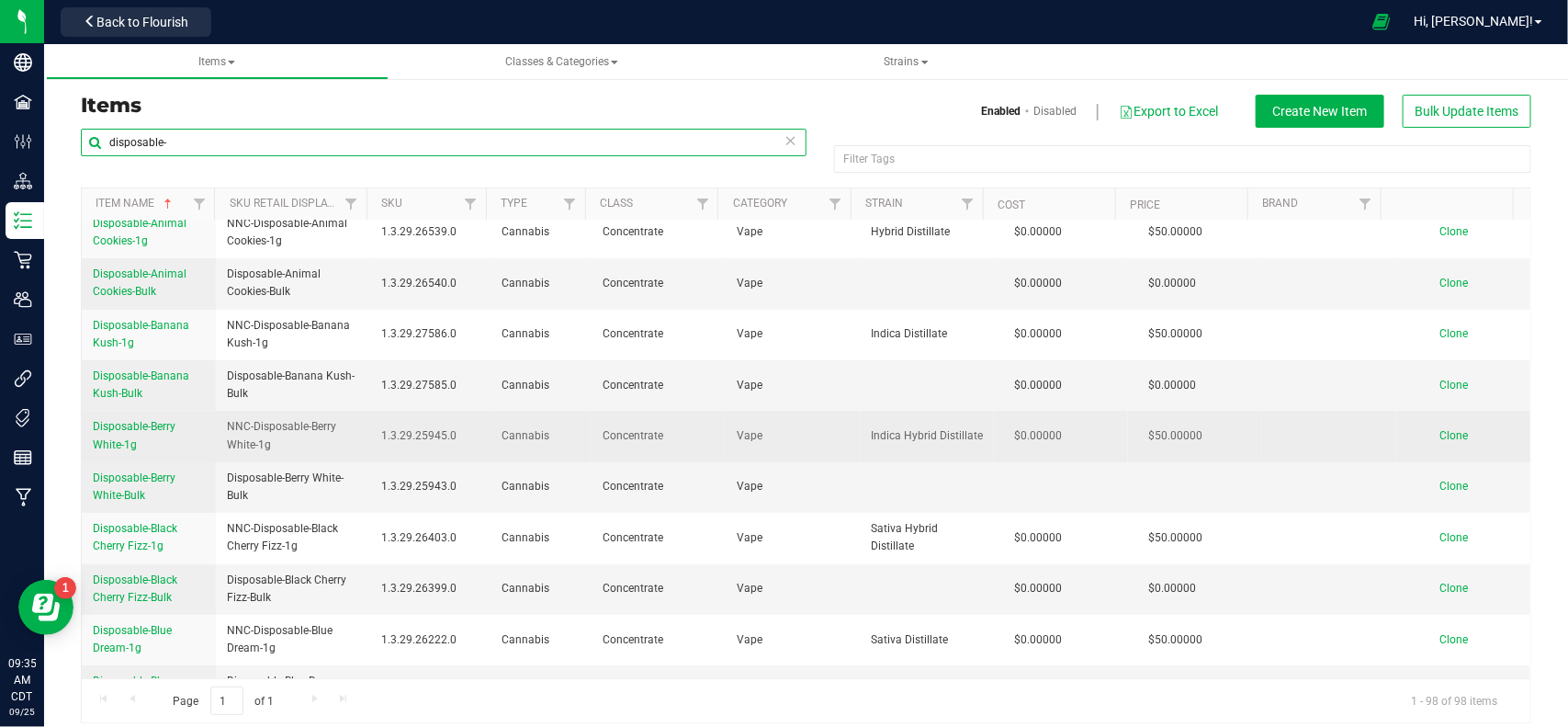
type input "disposable-"
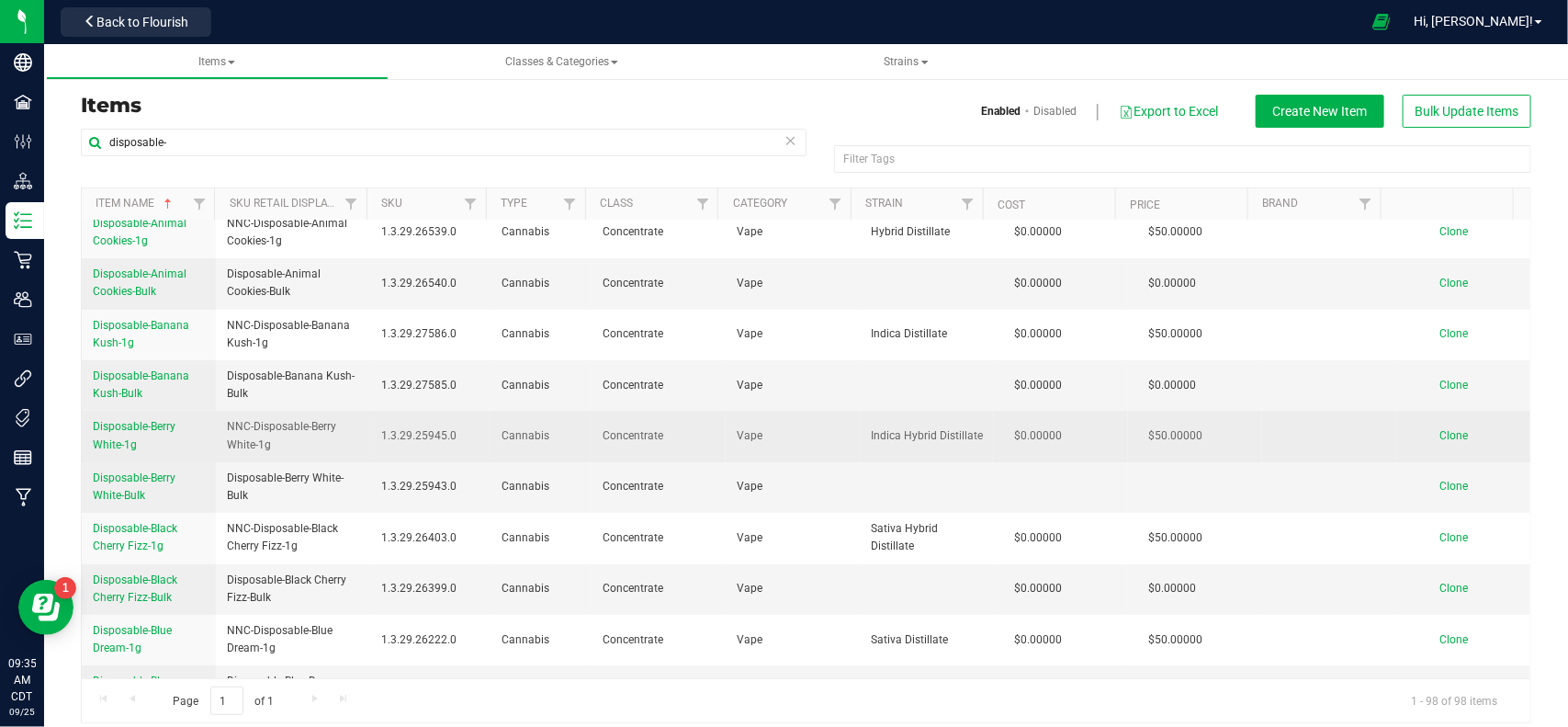
click at [1440, 433] on span "Clone" at bounding box center [1453, 436] width 29 height 13
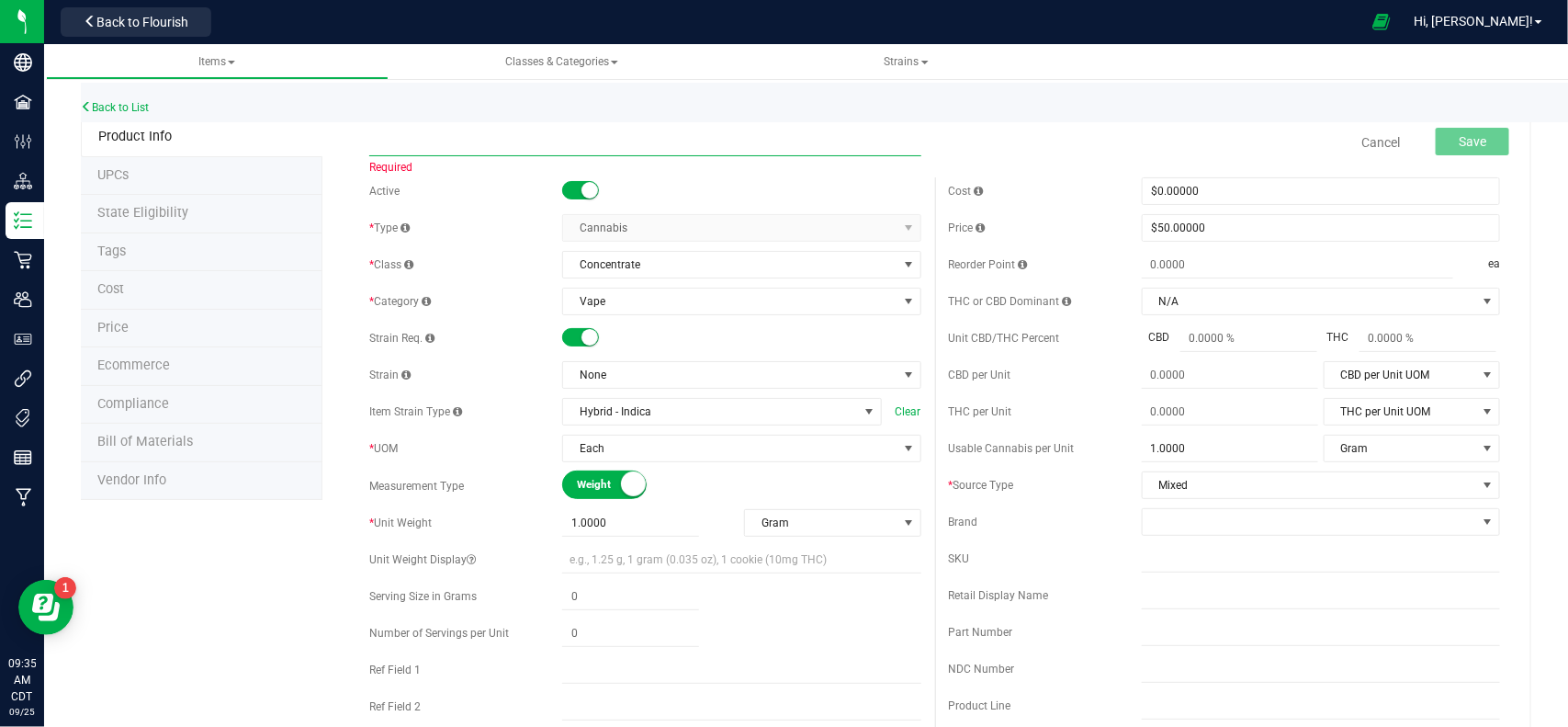
click at [473, 142] on input "text" at bounding box center [645, 142] width 551 height 28
paste input "Disposable-London Pound Cake-1g"
type input "Disposable-London Pound Cake-1g"
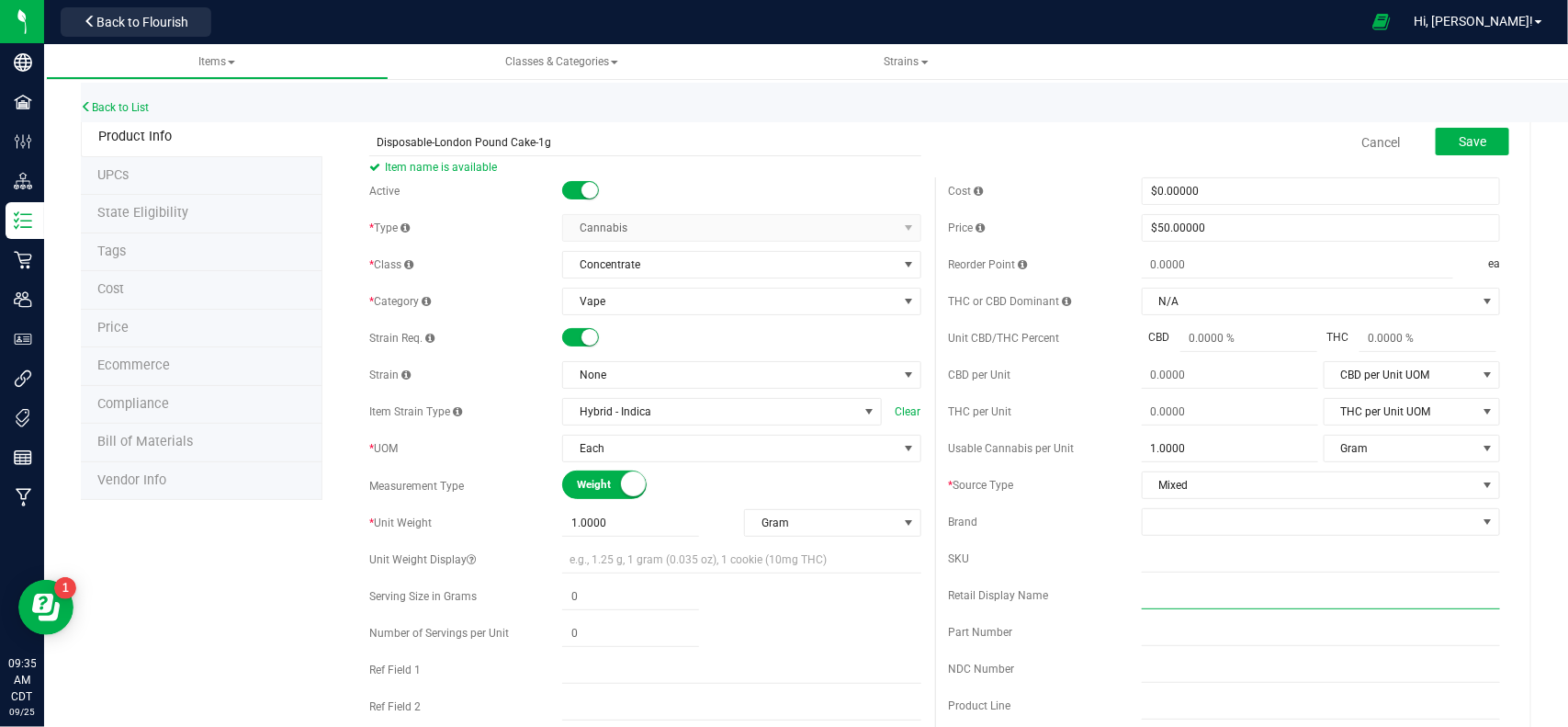
click at [1169, 602] on input "text" at bounding box center [1321, 596] width 358 height 28
paste input "Disposable-London Pound Cake-1g"
type input "NNC-Disposable-London Pound Cake-1g"
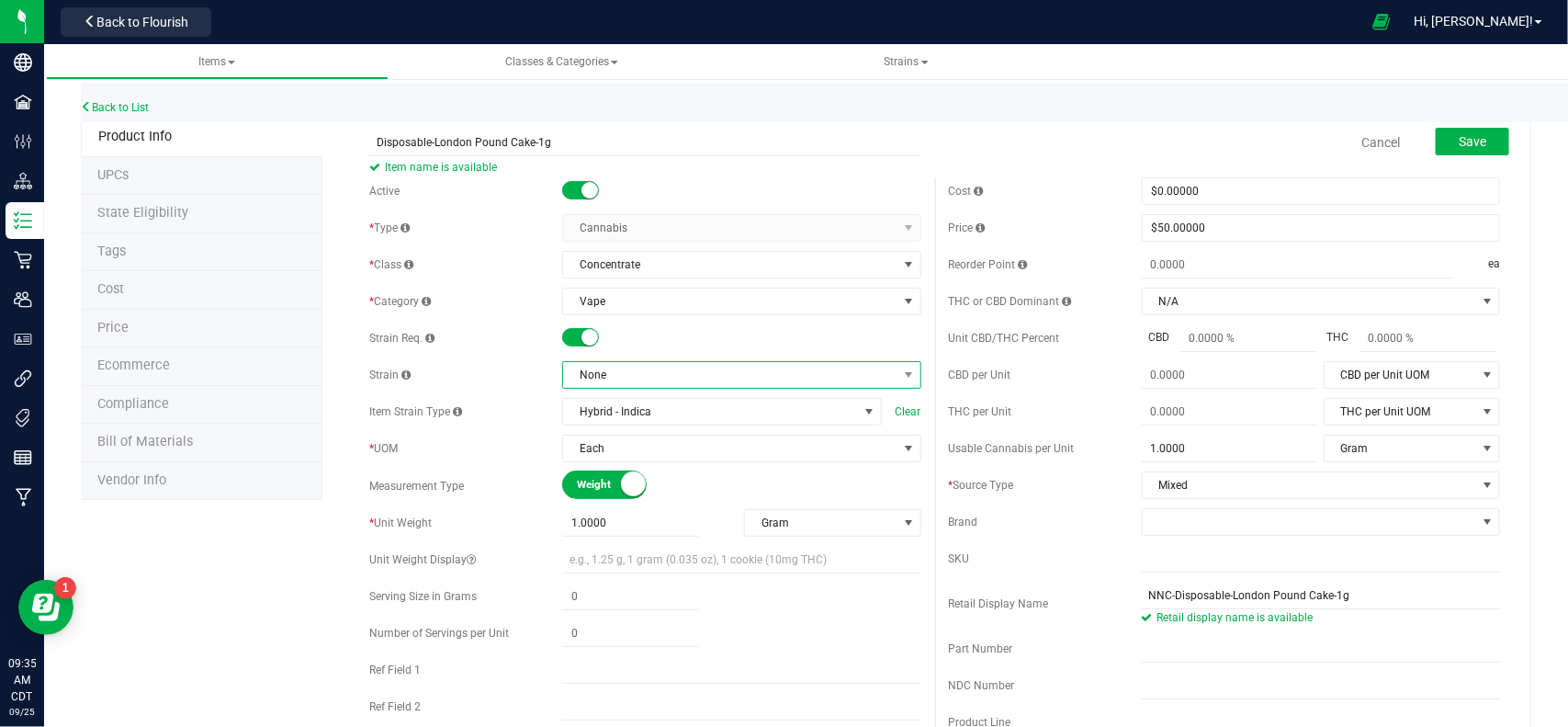
click at [680, 379] on span "None" at bounding box center [730, 375] width 333 height 26
type input "indica"
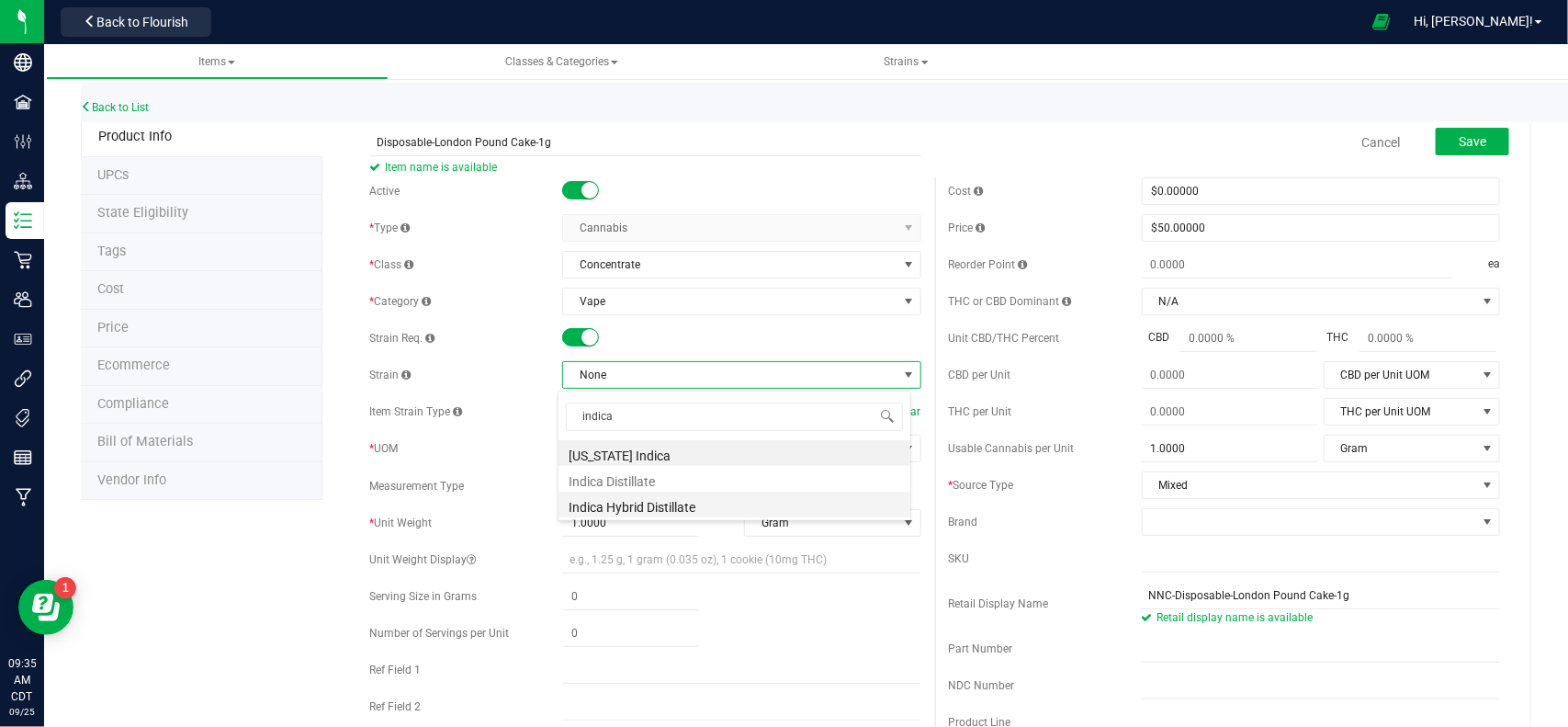
click at [654, 505] on li "Indica Hybrid Distillate" at bounding box center [734, 504] width 352 height 26
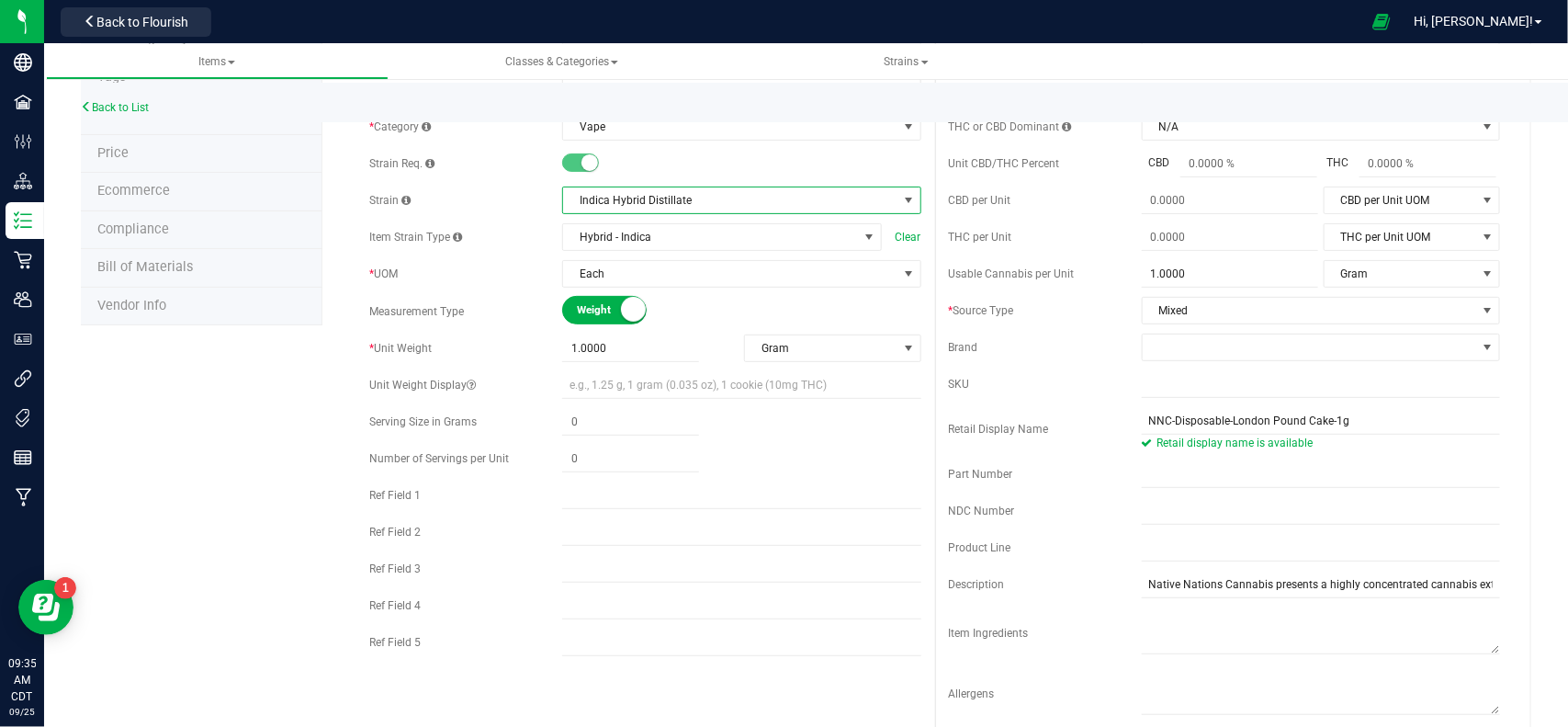
scroll to position [0, 0]
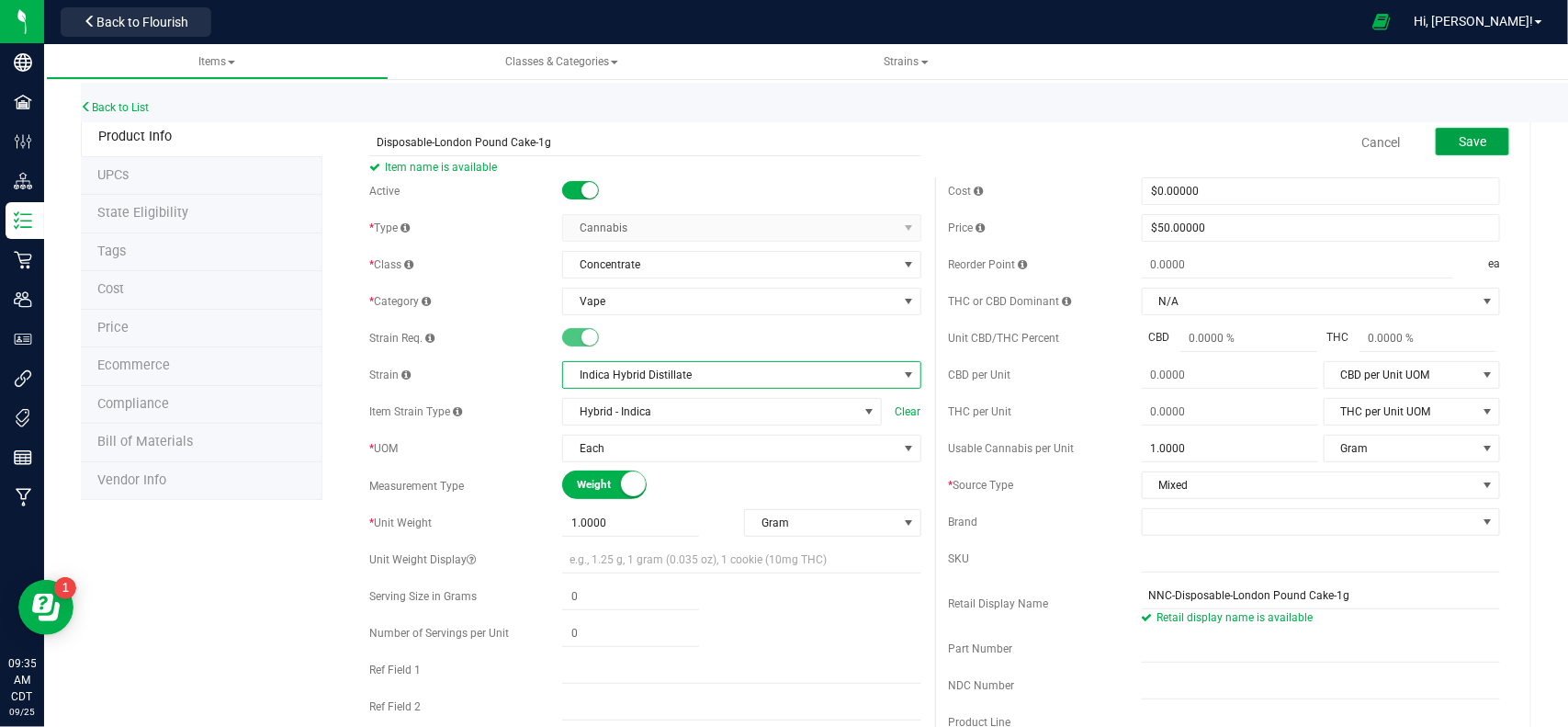
click at [1459, 136] on span "Save" at bounding box center [1473, 141] width 28 height 15
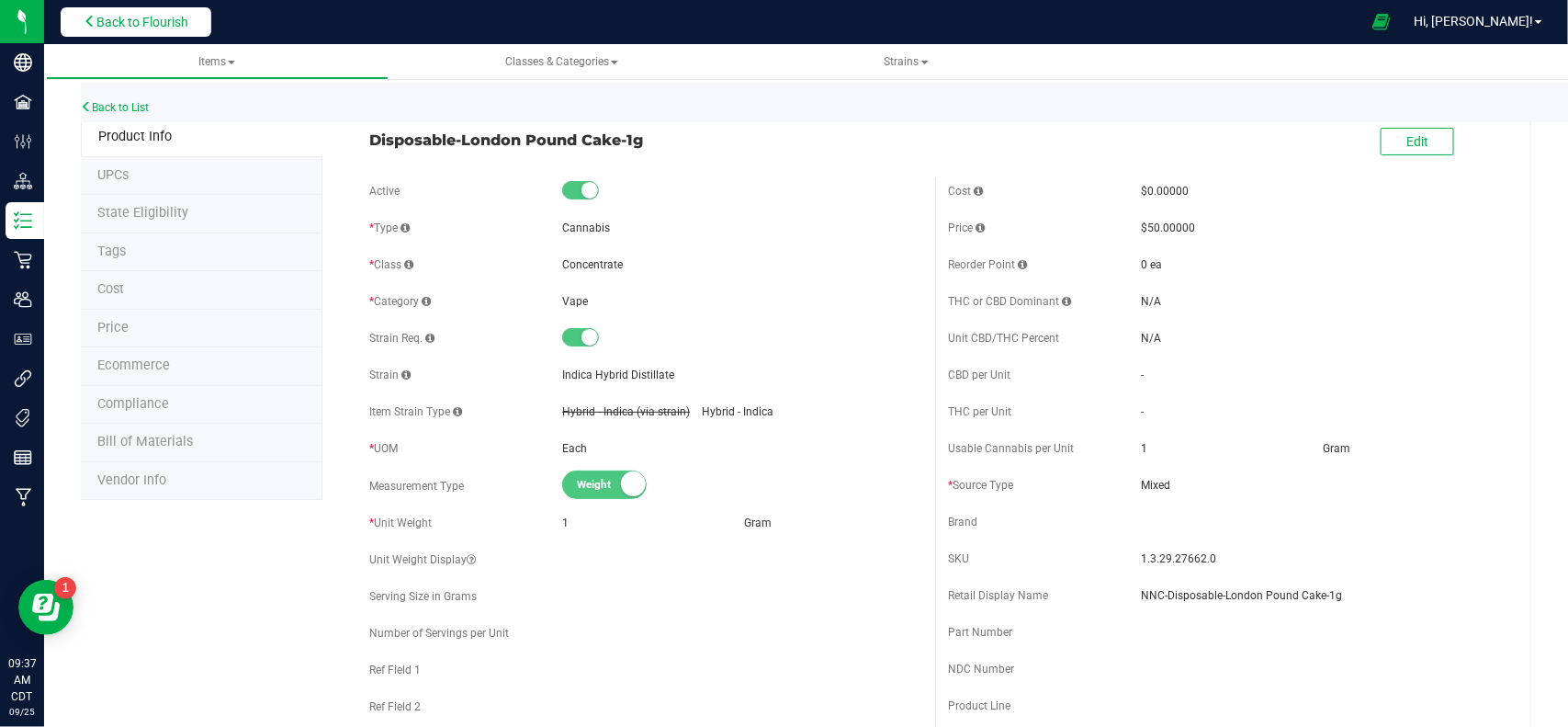
click at [120, 16] on span "Back to Flourish" at bounding box center [141, 22] width 91 height 15
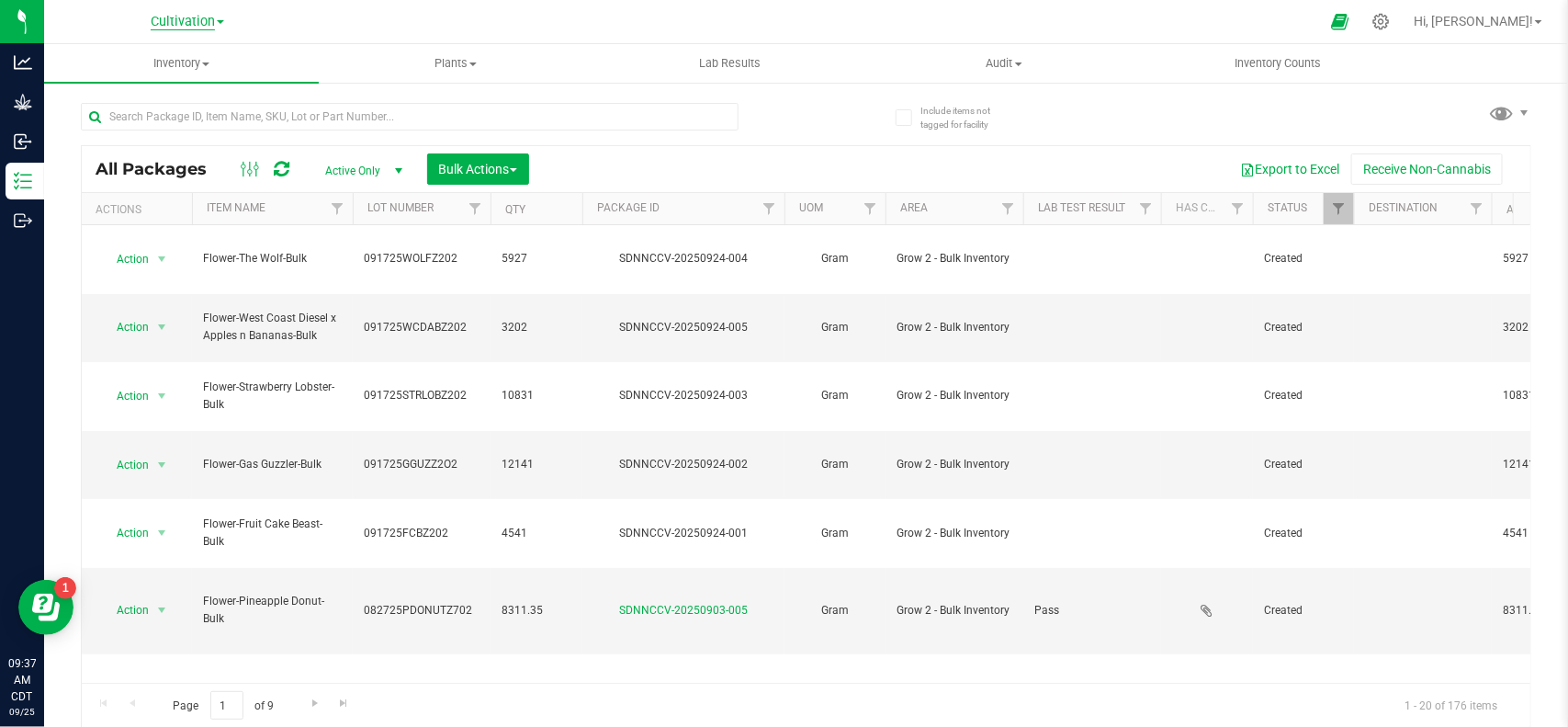
click at [194, 21] on span "Cultivation" at bounding box center [183, 22] width 65 height 17
click at [175, 97] on link "Manufacturing" at bounding box center [187, 90] width 268 height 25
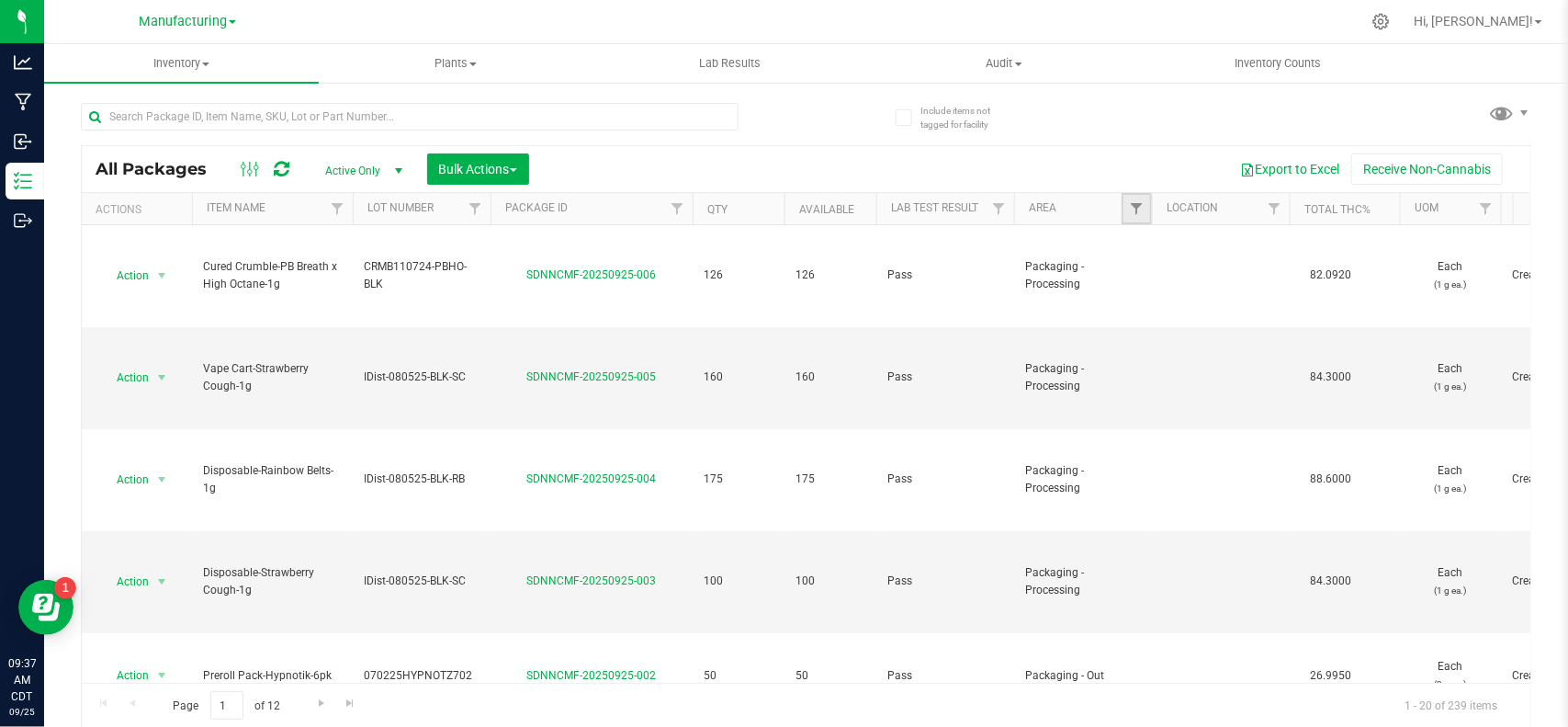
click at [1144, 208] on link "Filter" at bounding box center [1137, 209] width 30 height 31
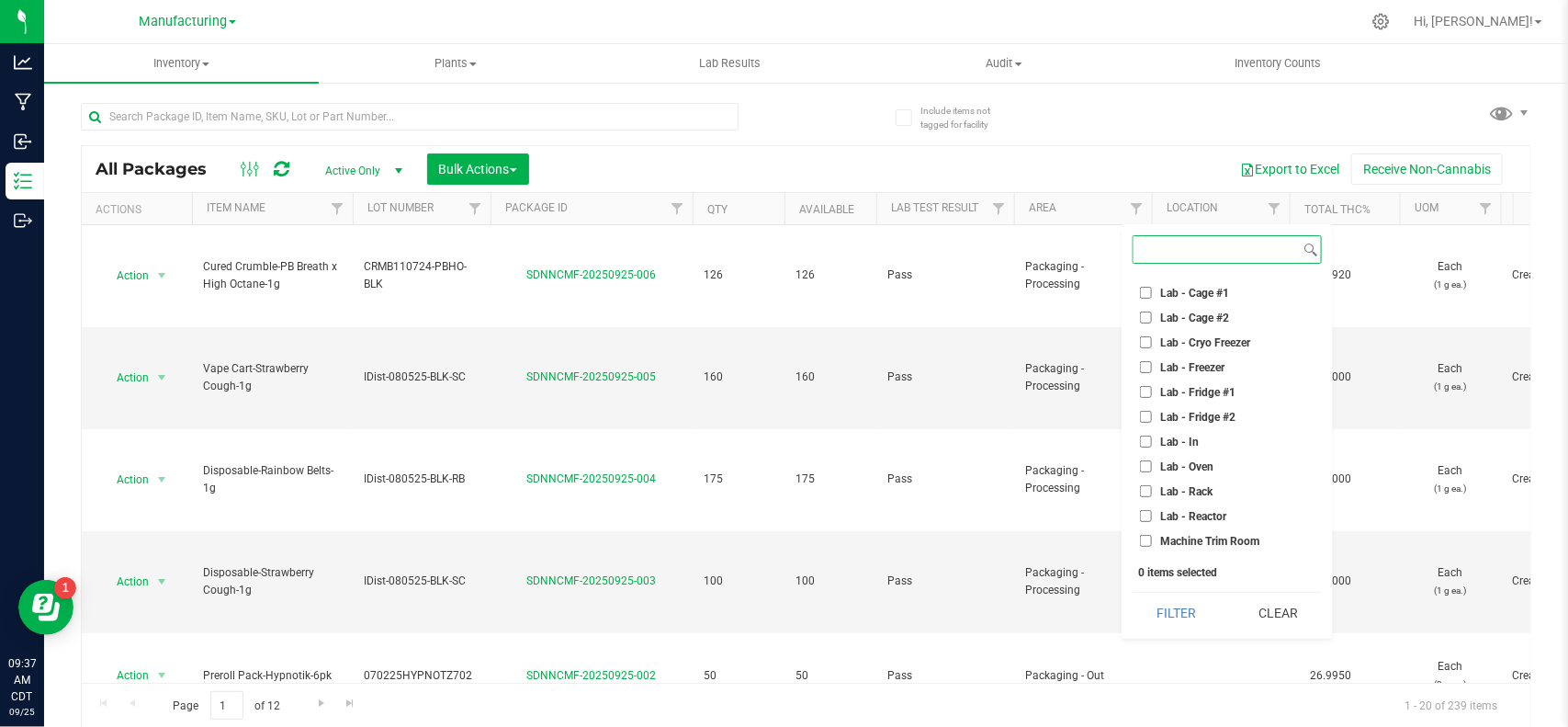
scroll to position [511, 0]
click at [1150, 345] on input "Packaging - Processing" at bounding box center [1145, 346] width 12 height 12
checkbox input "true"
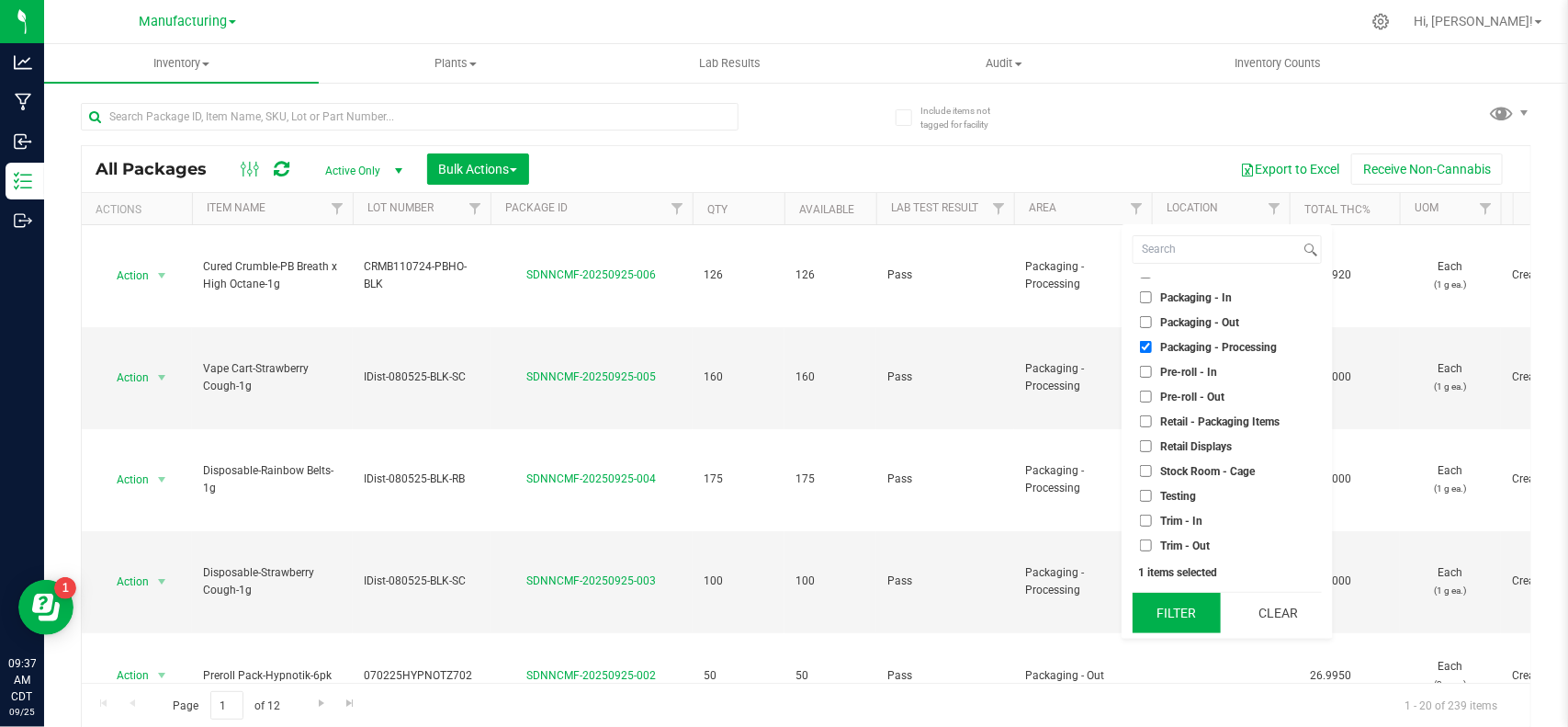
click at [1200, 616] on button "Filter" at bounding box center [1176, 613] width 88 height 41
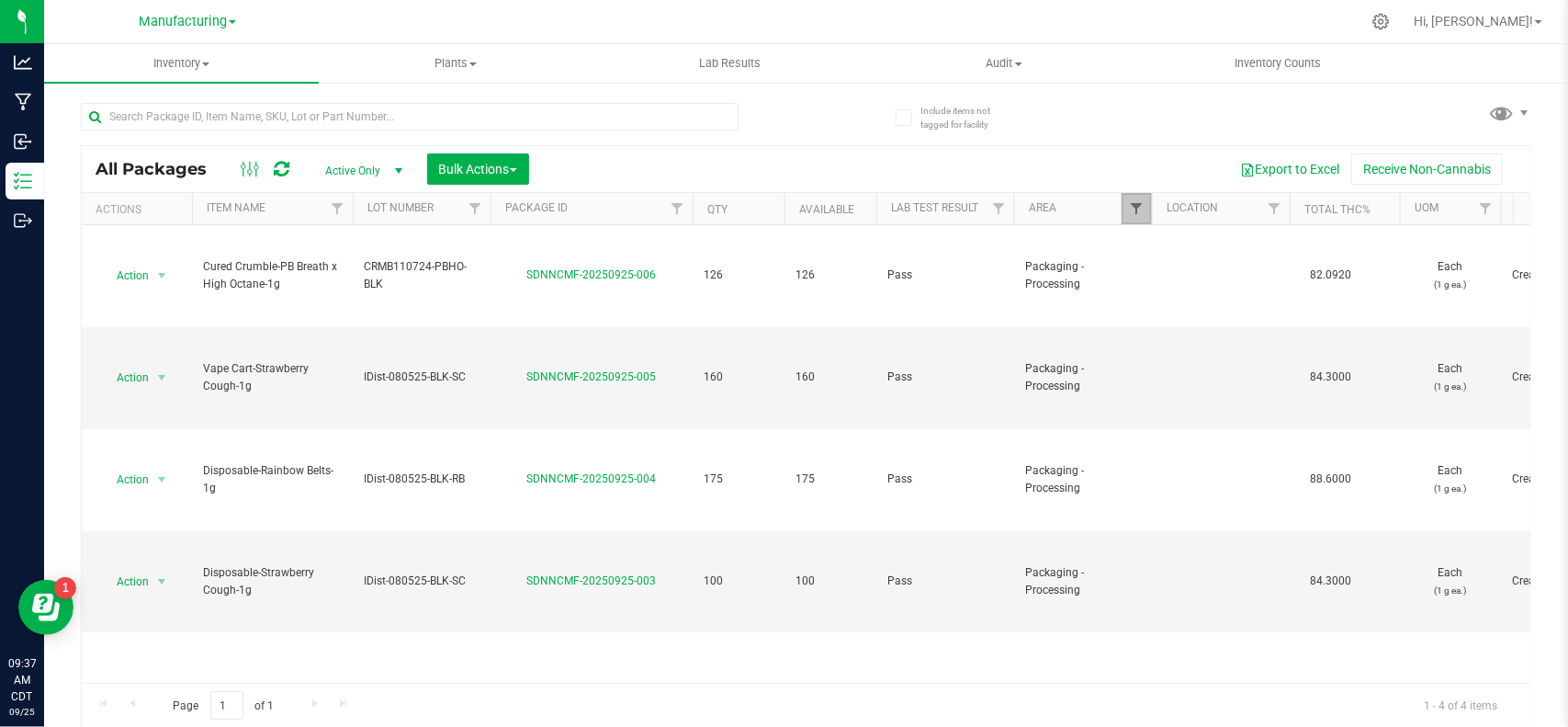
click at [1138, 208] on span "Filter" at bounding box center [1137, 209] width 15 height 15
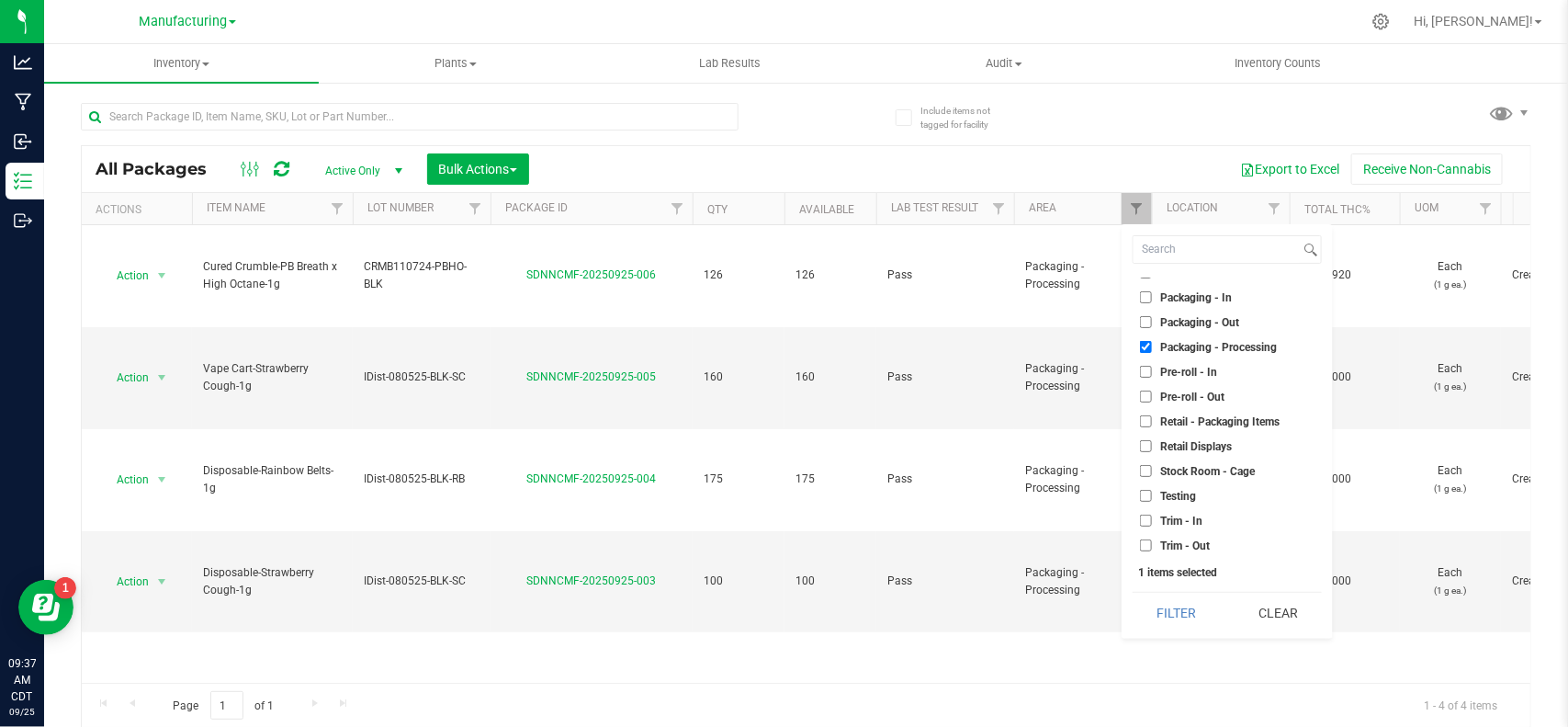
click at [1172, 319] on span "Packaging - Out" at bounding box center [1200, 322] width 79 height 11
click at [1152, 319] on input "Packaging - Out" at bounding box center [1145, 321] width 12 height 12
click at [1200, 616] on button "Filter" at bounding box center [1176, 613] width 88 height 41
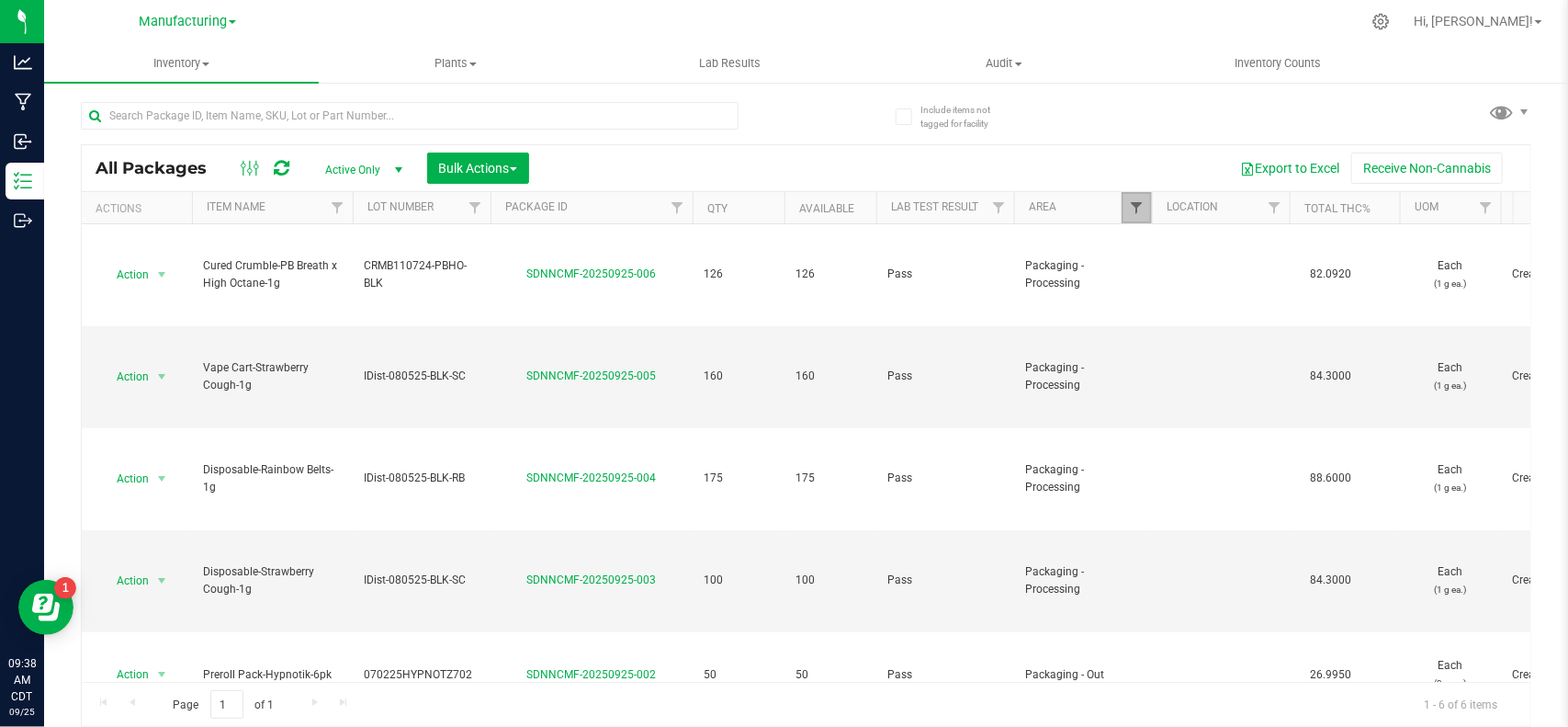
click at [1136, 208] on span "Filter" at bounding box center [1137, 208] width 15 height 15
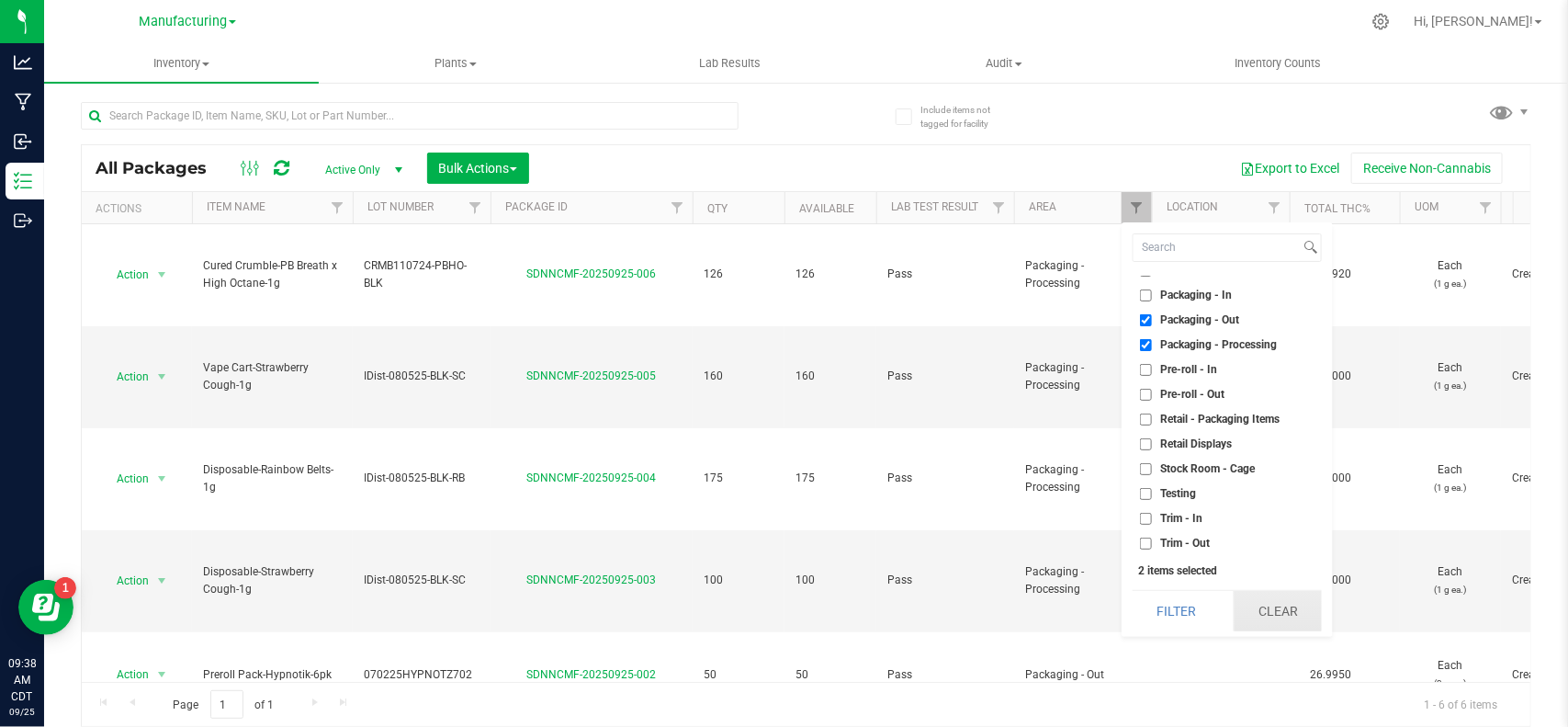
click at [1283, 615] on button "Clear" at bounding box center [1277, 612] width 88 height 41
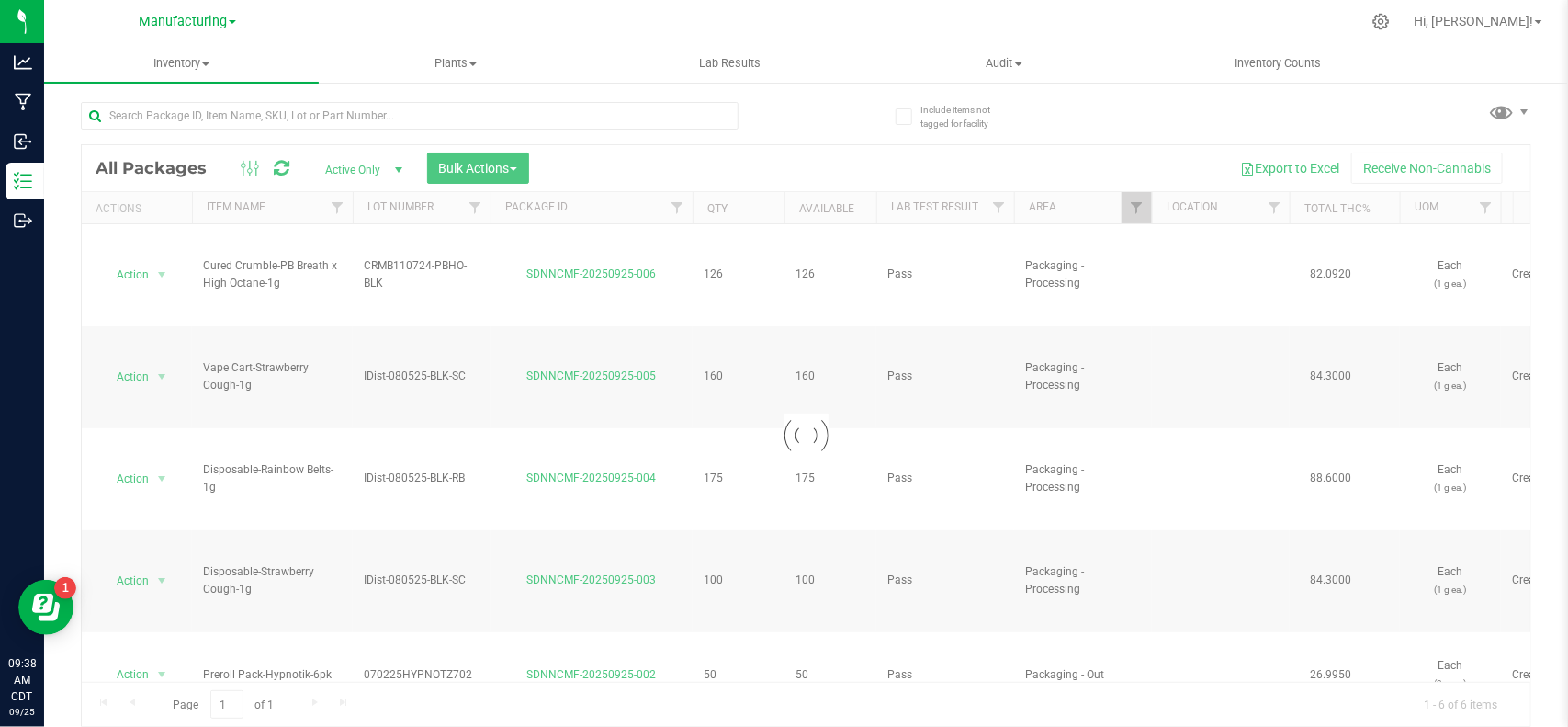
checkbox input "false"
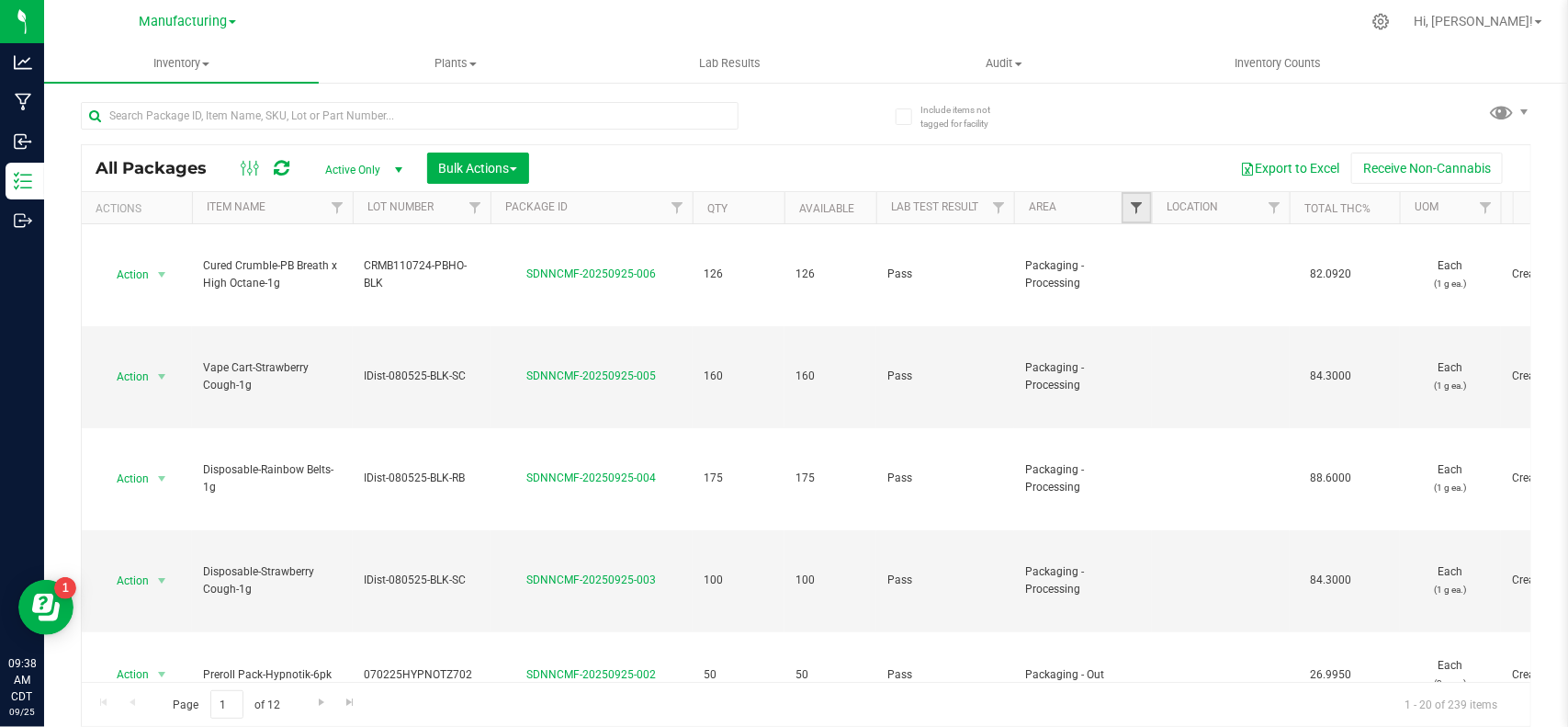
click at [1138, 208] on span "Filter" at bounding box center [1137, 208] width 15 height 15
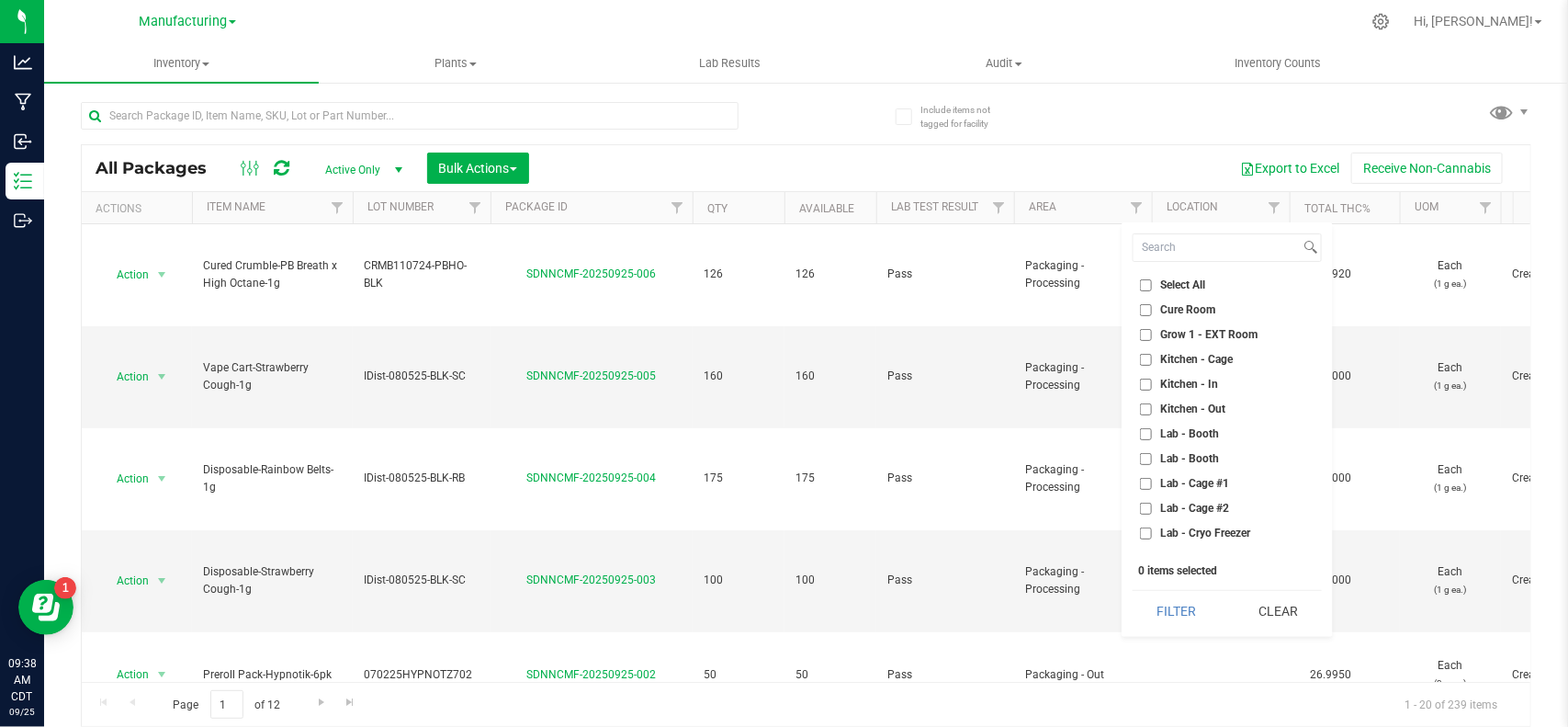
click at [1176, 306] on span "Cure Room" at bounding box center [1188, 309] width 55 height 11
click at [1152, 306] on input "Cure Room" at bounding box center [1145, 309] width 12 height 12
checkbox input "true"
click at [1187, 622] on button "Filter" at bounding box center [1176, 612] width 88 height 41
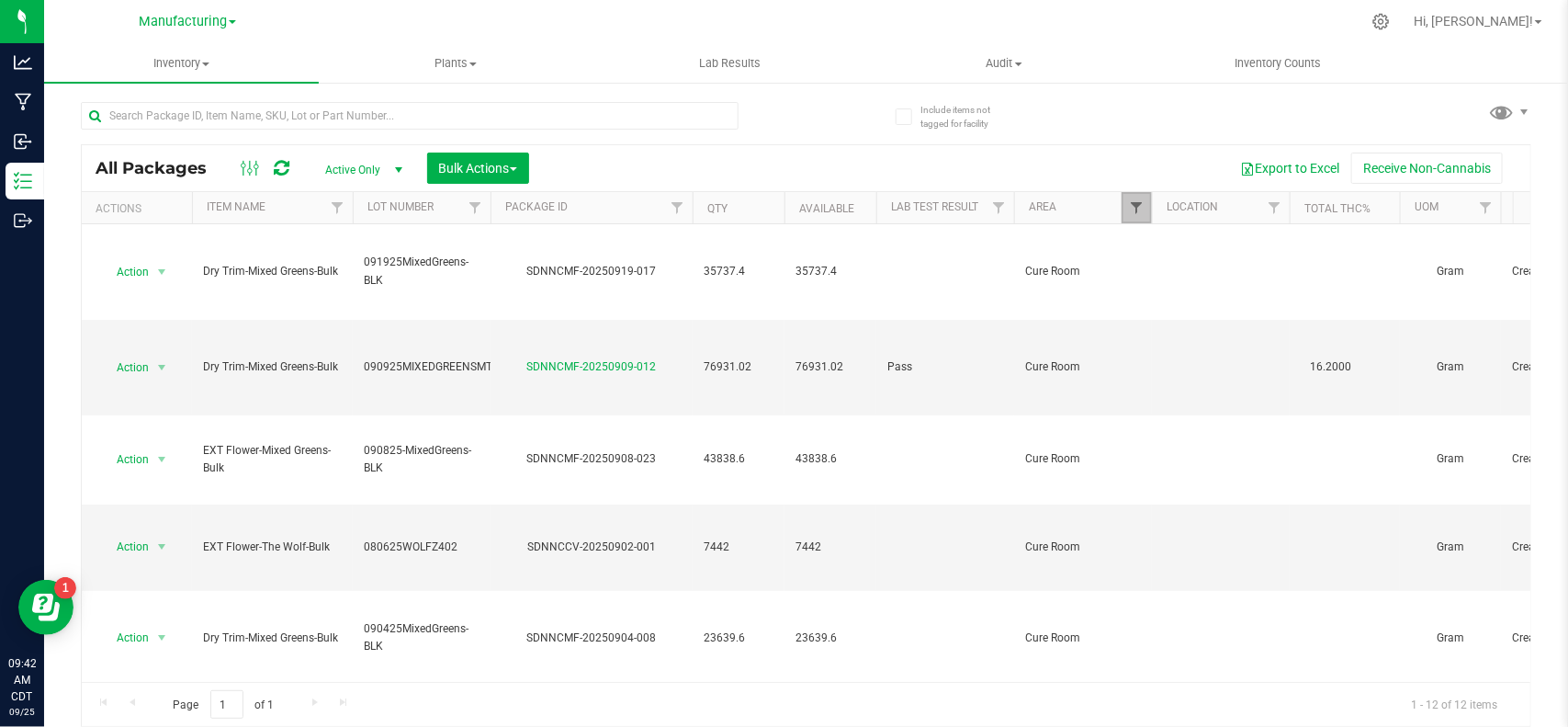
click at [1132, 207] on span "Filter" at bounding box center [1137, 208] width 15 height 15
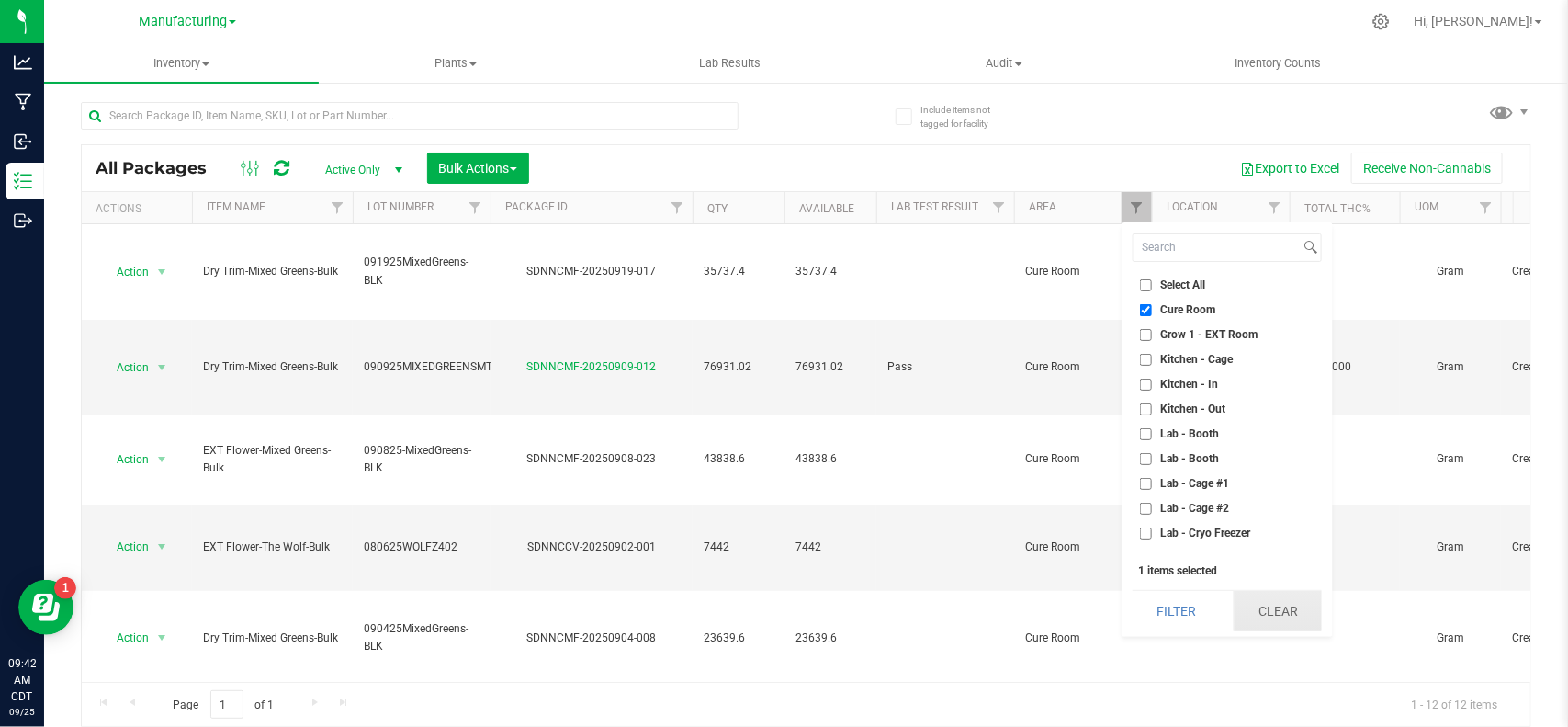
click at [1278, 615] on button "Clear" at bounding box center [1277, 612] width 88 height 41
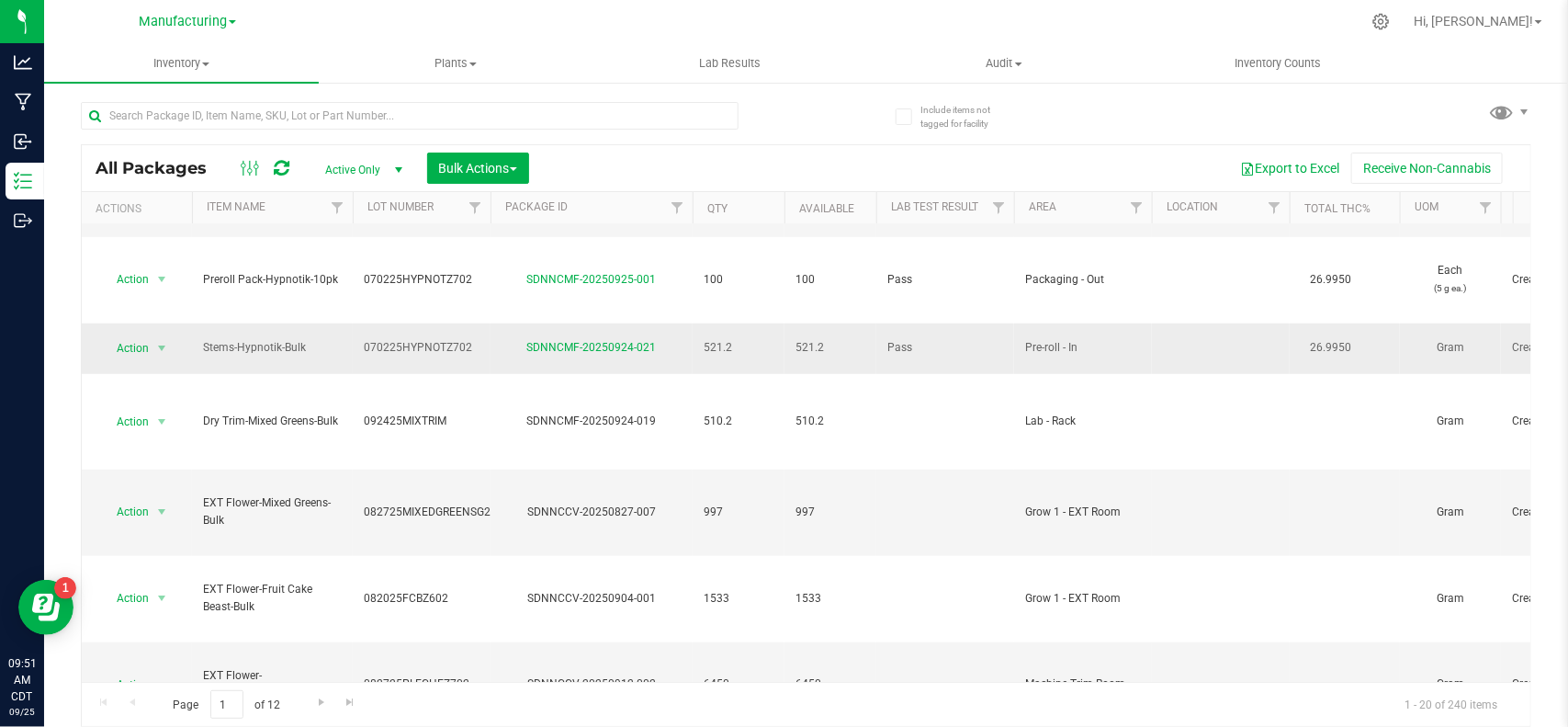
scroll to position [577, 0]
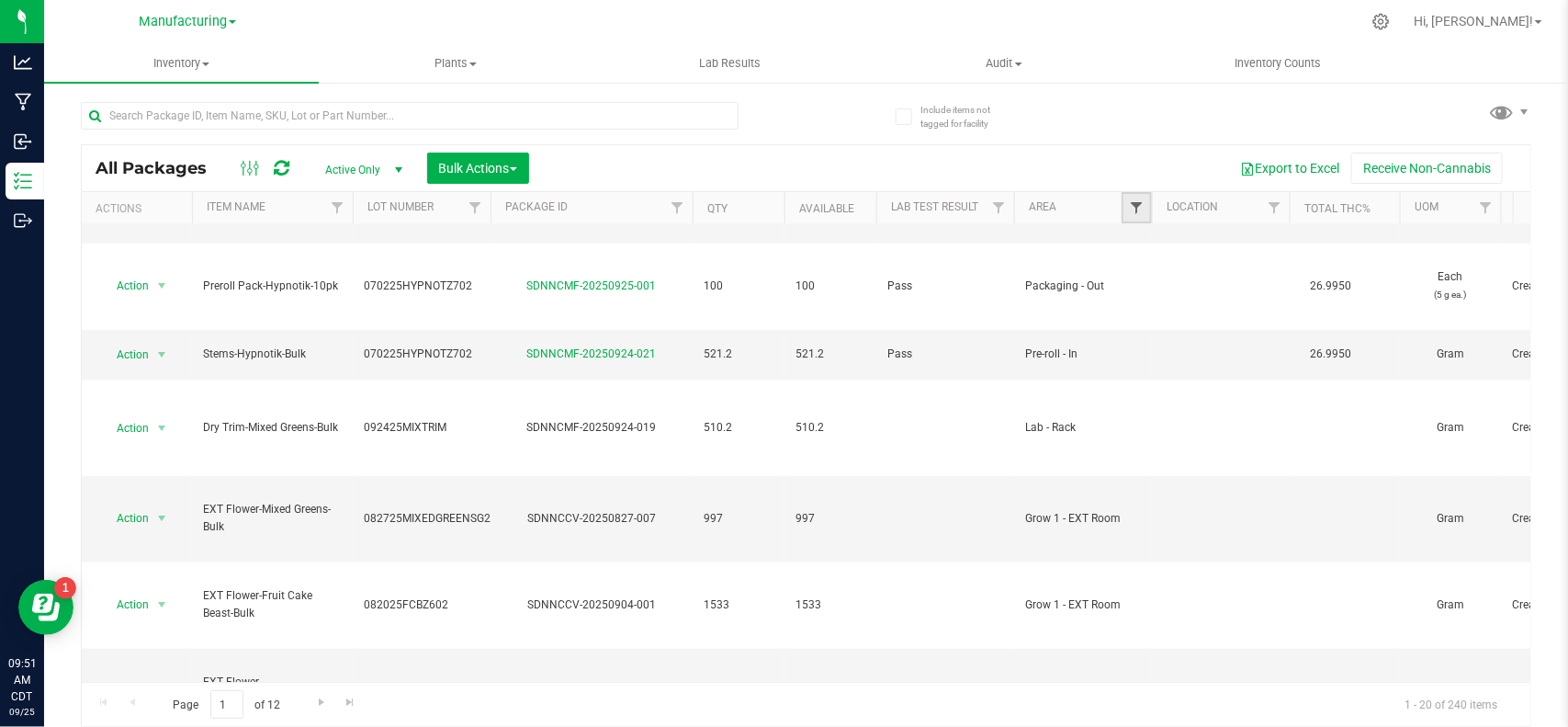
click at [1132, 208] on span "Filter" at bounding box center [1137, 208] width 15 height 15
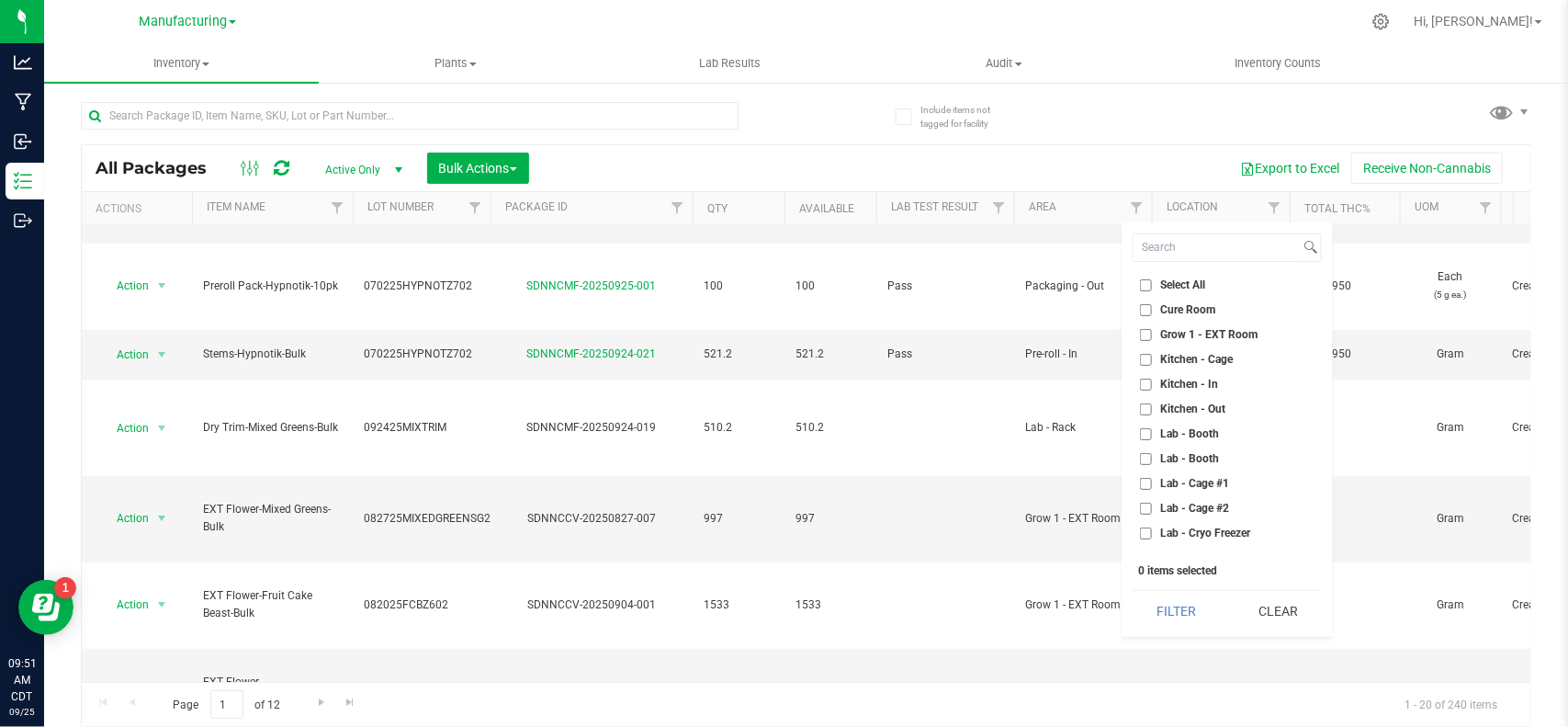
click at [1176, 382] on span "Kitchen - In" at bounding box center [1188, 384] width 58 height 11
click at [1152, 382] on input "Kitchen - In" at bounding box center [1145, 384] width 12 height 12
click at [1177, 610] on button "Filter" at bounding box center [1176, 612] width 88 height 41
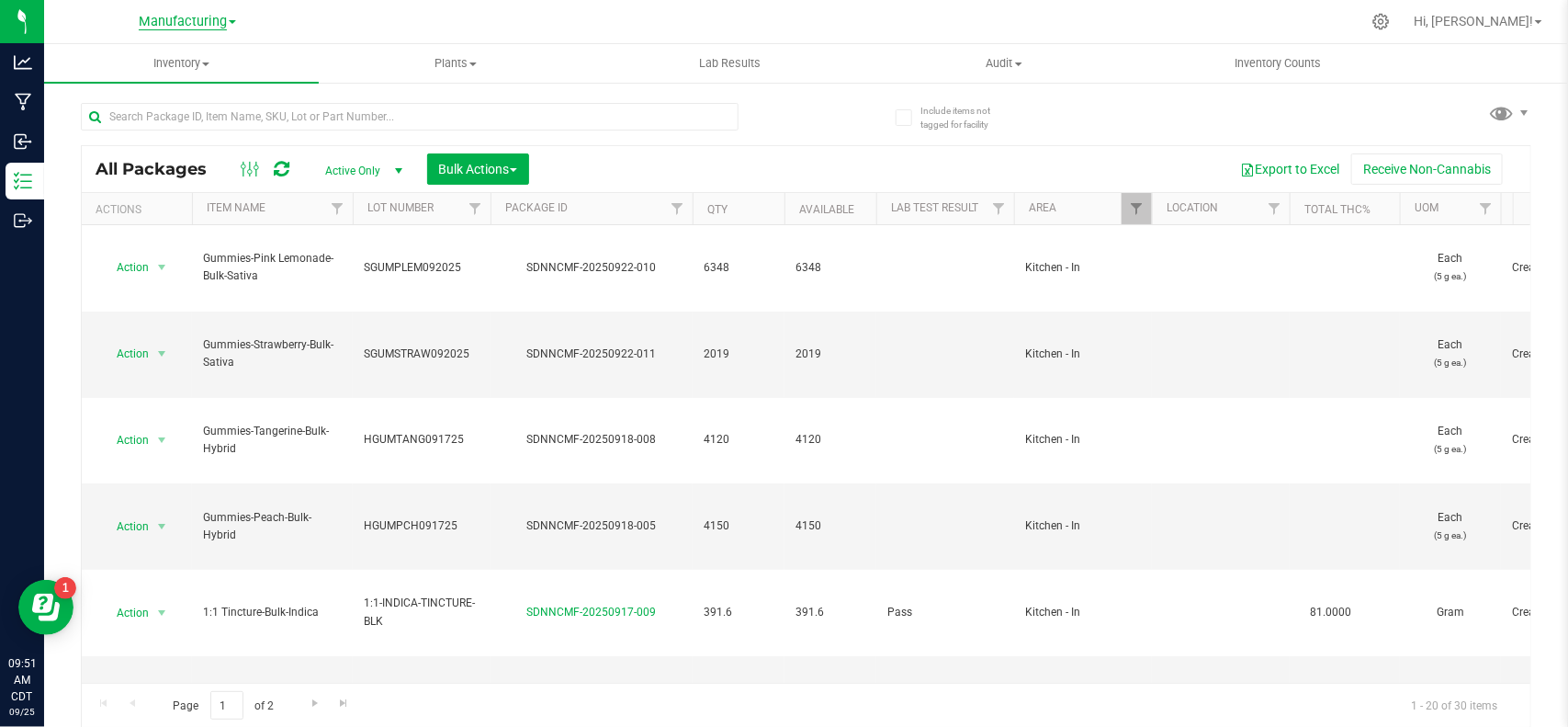
click at [199, 21] on span "Manufacturing" at bounding box center [182, 22] width 88 height 17
click at [1136, 208] on span "Filter" at bounding box center [1137, 209] width 15 height 15
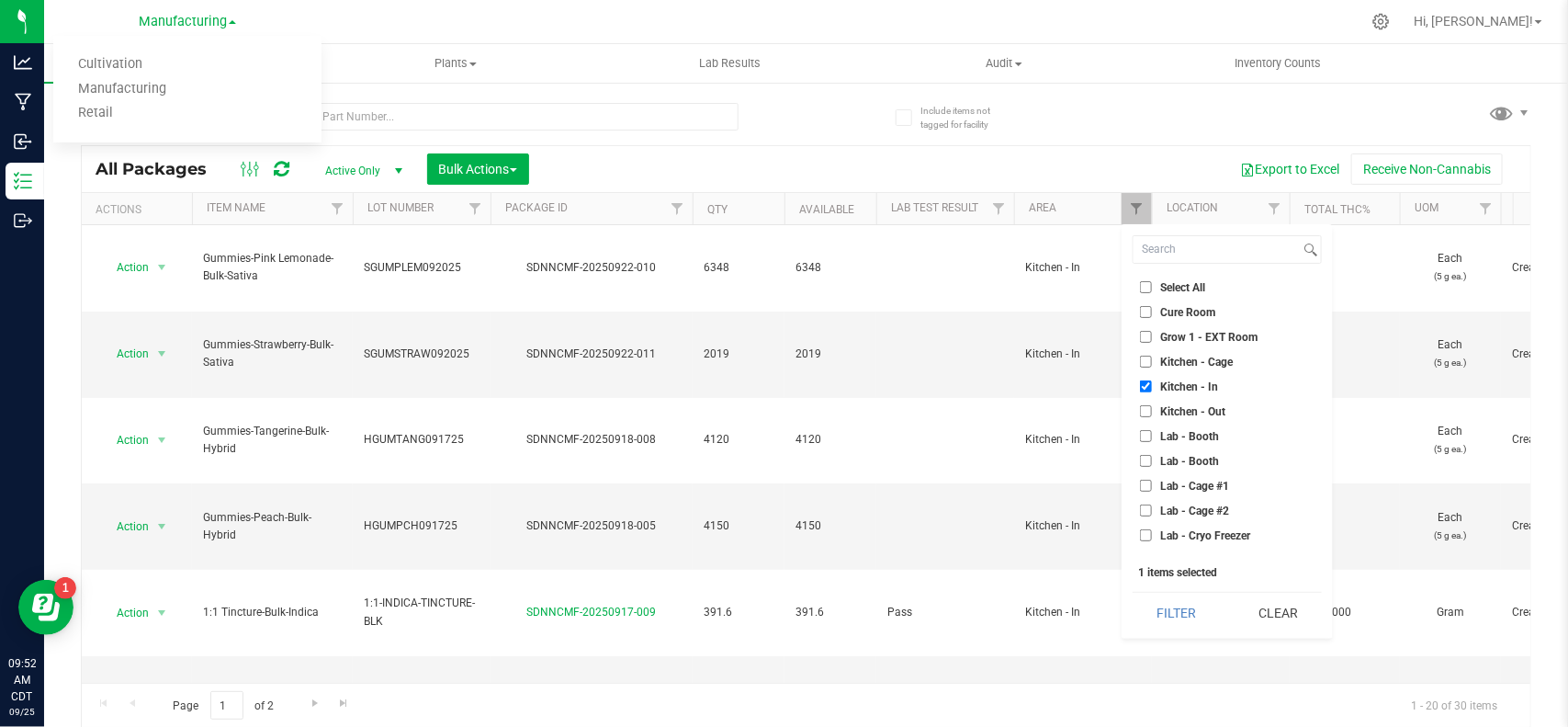
click at [1154, 383] on label "Kitchen - In" at bounding box center [1178, 386] width 78 height 12
click at [1152, 383] on input "Kitchen - In" at bounding box center [1145, 386] width 12 height 12
checkbox input "false"
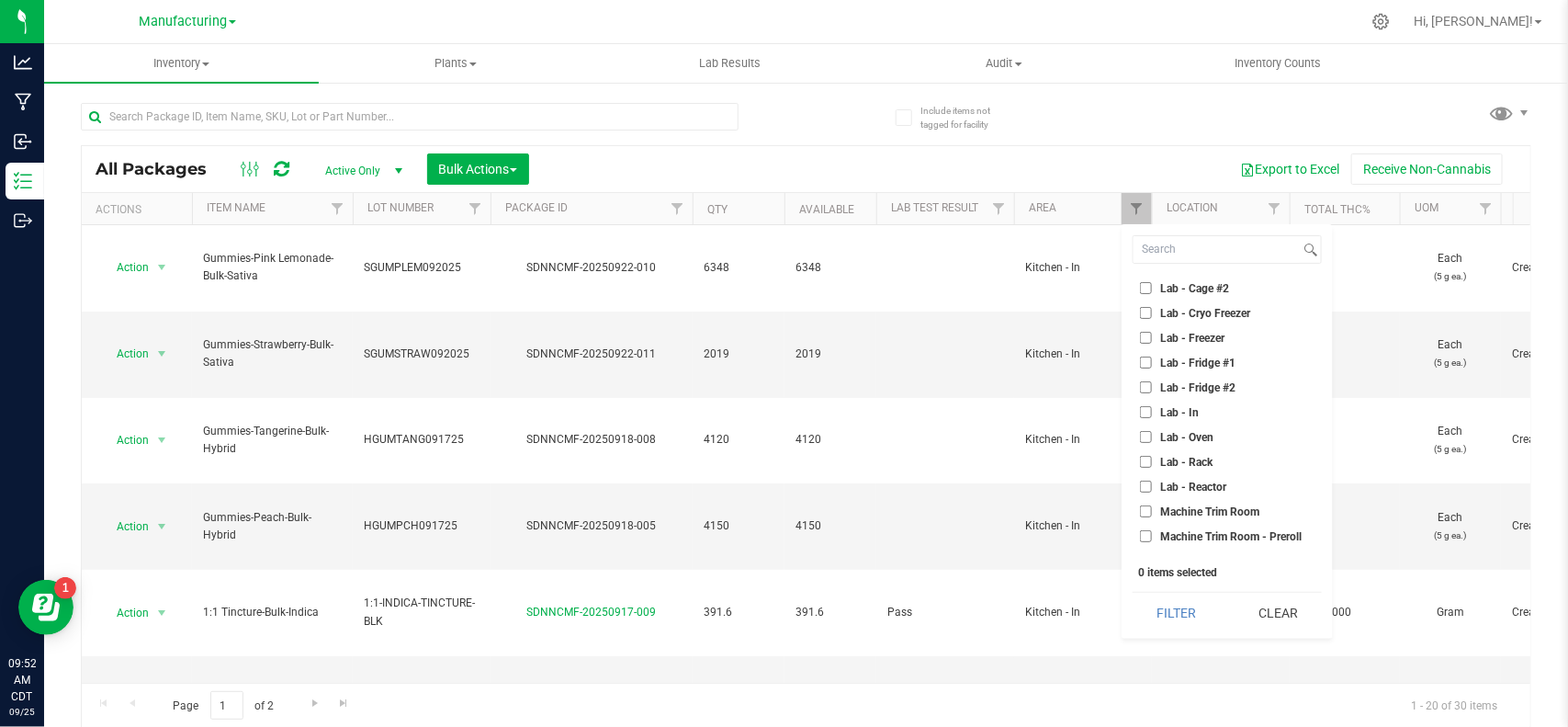
scroll to position [459, 0]
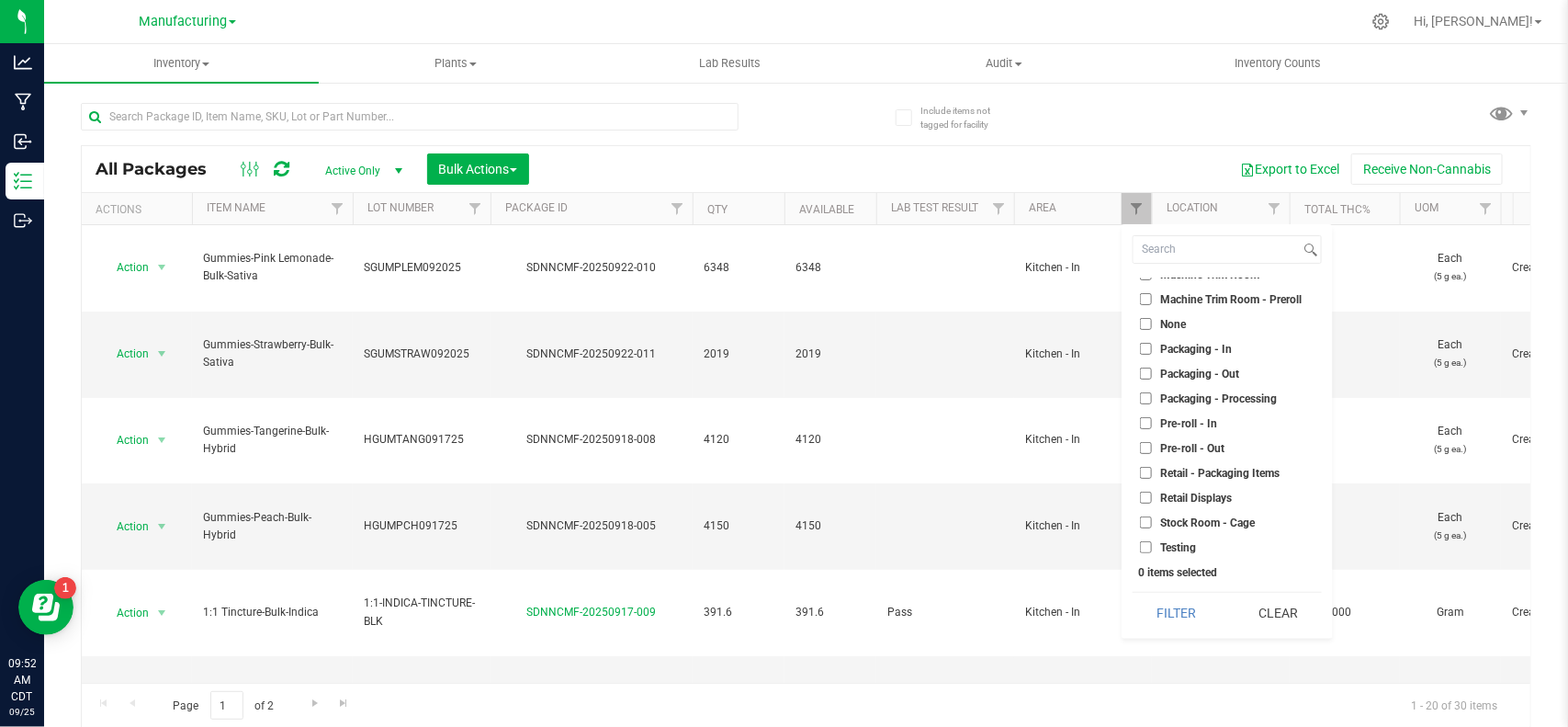
click at [1168, 397] on span "Packaging - Processing" at bounding box center [1218, 399] width 116 height 11
click at [1152, 397] on input "Packaging - Processing" at bounding box center [1145, 398] width 12 height 12
checkbox input "true"
click at [1151, 368] on input "Packaging - Out" at bounding box center [1145, 373] width 12 height 12
checkbox input "true"
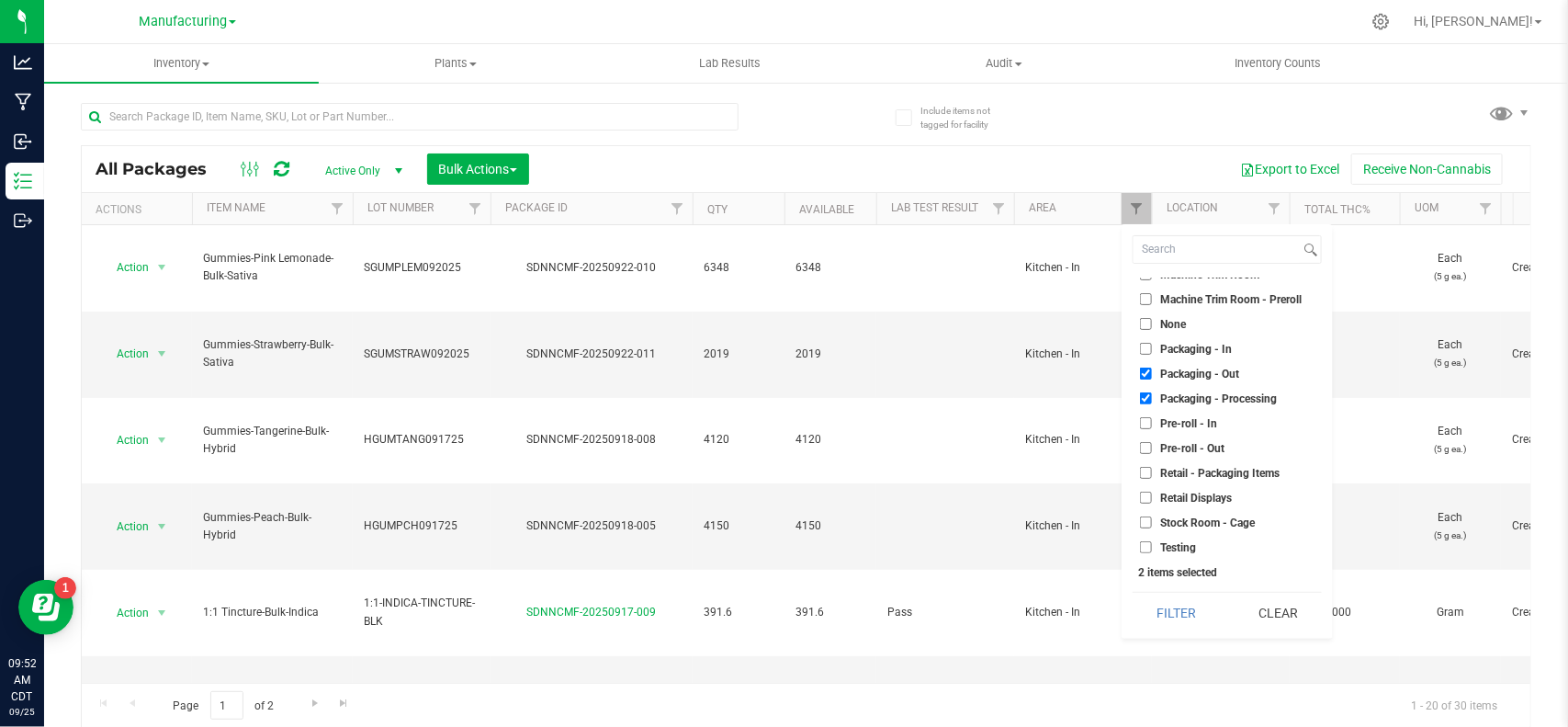
click at [1164, 344] on span "Packaging - In" at bounding box center [1196, 349] width 72 height 11
click at [1152, 343] on input "Packaging - In" at bounding box center [1145, 348] width 12 height 12
checkbox input "true"
click at [1163, 612] on button "Filter" at bounding box center [1176, 613] width 88 height 41
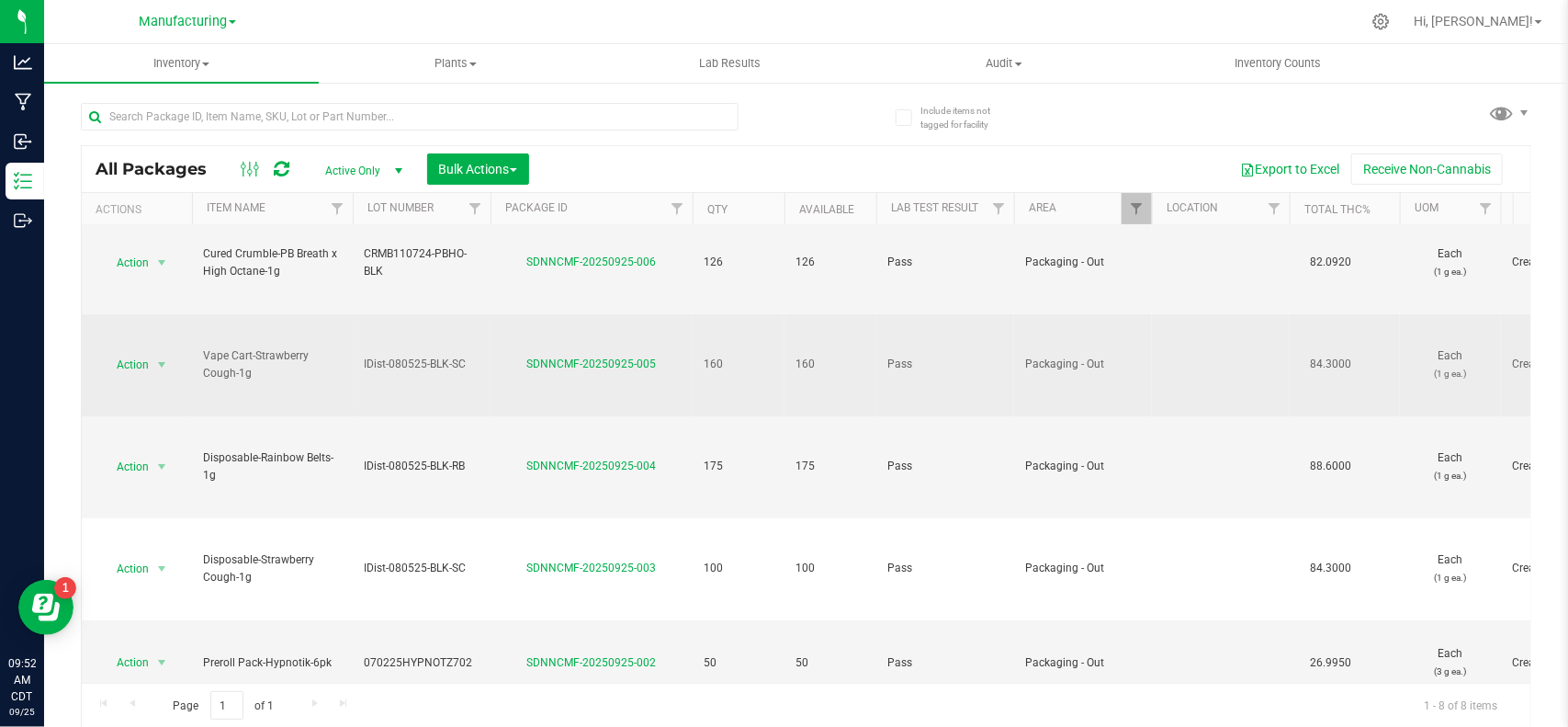
scroll to position [222, 0]
